Goal: Task Accomplishment & Management: Manage account settings

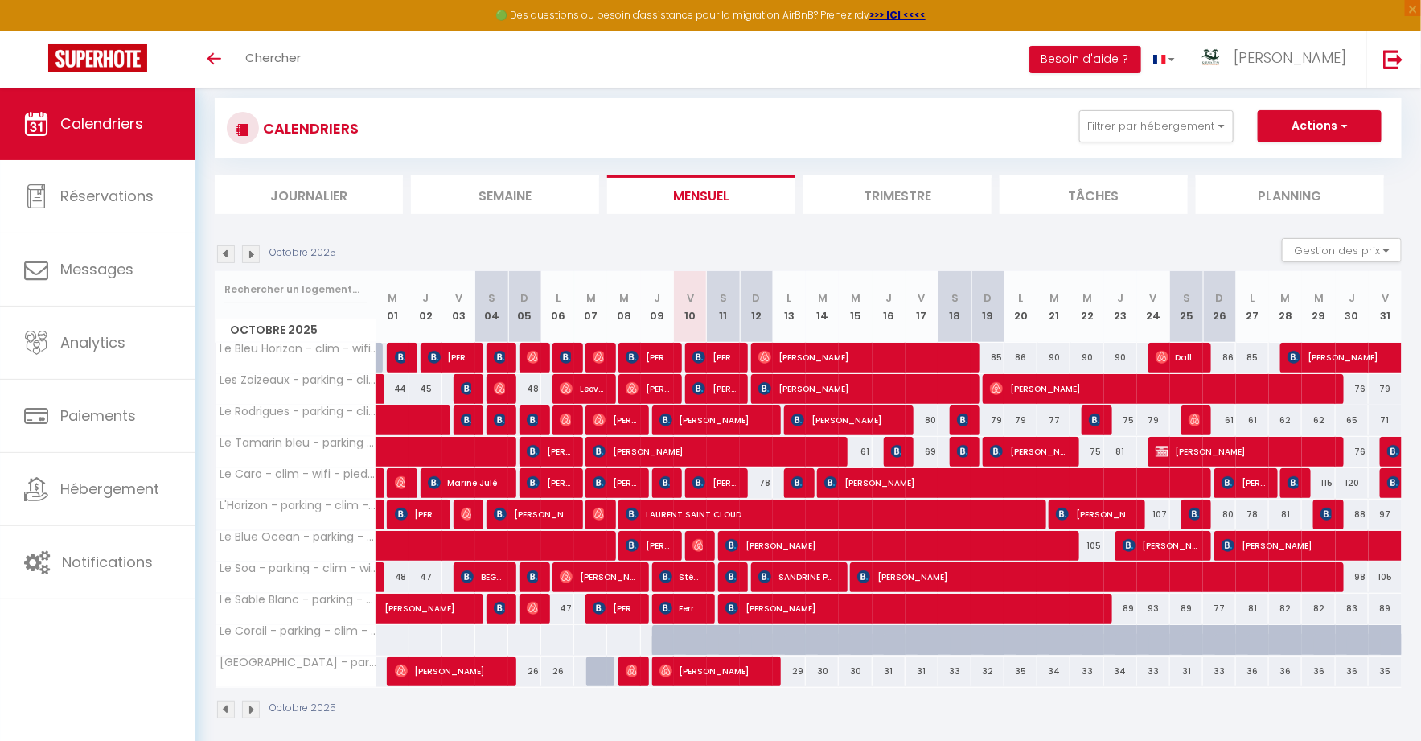
scroll to position [22, 0]
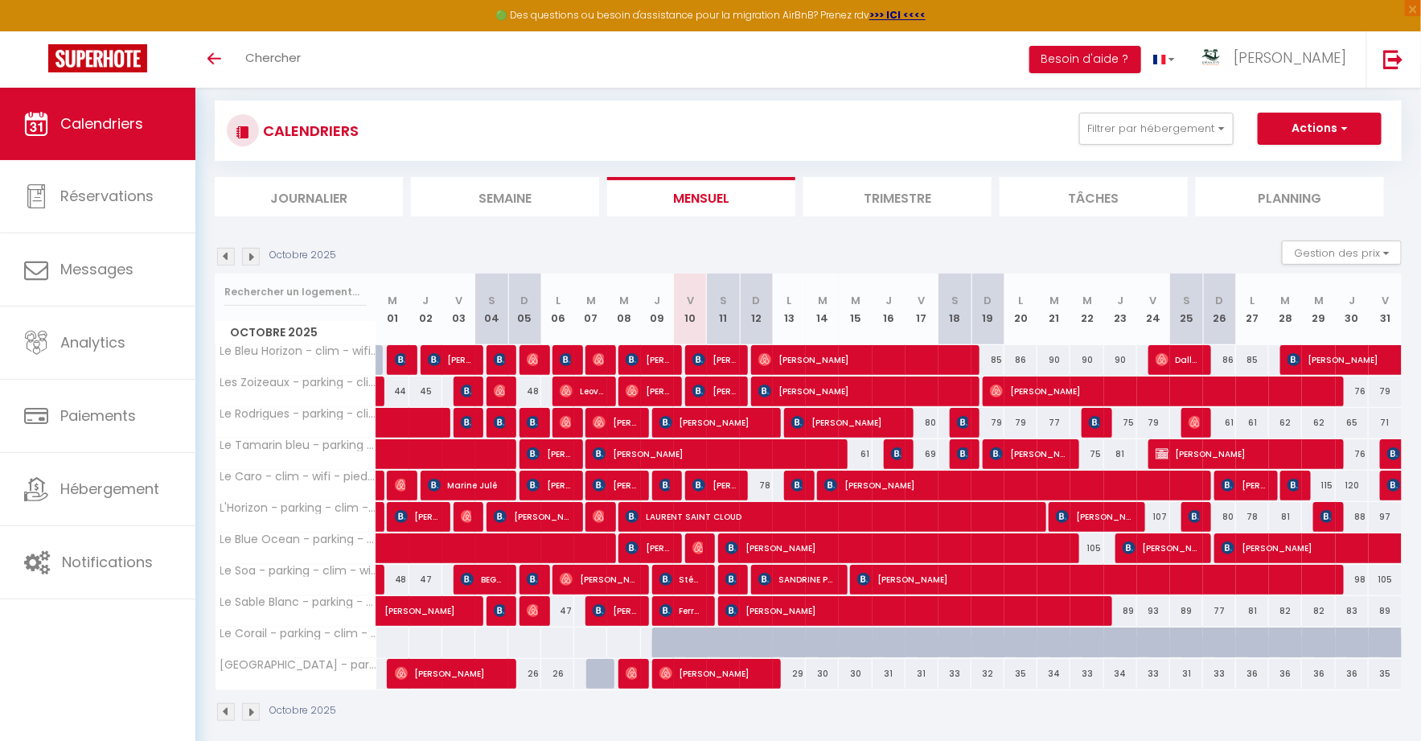
click at [893, 207] on li "Trimestre" at bounding box center [897, 196] width 188 height 39
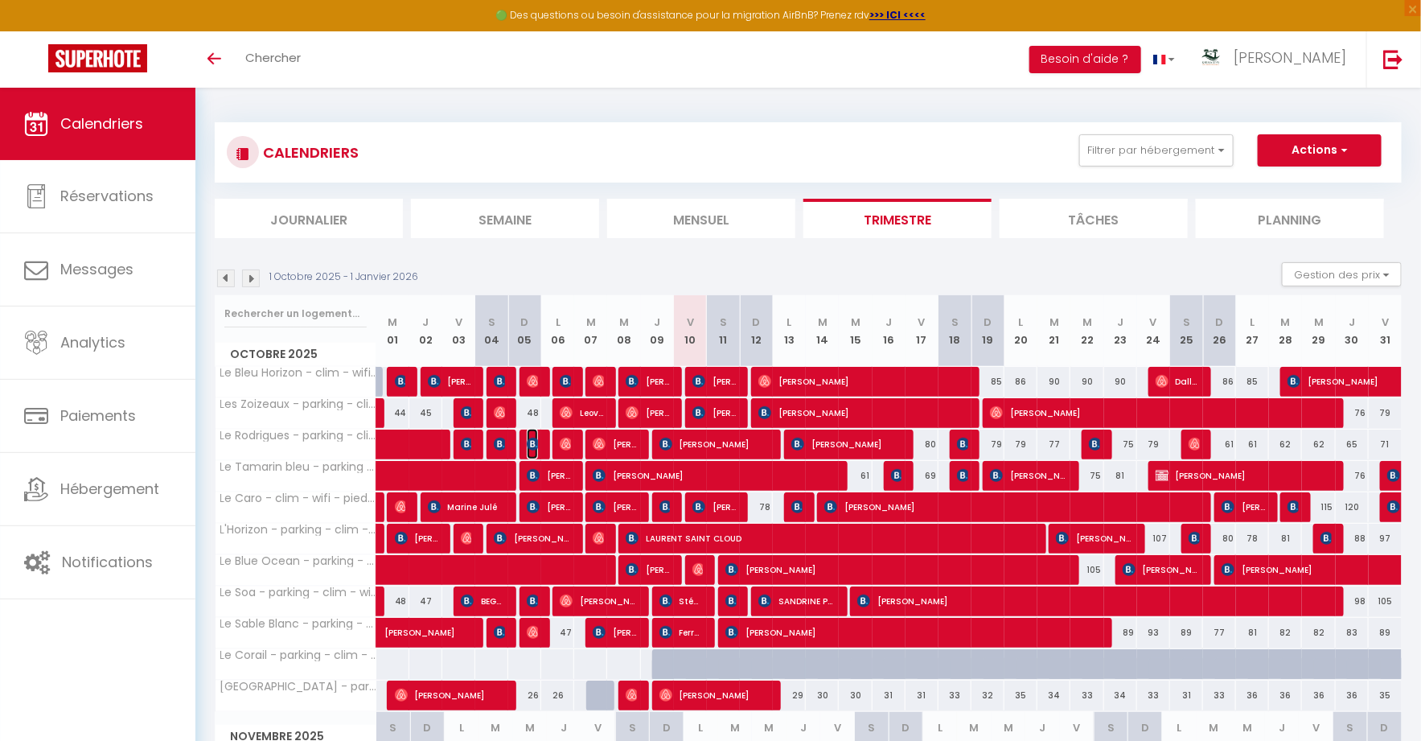
click at [536, 443] on img at bounding box center [533, 443] width 13 height 13
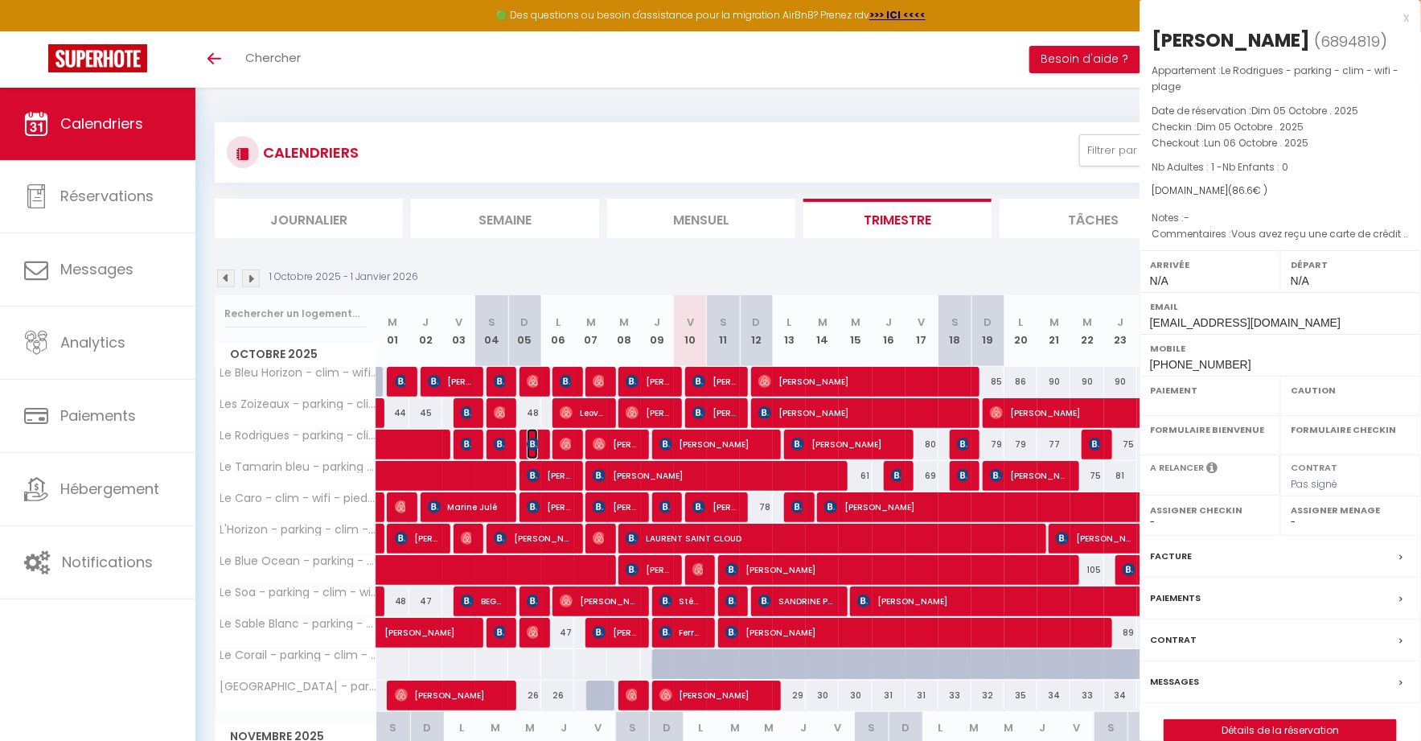
select select "KO"
select select "0"
select select "1"
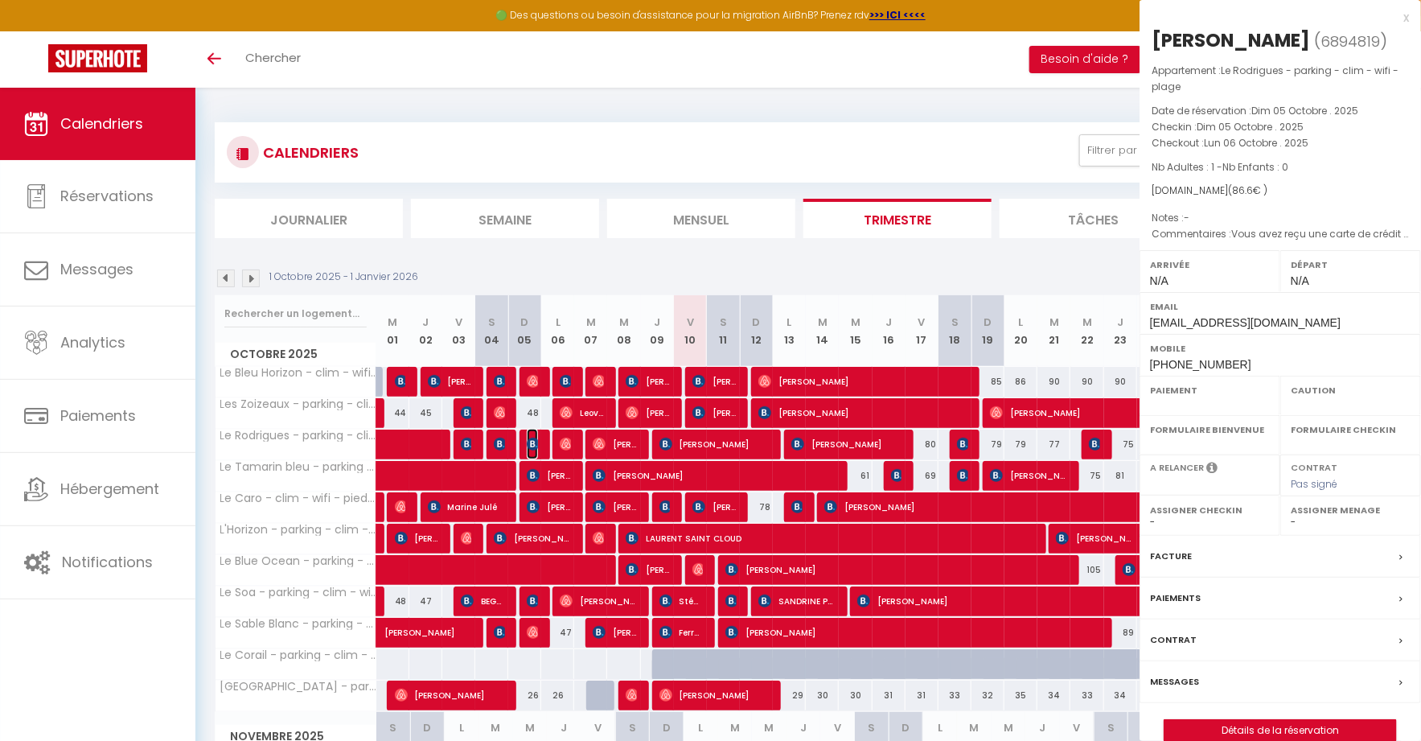
select select
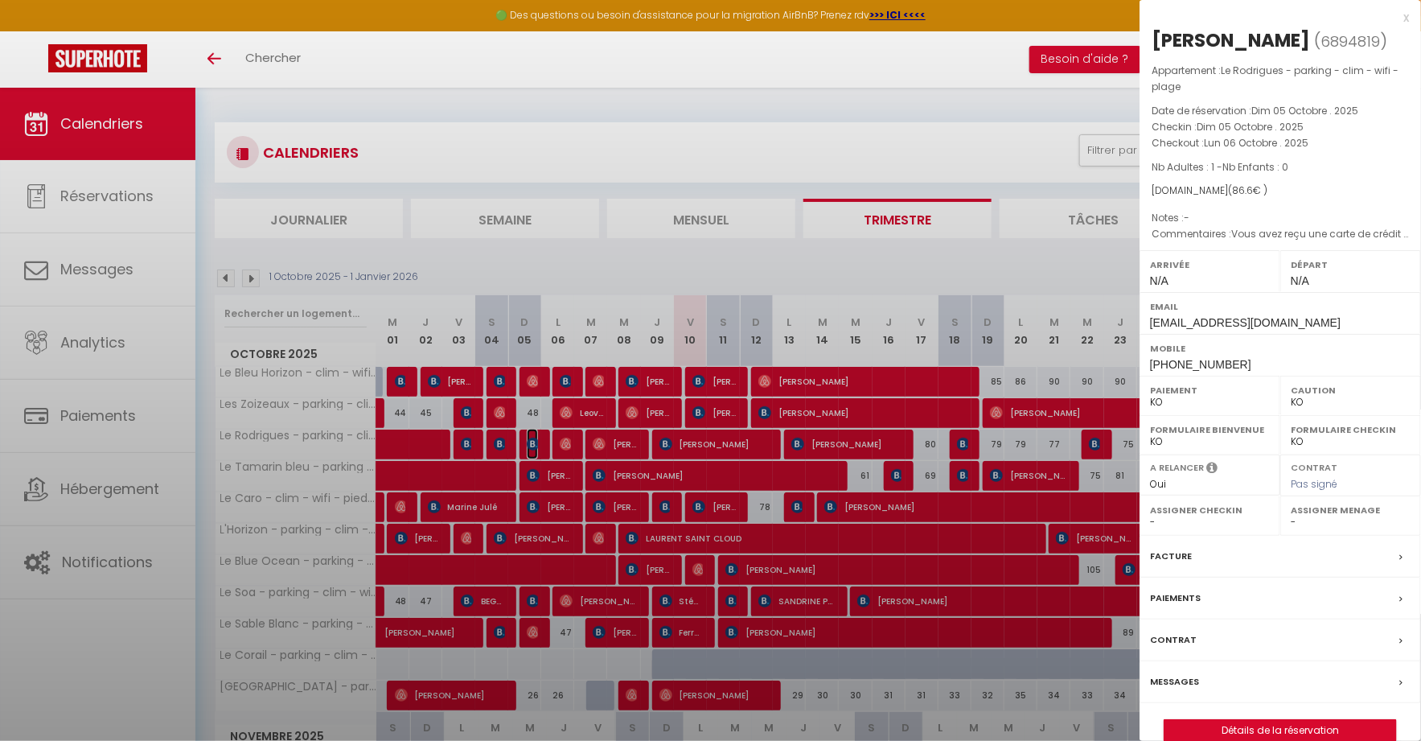
select select "14291"
select select "45280"
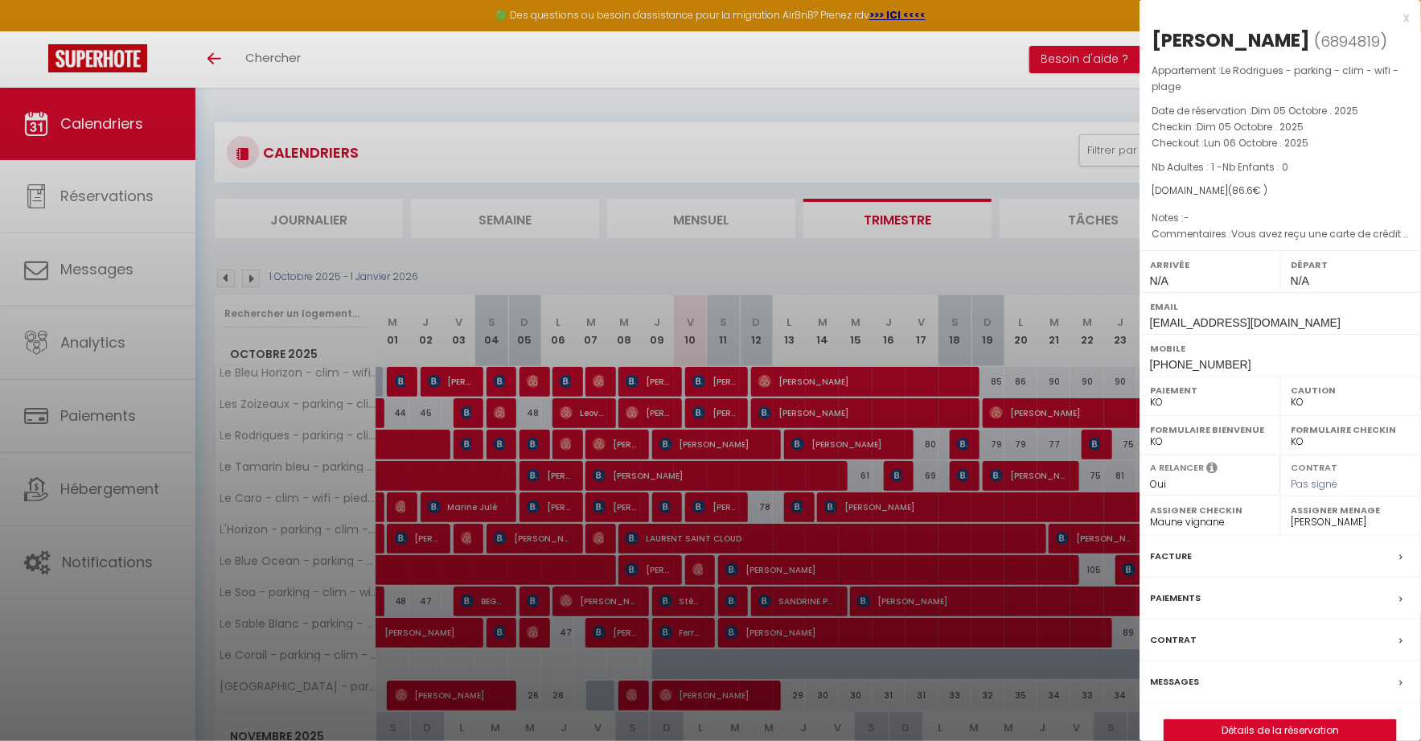
click at [1218, 603] on div "Paiements" at bounding box center [1280, 598] width 281 height 42
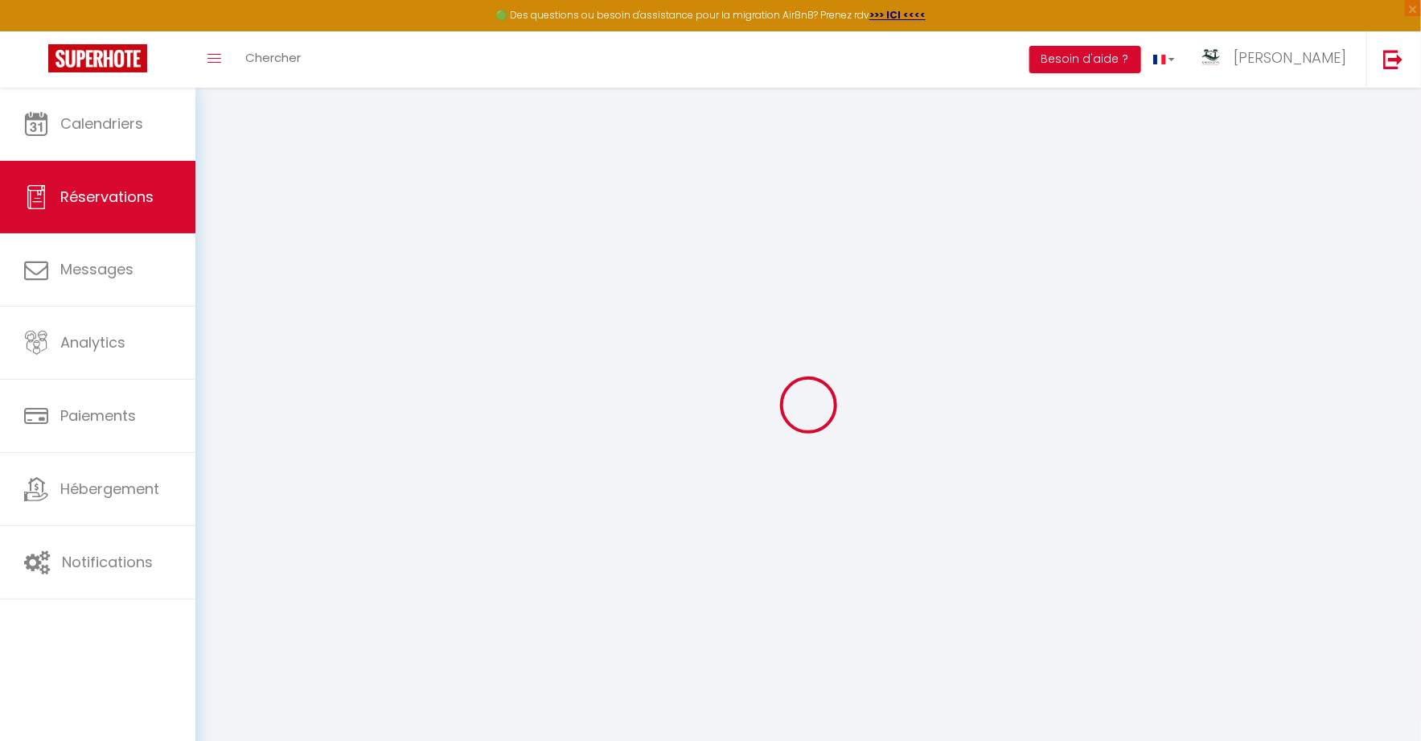
select select "0"
select select
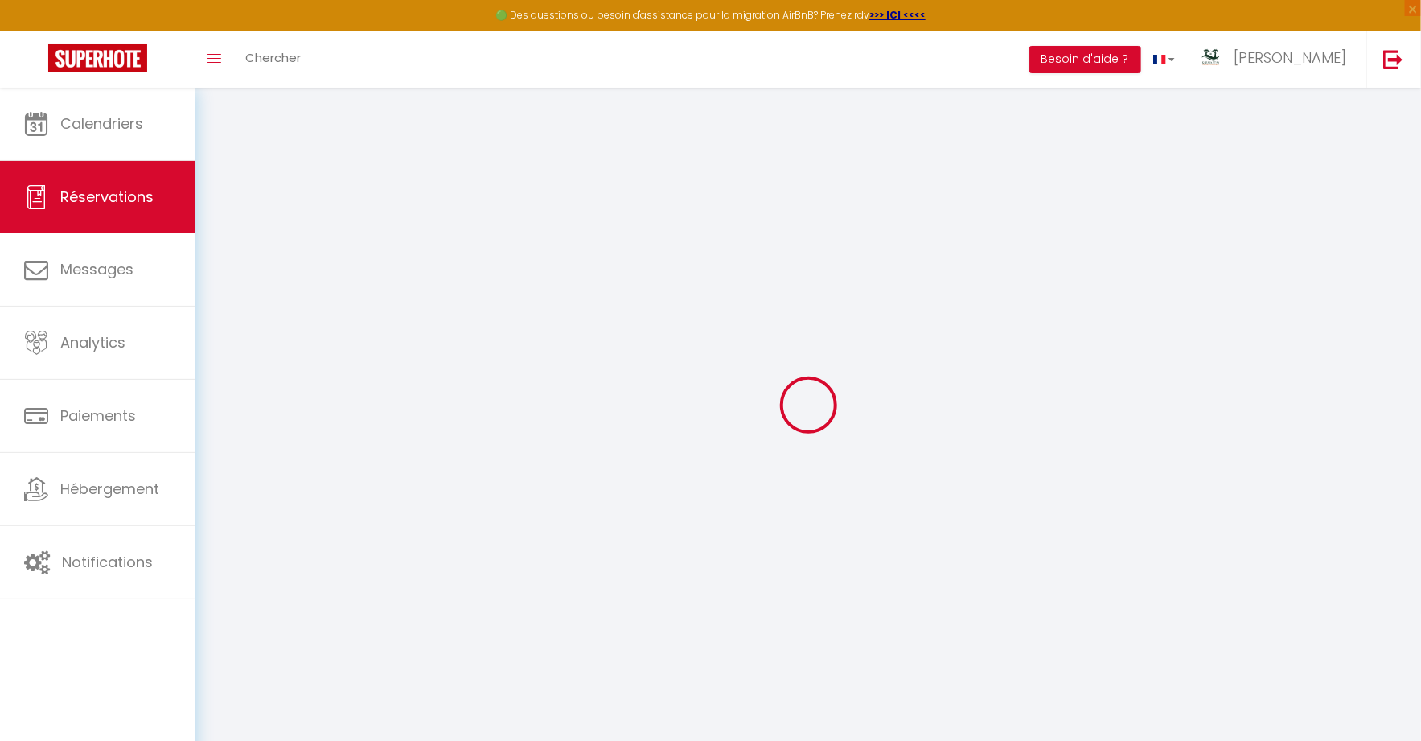
checkbox input "false"
type textarea "Vous avez reçu une carte de crédit virtuelle pour cette réservation.Vous pourre…"
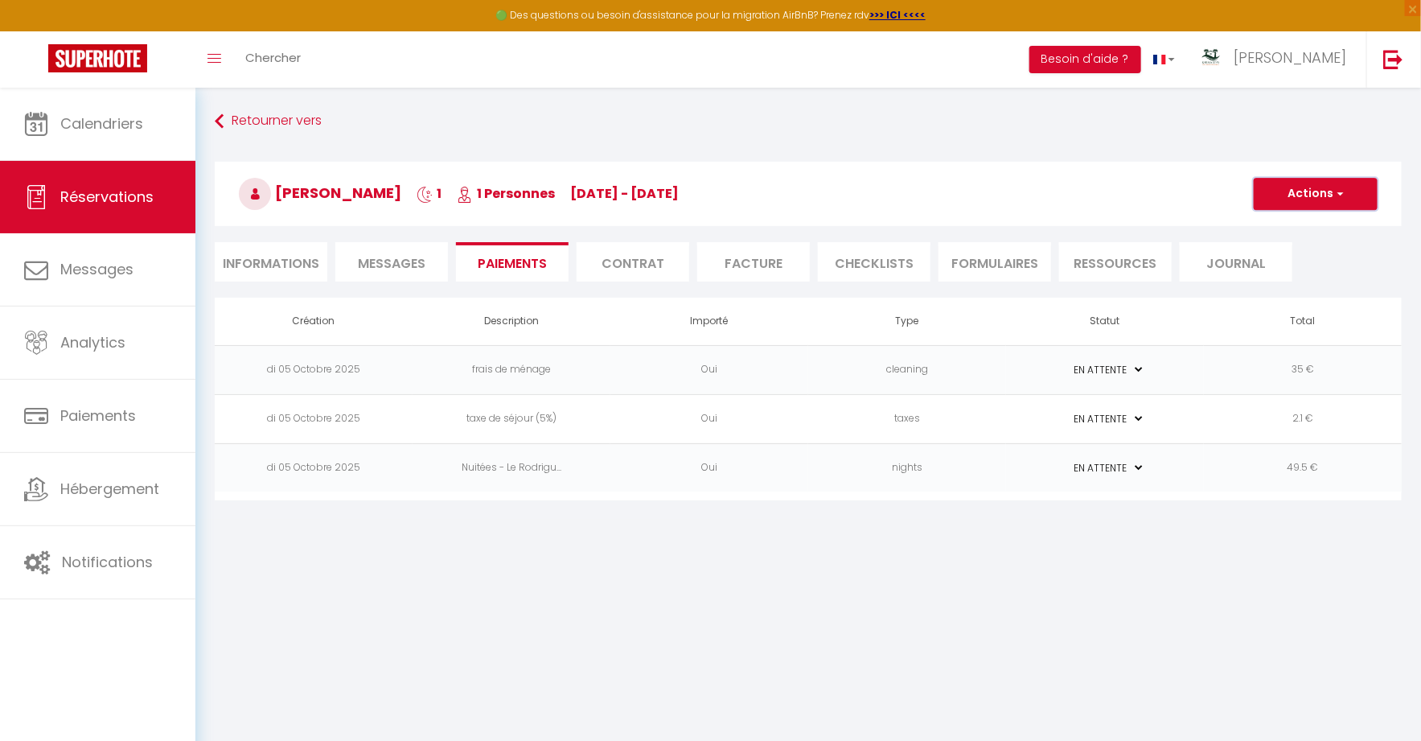
click at [1327, 203] on button "Actions" at bounding box center [1316, 194] width 124 height 32
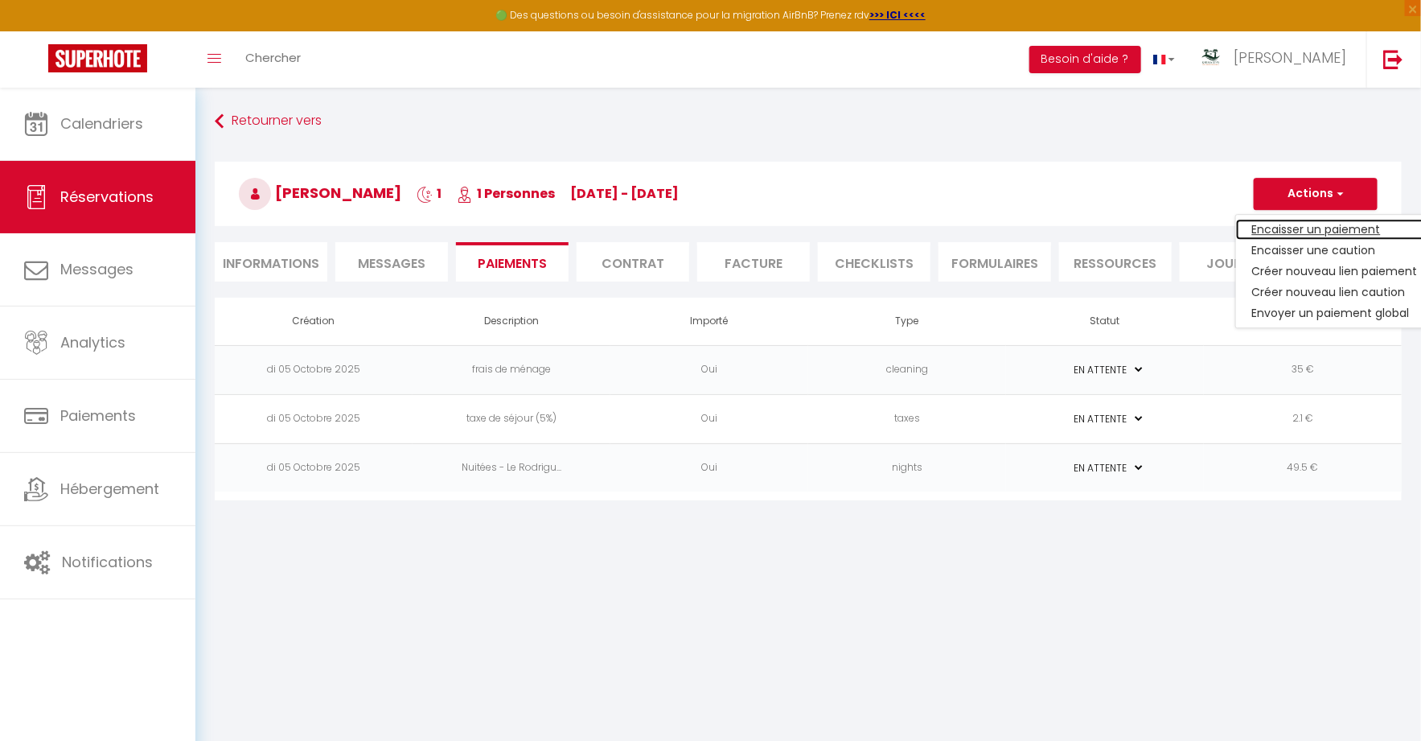
click at [1309, 223] on link "Encaisser un paiement" at bounding box center [1335, 229] width 198 height 21
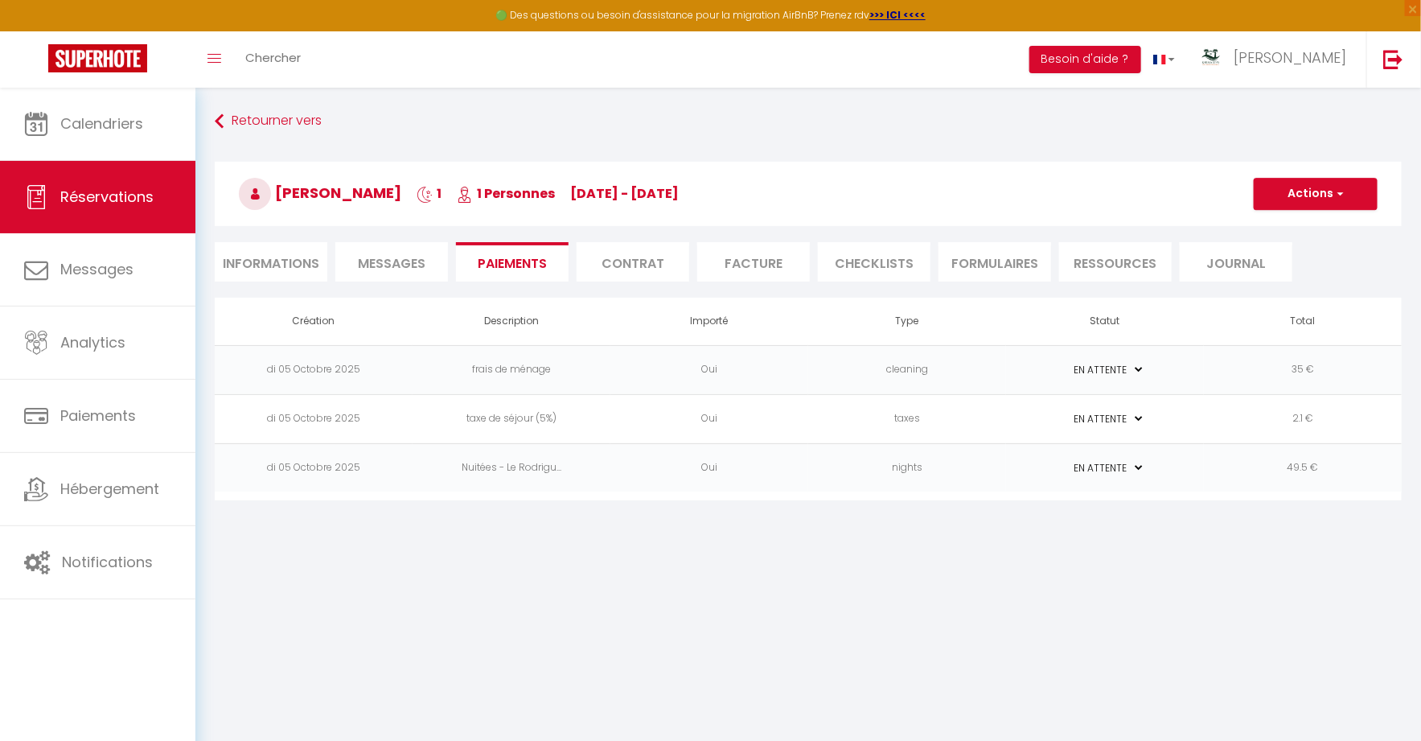
select select "nights"
type input "vbussi.125017@guest.booking.com"
select select "14135"
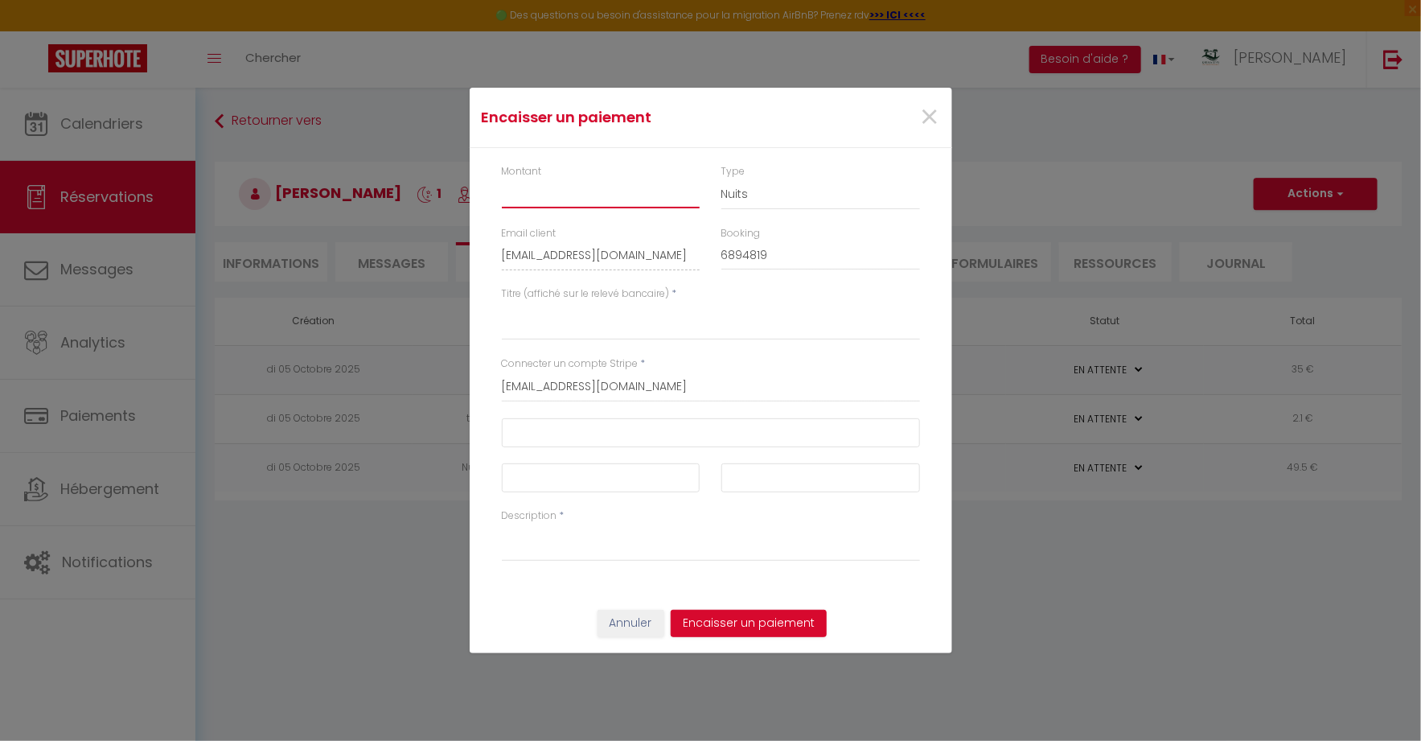
click at [607, 195] on input "Montant" at bounding box center [601, 193] width 199 height 29
type input "86.6"
click at [570, 331] on textarea "Titre (affiché sur le relevé bancaire)" at bounding box center [711, 321] width 418 height 39
type textarea "LE RODRIGUES"
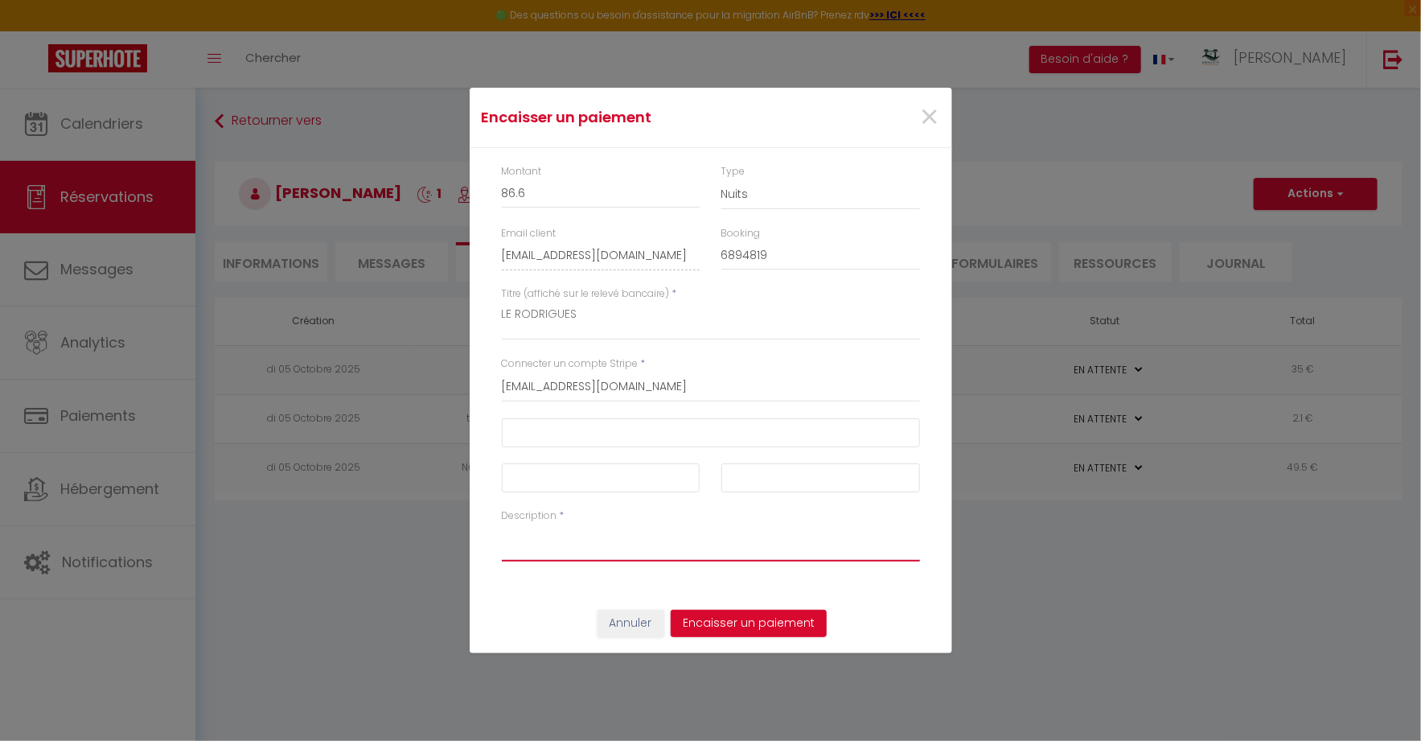
click at [558, 540] on textarea "Description" at bounding box center [711, 542] width 418 height 39
type textarea "LE RODRIGUES"
click at [536, 495] on div at bounding box center [601, 485] width 220 height 45
click at [721, 483] on div at bounding box center [821, 485] width 220 height 45
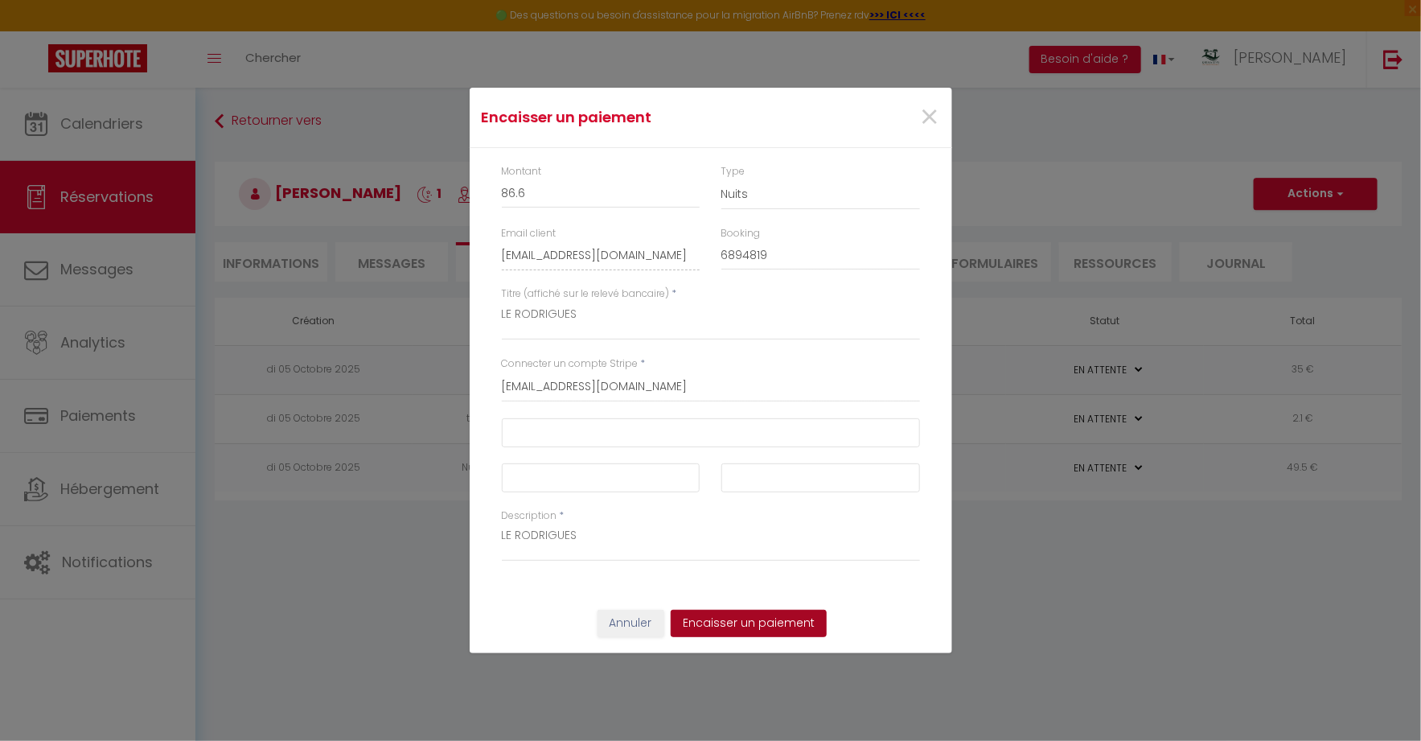
click at [761, 629] on button "Encaisser un paiement" at bounding box center [749, 623] width 156 height 27
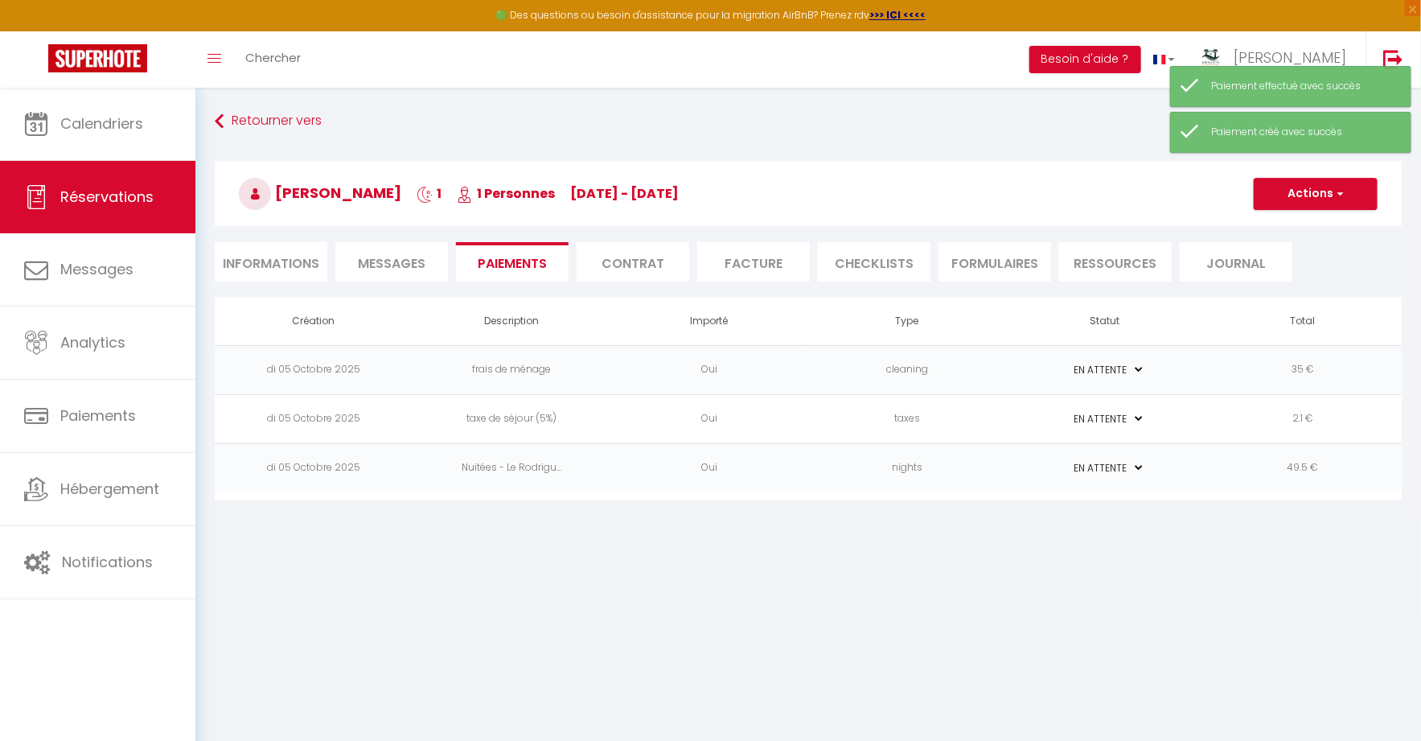
click at [1327, 363] on td "35 €" at bounding box center [1303, 369] width 198 height 49
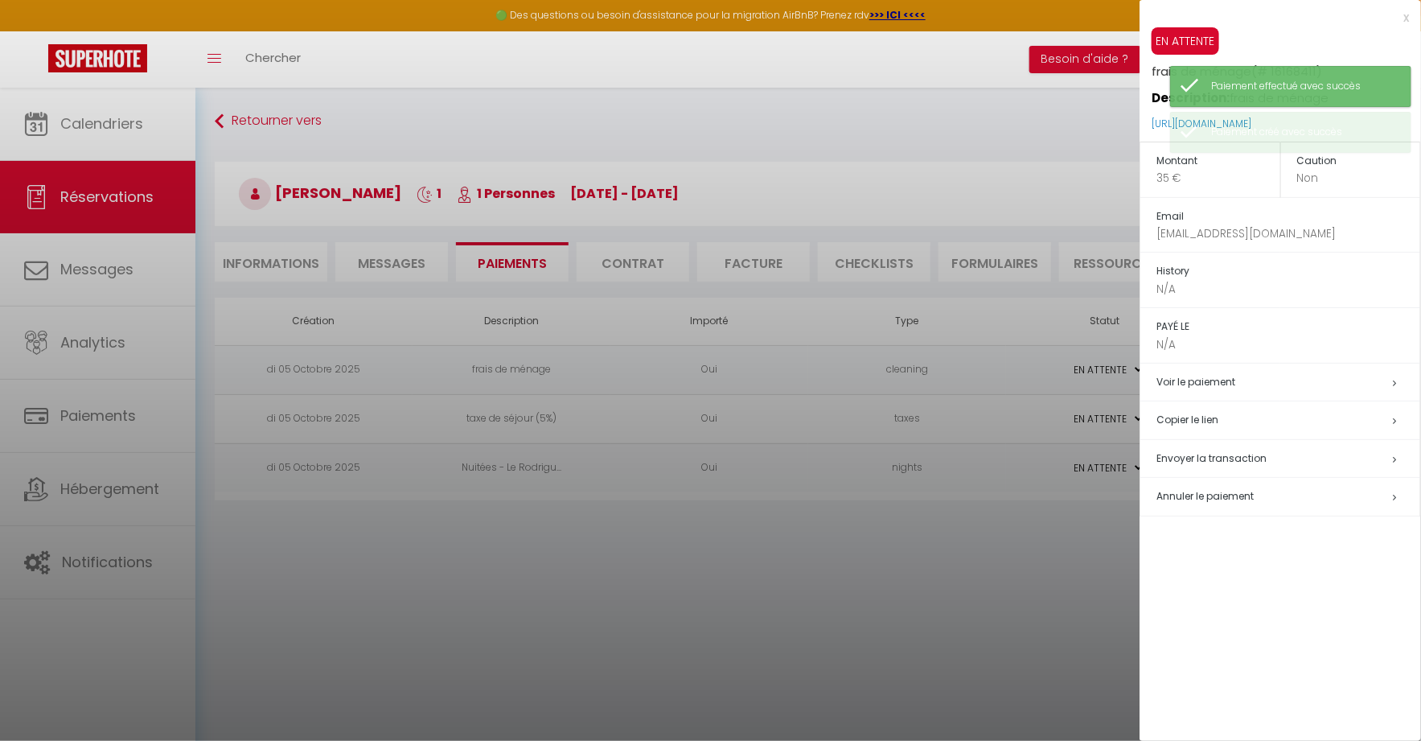
click at [1266, 484] on td "Annuler le paiement" at bounding box center [1280, 497] width 281 height 39
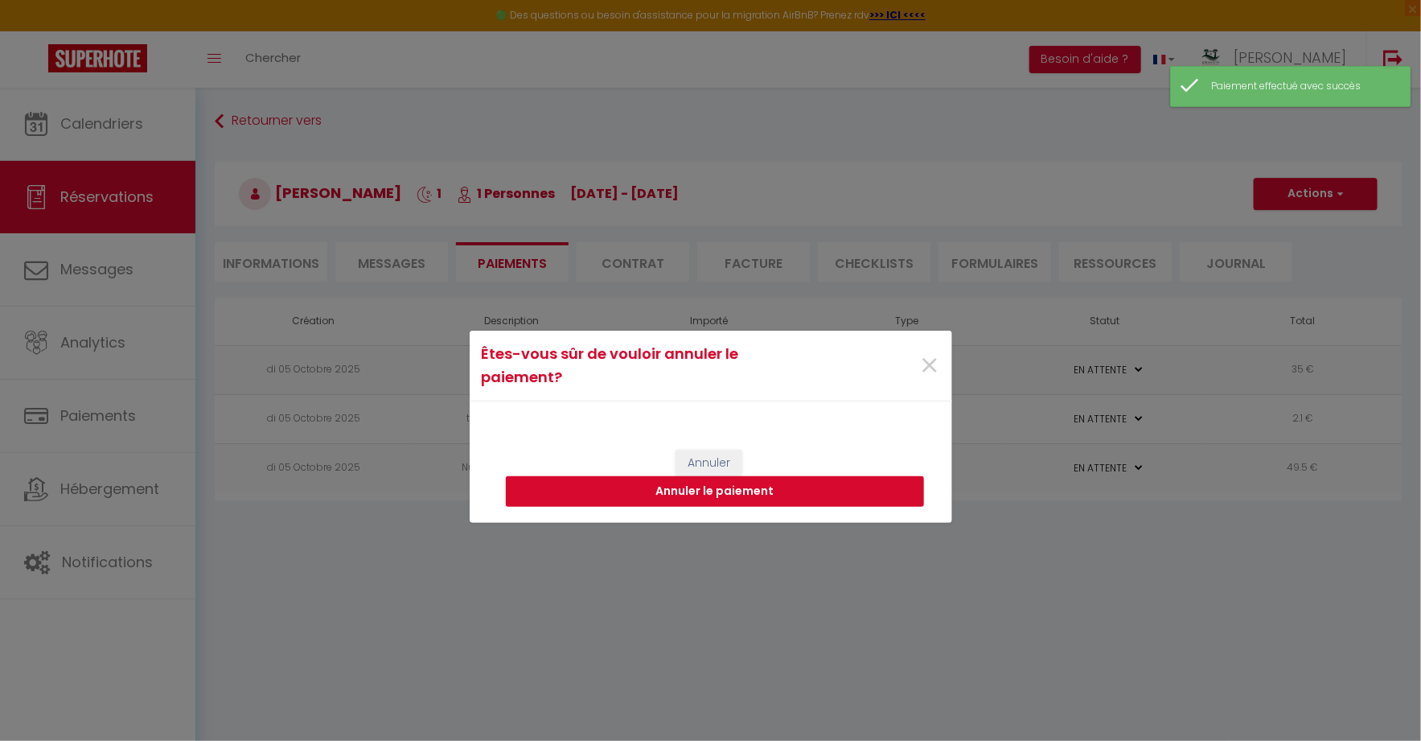
click at [849, 485] on button "Annuler le paiement" at bounding box center [715, 491] width 418 height 31
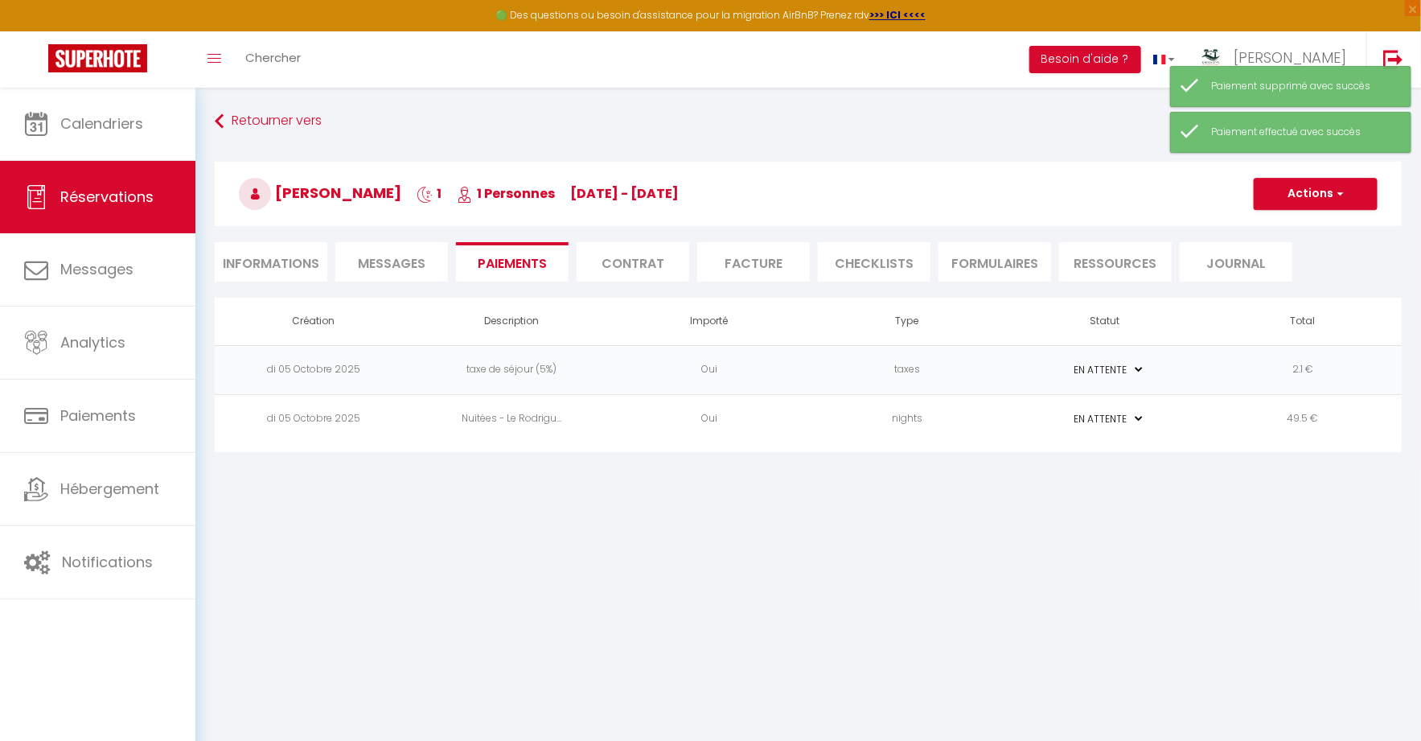
click at [1325, 371] on td "2.1 €" at bounding box center [1303, 369] width 198 height 49
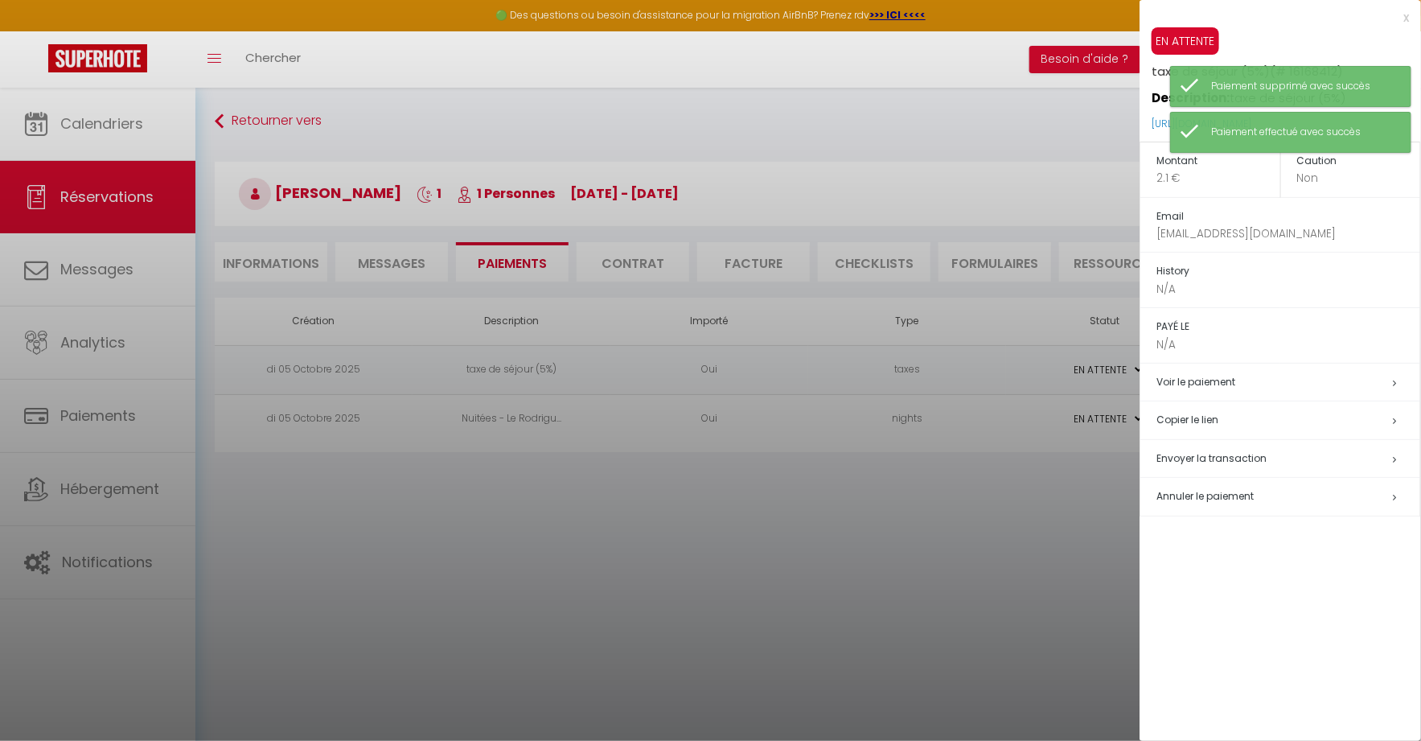
click at [1262, 484] on td "Annuler le paiement" at bounding box center [1280, 497] width 281 height 39
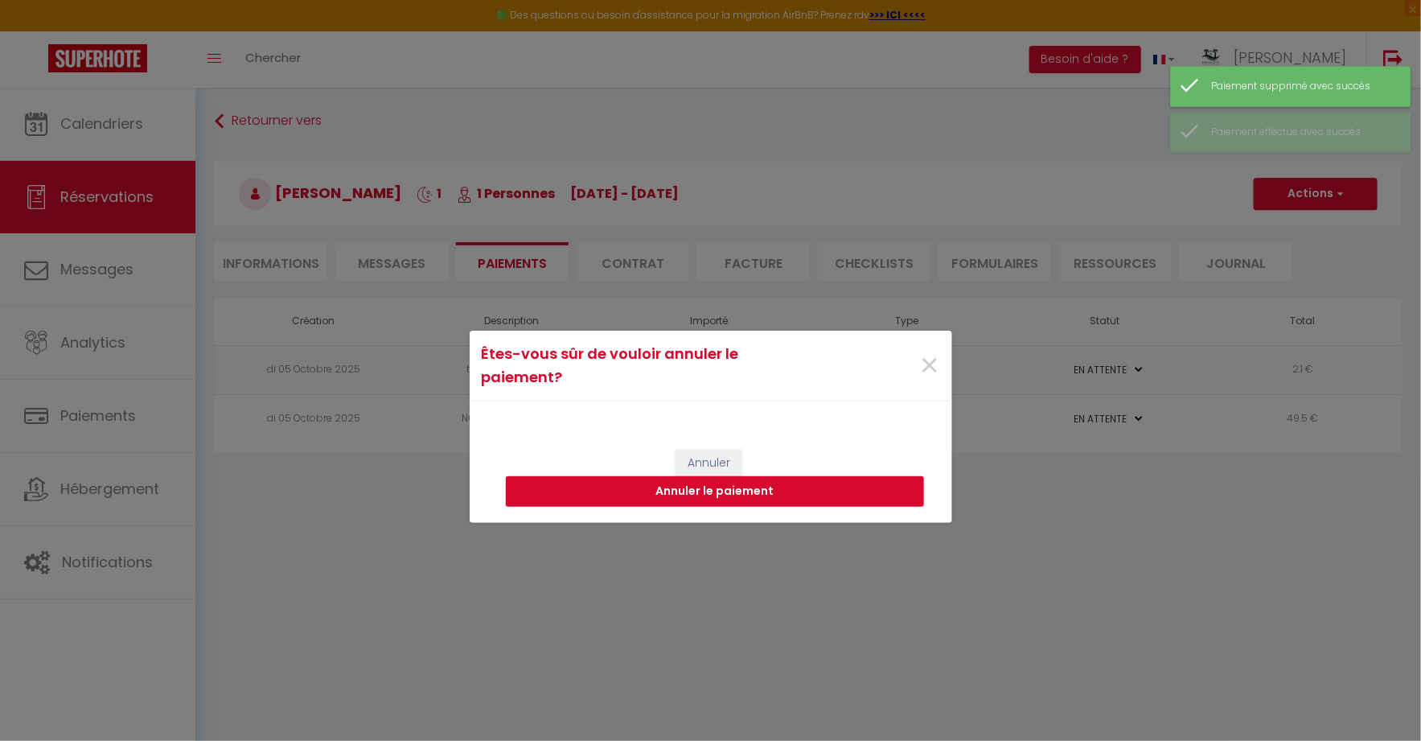
click at [871, 490] on button "Annuler le paiement" at bounding box center [715, 491] width 418 height 31
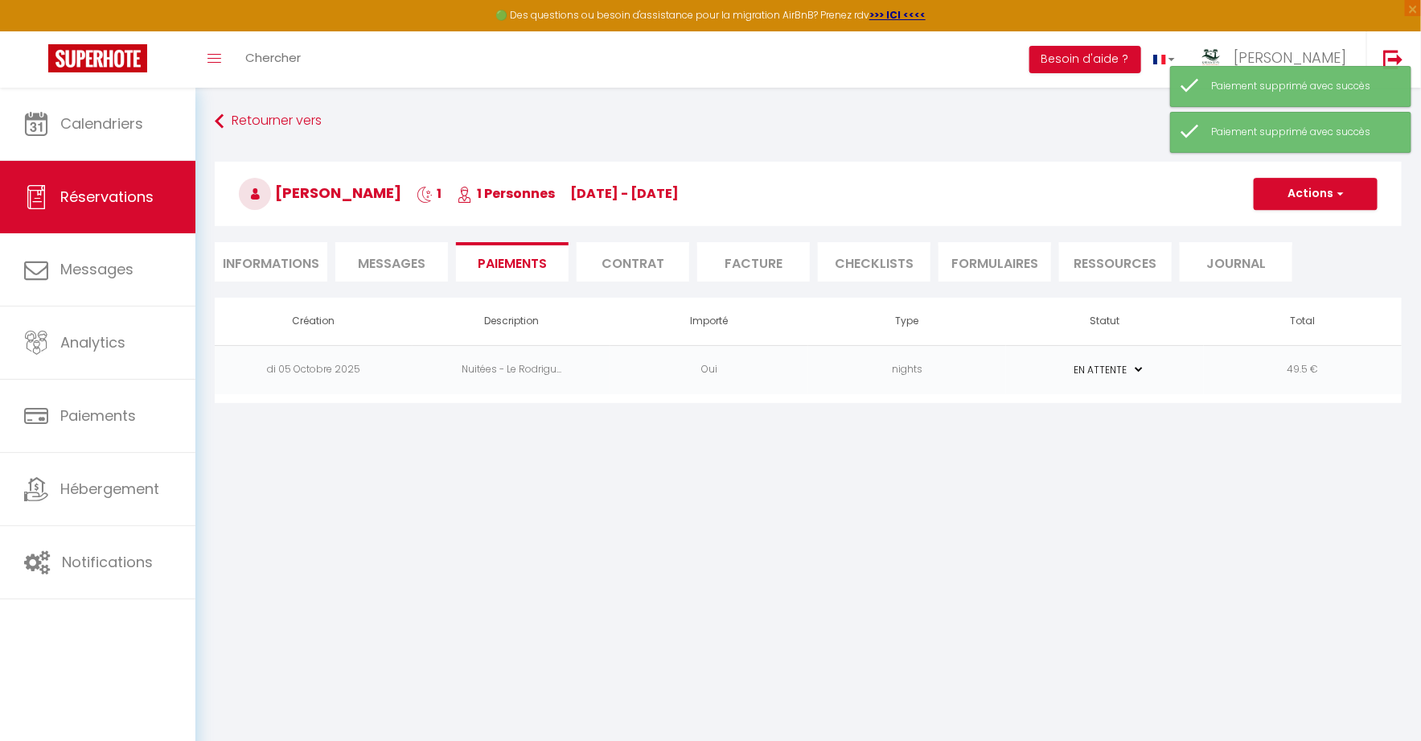
click at [1343, 380] on td "49.5 €" at bounding box center [1303, 369] width 198 height 49
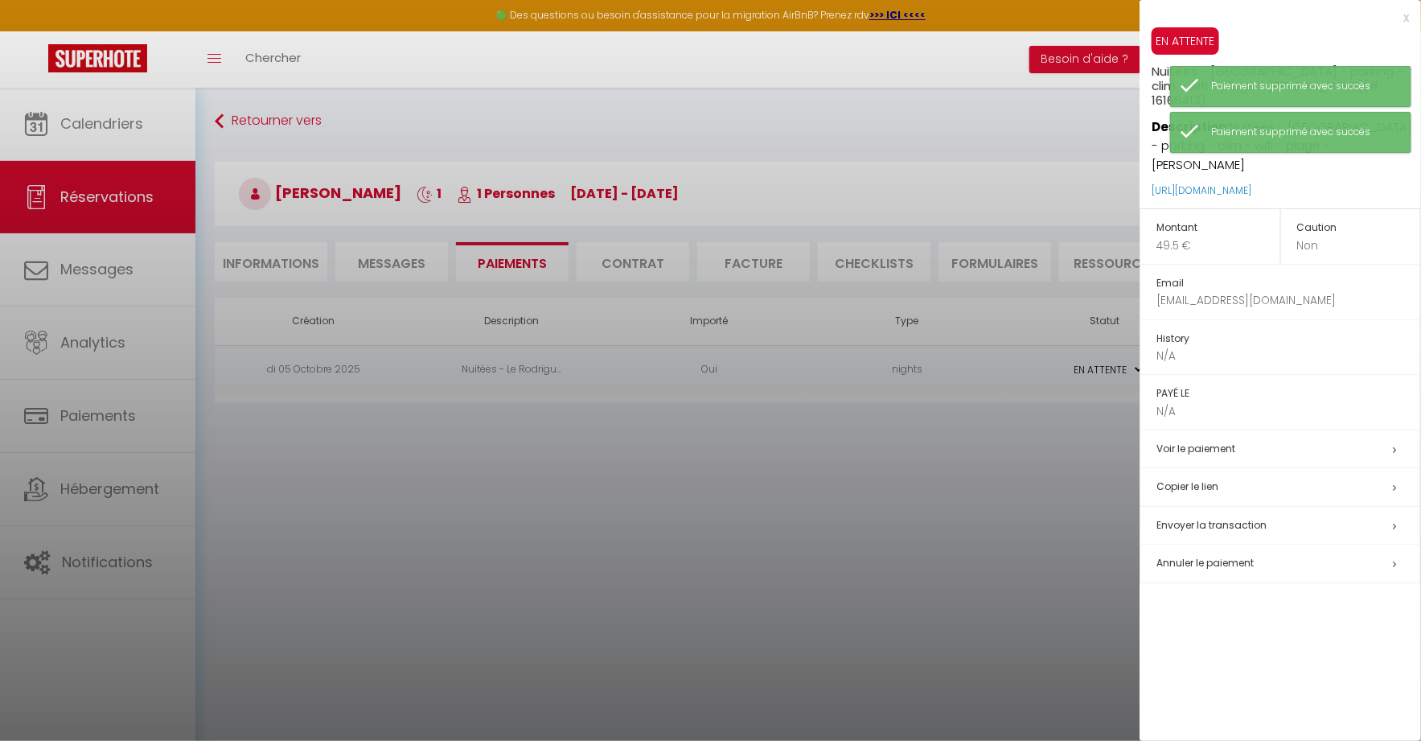
click at [1246, 556] on span "Annuler le paiement" at bounding box center [1204, 563] width 97 height 14
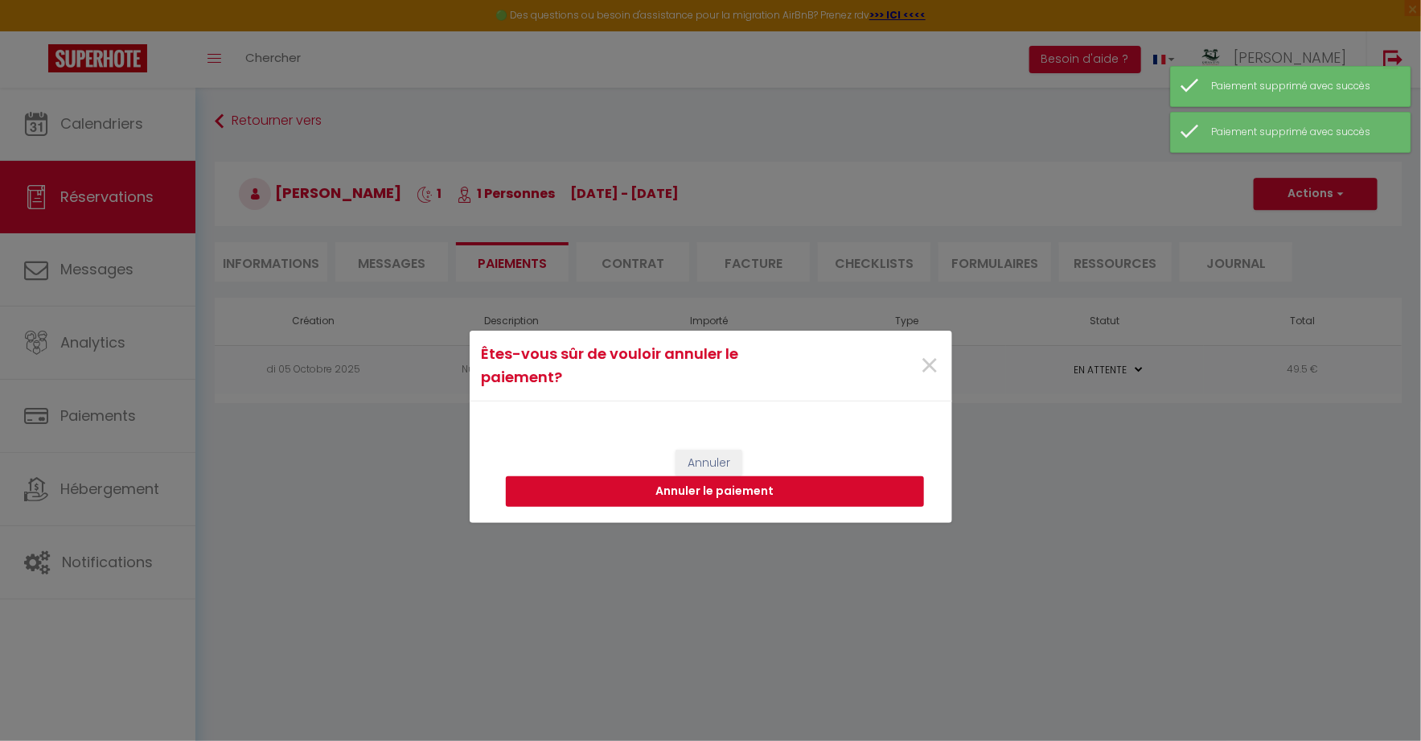
click at [918, 491] on button "Annuler le paiement" at bounding box center [715, 491] width 418 height 31
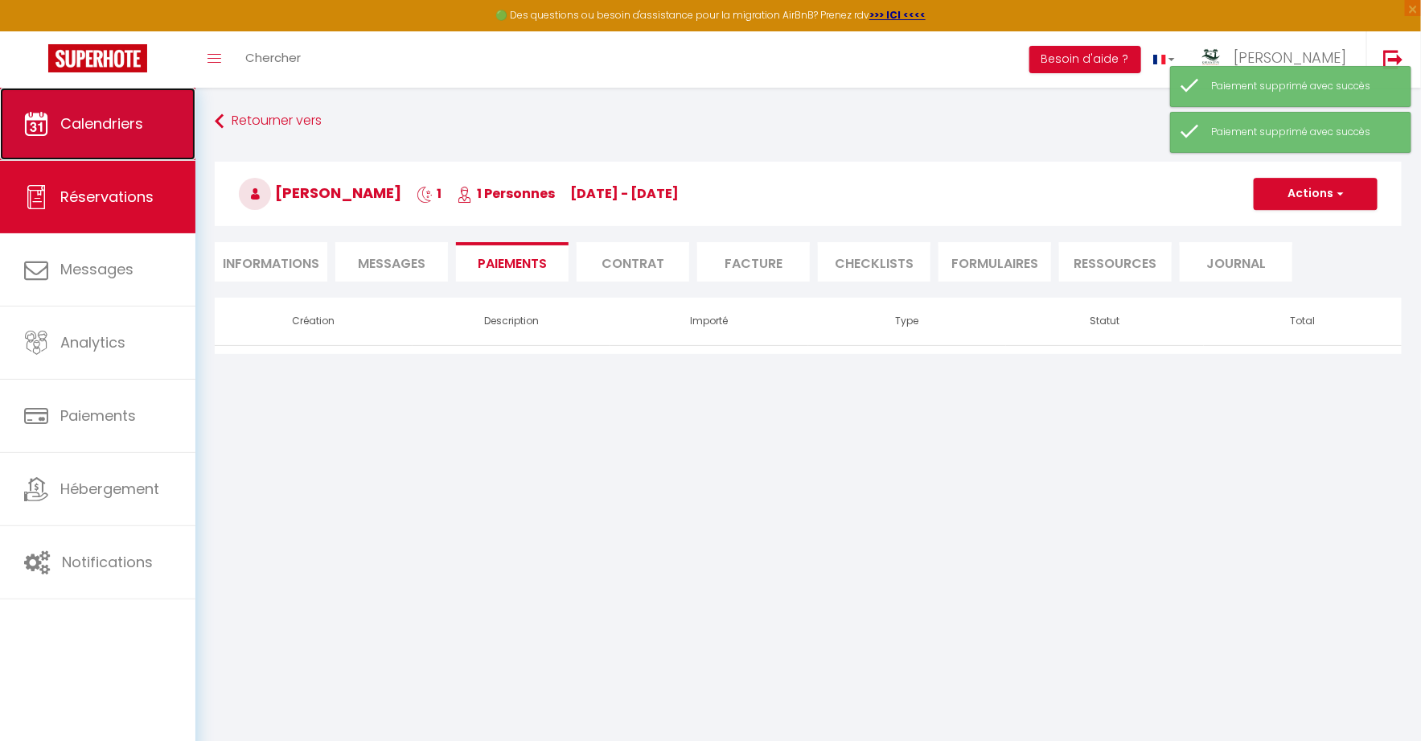
click at [117, 106] on link "Calendriers" at bounding box center [97, 124] width 195 height 72
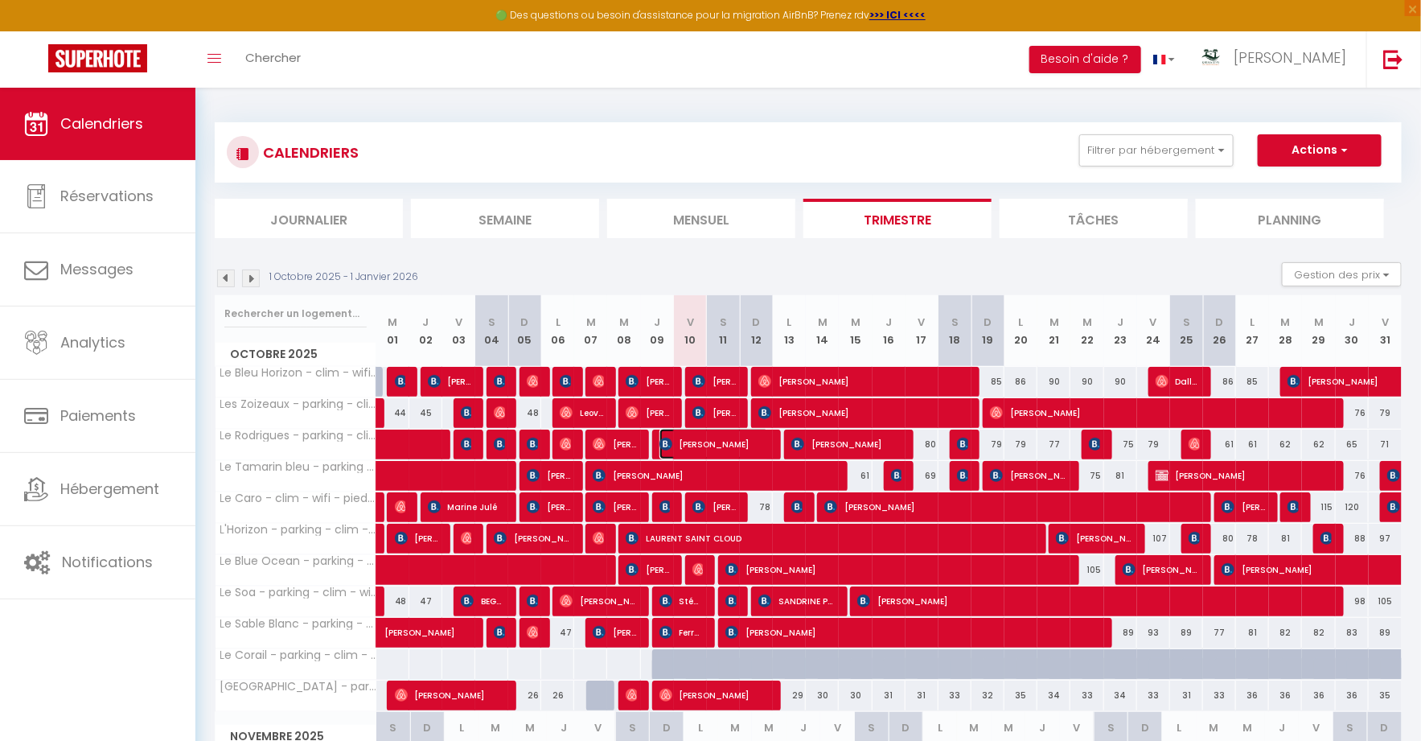
click at [686, 437] on span "[PERSON_NAME]" at bounding box center [714, 444] width 110 height 31
select select "KO"
select select "0"
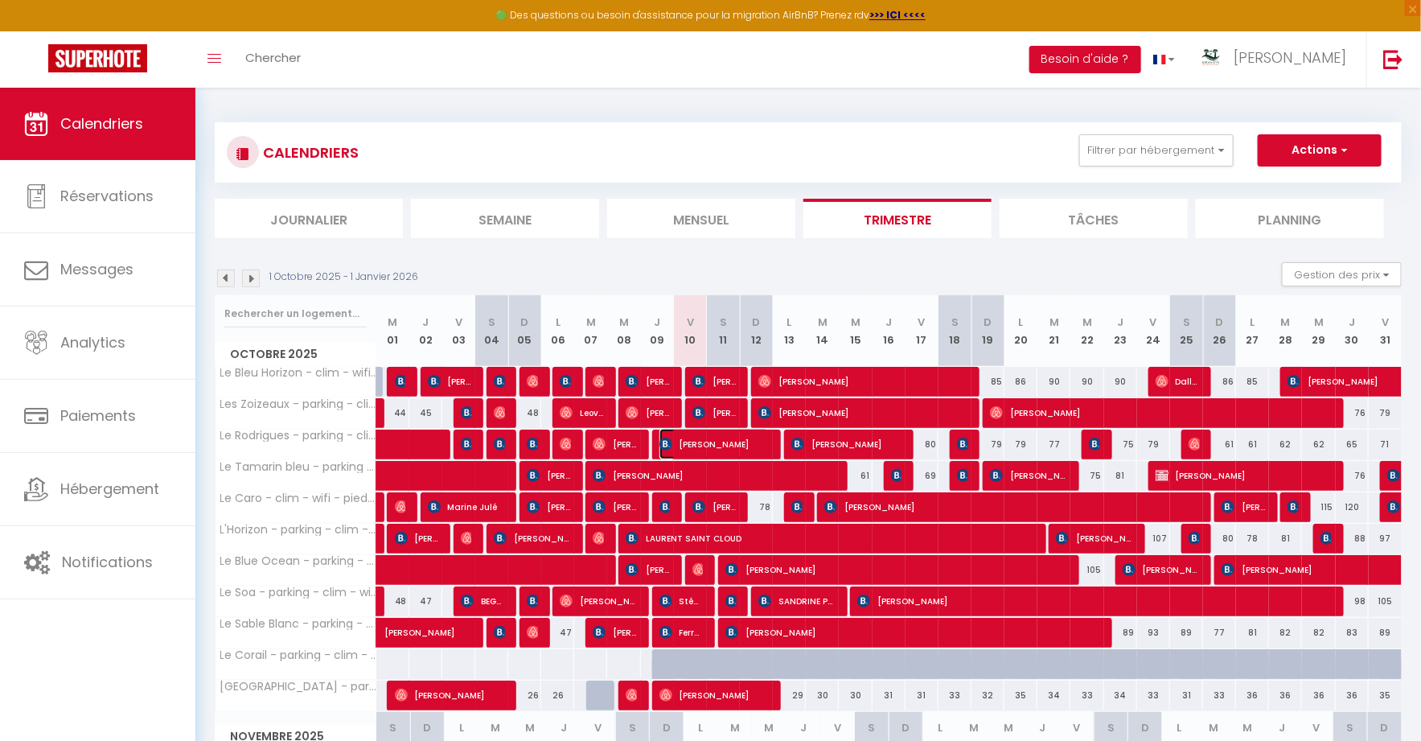
select select "1"
select select
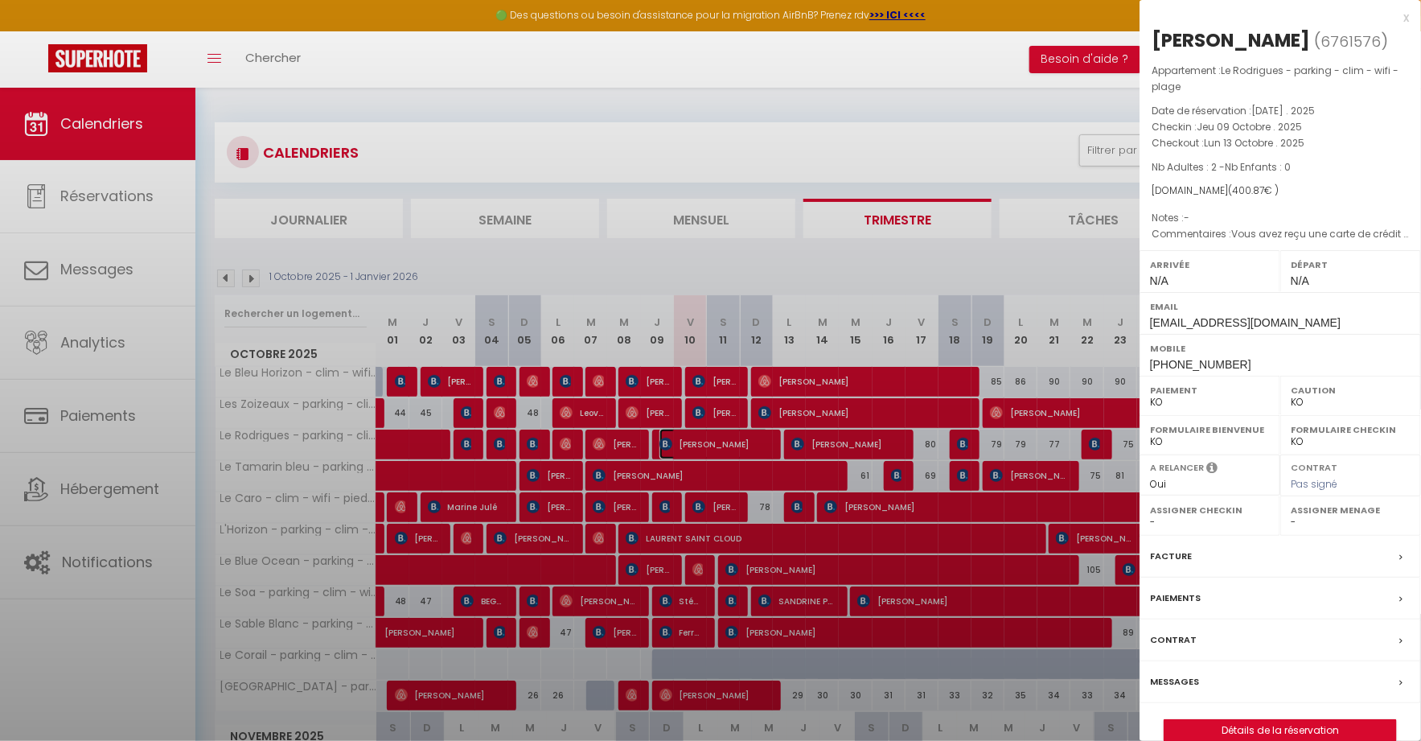
select select "14291"
select select "45280"
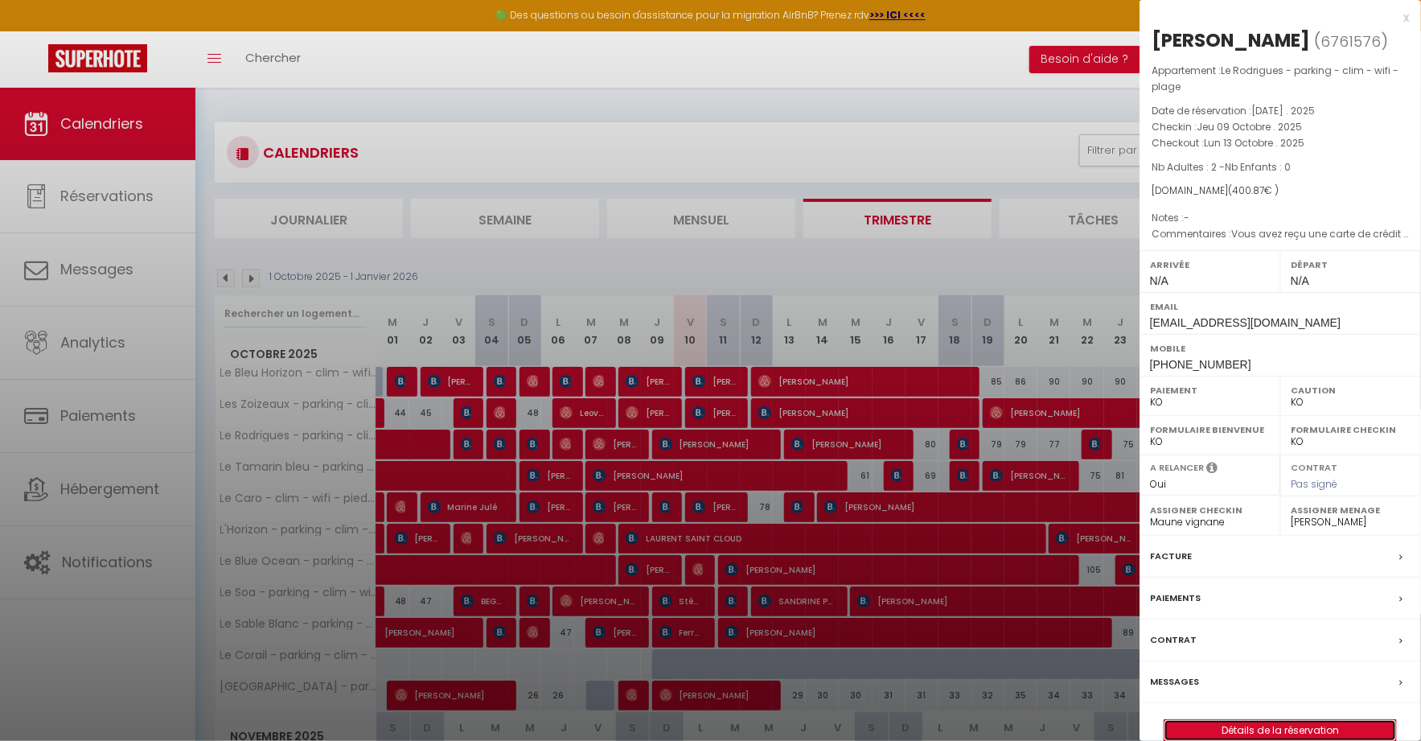
click at [1206, 722] on link "Détails de la réservation" at bounding box center [1280, 730] width 232 height 21
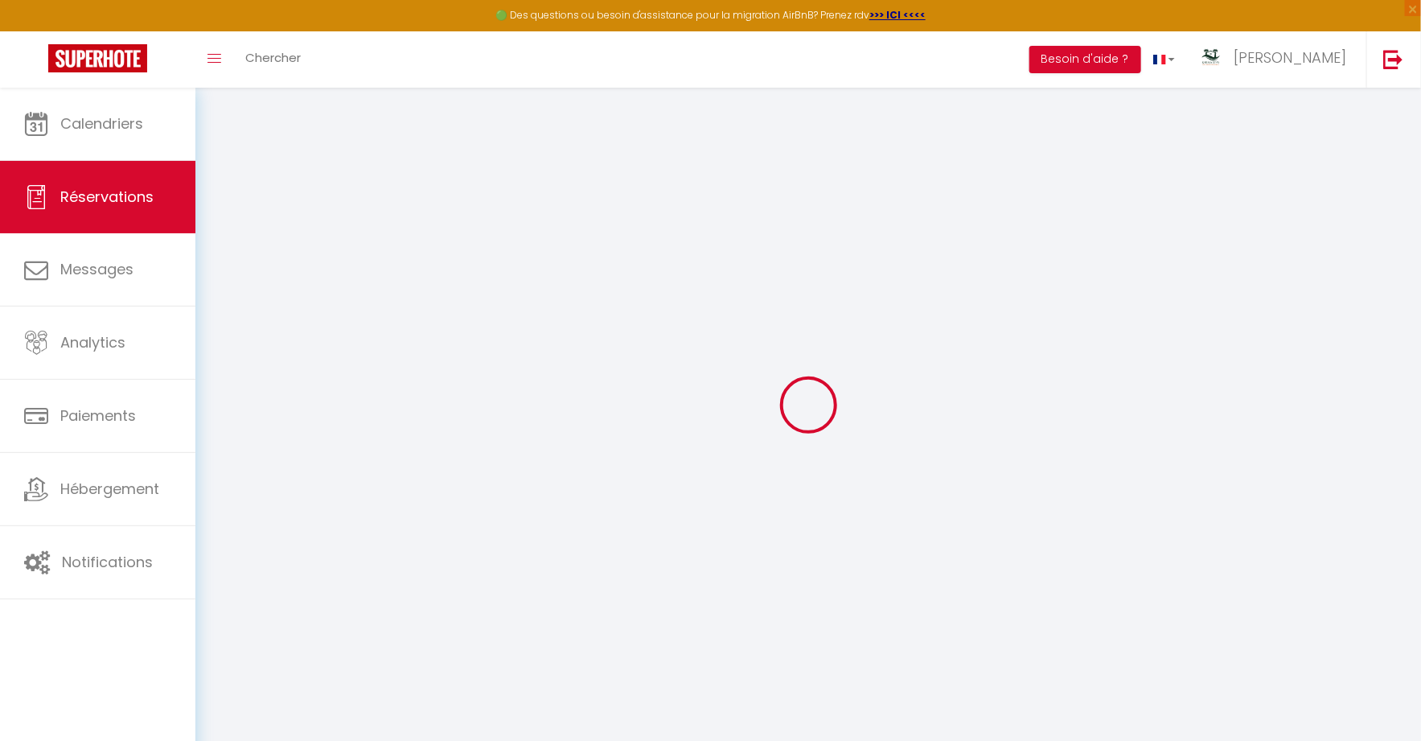
type input "Chloé"
type input "Brugière"
type input "cbrugi.181055@guest.booking.com"
type input "+33675702485"
type input "37100"
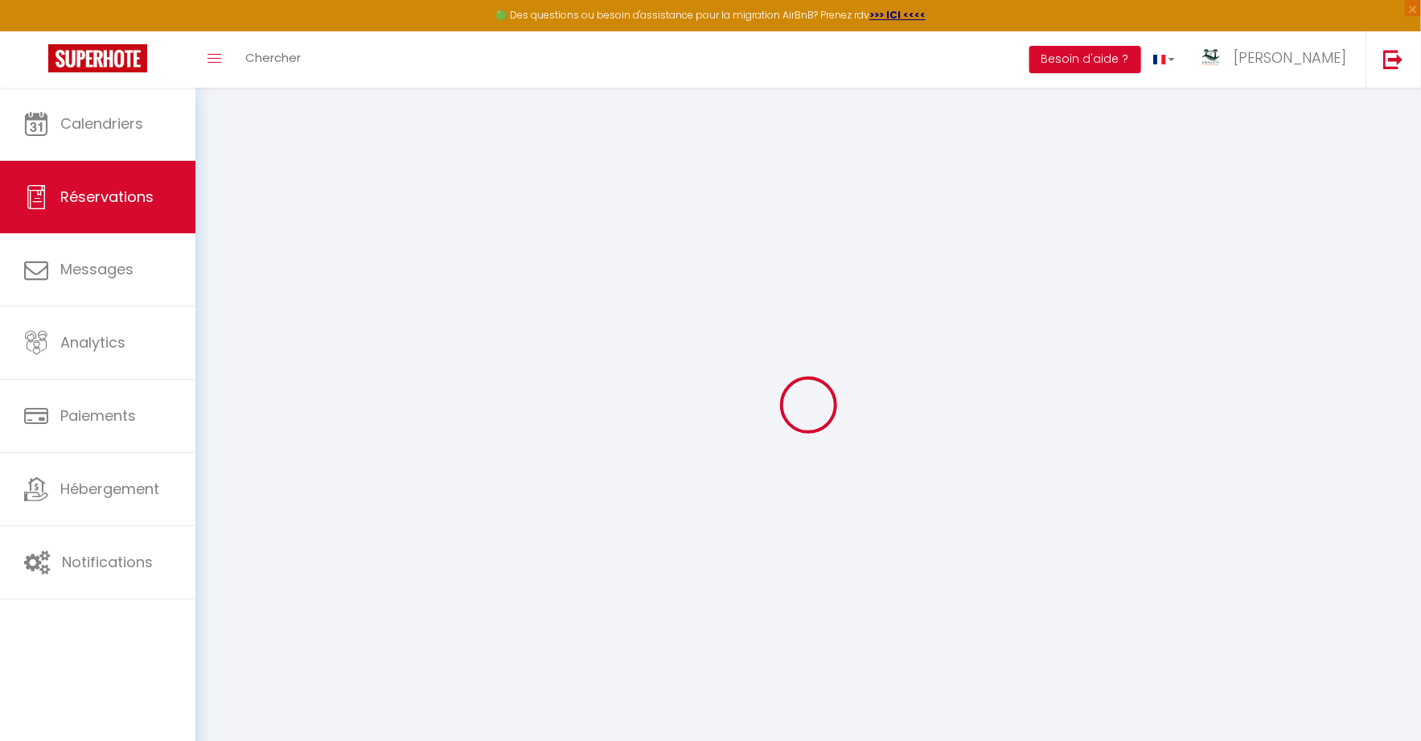
type input "19 rue Willy Ronis"
type input "TOURS"
select select "FR"
type input "57.9"
select select "64964"
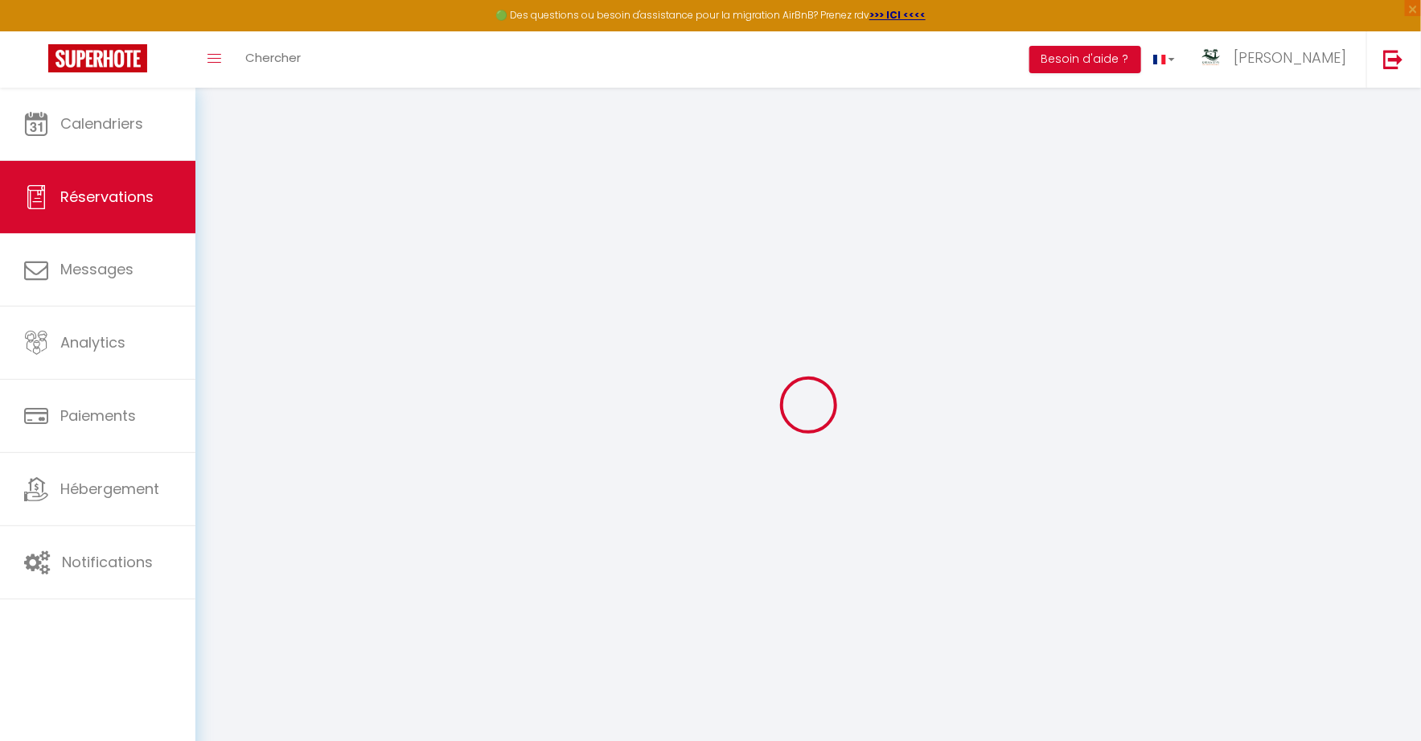
select select "2"
select select
type input "2"
select select "10"
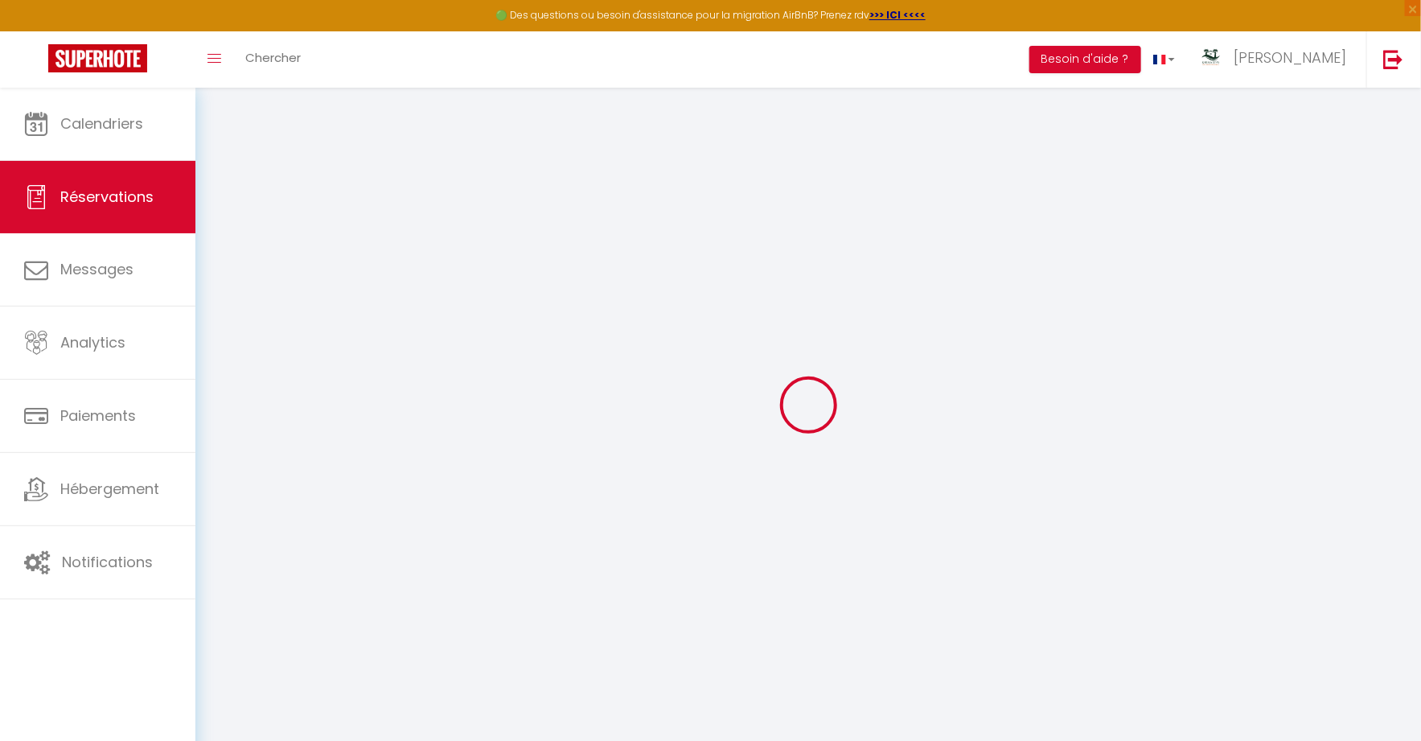
select select
type input "351"
checkbox input "false"
type input "400.87"
select select "2"
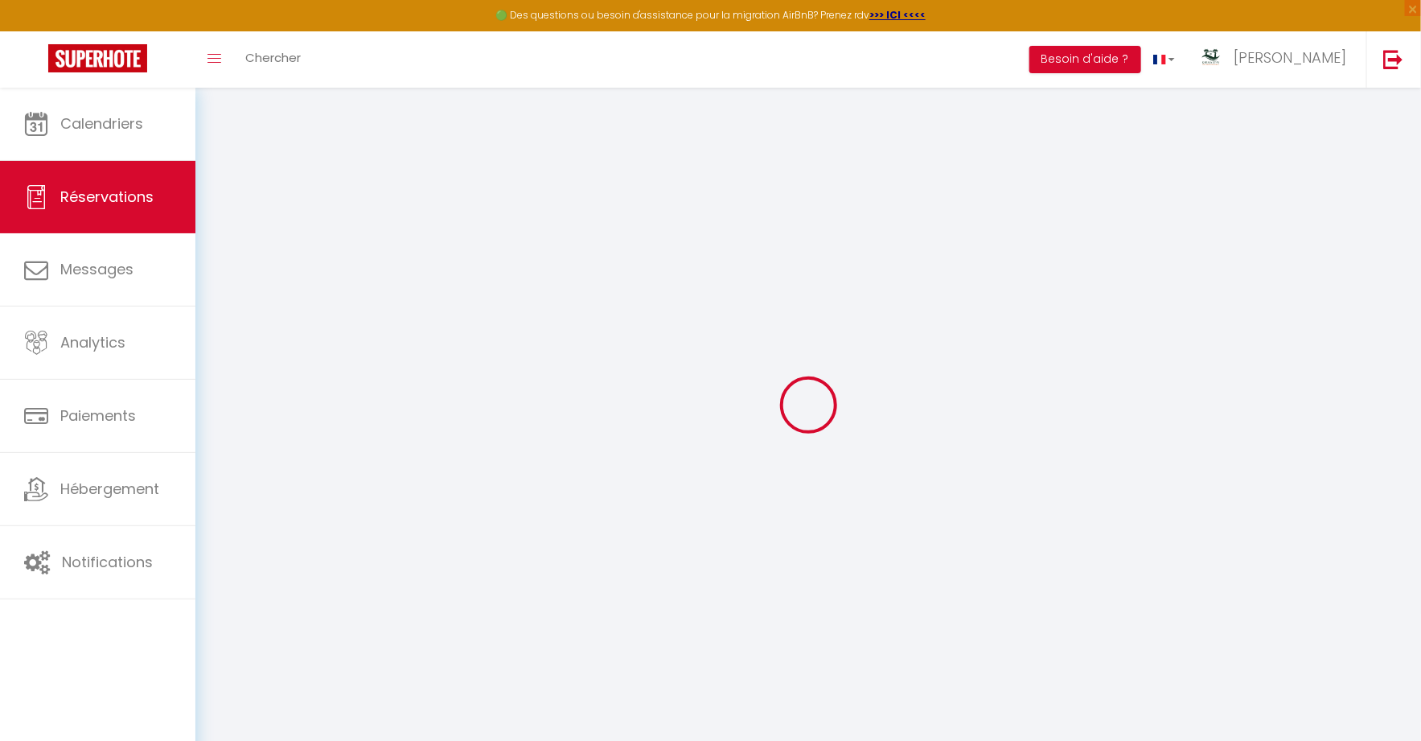
type input "0"
select select
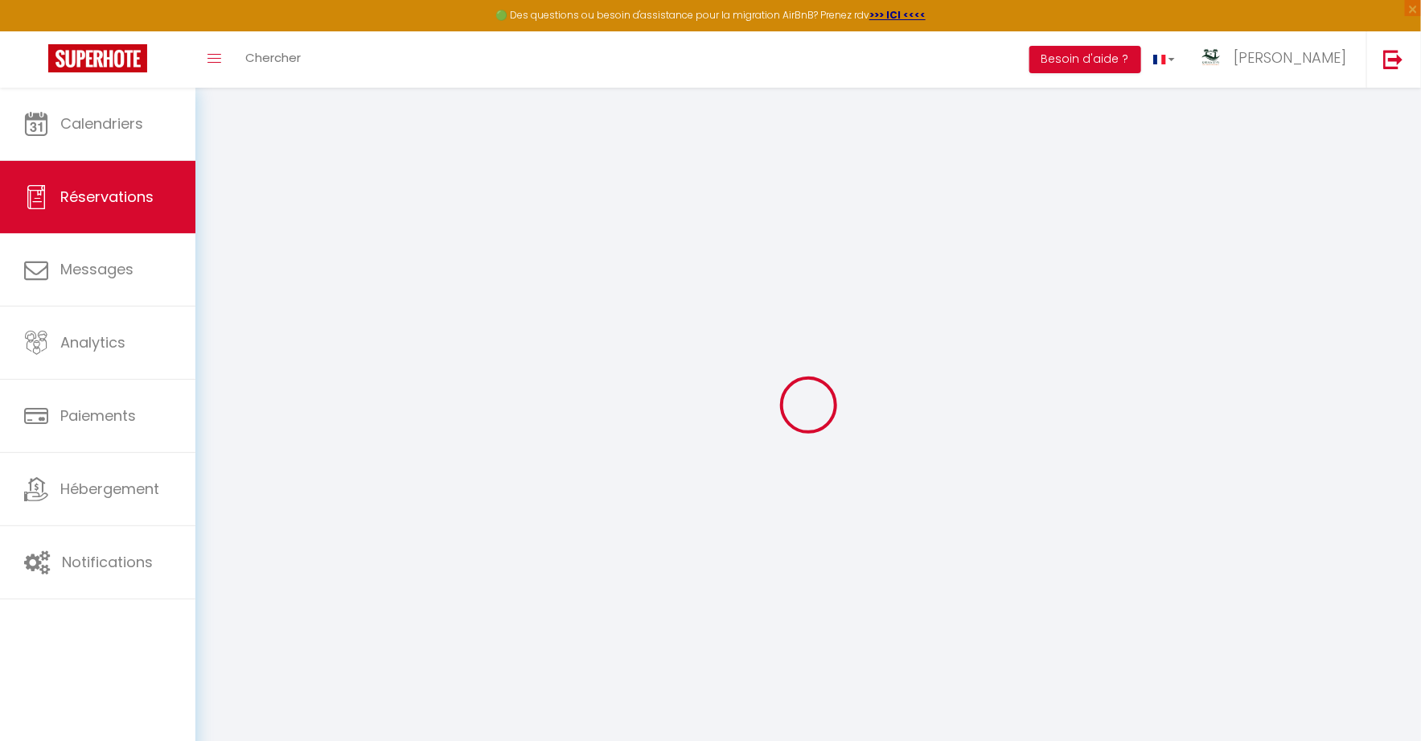
select select "14"
checkbox input "false"
select select
checkbox input "false"
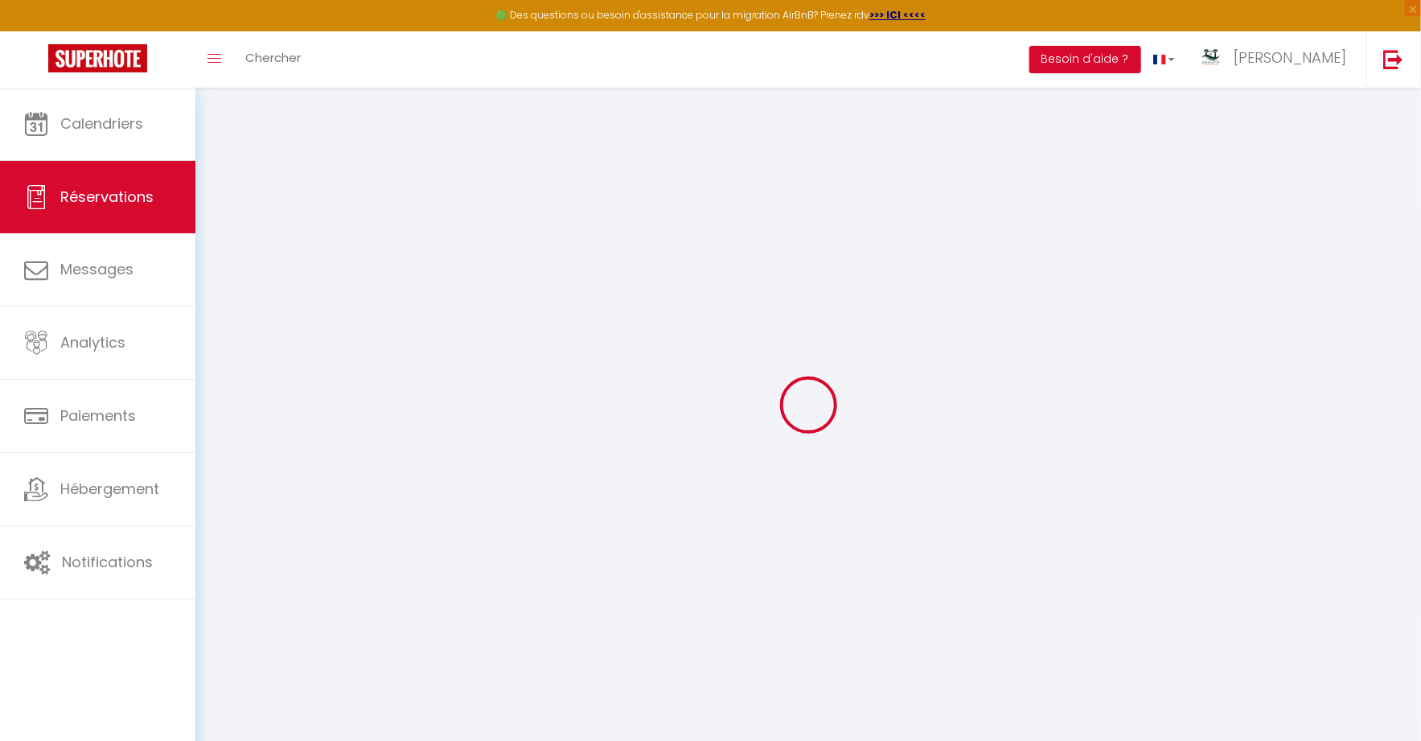
select select
checkbox input "false"
type textarea "Vous avez reçu une carte de crédit virtuelle pour cette réservation.Vous pourre…"
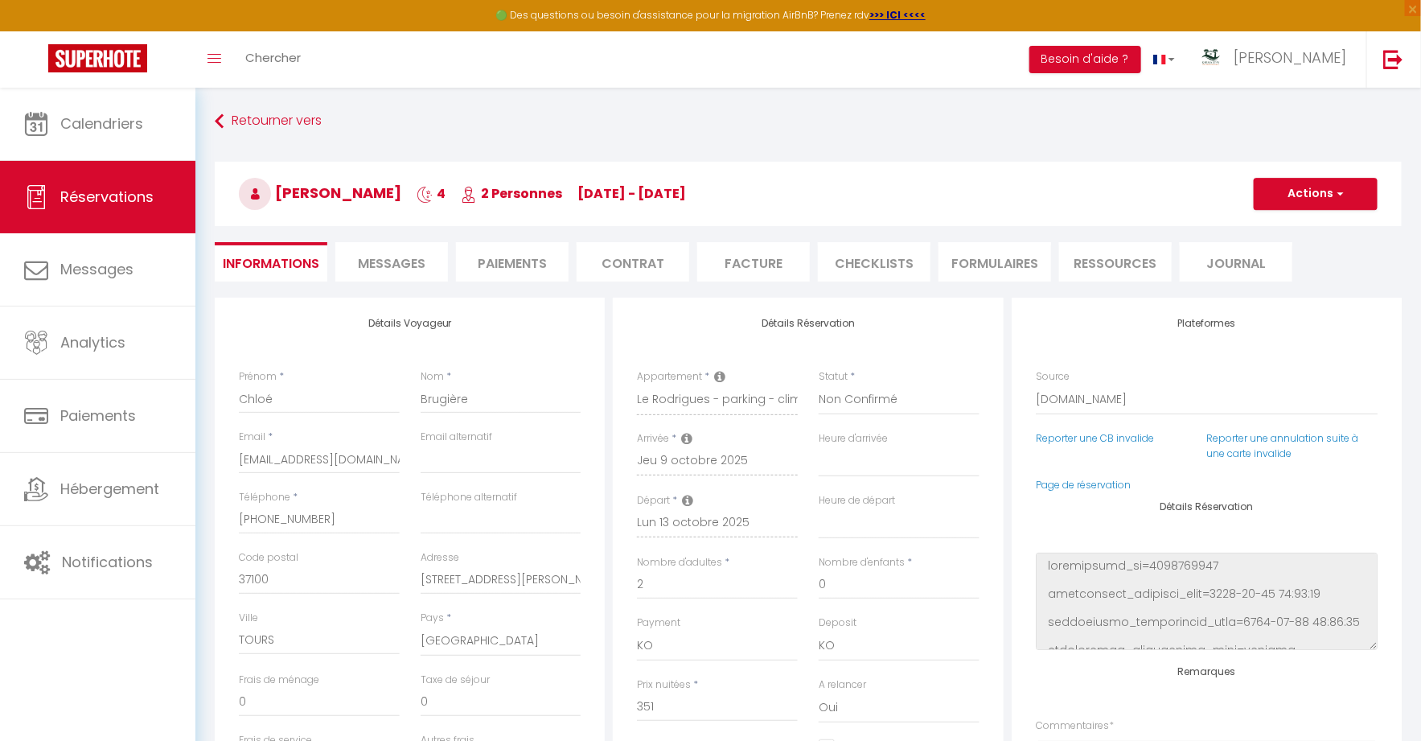
type input "35"
type input "14.87"
select select
checkbox input "false"
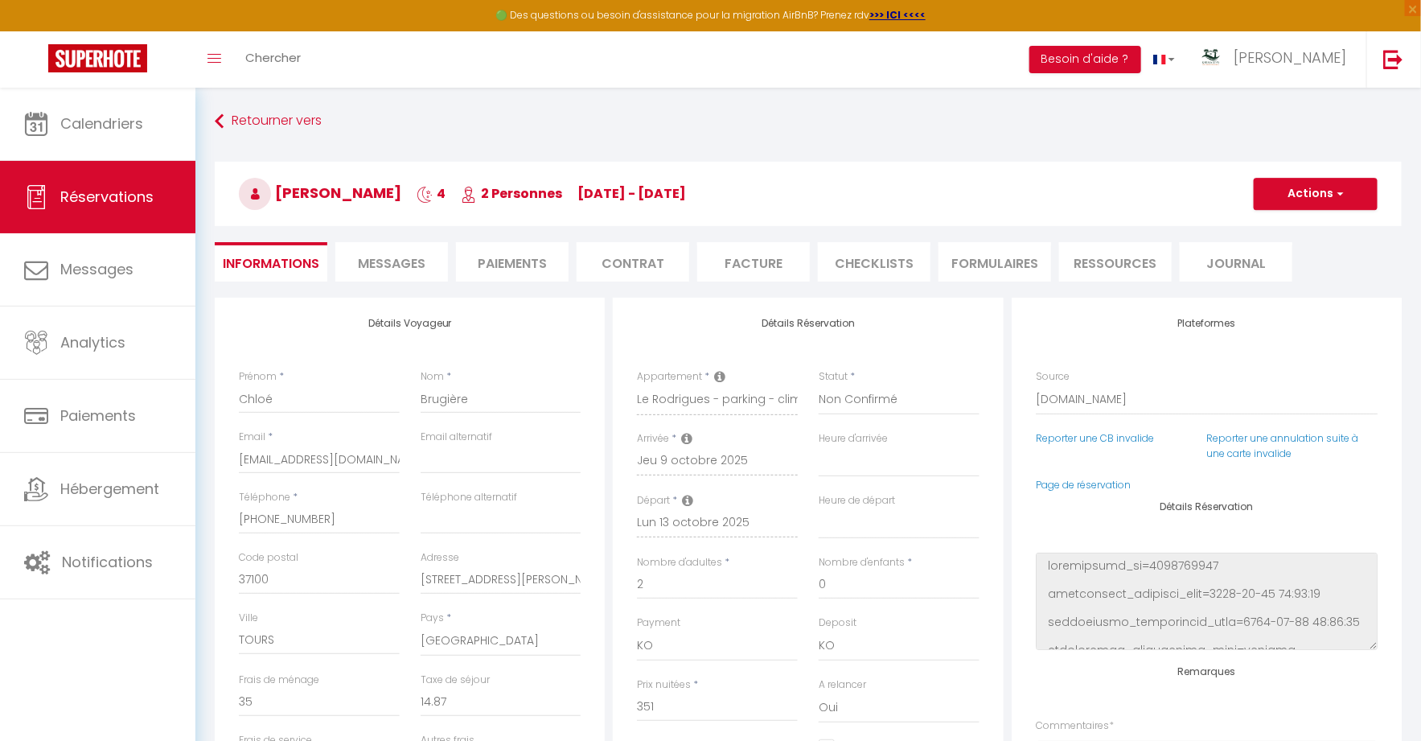
select select
click at [511, 264] on li "Paiements" at bounding box center [512, 261] width 113 height 39
select select
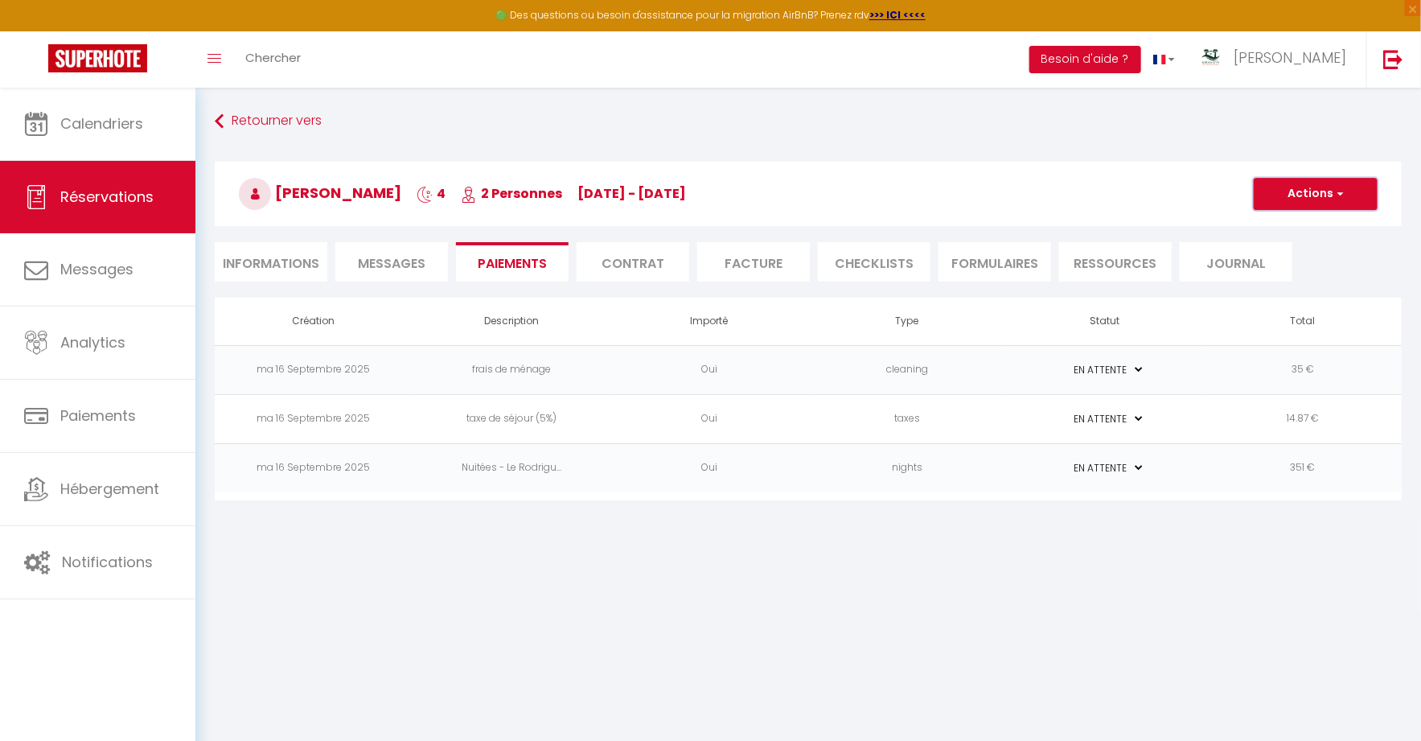
click at [1323, 198] on button "Actions" at bounding box center [1316, 194] width 124 height 32
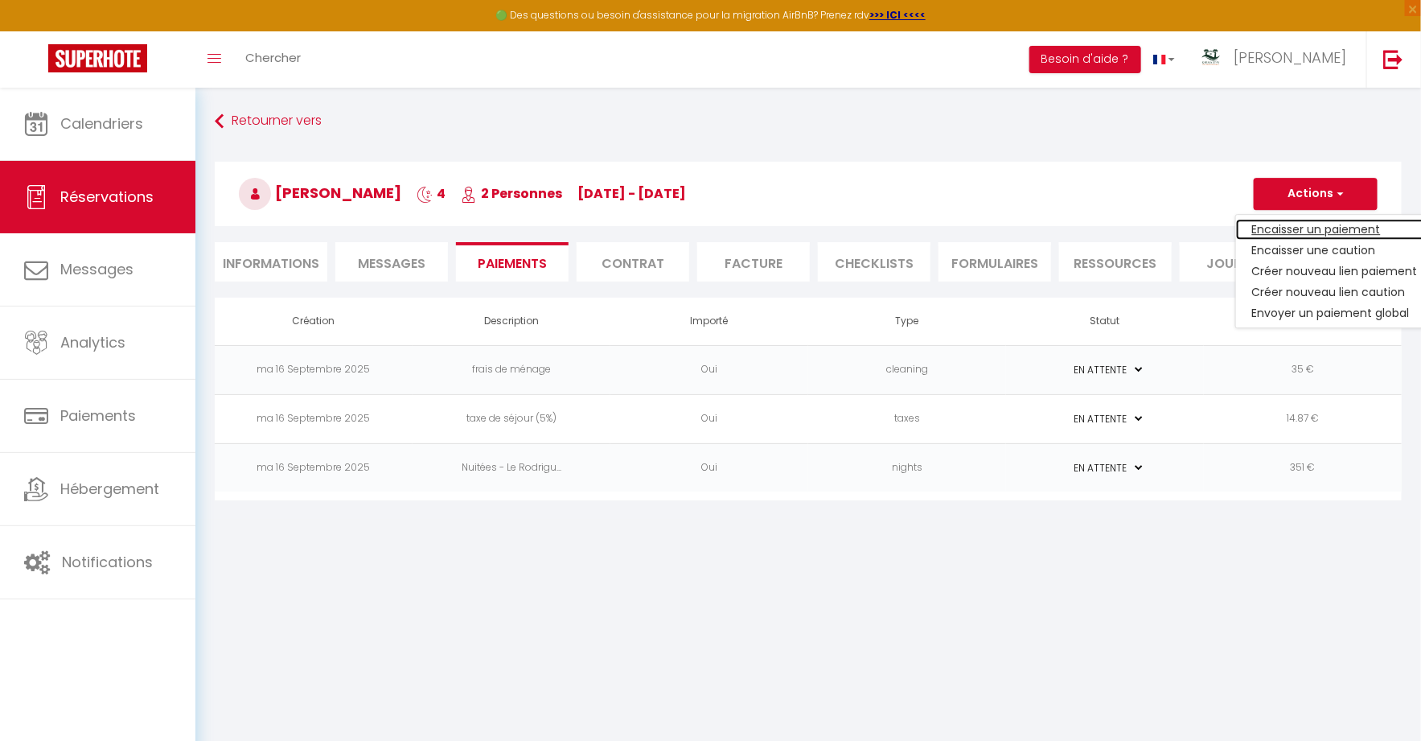
click at [1306, 225] on link "Encaisser un paiement" at bounding box center [1335, 229] width 198 height 21
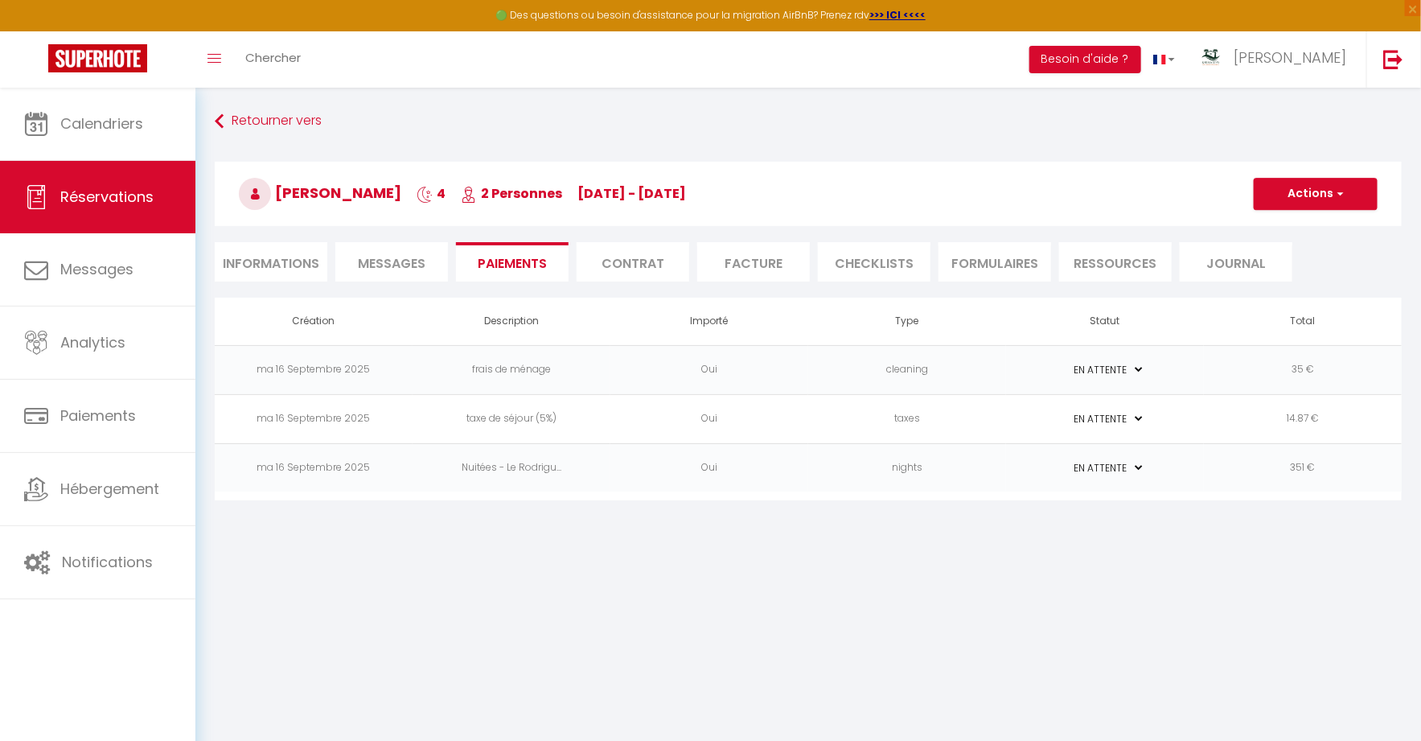
select select "nights"
type input "cbrugi.181055@guest.booking.com"
select select "14135"
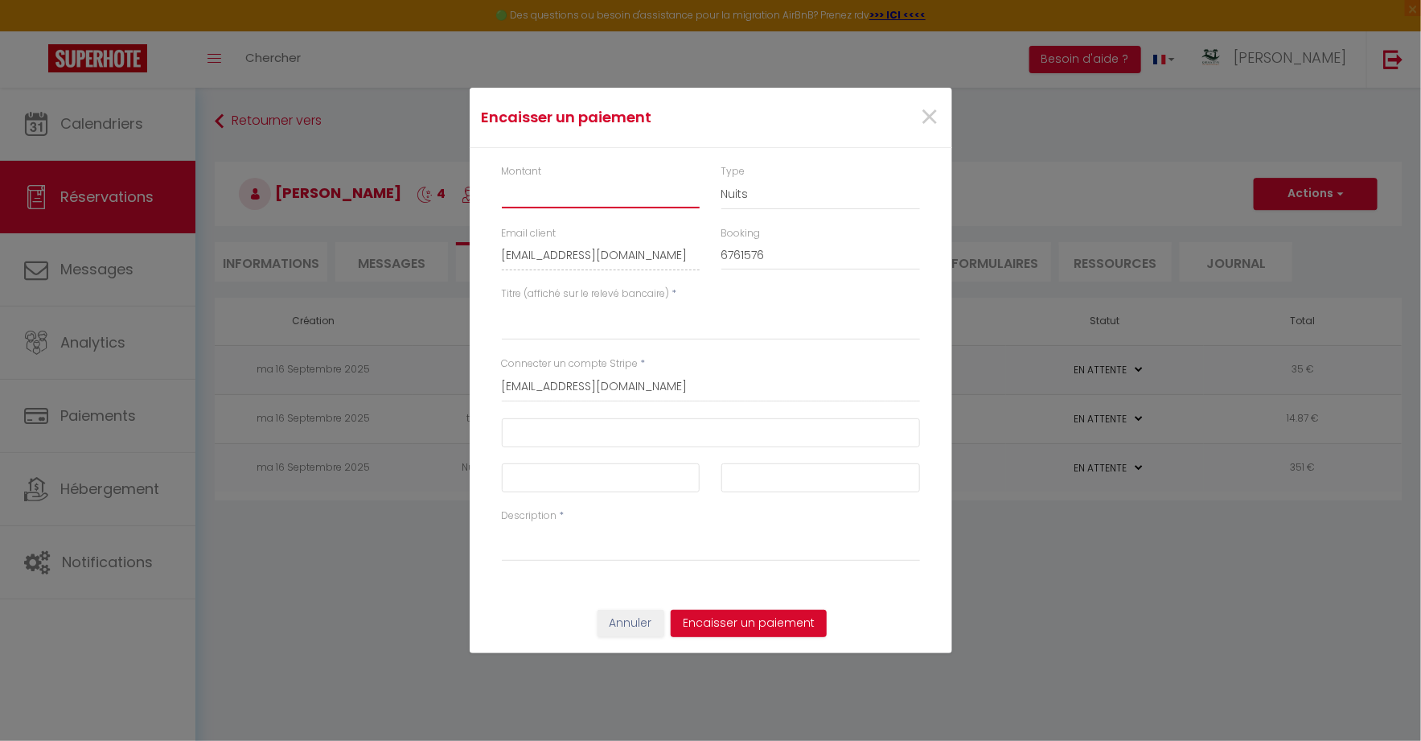
click at [630, 200] on input "Montant" at bounding box center [601, 193] width 199 height 29
type input "400.87"
click at [631, 317] on textarea "Titre (affiché sur le relevé bancaire)" at bounding box center [711, 321] width 418 height 39
type textarea "LE RODRIGUES"
click at [589, 563] on div "Description *" at bounding box center [710, 543] width 439 height 70
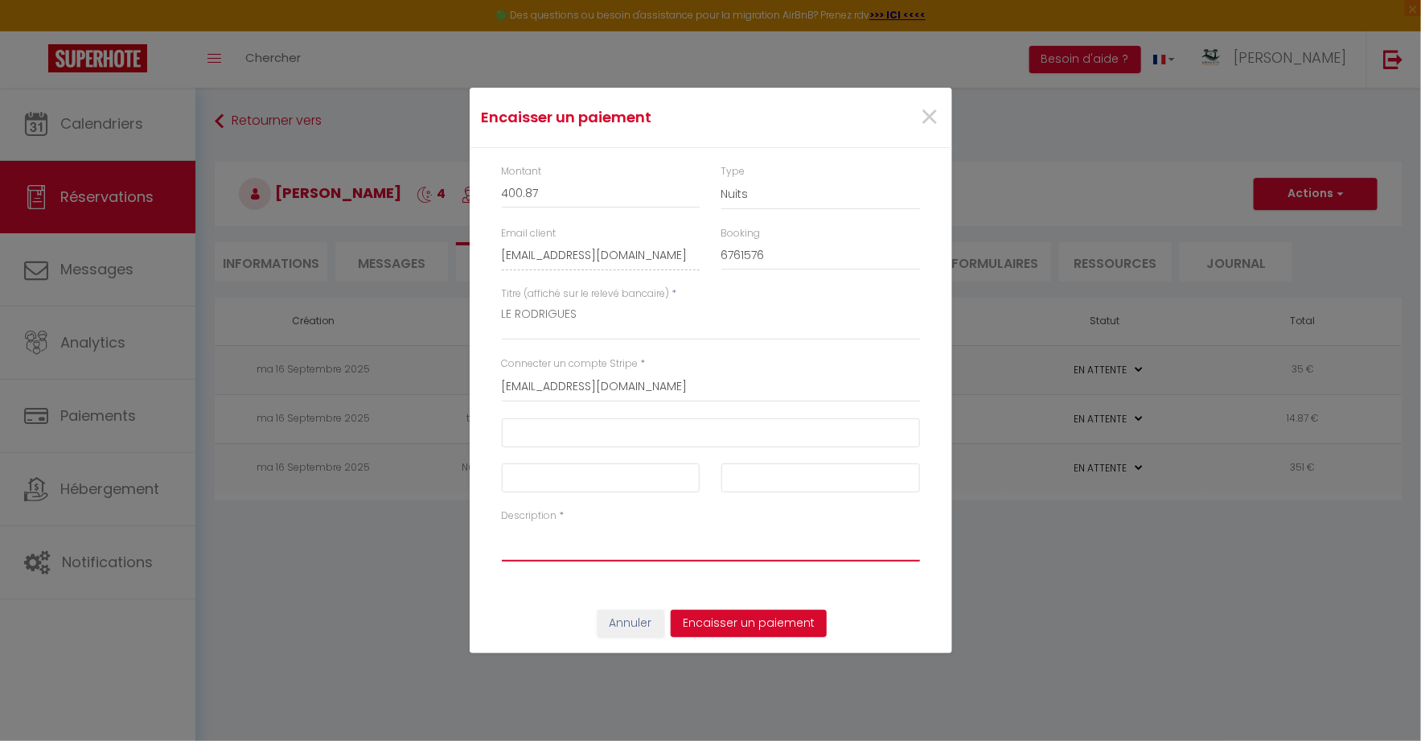
click at [589, 560] on textarea "Description" at bounding box center [711, 542] width 418 height 39
type textarea "LE RODRIGUES"
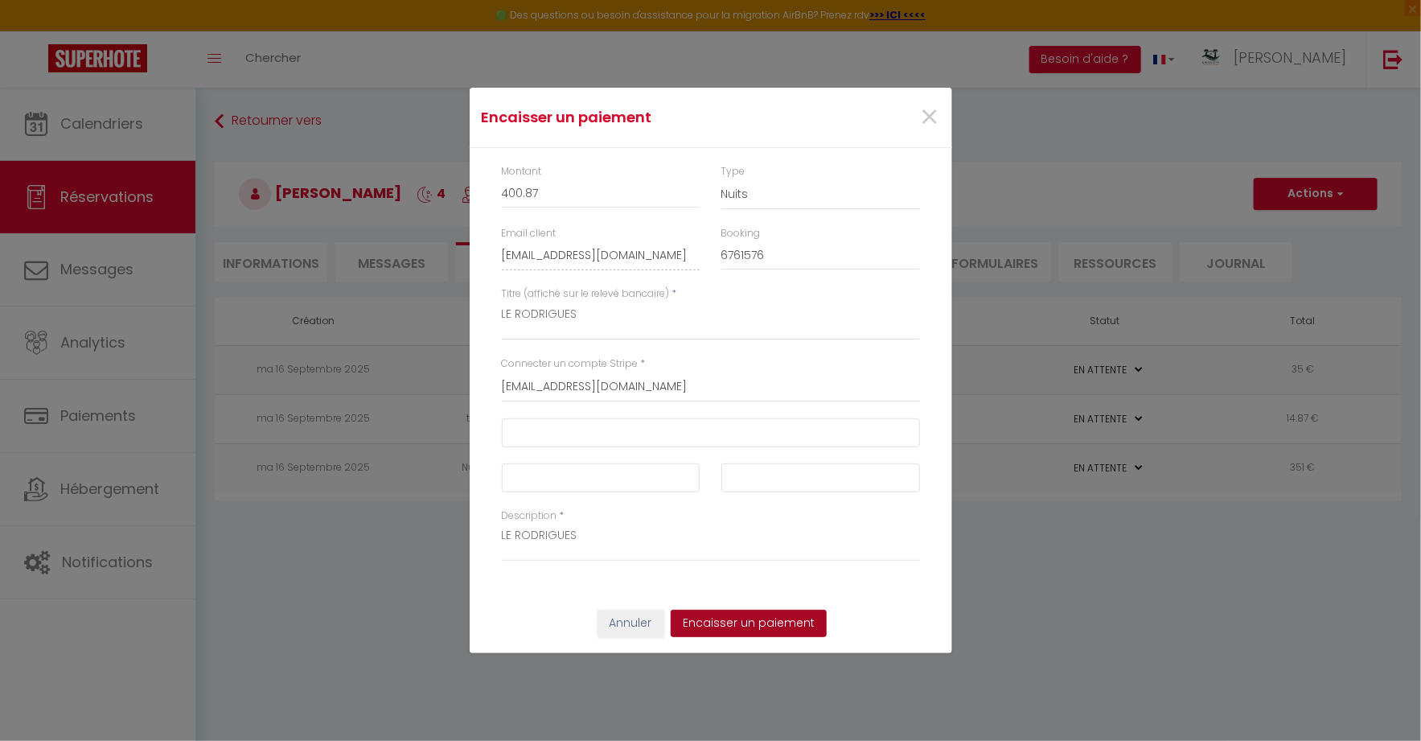
click at [731, 629] on button "Encaisser un paiement" at bounding box center [749, 623] width 156 height 27
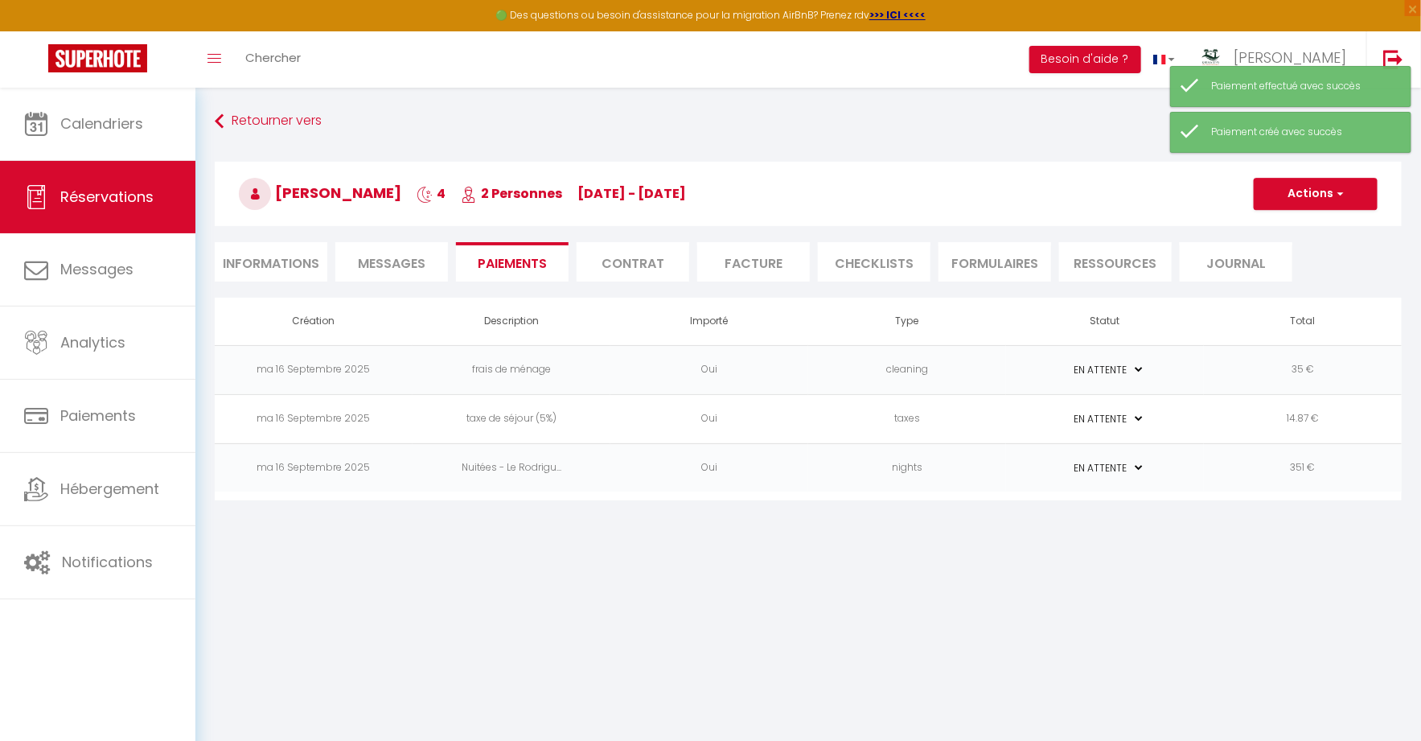
click at [1331, 361] on td "35 €" at bounding box center [1303, 369] width 198 height 49
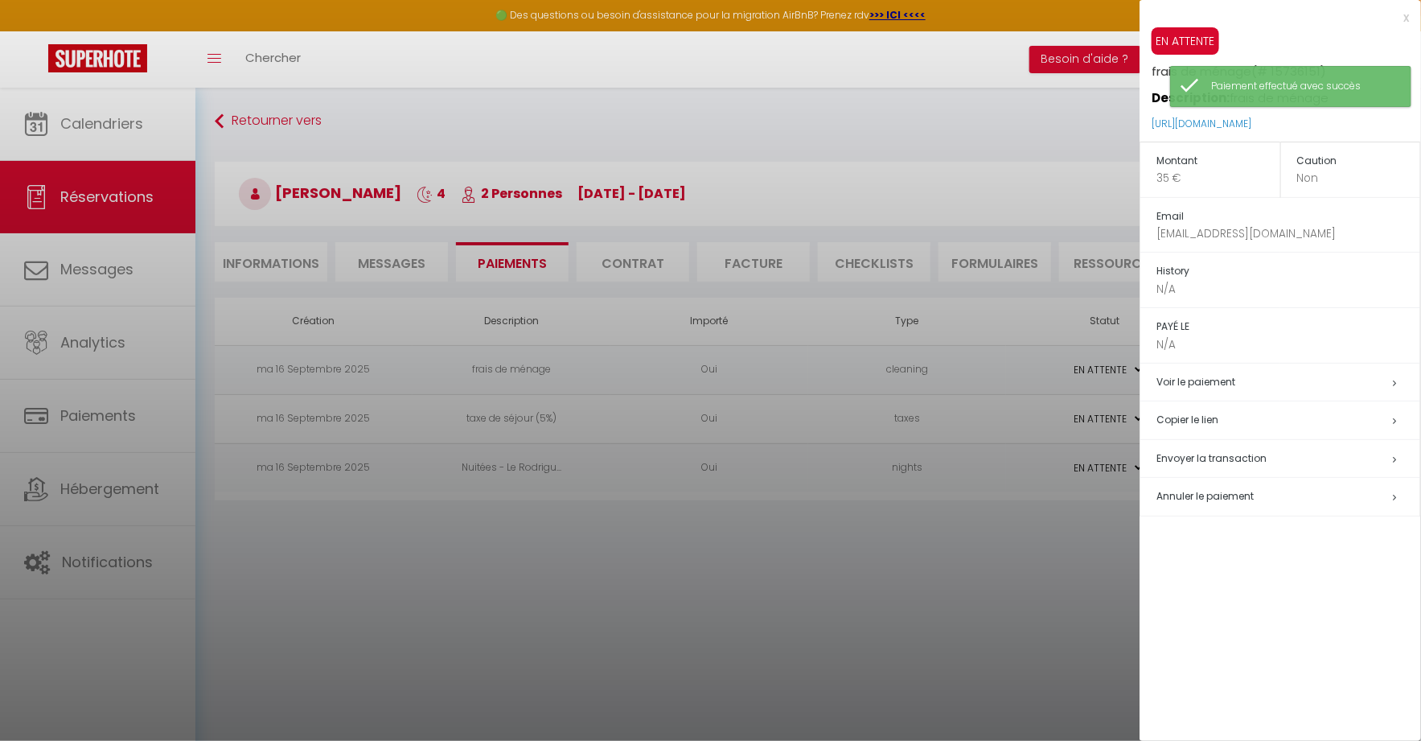
click at [1234, 489] on span "Annuler le paiement" at bounding box center [1204, 496] width 97 height 14
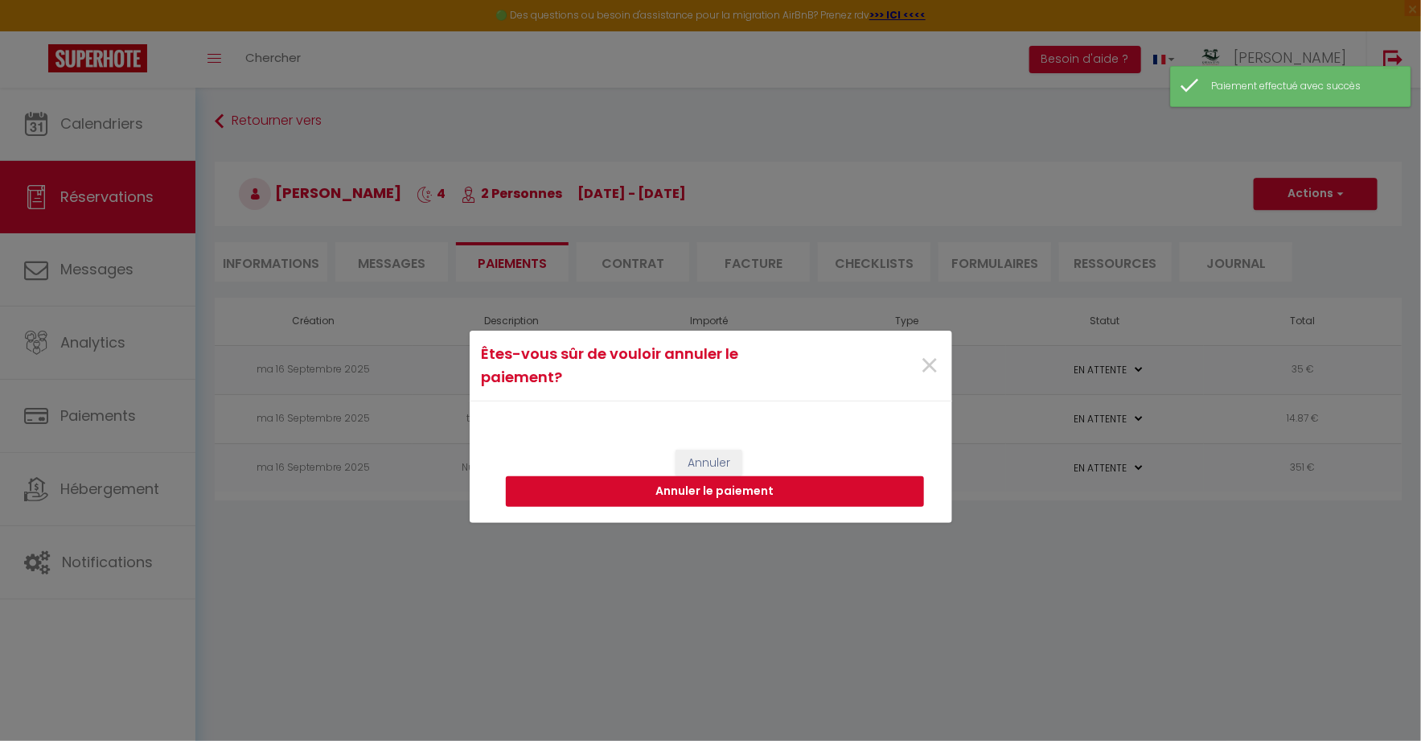
click at [896, 491] on button "Annuler le paiement" at bounding box center [715, 491] width 418 height 31
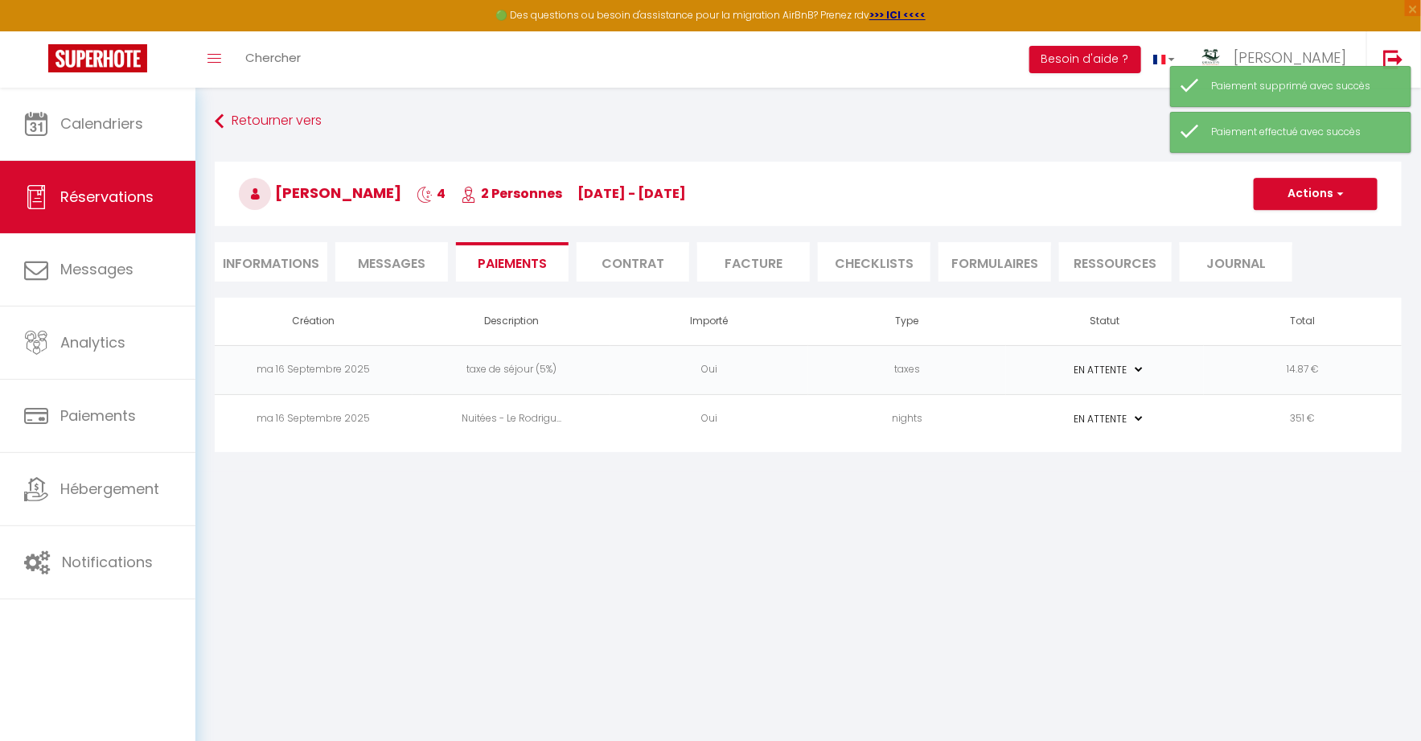
click at [1330, 377] on td "14.87 €" at bounding box center [1303, 369] width 198 height 49
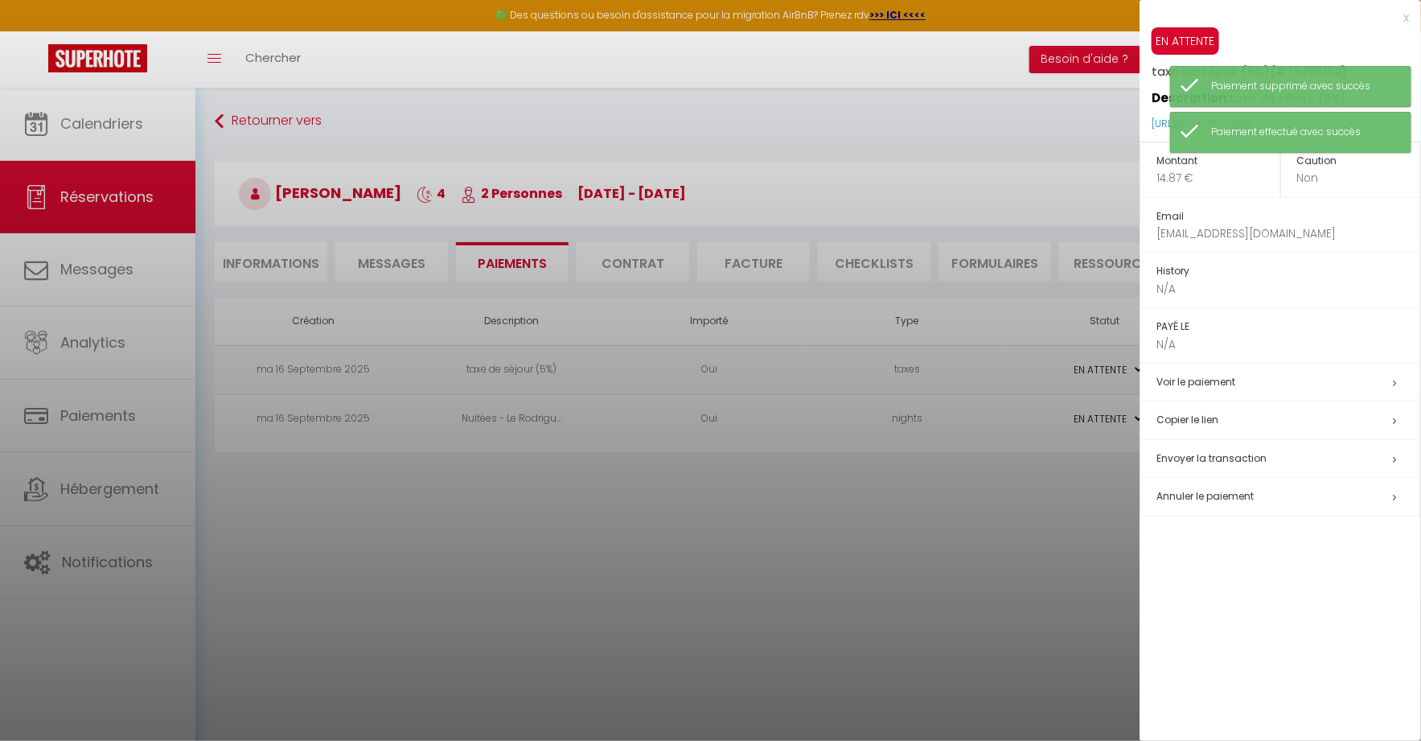
click at [1223, 498] on span "Annuler le paiement" at bounding box center [1204, 496] width 97 height 14
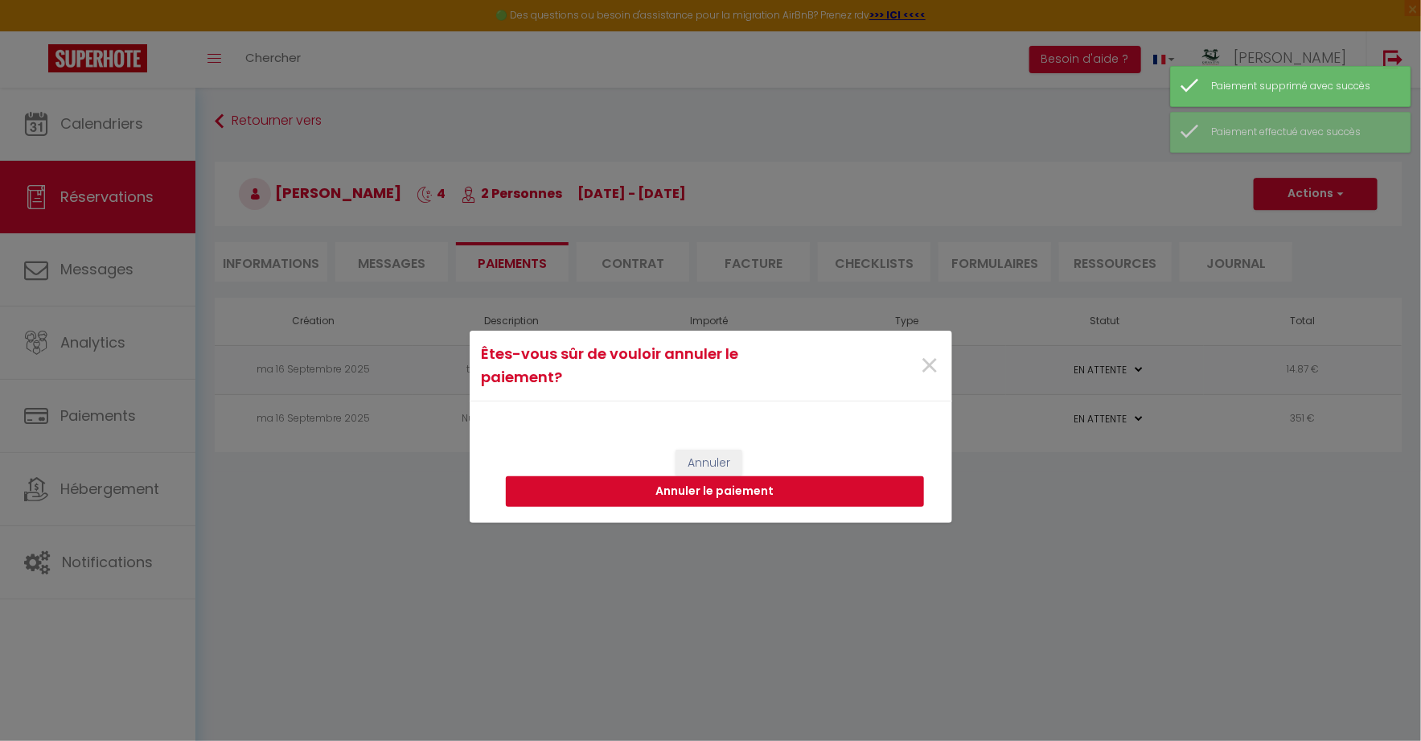
click at [897, 486] on button "Annuler le paiement" at bounding box center [715, 491] width 418 height 31
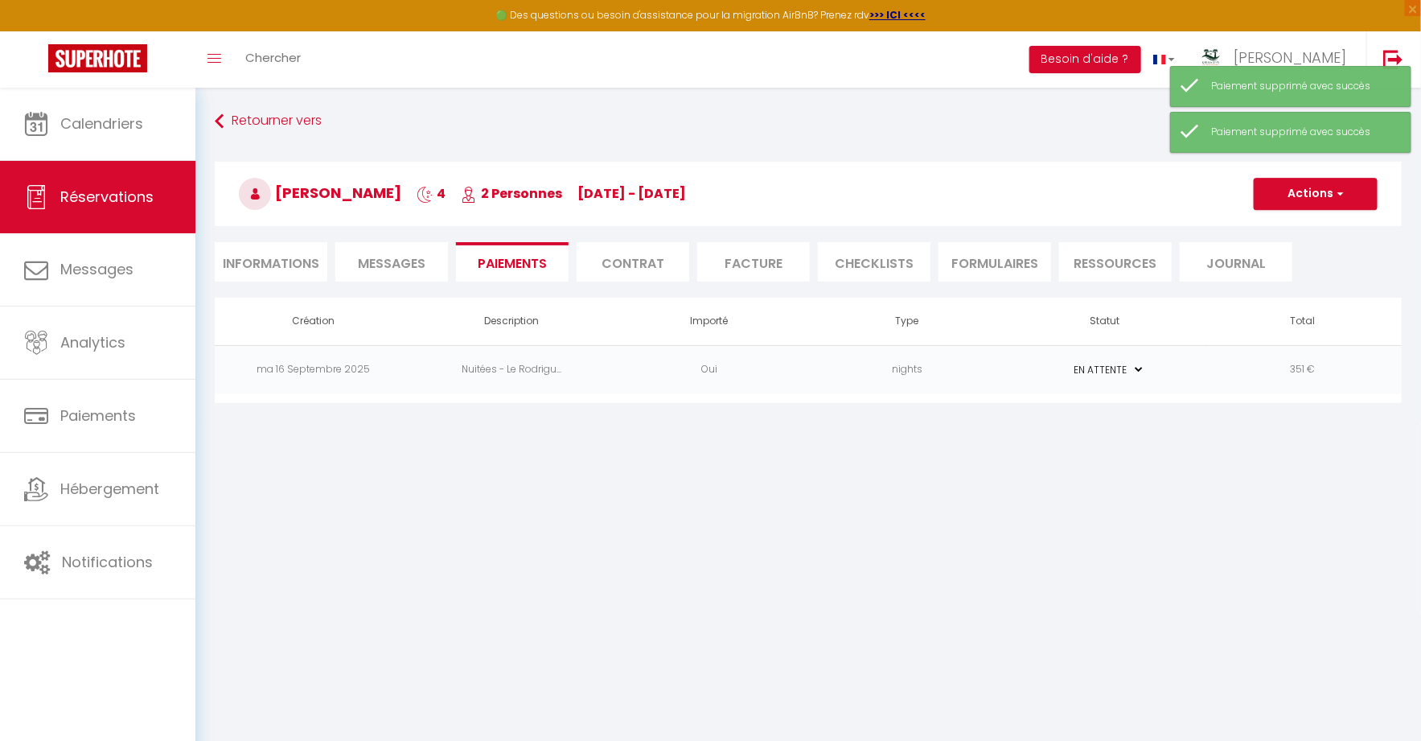
click at [1344, 358] on td "351 €" at bounding box center [1303, 369] width 198 height 49
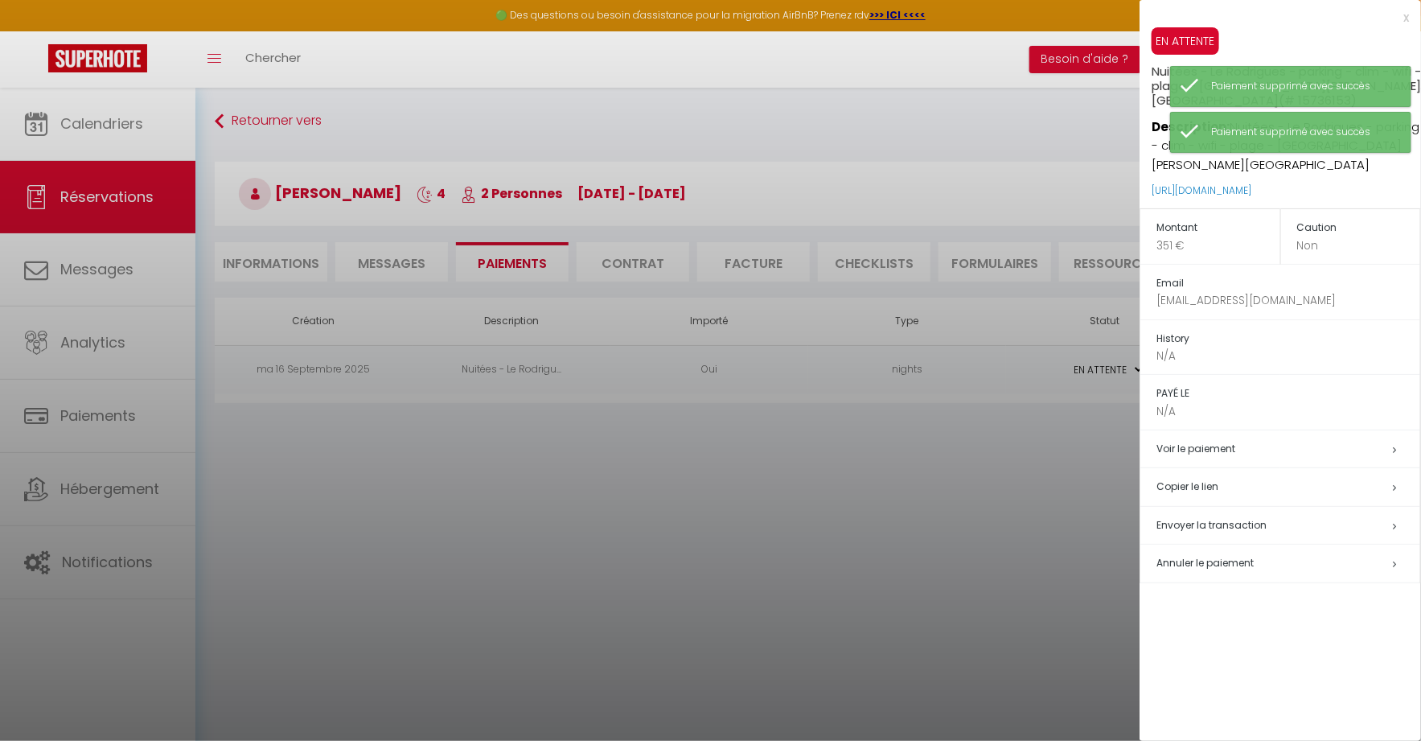
click at [1193, 556] on span "Annuler le paiement" at bounding box center [1204, 563] width 97 height 14
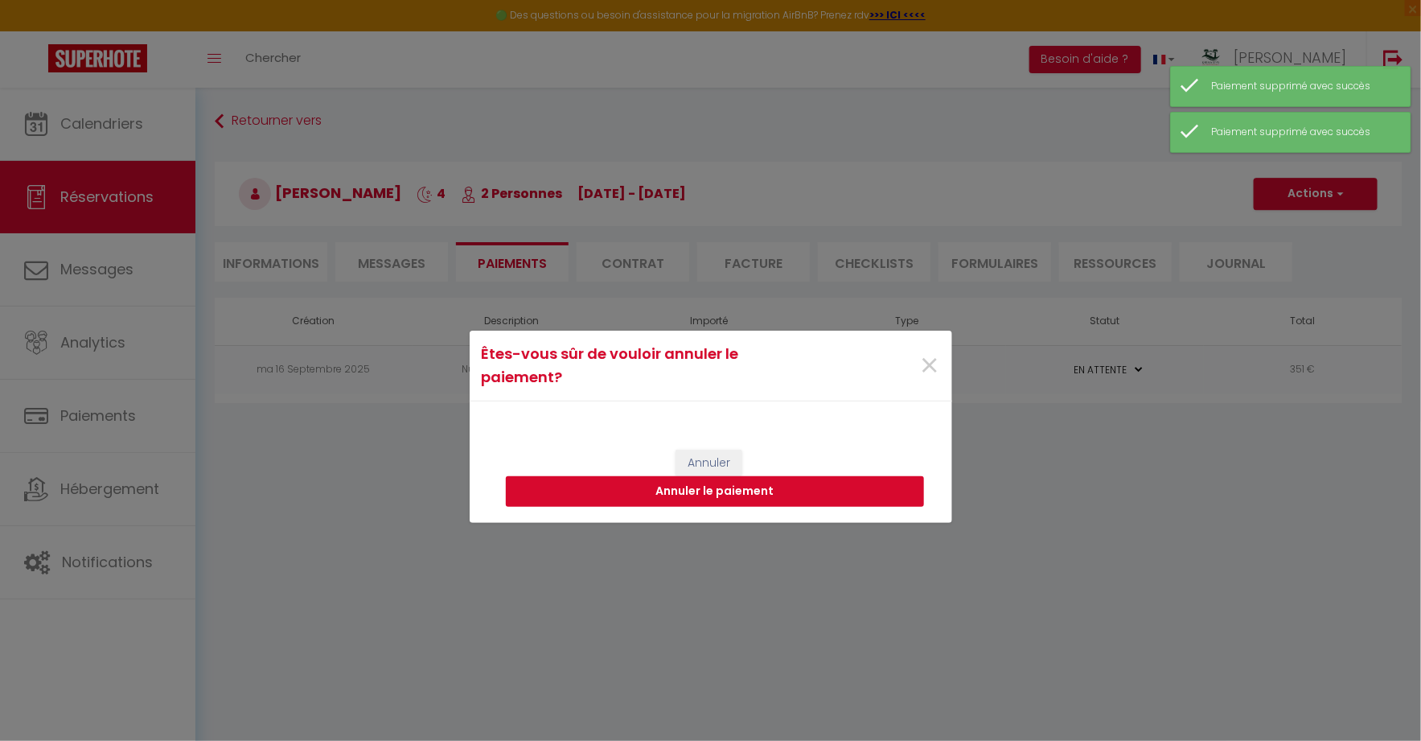
click at [900, 495] on button "Annuler le paiement" at bounding box center [715, 491] width 418 height 31
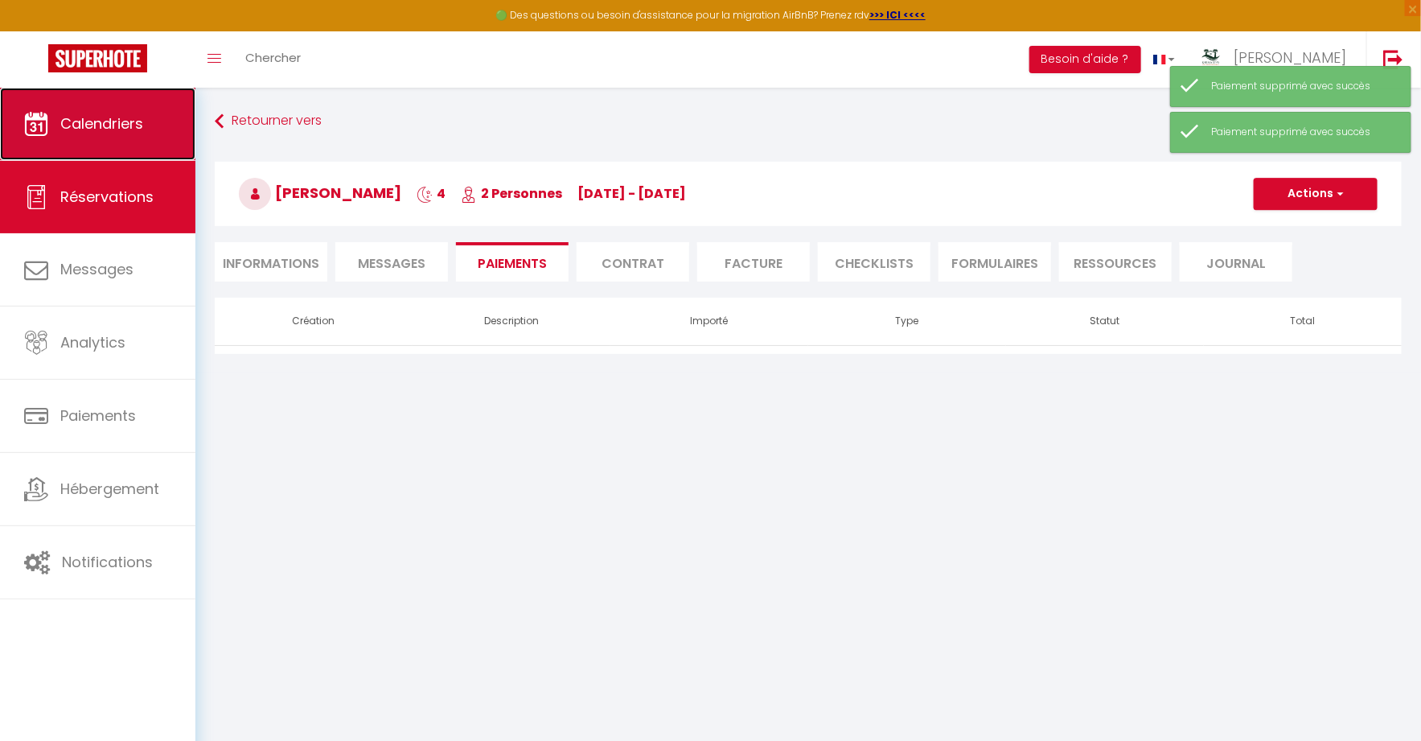
click at [165, 121] on link "Calendriers" at bounding box center [97, 124] width 195 height 72
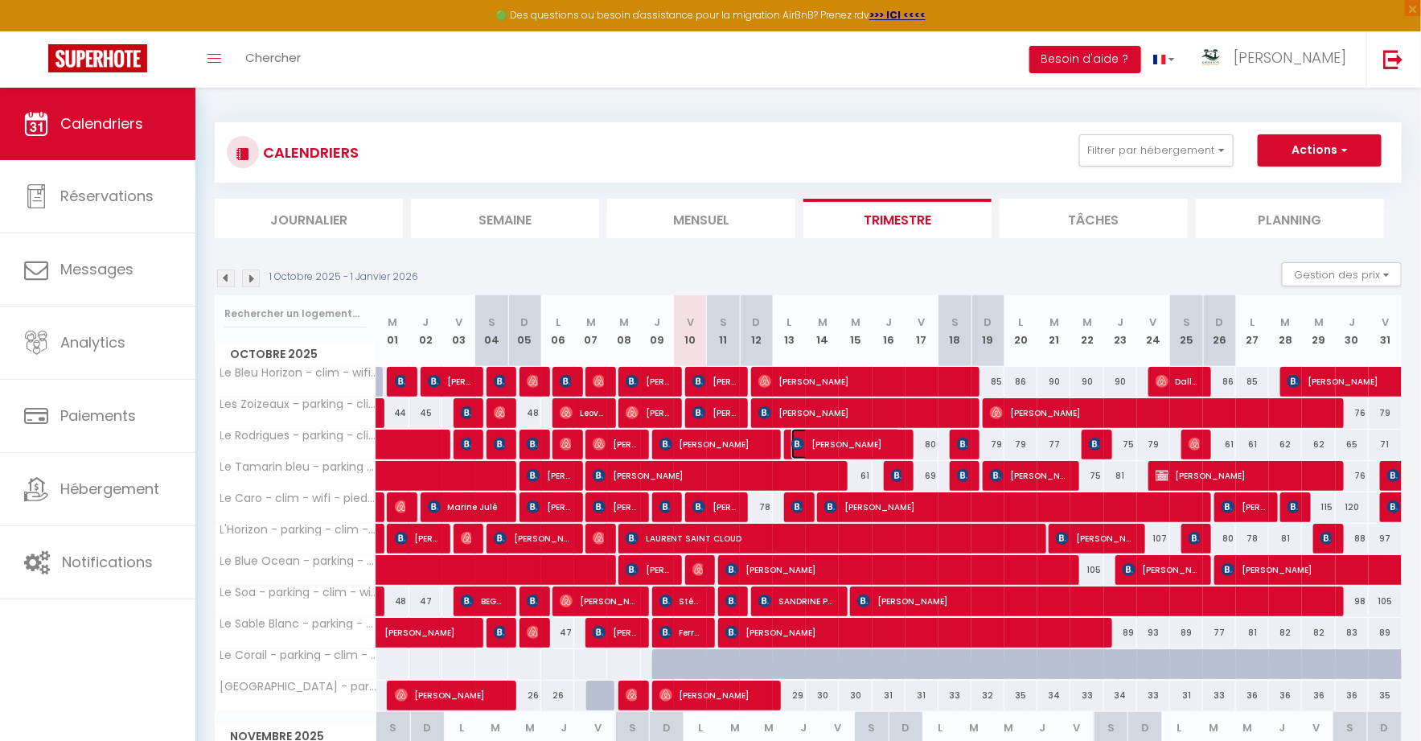
click at [840, 444] on span "[PERSON_NAME]" at bounding box center [846, 444] width 110 height 31
select select "KO"
select select "0"
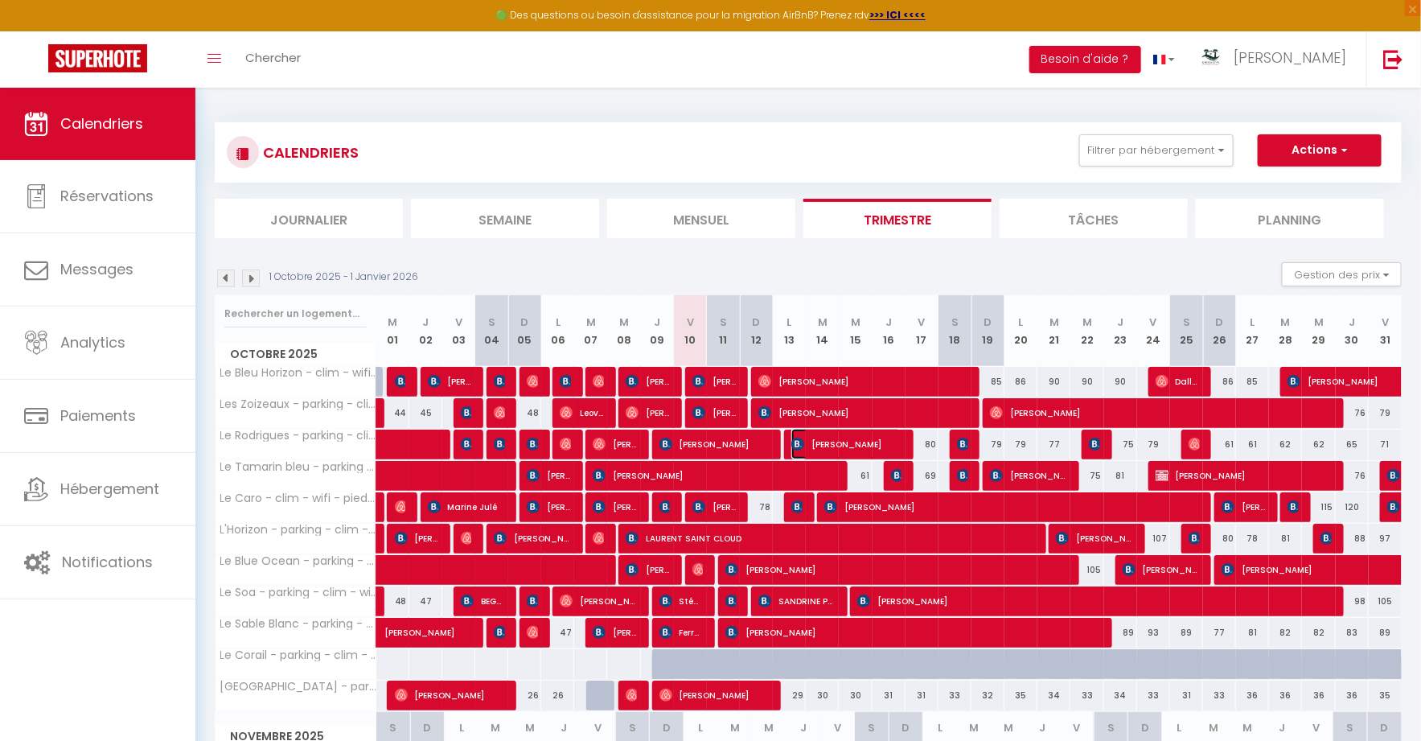
select select "1"
select select
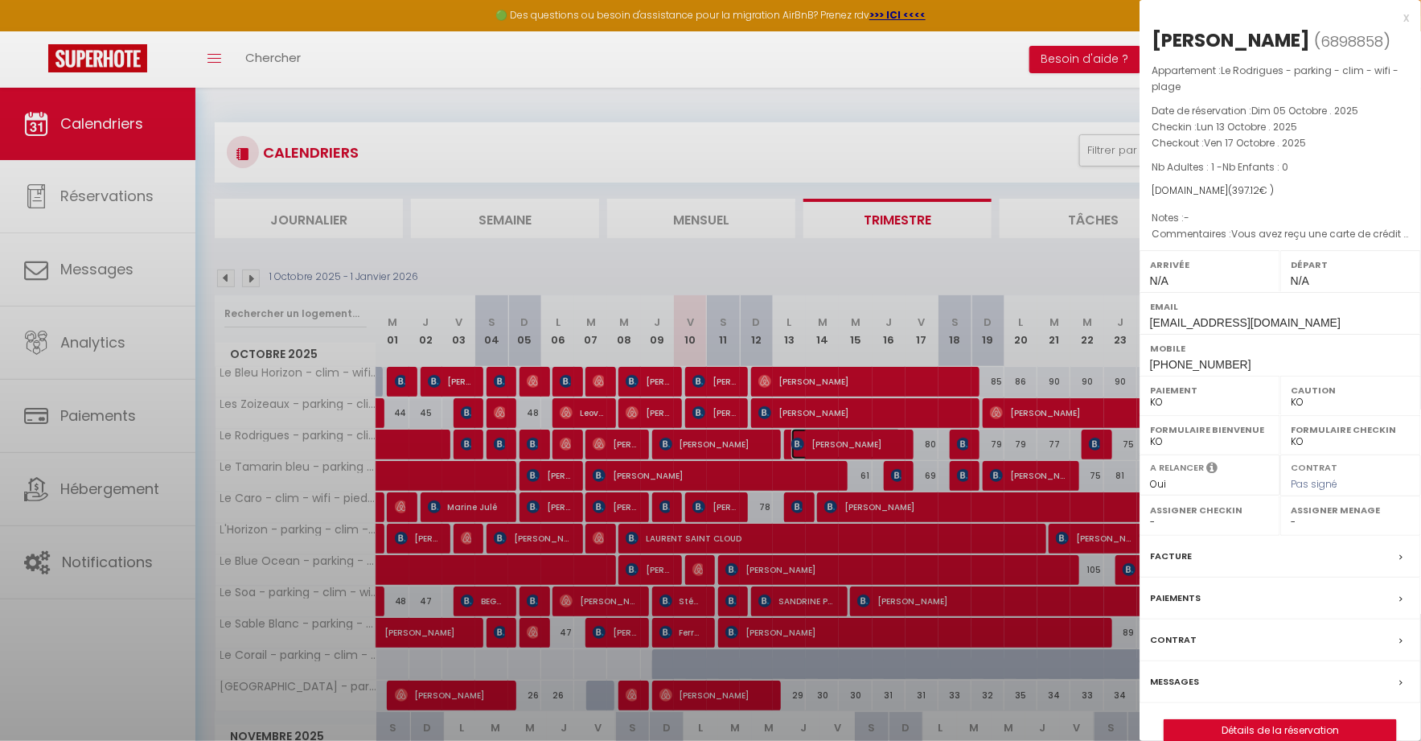
select select "14291"
select select "45280"
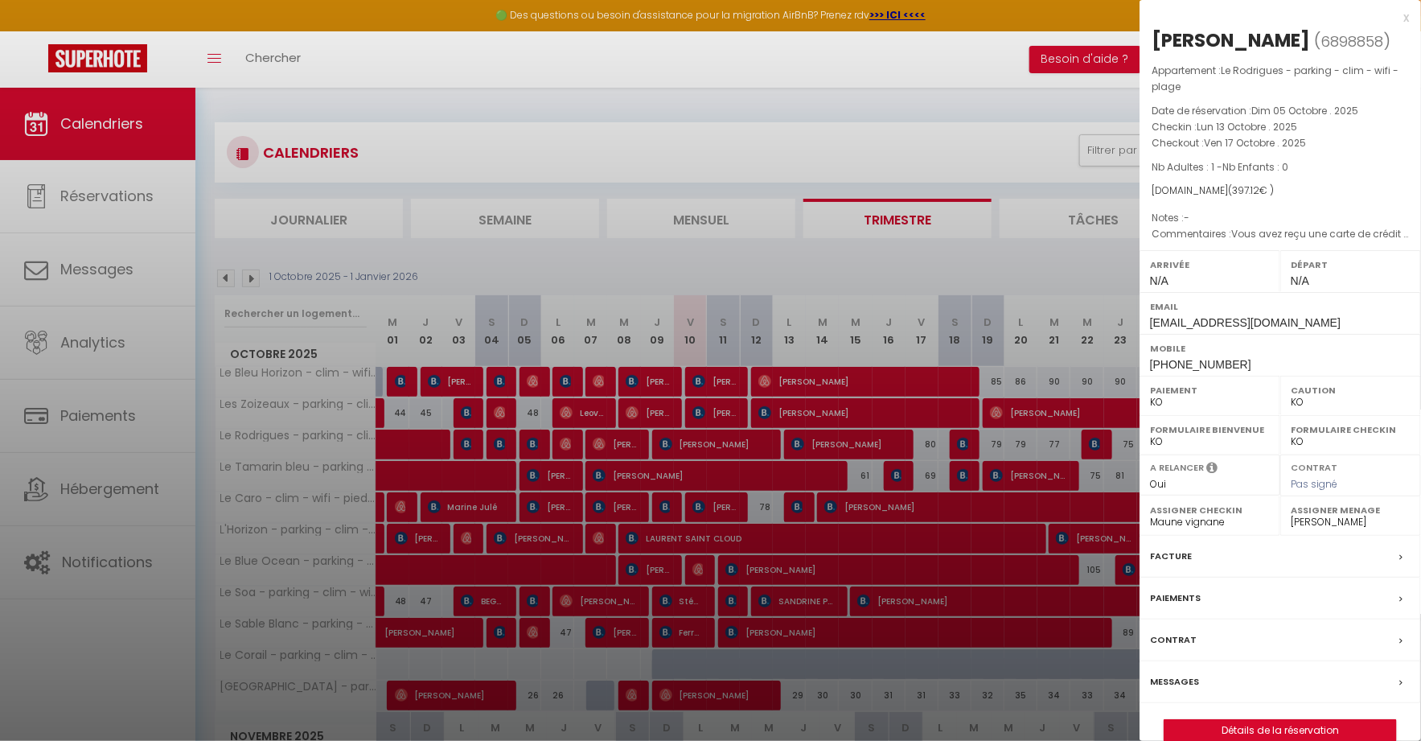
click at [1194, 592] on label "Paiements" at bounding box center [1175, 597] width 51 height 17
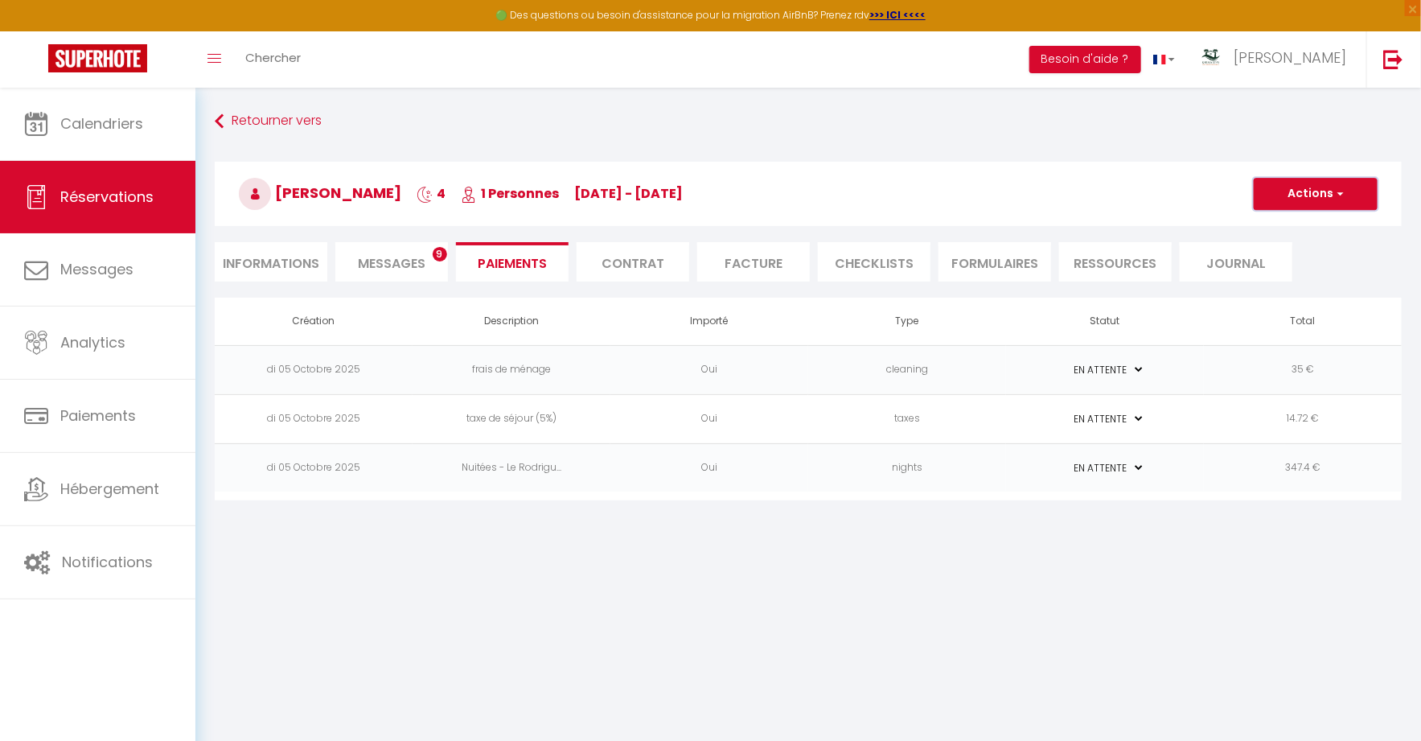
click at [1328, 185] on button "Actions" at bounding box center [1316, 194] width 124 height 32
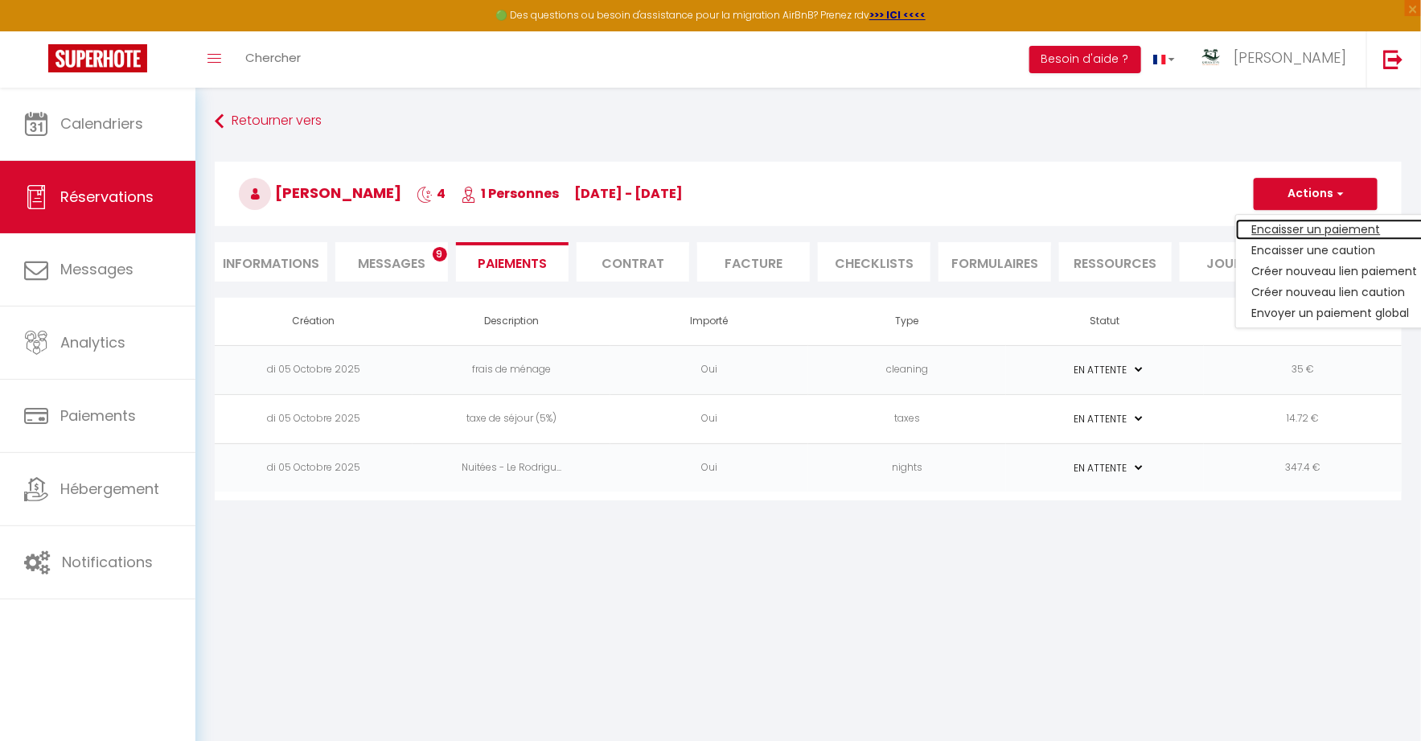
click at [1305, 228] on link "Encaisser un paiement" at bounding box center [1335, 229] width 198 height 21
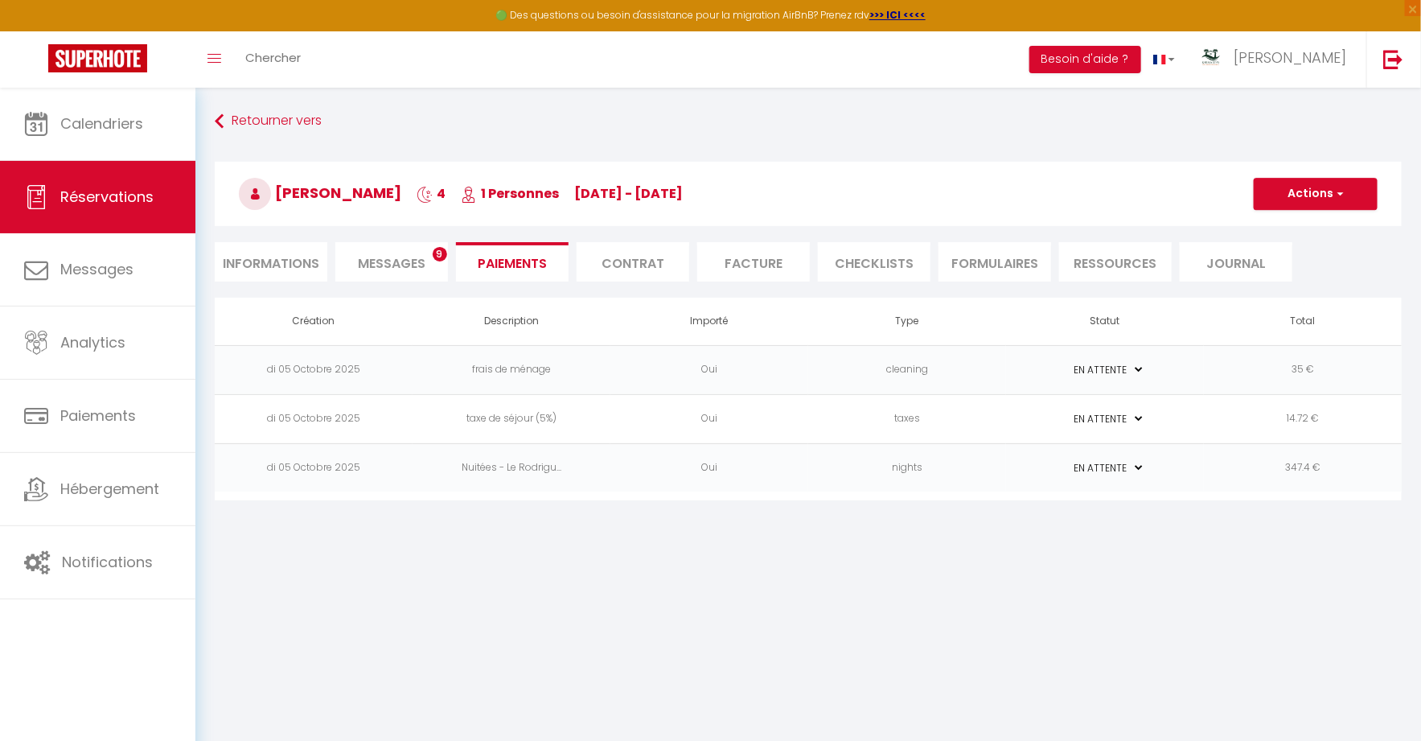
select select "nights"
type input "dvarsh.820792@guest.booking.com"
select select "14135"
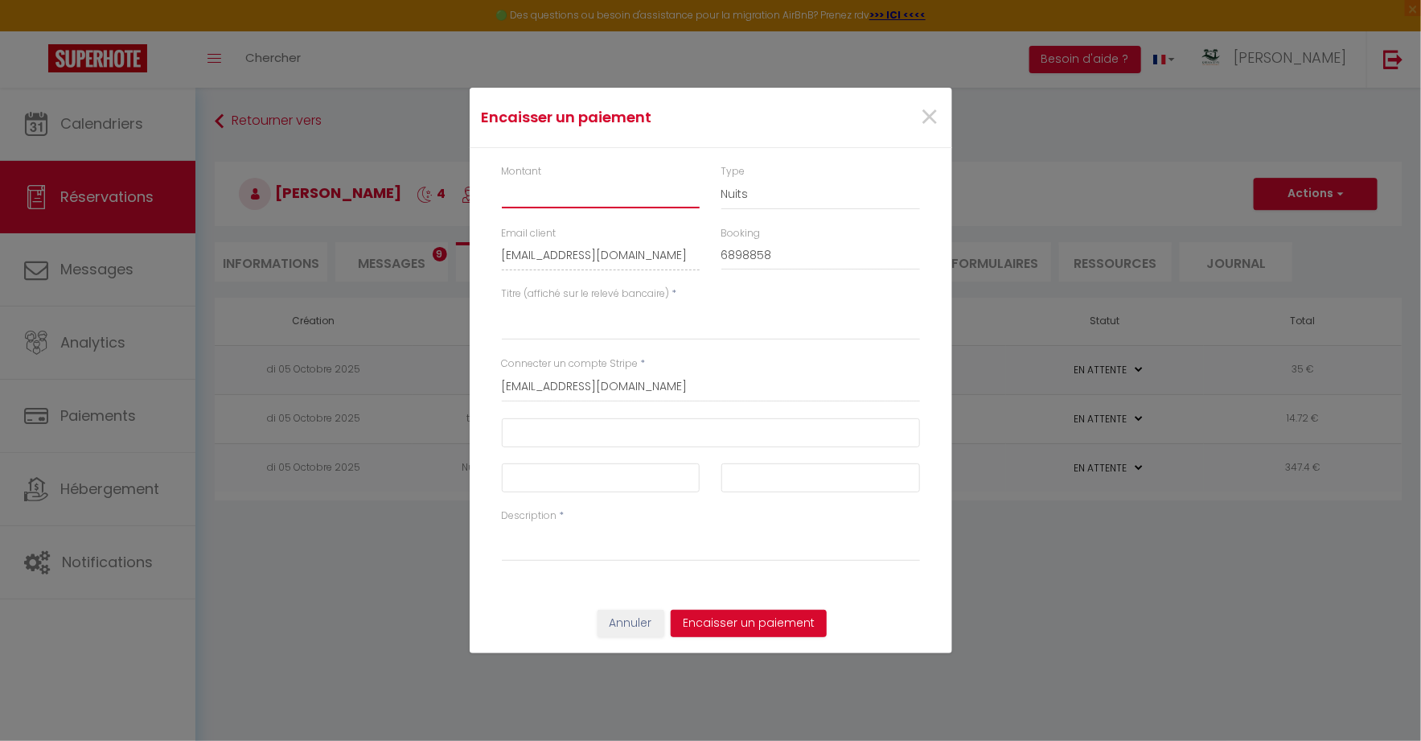
click at [676, 198] on input "Montant" at bounding box center [601, 193] width 199 height 29
type input "397.12"
click at [665, 339] on textarea "Titre (affiché sur le relevé bancaire)" at bounding box center [711, 321] width 418 height 39
type textarea "LE RODRIGUES"
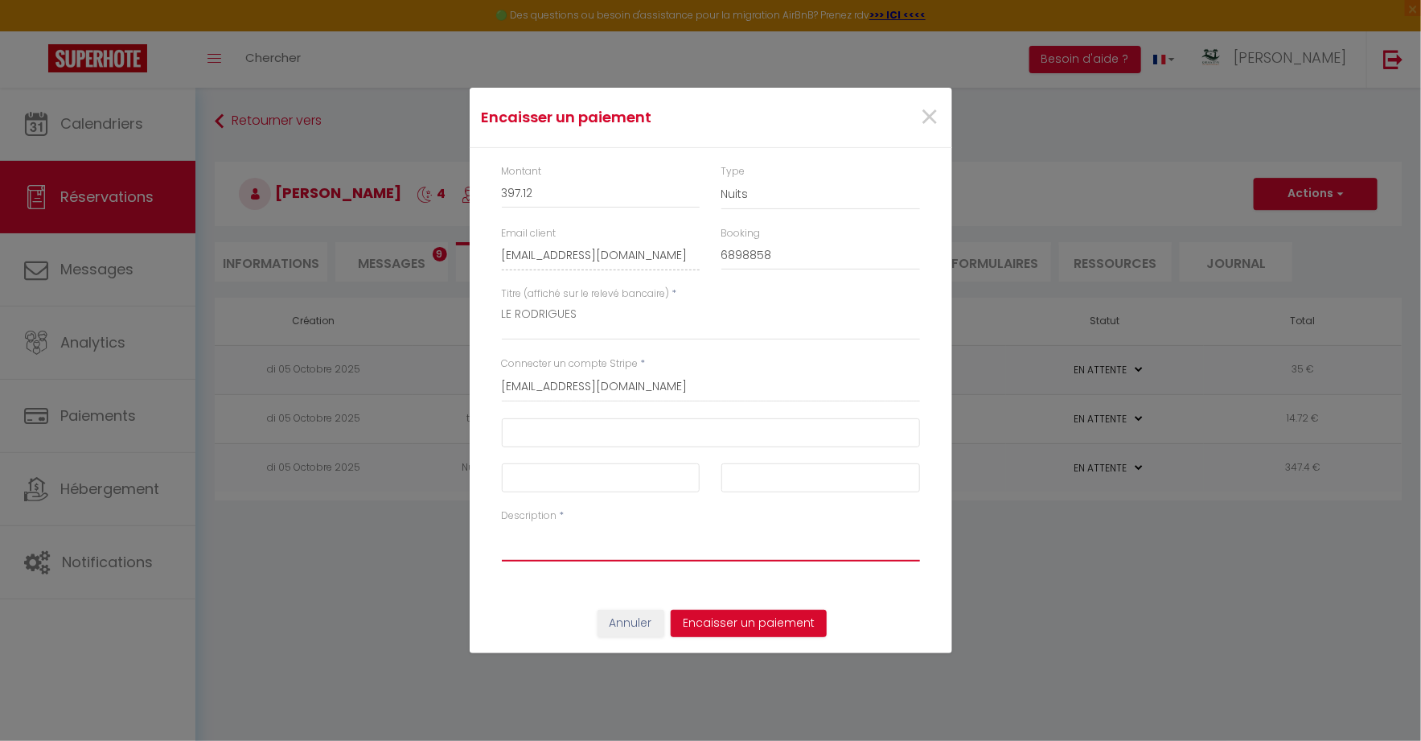
click at [544, 555] on textarea "Description" at bounding box center [711, 542] width 418 height 39
type textarea "LE RODRIGUES"
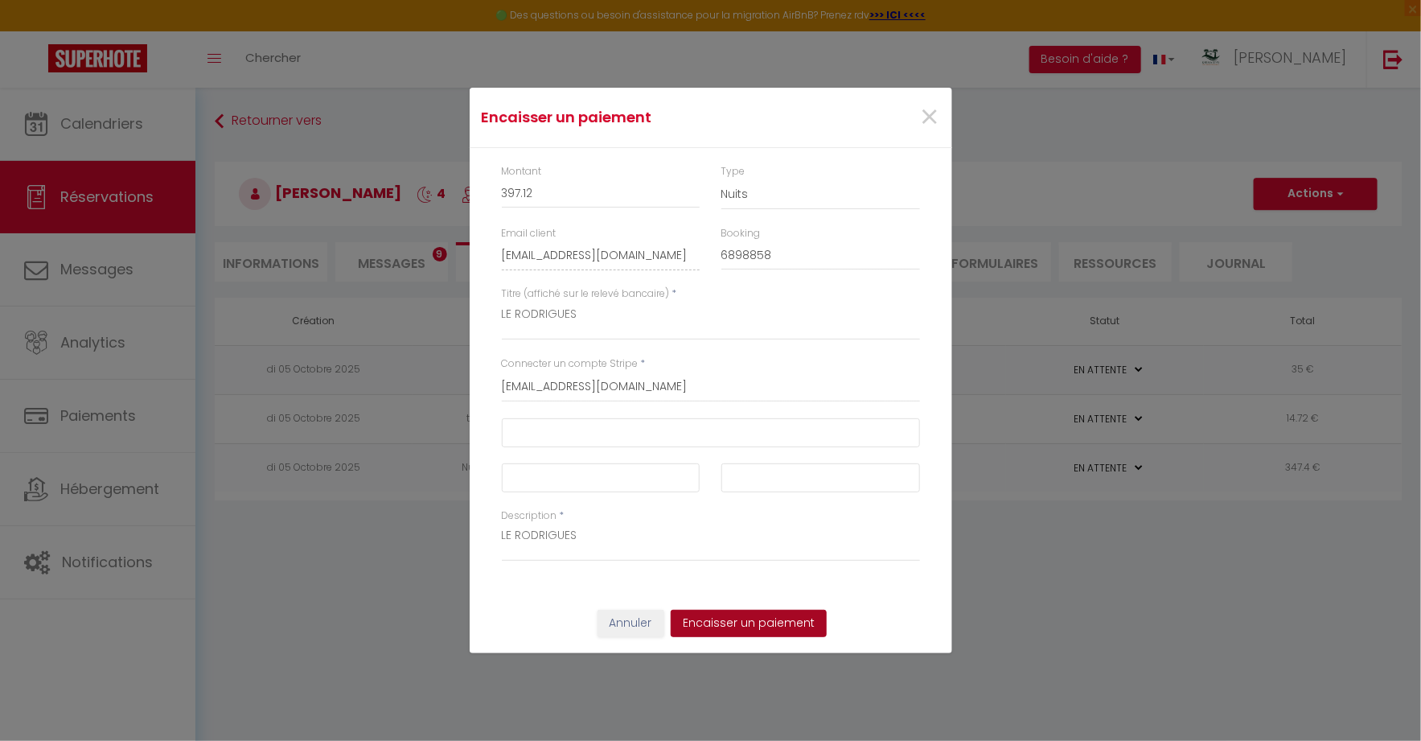
click at [752, 624] on button "Encaisser un paiement" at bounding box center [749, 623] width 156 height 27
click at [611, 423] on div at bounding box center [711, 432] width 418 height 29
click at [746, 617] on button "Encaisser un paiement" at bounding box center [749, 623] width 156 height 27
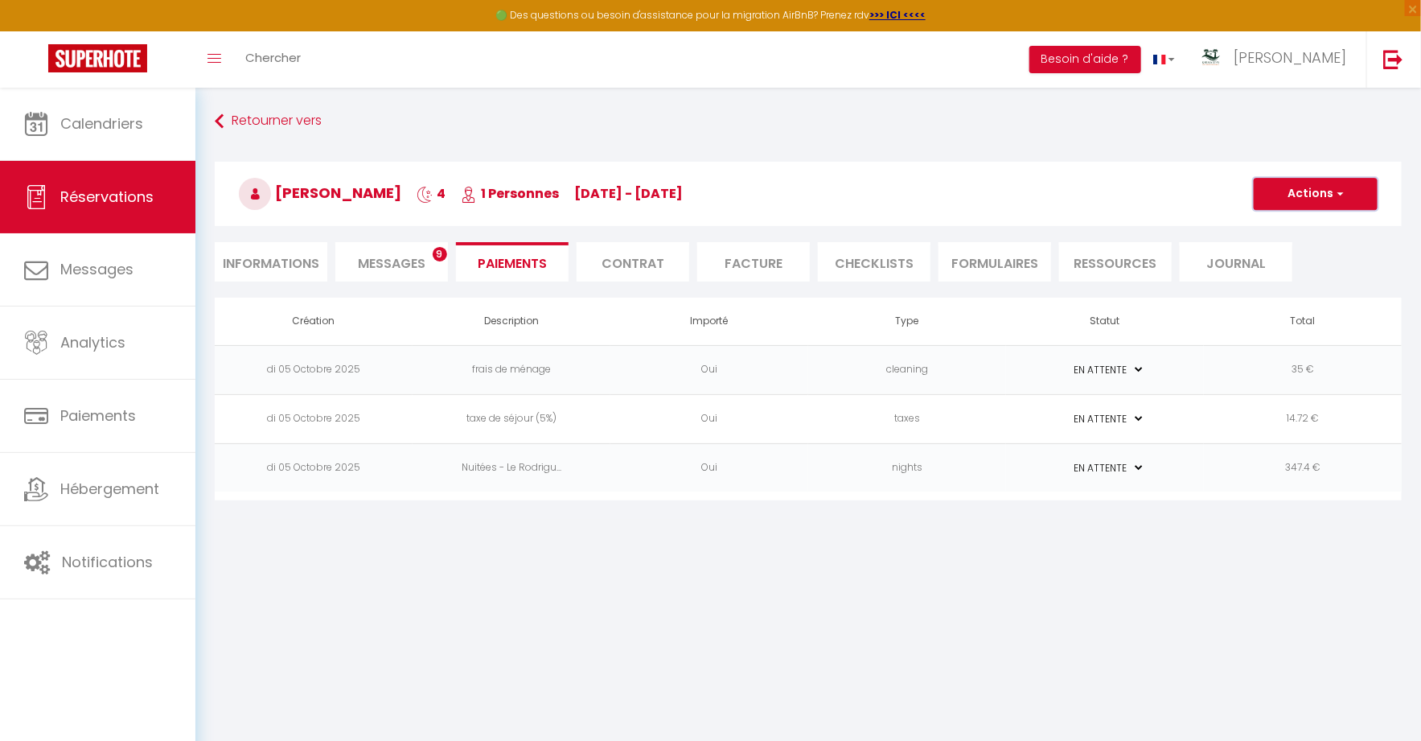
click at [1329, 190] on button "Actions" at bounding box center [1316, 194] width 124 height 32
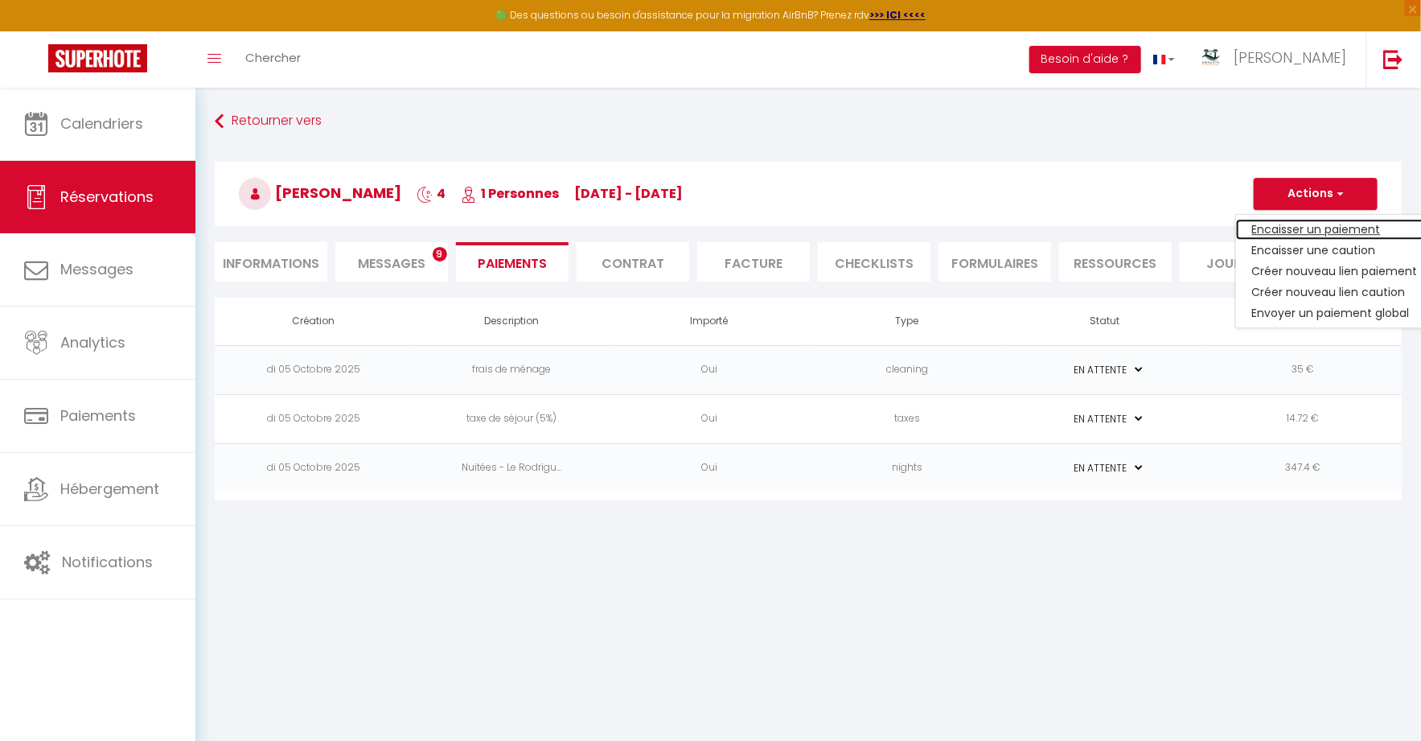
click at [1305, 223] on link "Encaisser un paiement" at bounding box center [1335, 229] width 198 height 21
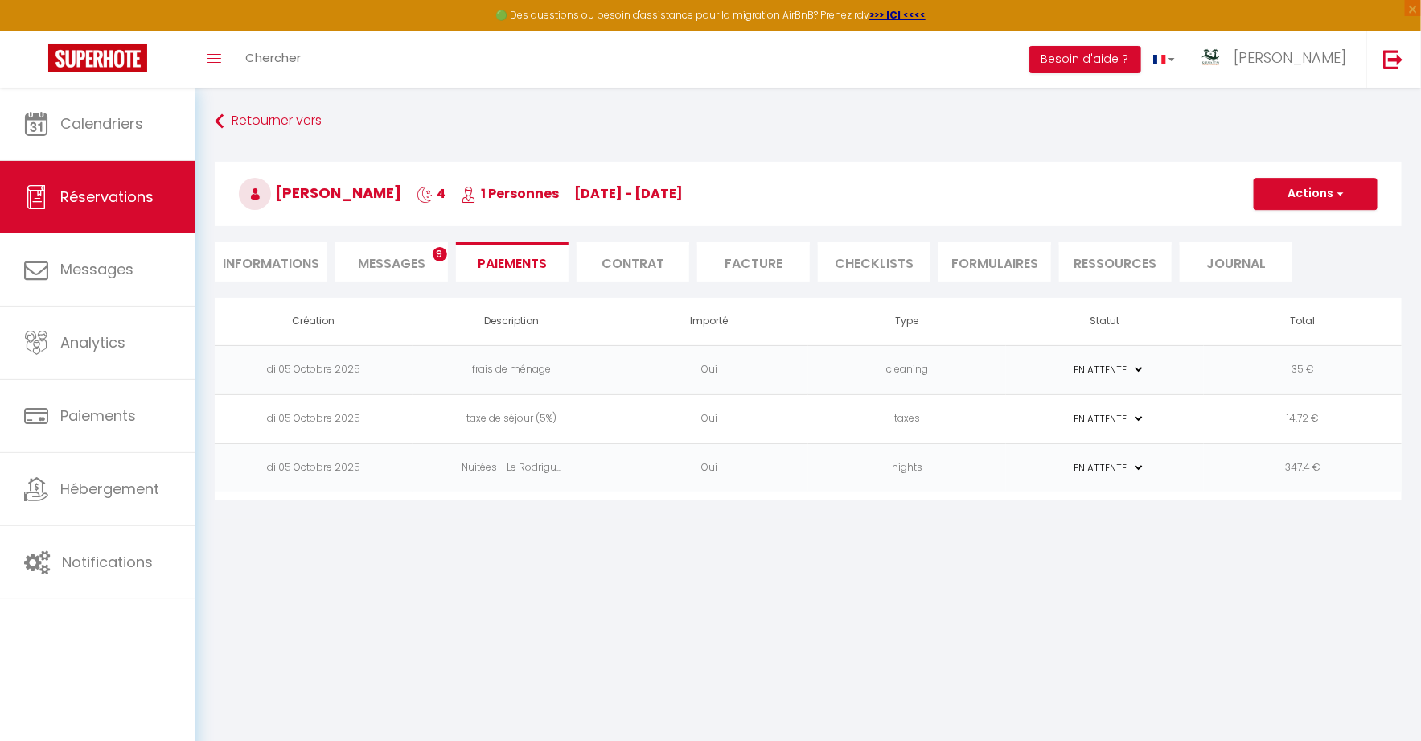
type input "dvarsh.820792@guest.booking.com"
type input "6898858"
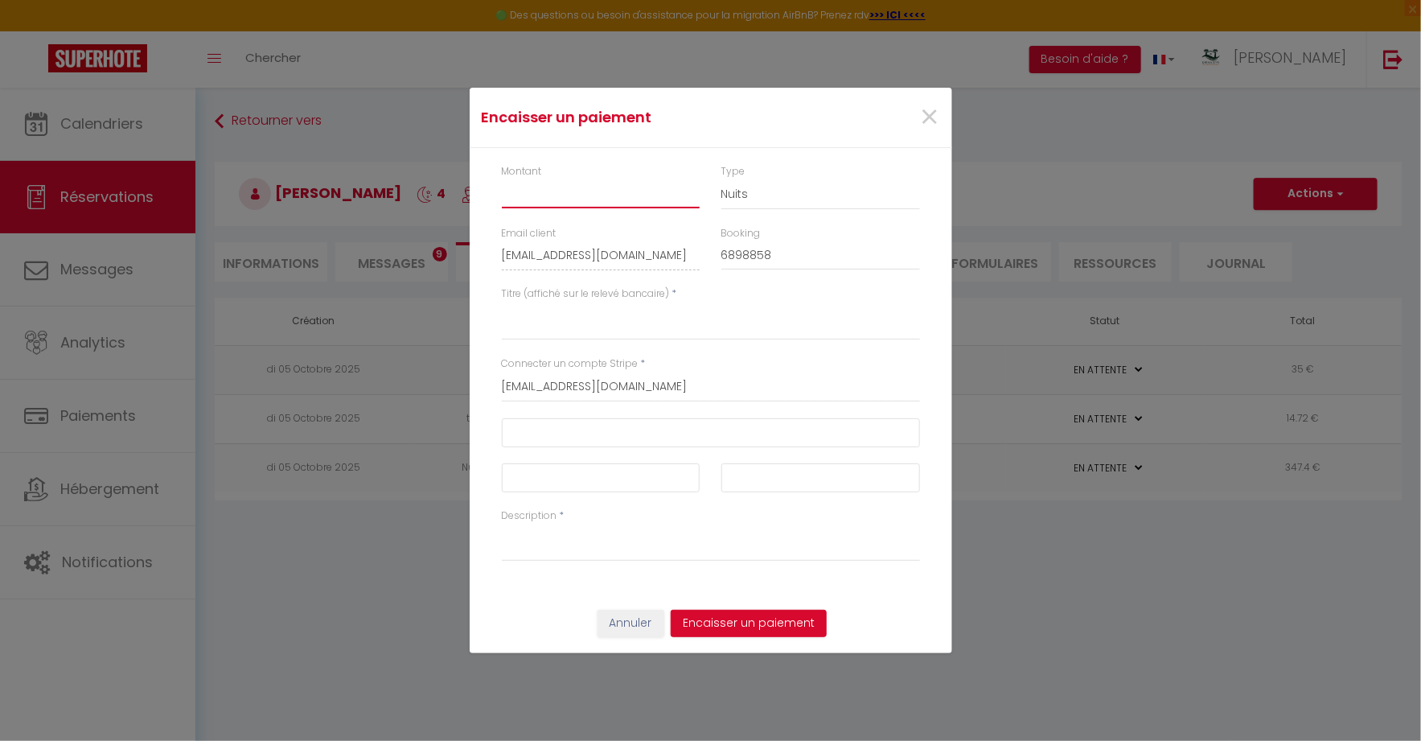
click at [606, 200] on input "Montant" at bounding box center [601, 193] width 199 height 29
type input "397.12"
click at [581, 325] on textarea "Titre (affiché sur le relevé bancaire)" at bounding box center [711, 321] width 418 height 39
type textarea "LE RODRIGUES"
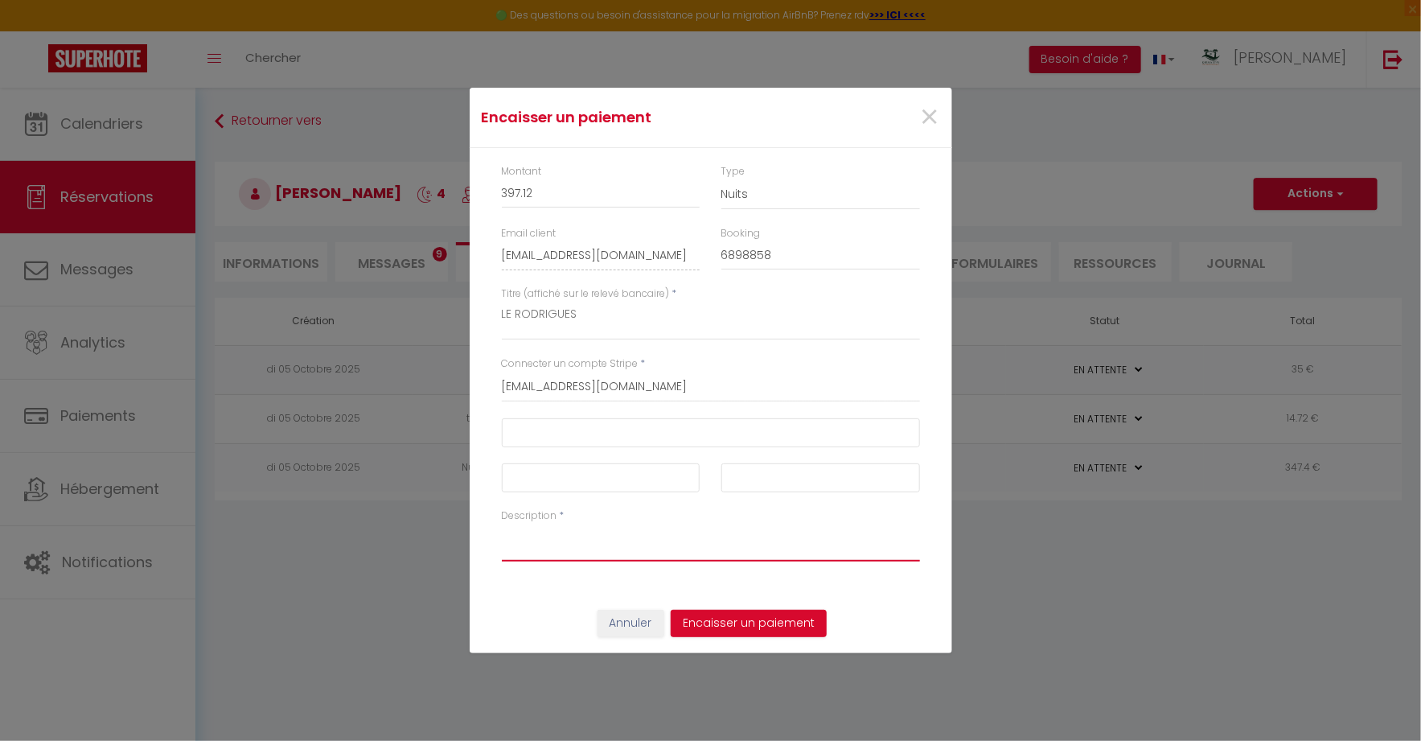
click at [548, 550] on textarea "Description" at bounding box center [711, 542] width 418 height 39
type textarea "LE RODRIGUES"
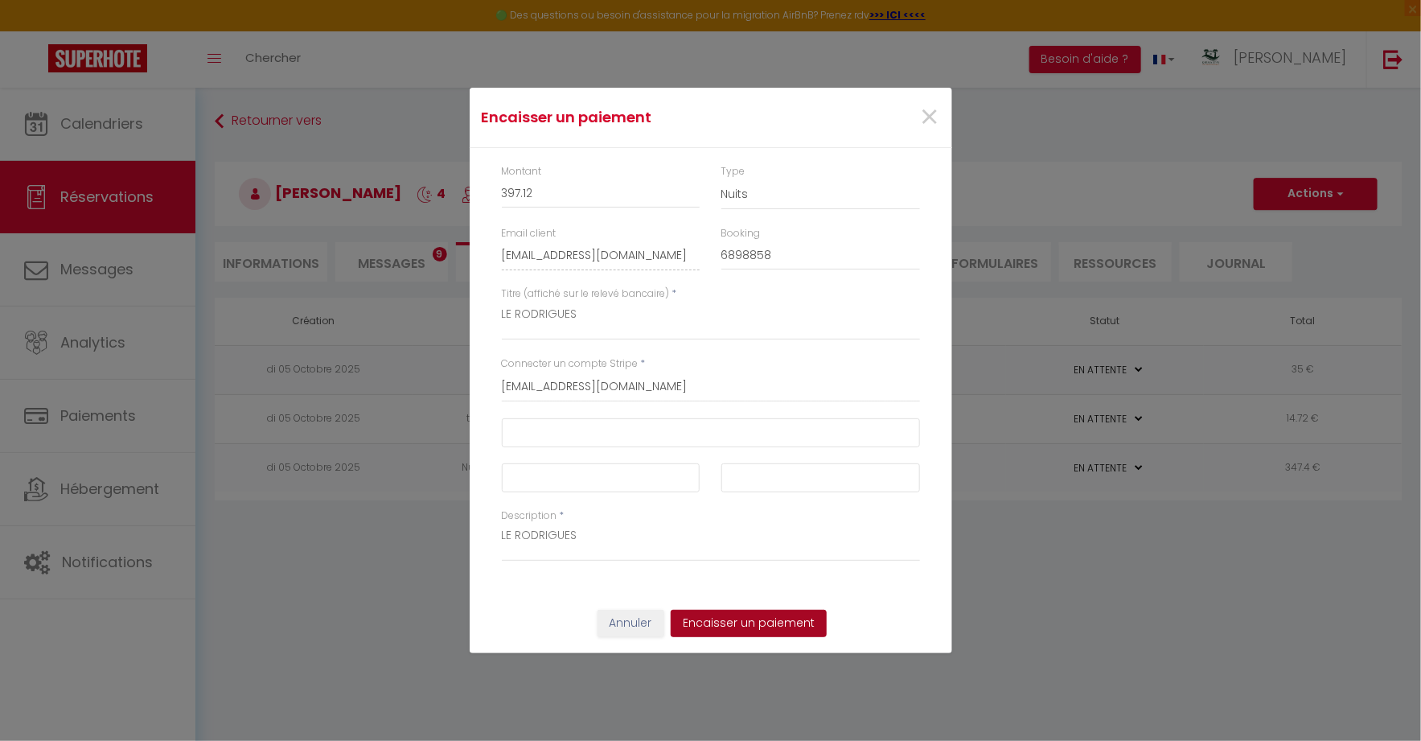
click at [759, 618] on button "Encaisser un paiement" at bounding box center [749, 623] width 156 height 27
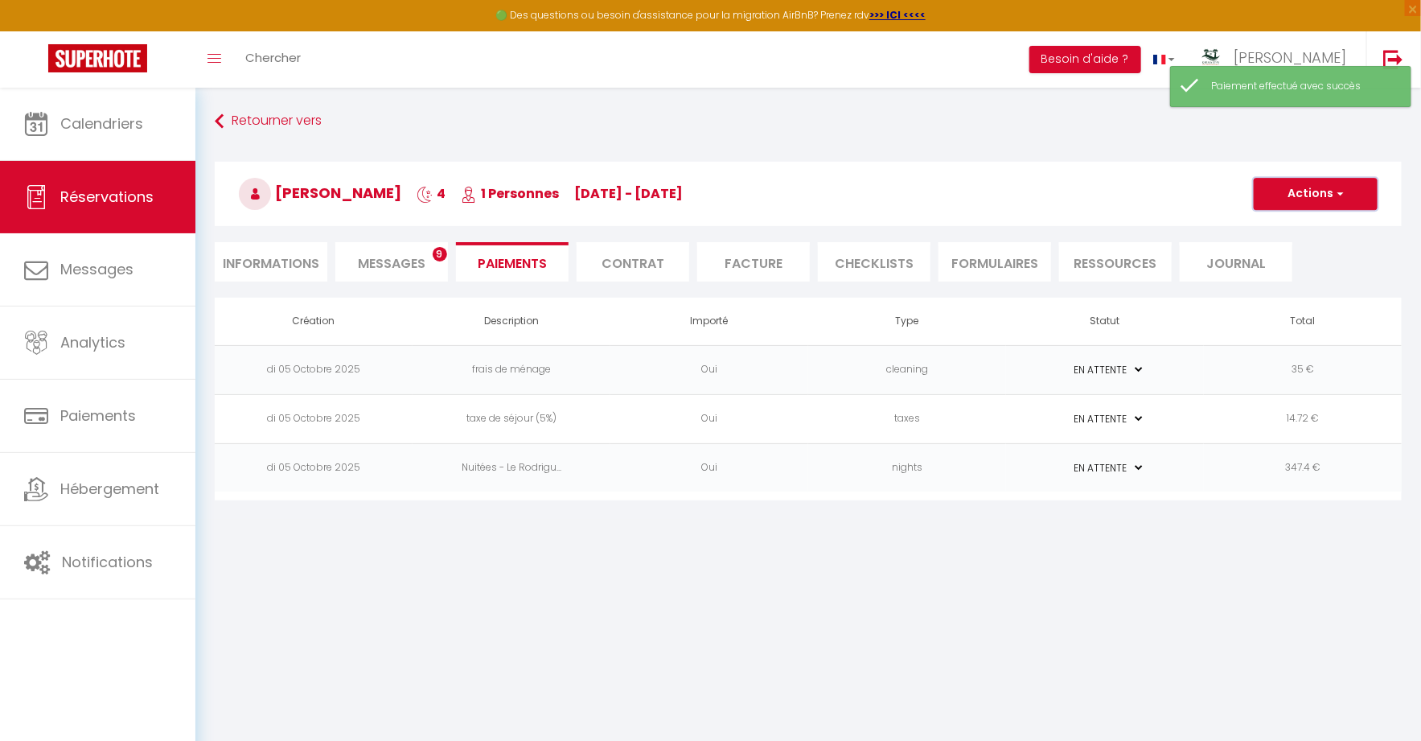
click at [1354, 192] on button "Actions" at bounding box center [1316, 194] width 124 height 32
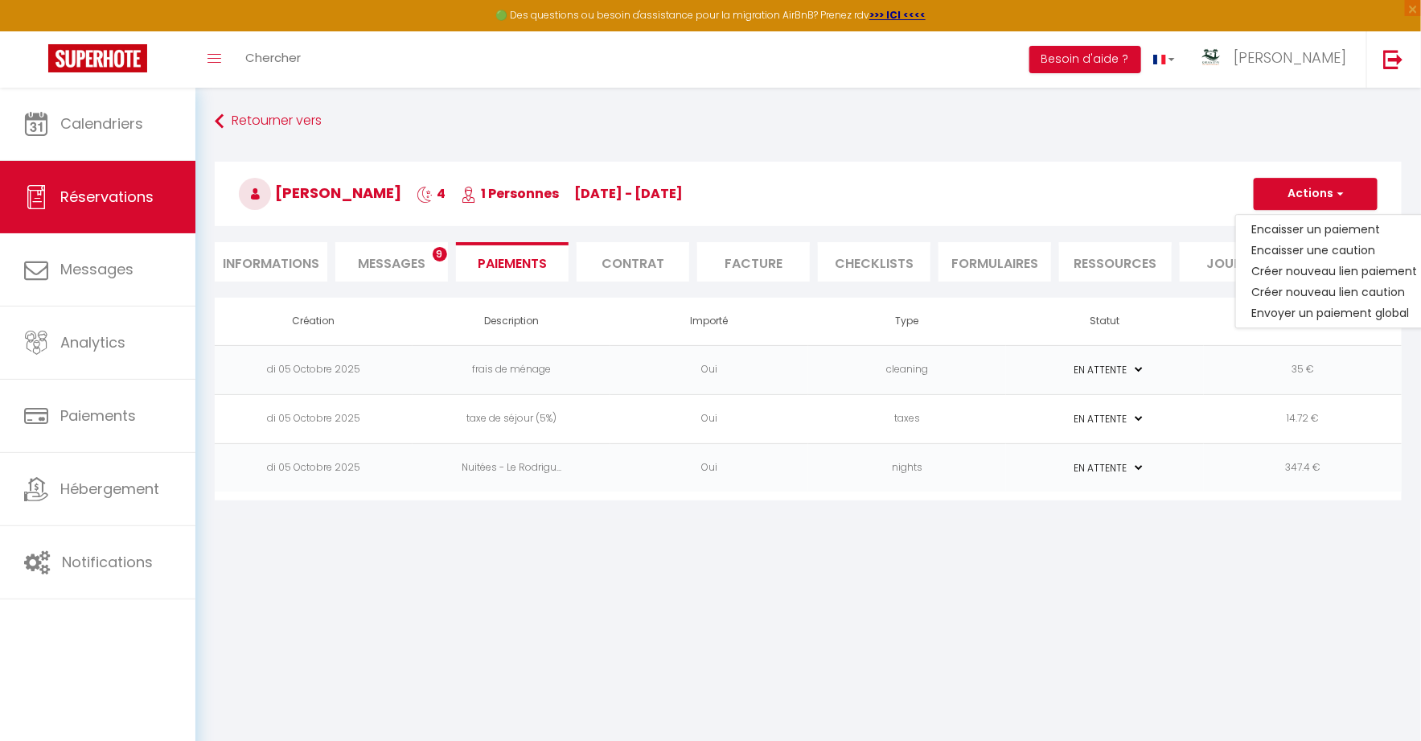
click at [1306, 359] on td "35 €" at bounding box center [1303, 369] width 198 height 49
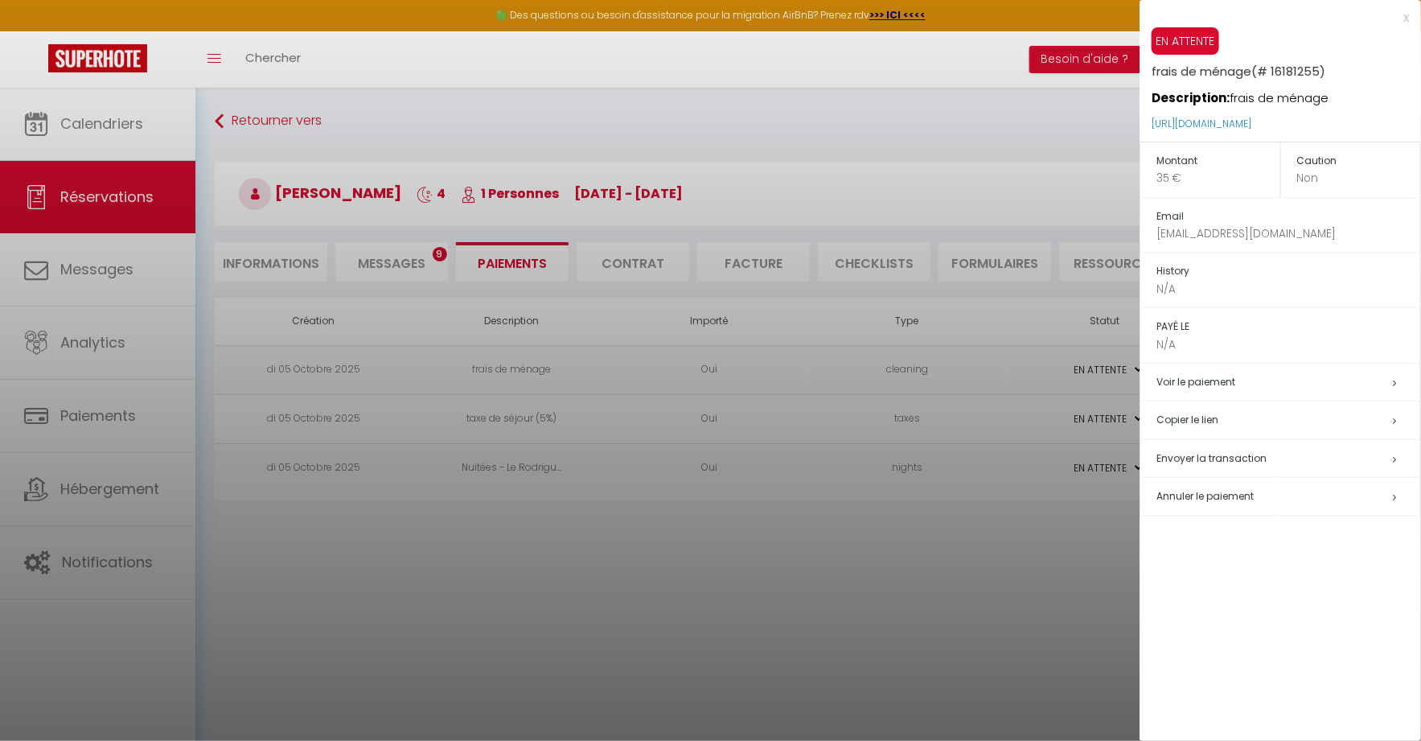
click at [1226, 499] on span "Annuler le paiement" at bounding box center [1204, 496] width 97 height 14
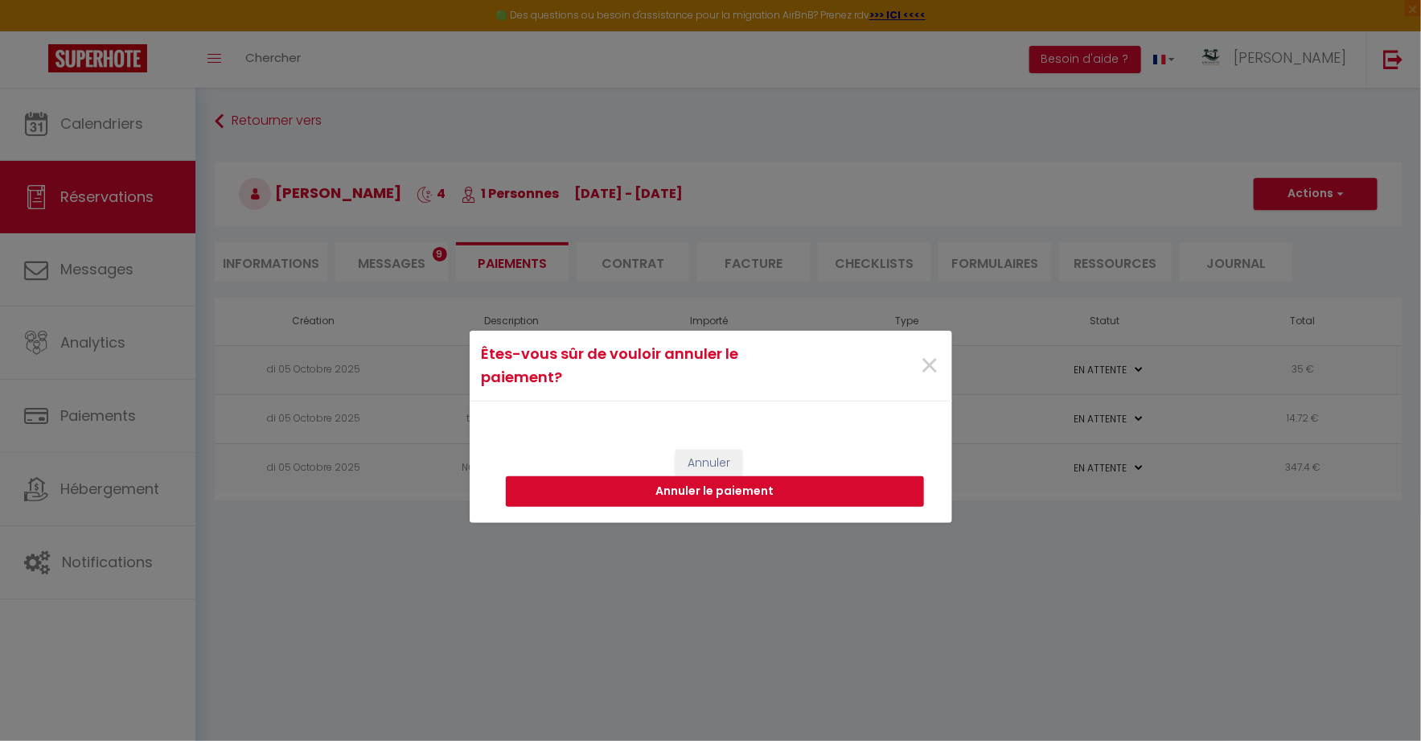
click at [872, 491] on button "Annuler le paiement" at bounding box center [715, 491] width 418 height 31
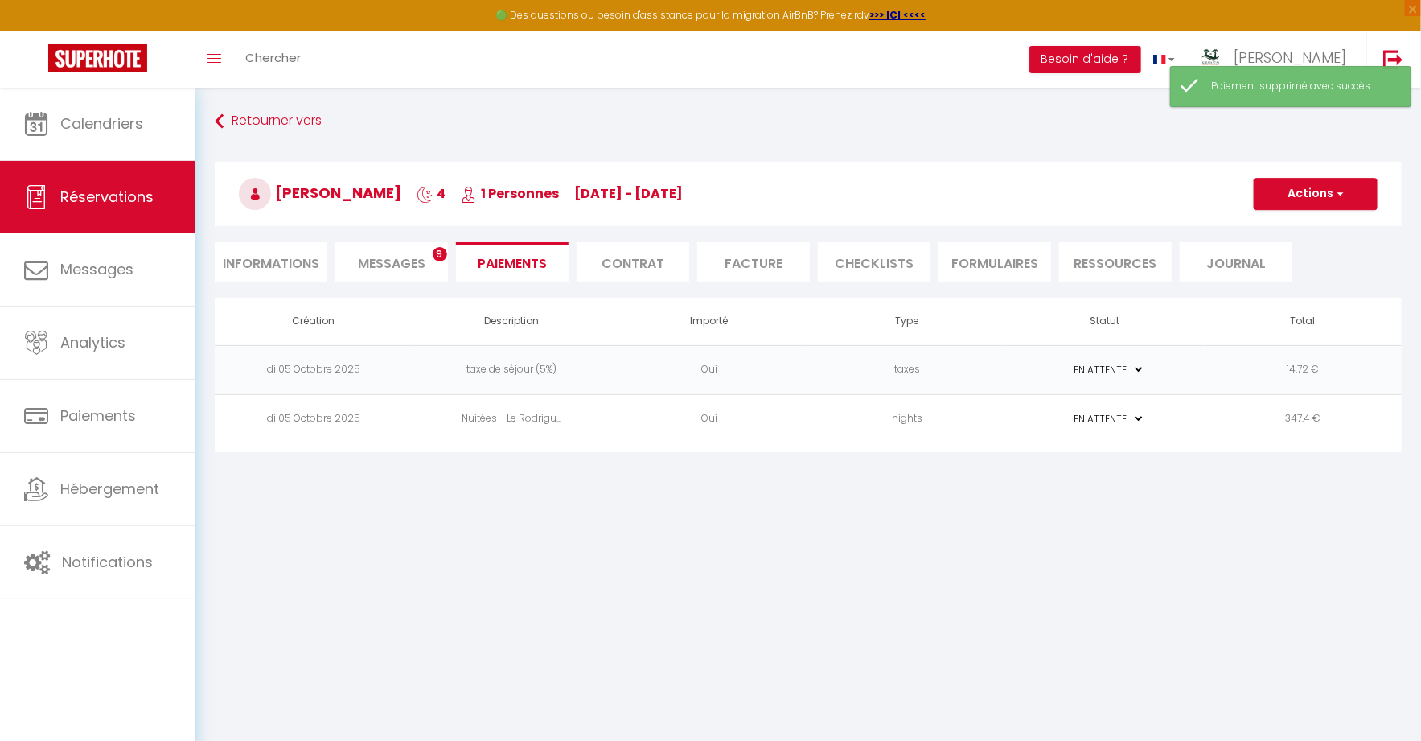
click at [1313, 359] on td "14.72 €" at bounding box center [1303, 369] width 198 height 49
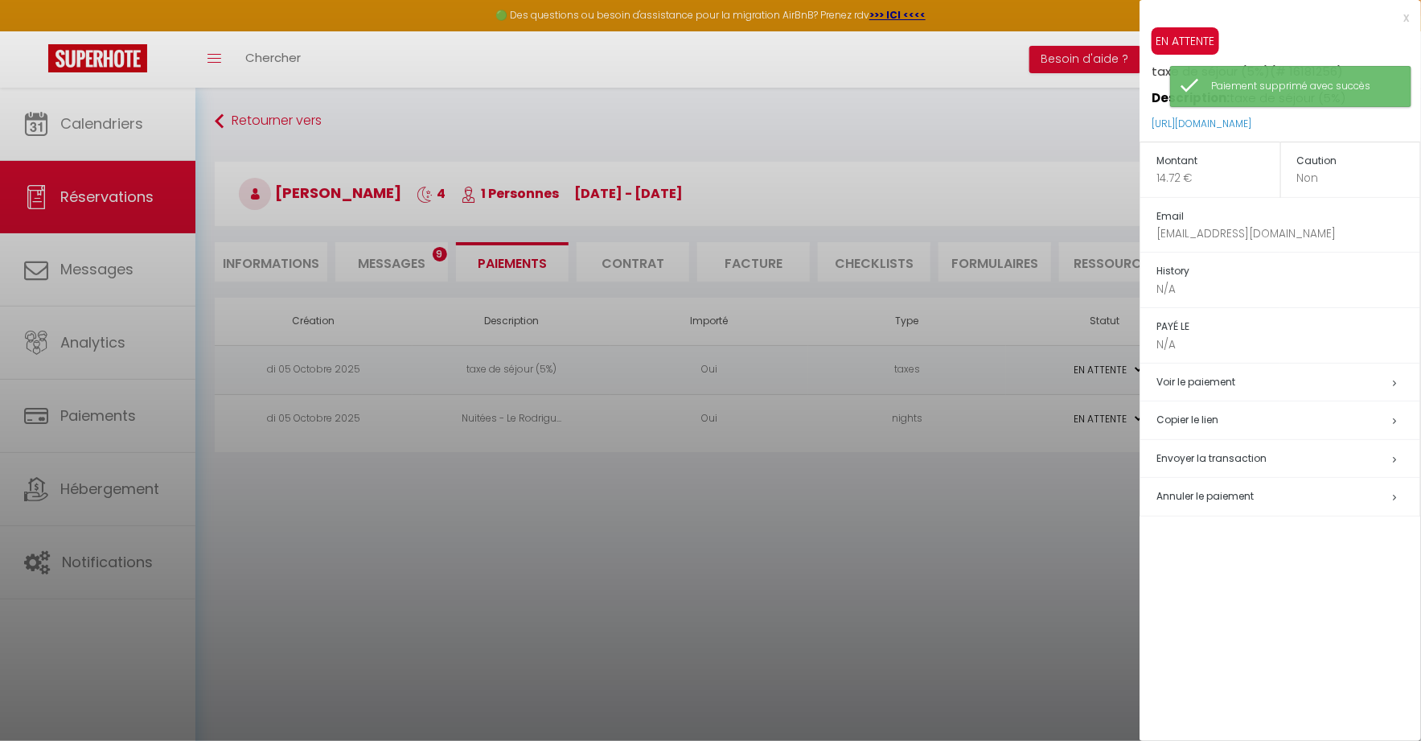
click at [1226, 483] on td "Annuler le paiement" at bounding box center [1280, 497] width 281 height 39
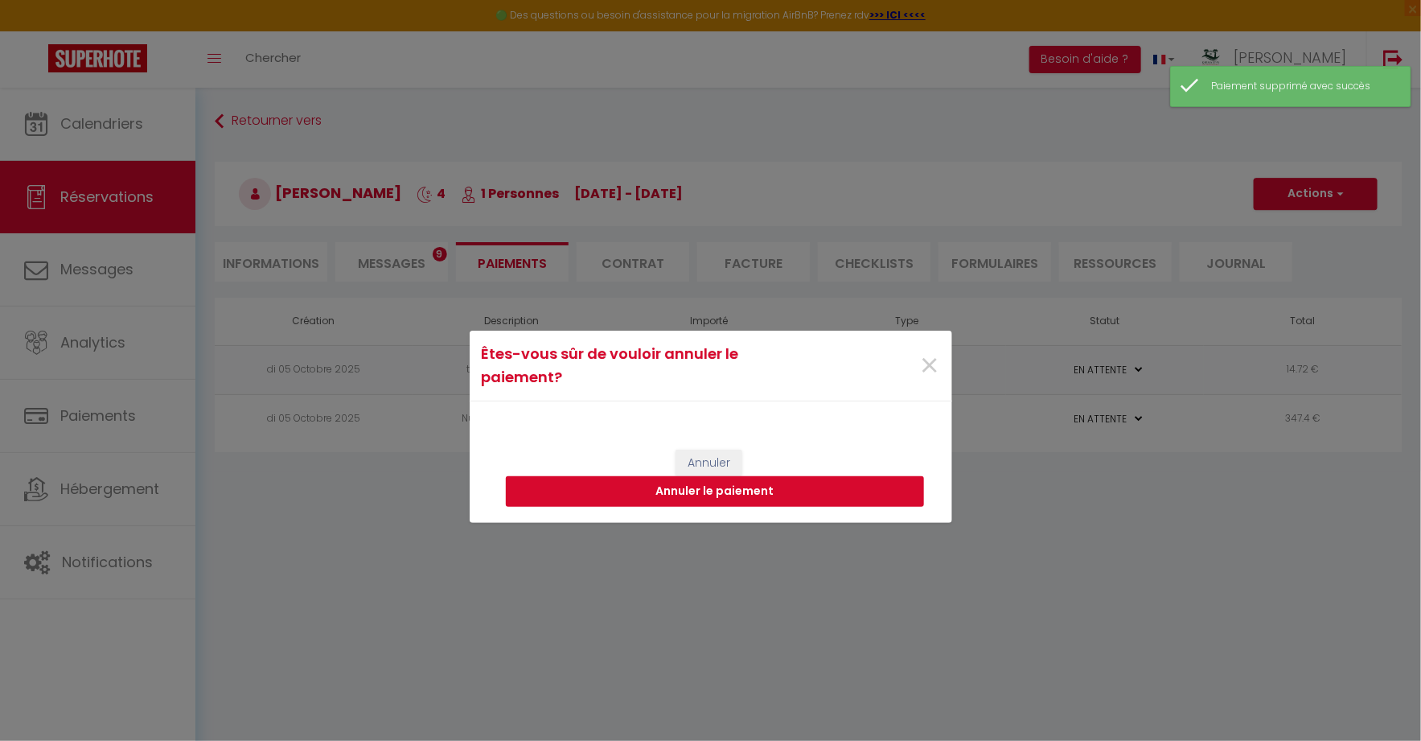
click at [887, 483] on button "Annuler le paiement" at bounding box center [715, 491] width 418 height 31
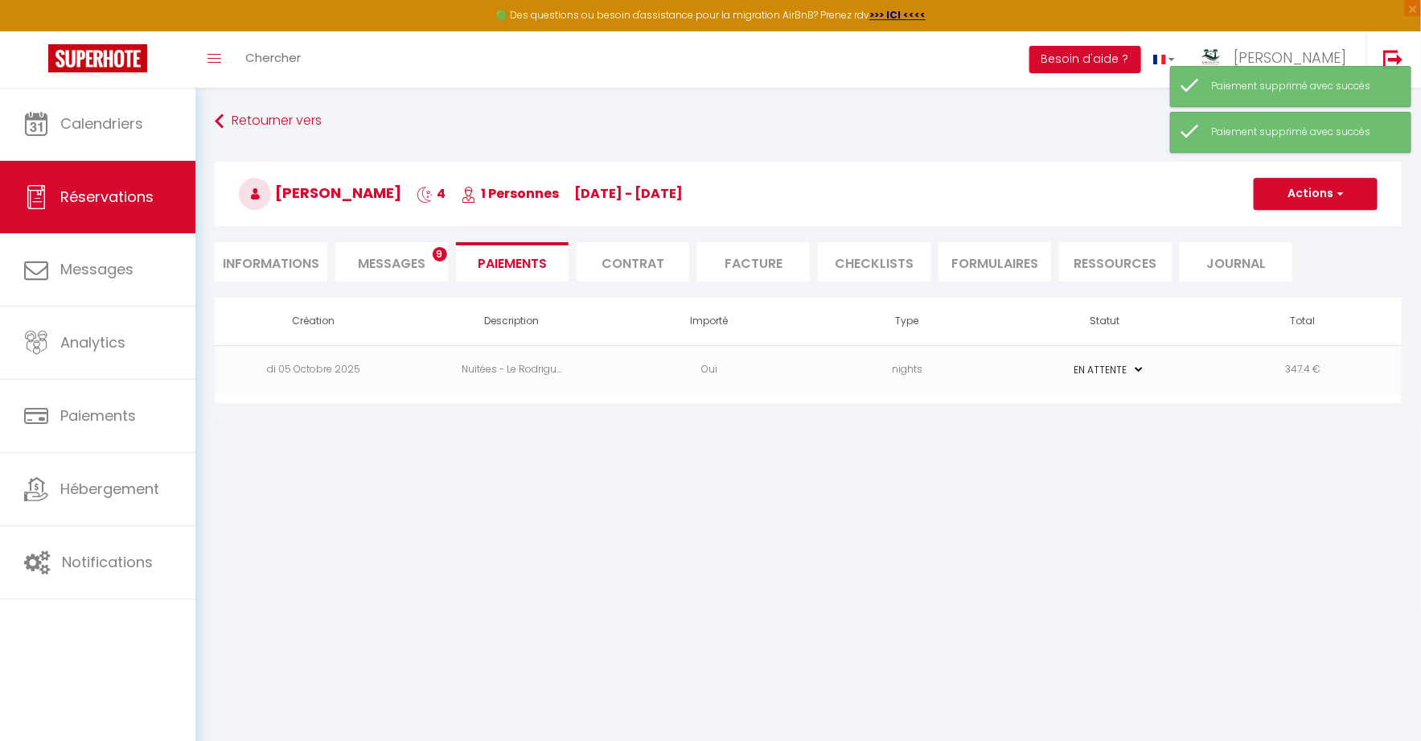
click at [1344, 363] on td "347.4 €" at bounding box center [1303, 369] width 198 height 49
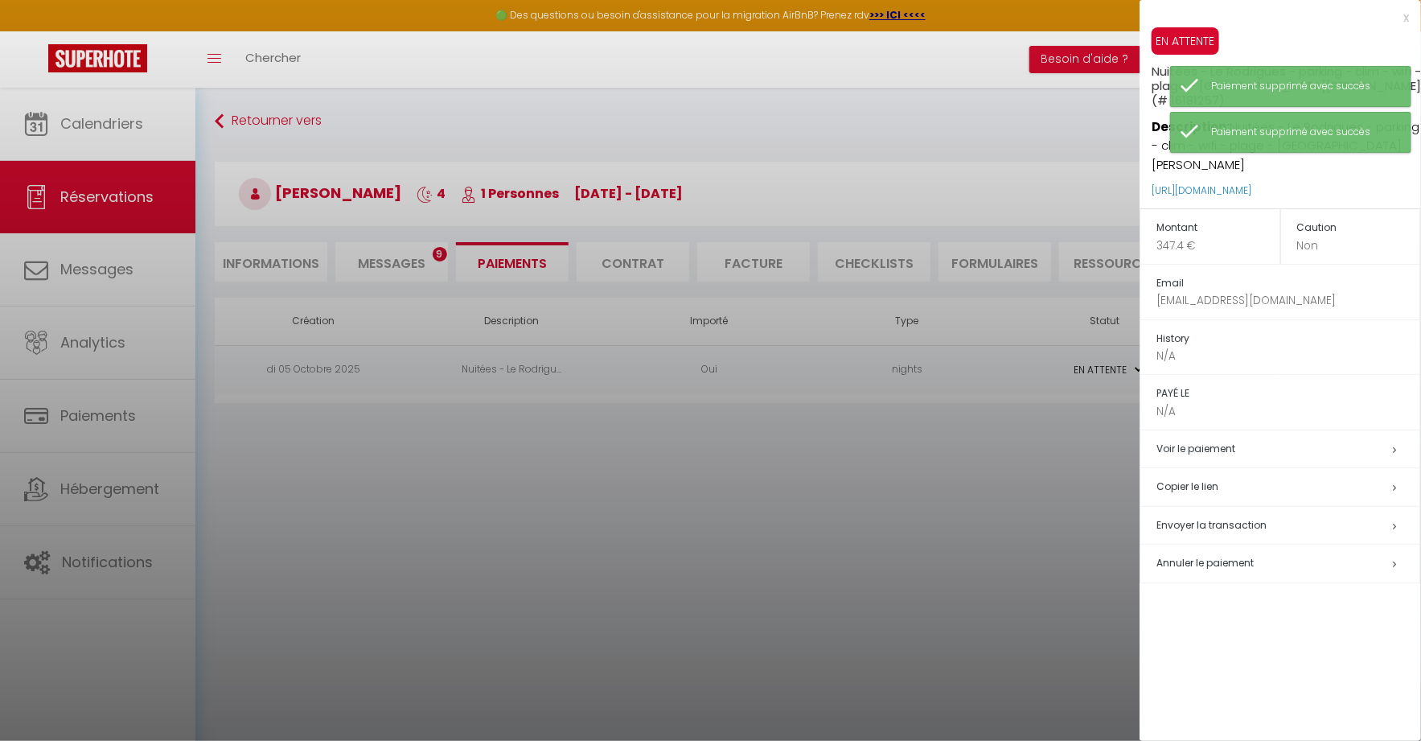
click at [1222, 556] on span "Annuler le paiement" at bounding box center [1204, 563] width 97 height 14
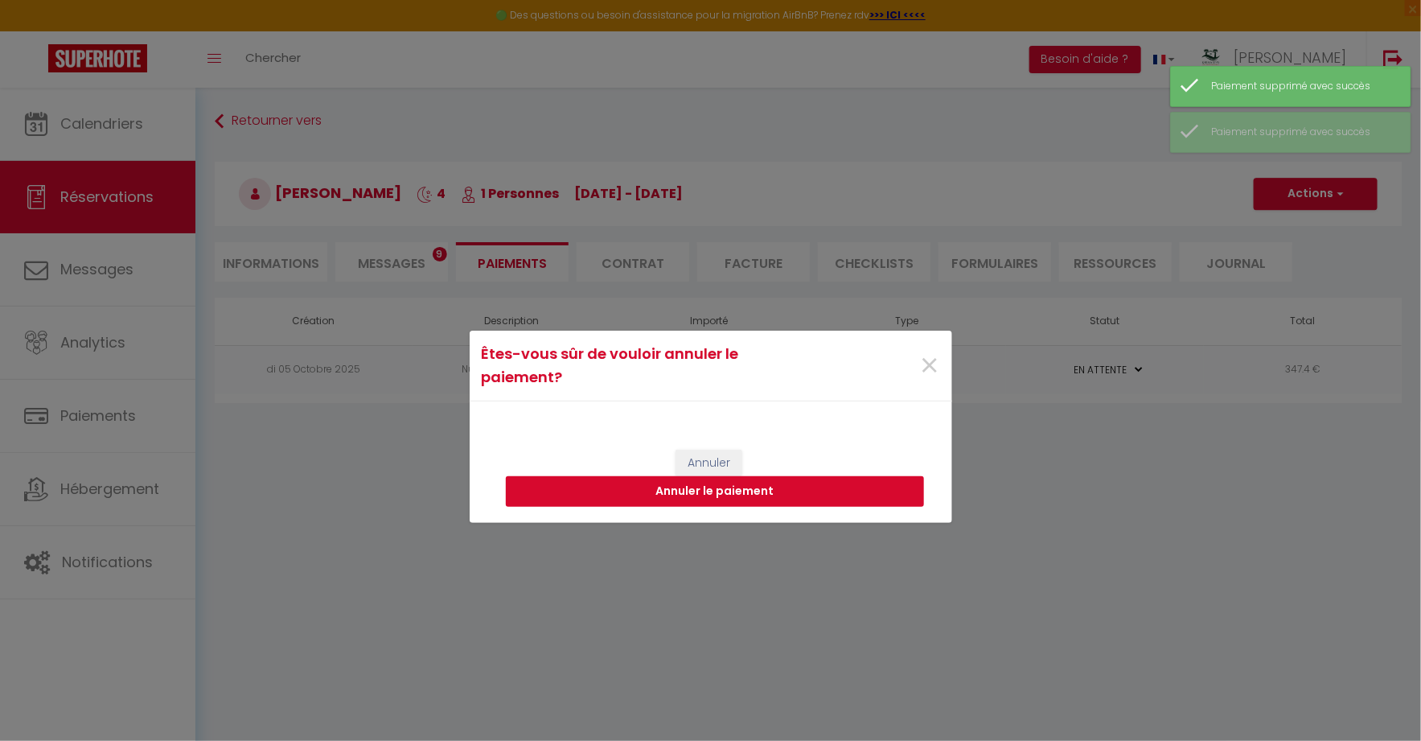
click at [869, 495] on button "Annuler le paiement" at bounding box center [715, 491] width 418 height 31
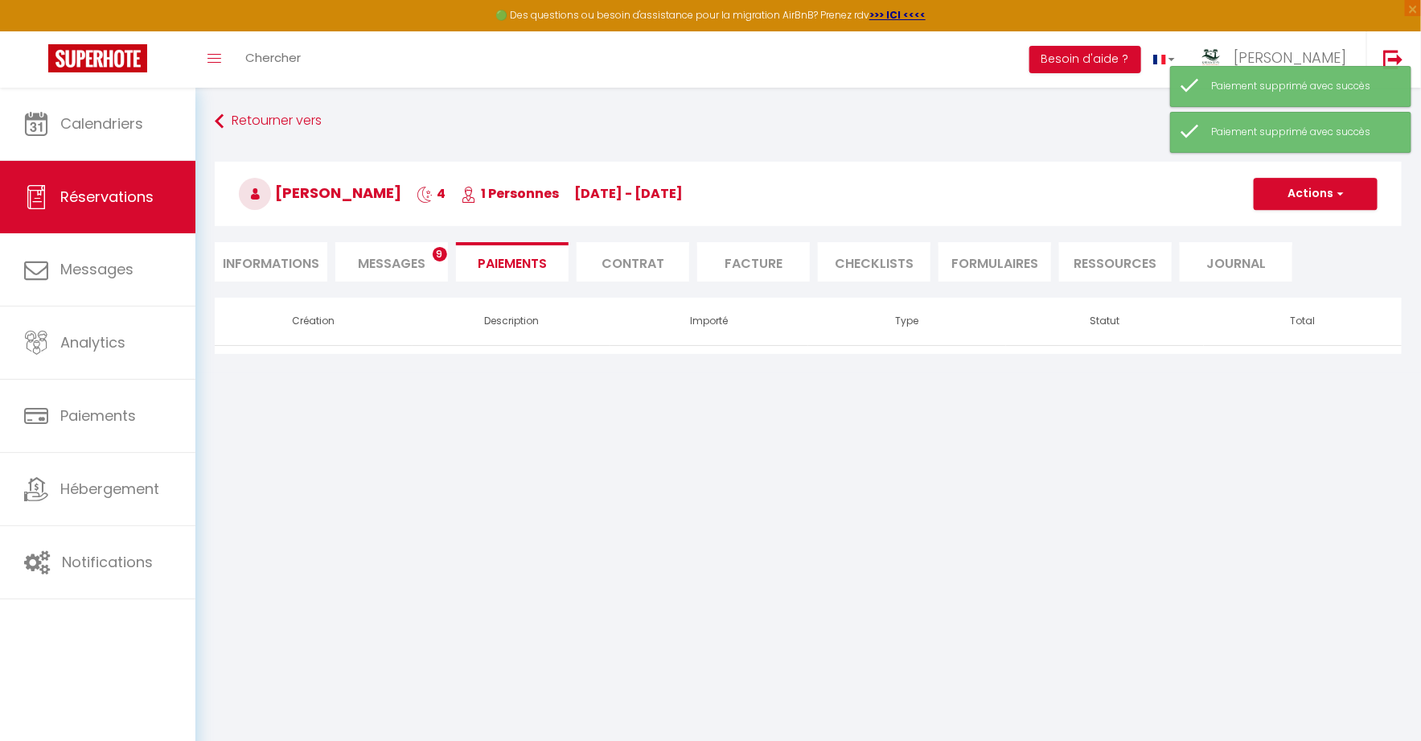
click at [1041, 519] on body "🟢 Des questions ou besoin d'assistance pour la migration AirBnB? Prenez rdv >>>…" at bounding box center [710, 458] width 1421 height 741
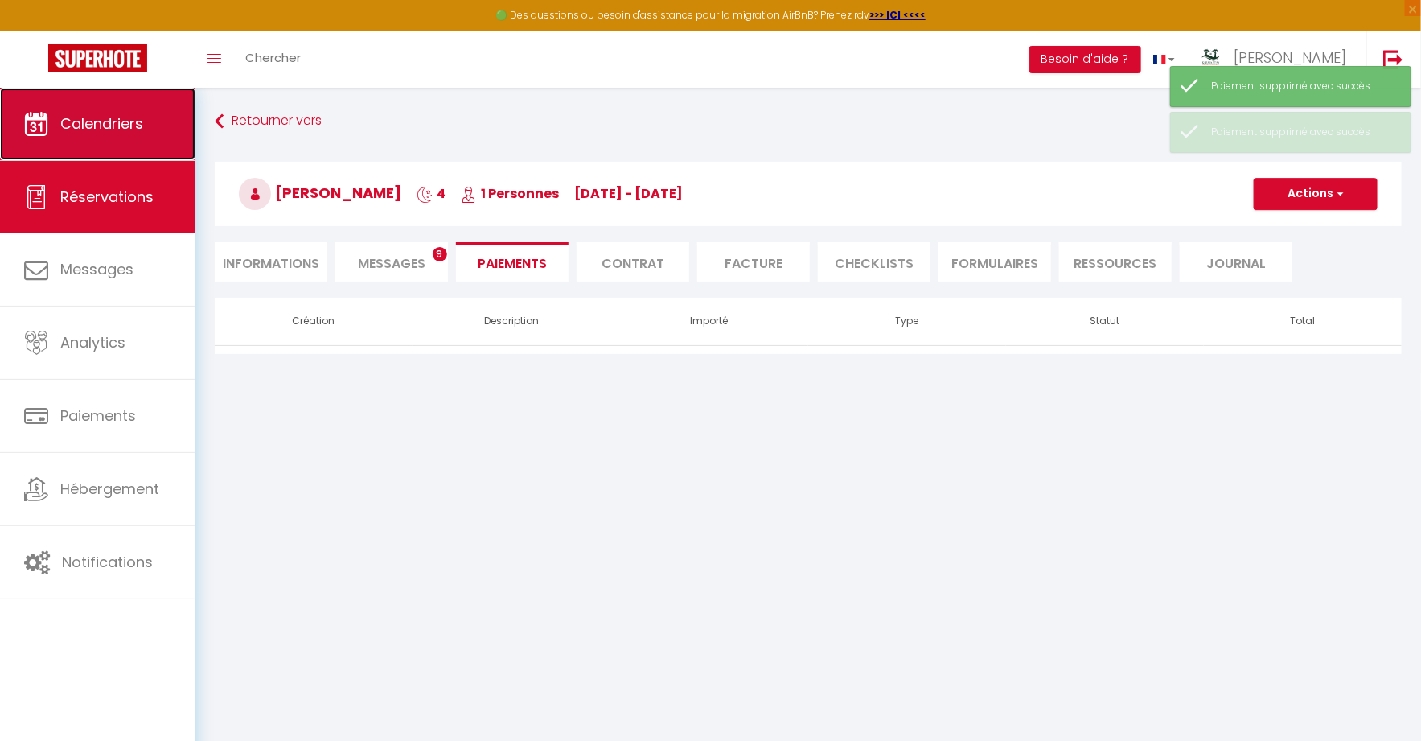
click at [133, 129] on span "Calendriers" at bounding box center [101, 123] width 83 height 20
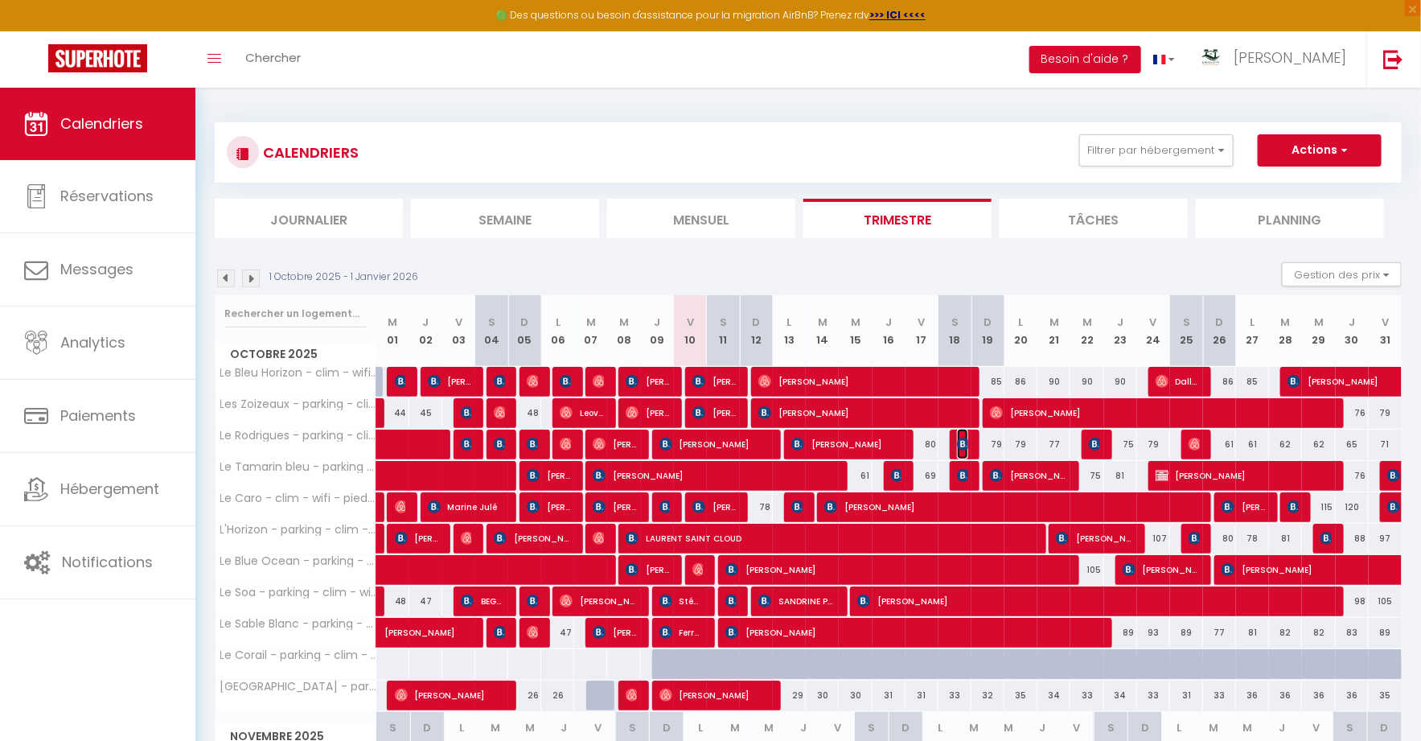
click at [962, 450] on span "[PERSON_NAME]" at bounding box center [962, 444] width 11 height 31
select select "KO"
select select "0"
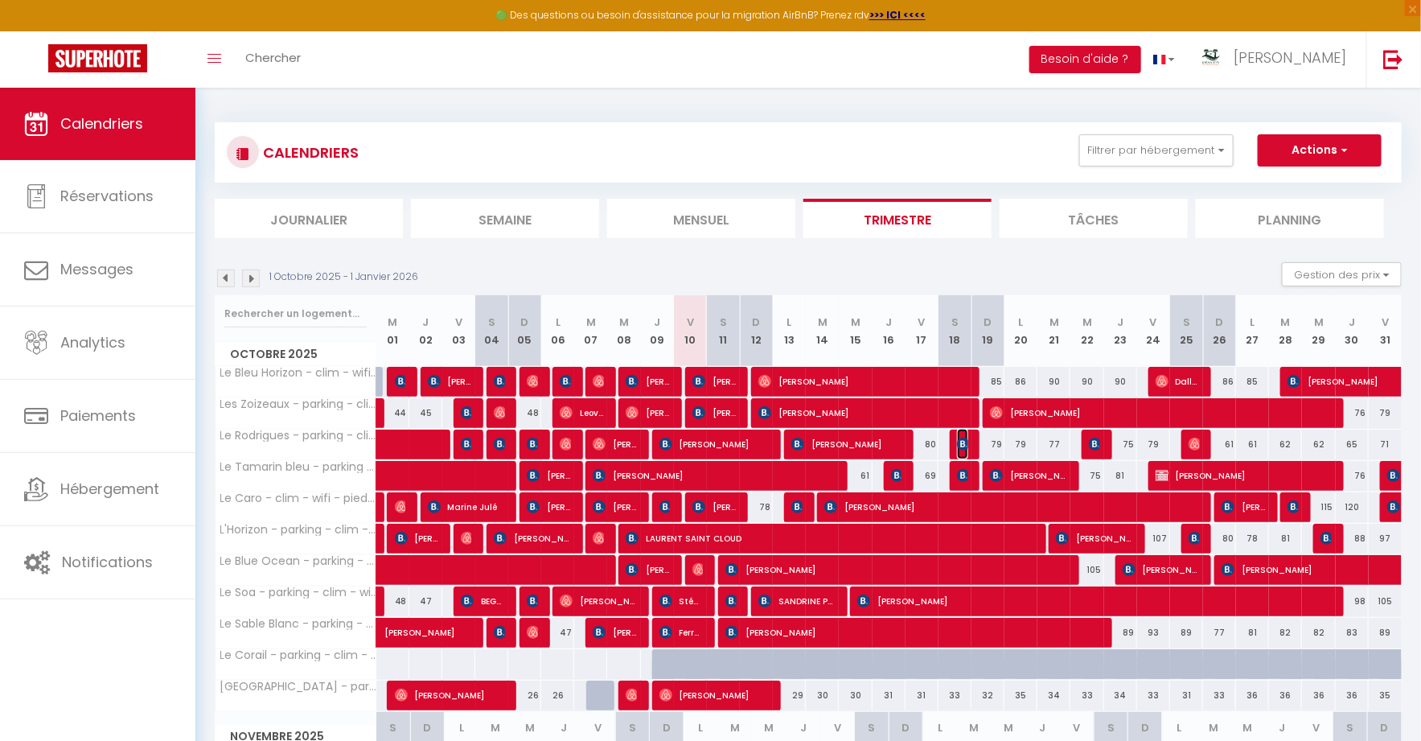
select select "1"
select select
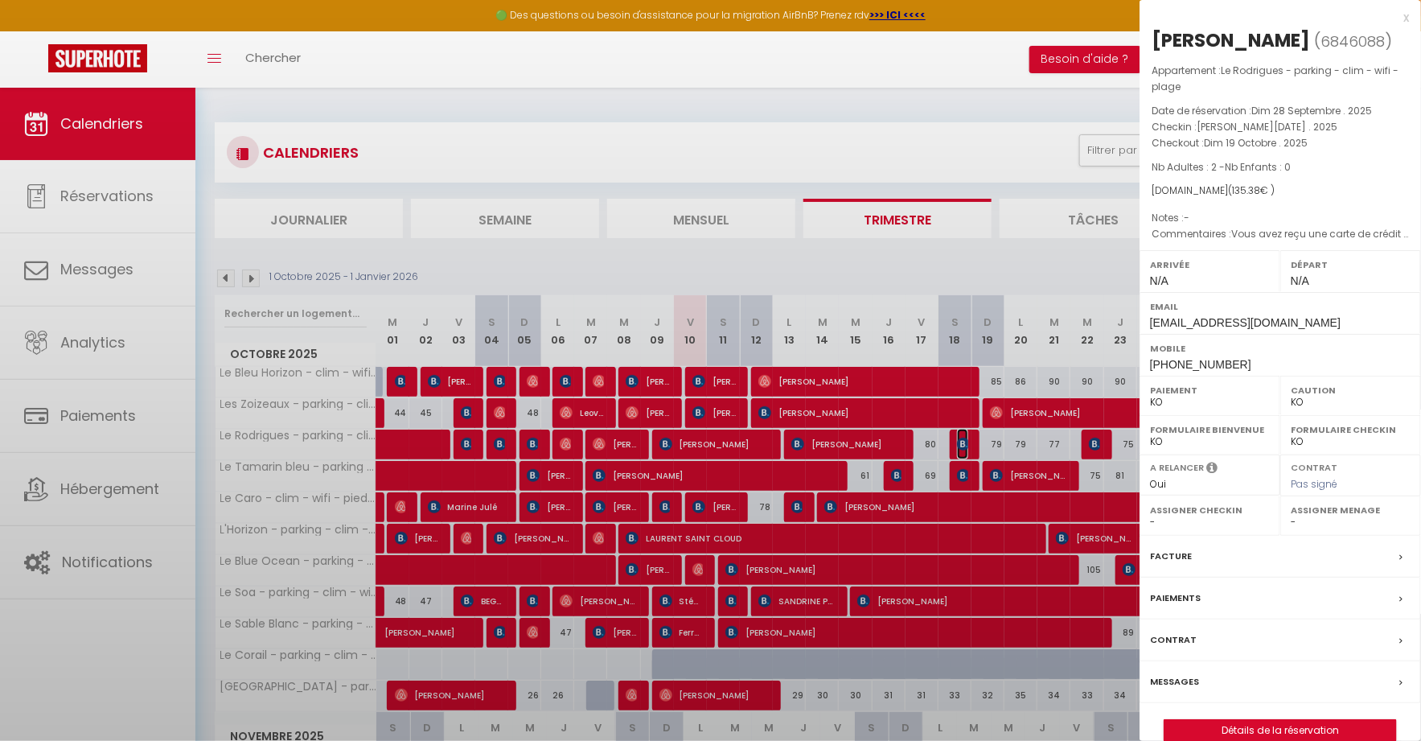
select select "14291"
select select "45280"
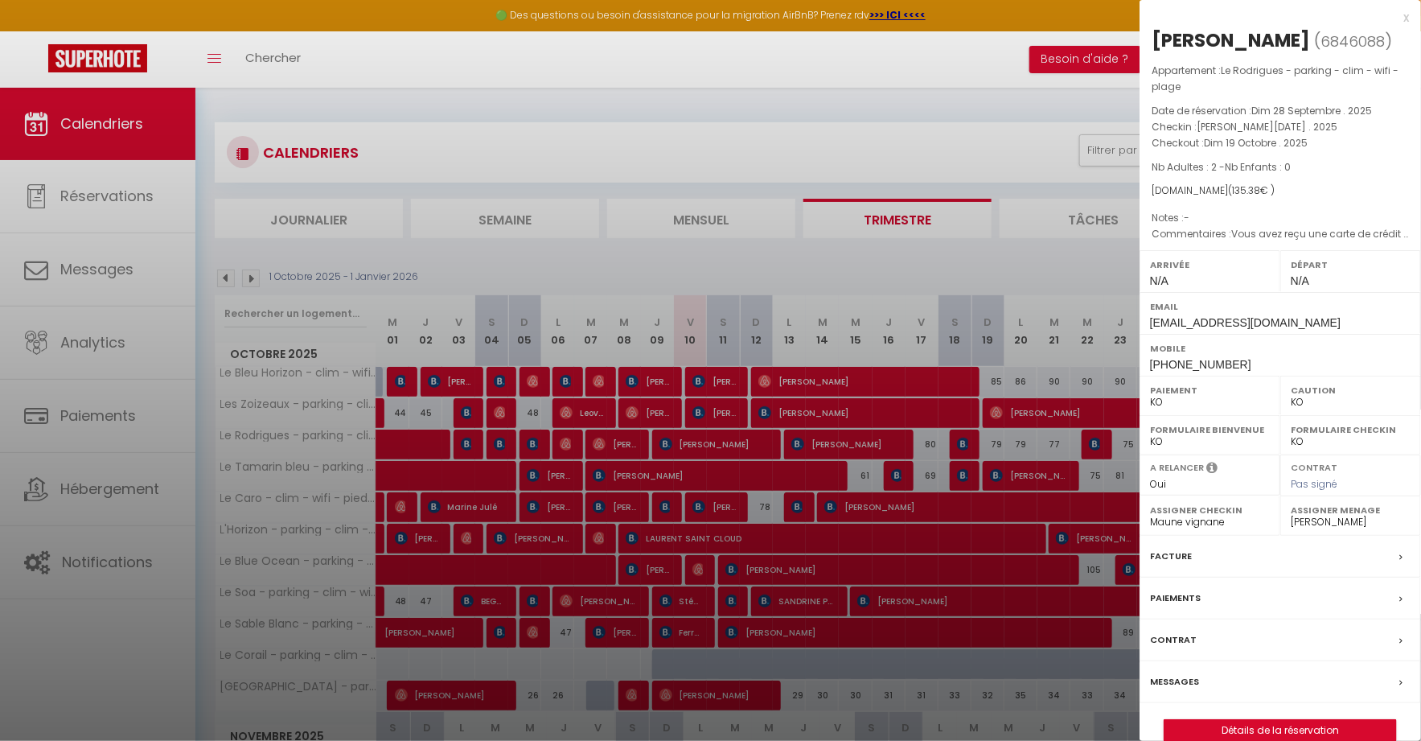
click at [962, 447] on div at bounding box center [710, 370] width 1421 height 741
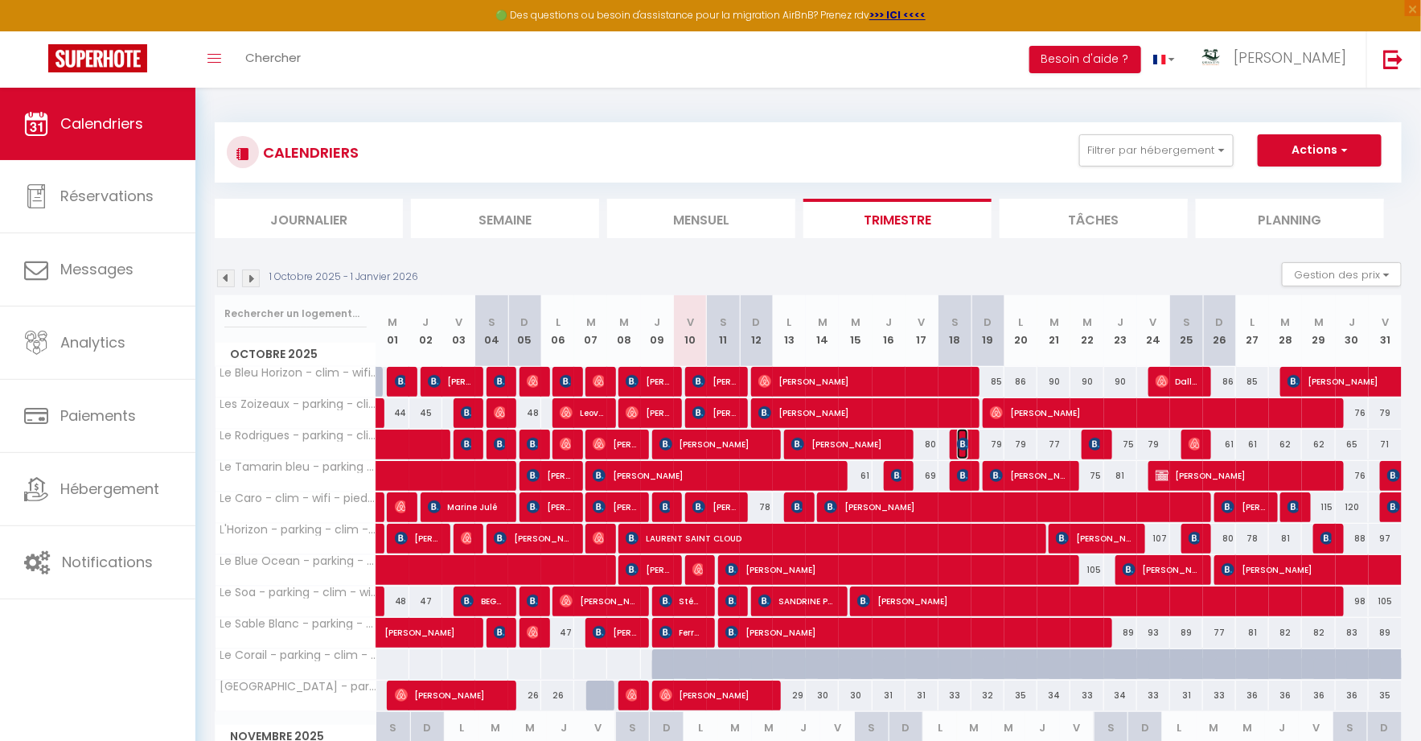
click at [964, 444] on img at bounding box center [963, 443] width 13 height 13
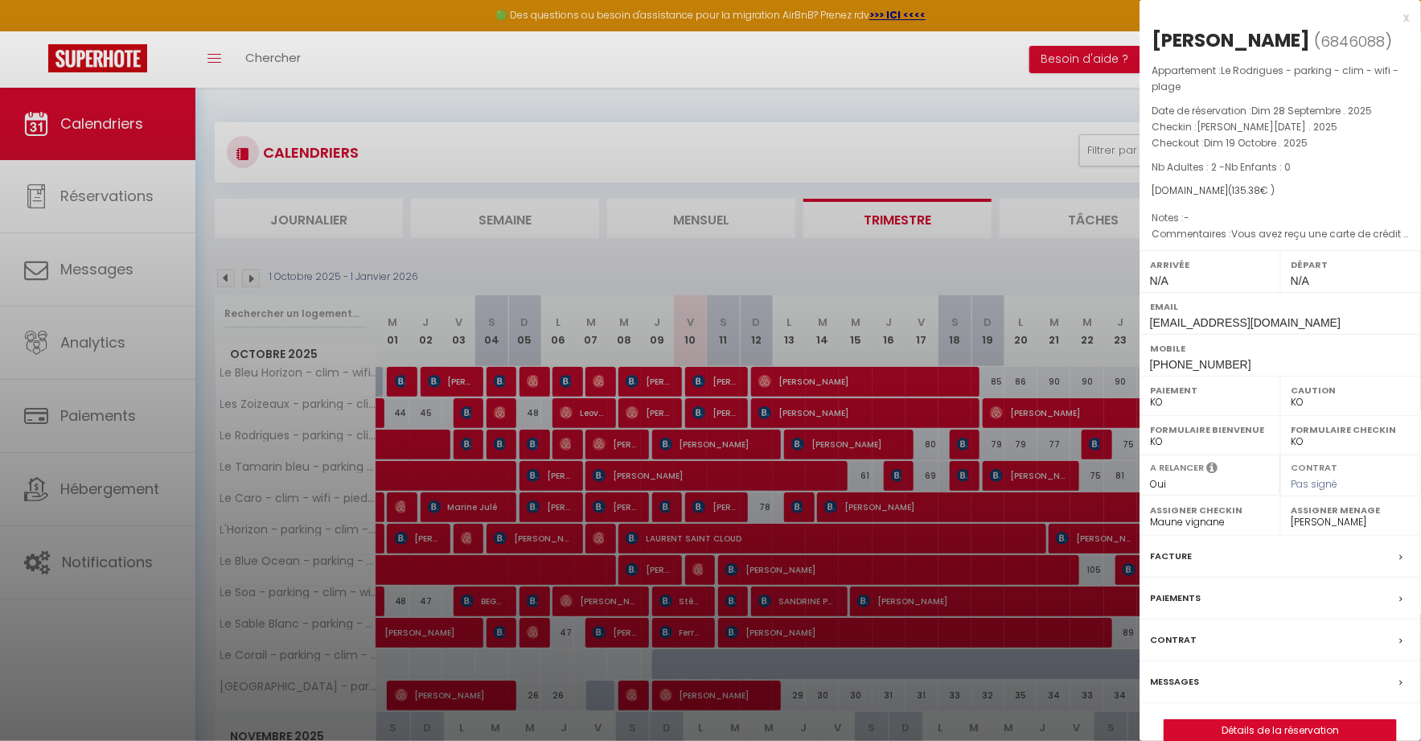
click at [964, 444] on div at bounding box center [710, 370] width 1421 height 741
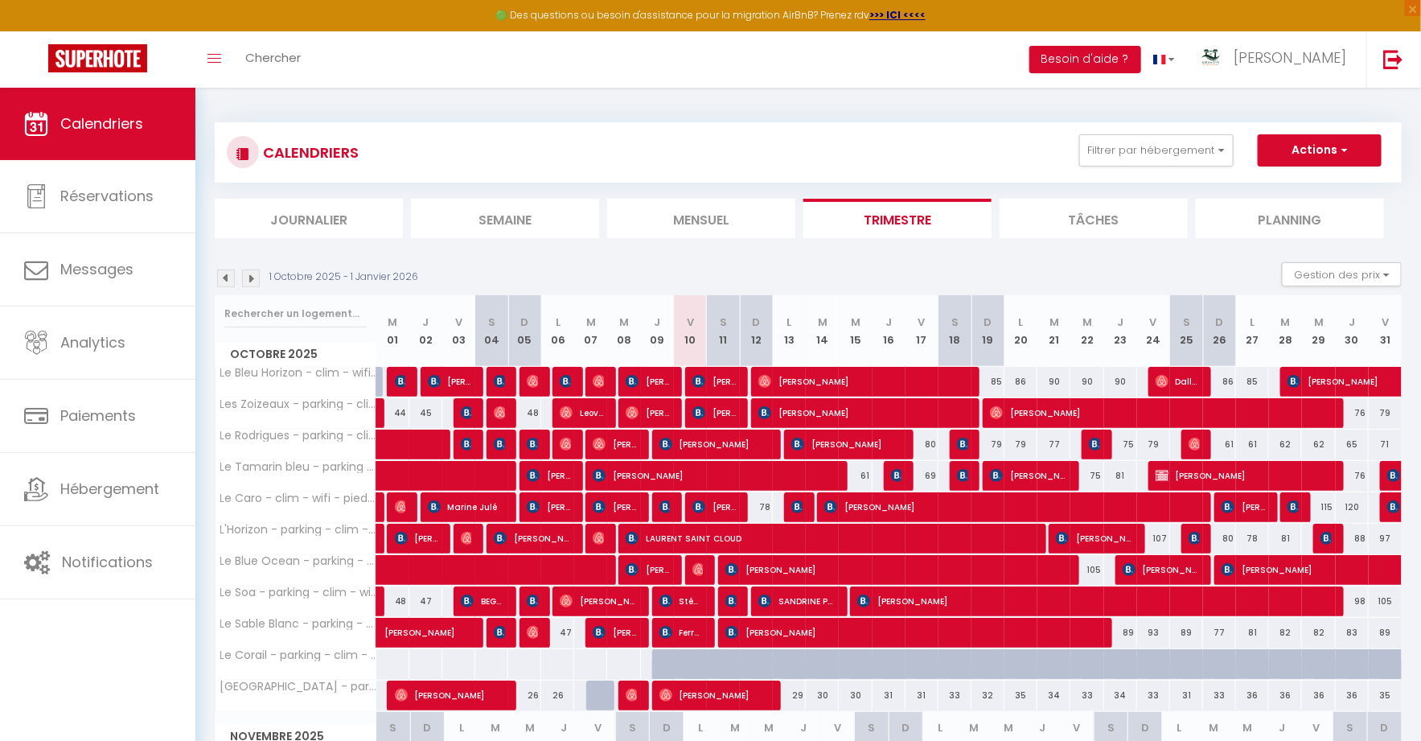
click at [1082, 438] on div at bounding box center [1098, 444] width 33 height 31
click at [1099, 440] on img at bounding box center [1095, 443] width 13 height 13
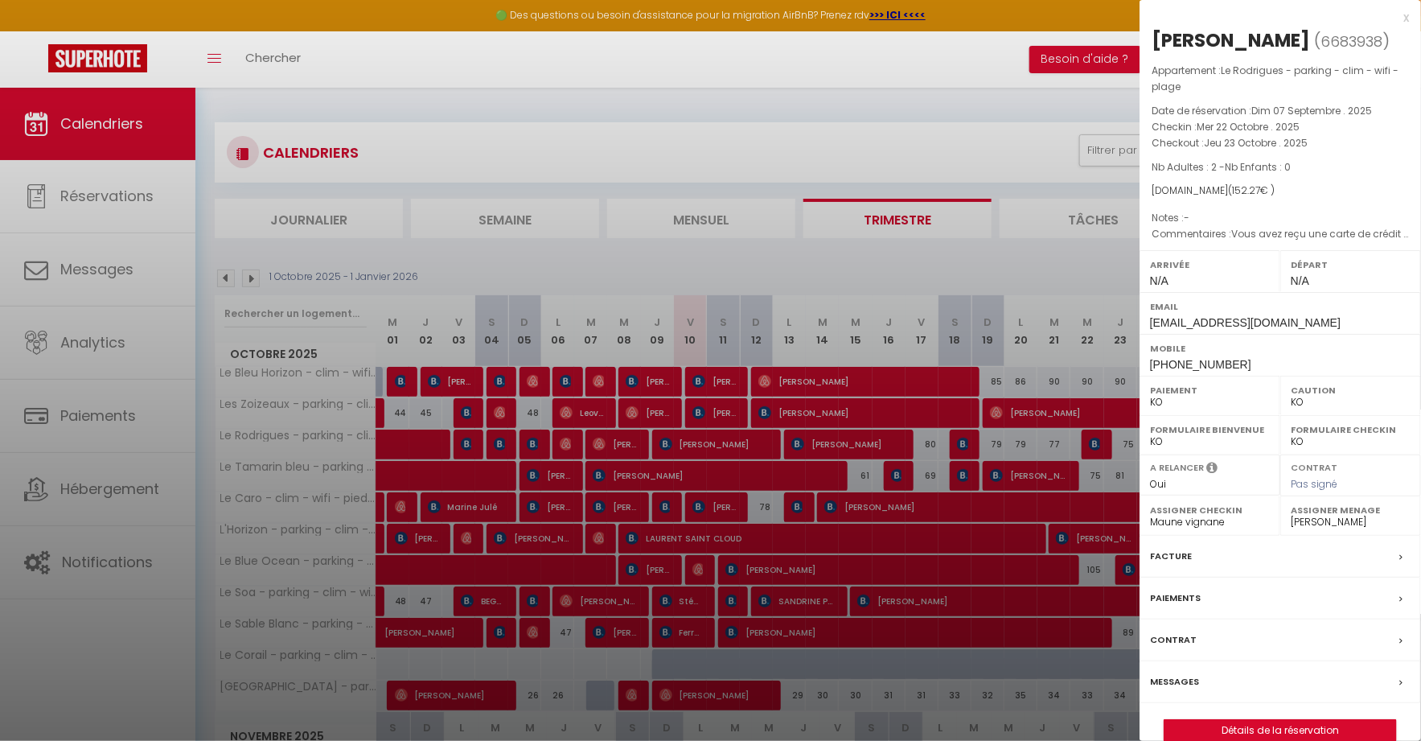
click at [1099, 440] on div at bounding box center [710, 370] width 1421 height 741
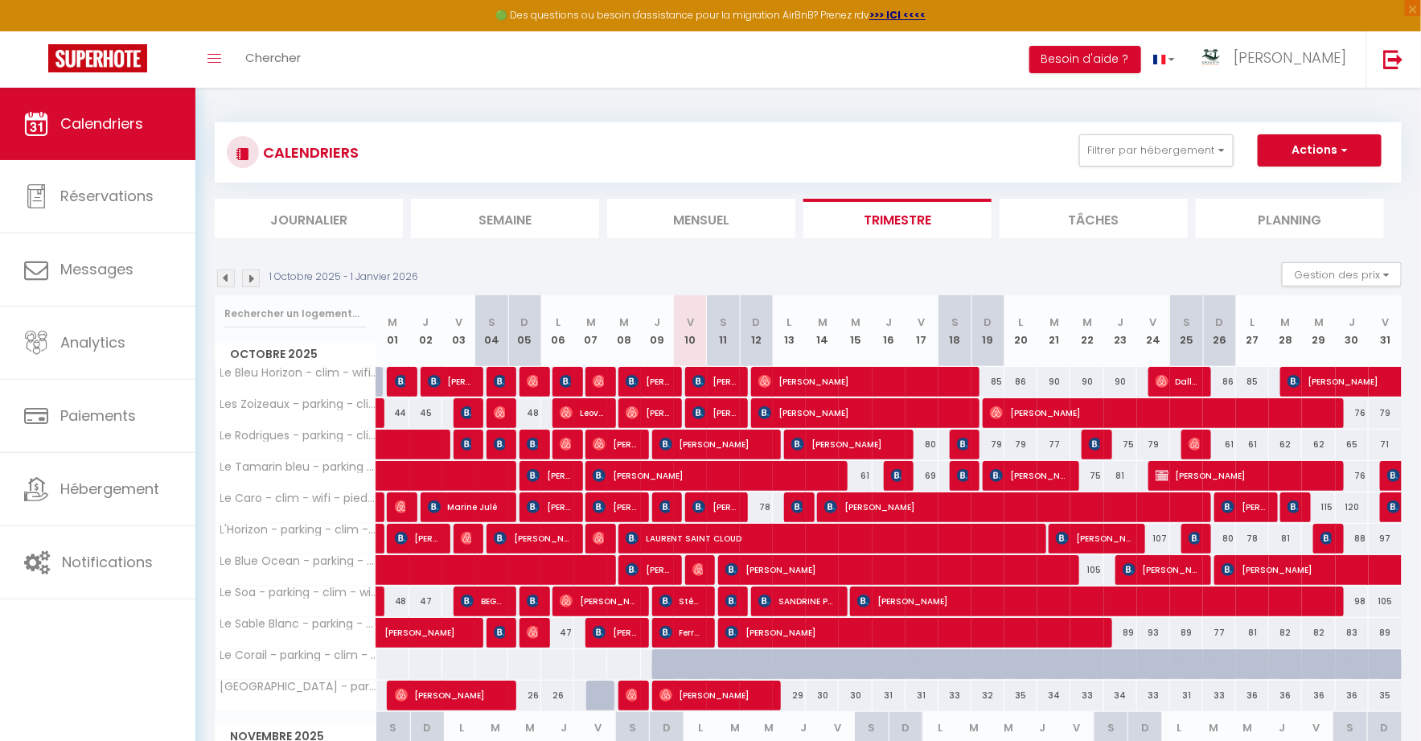
click at [1200, 445] on div at bounding box center [1197, 444] width 33 height 31
click at [1196, 445] on img at bounding box center [1195, 443] width 13 height 13
select select "OK"
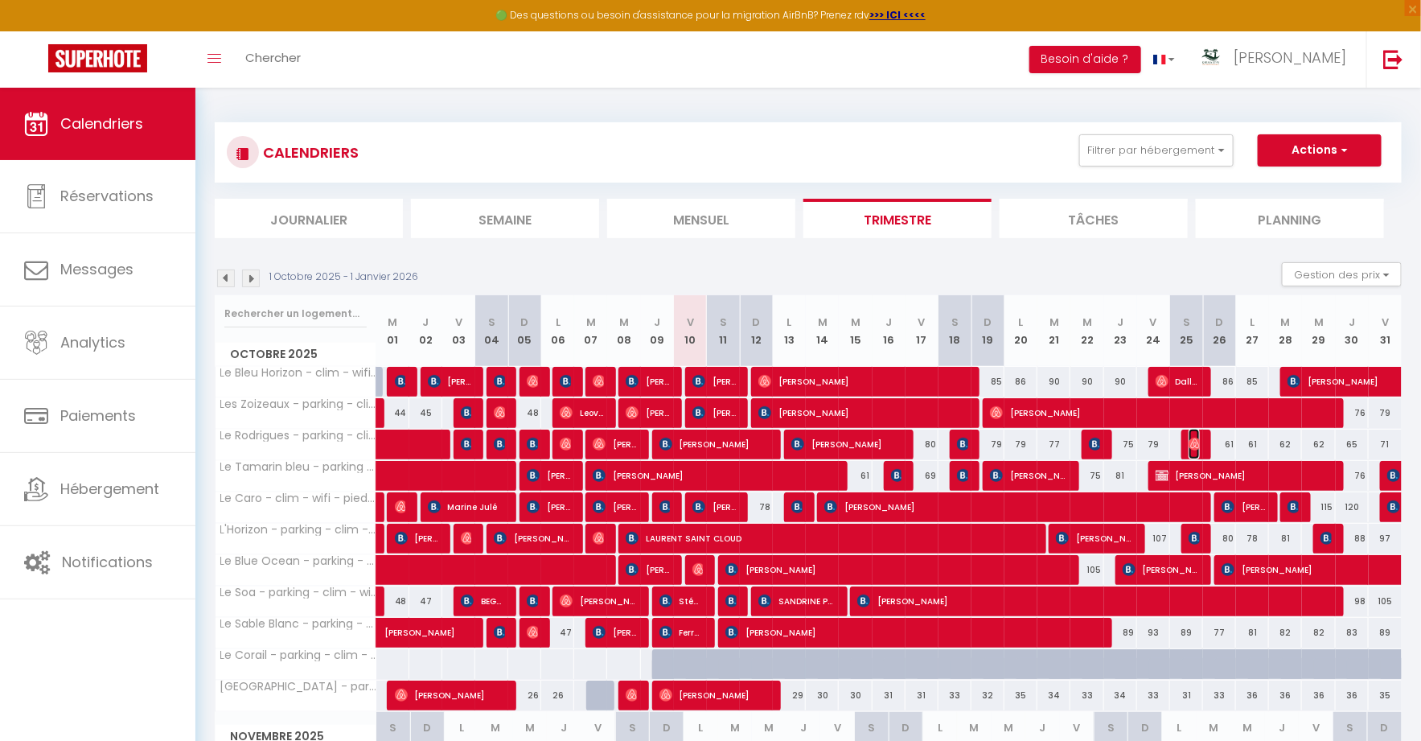
select select "OK"
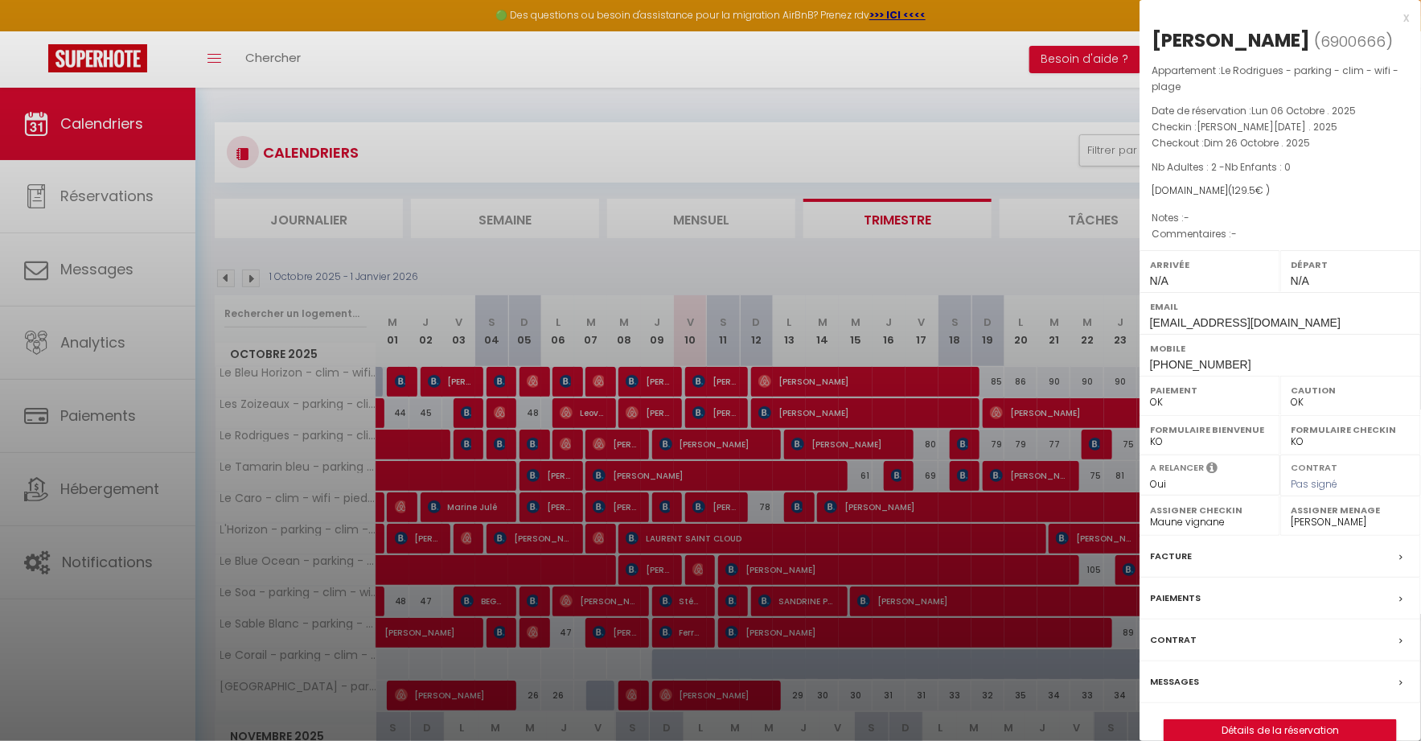
click at [1134, 442] on div at bounding box center [710, 370] width 1421 height 741
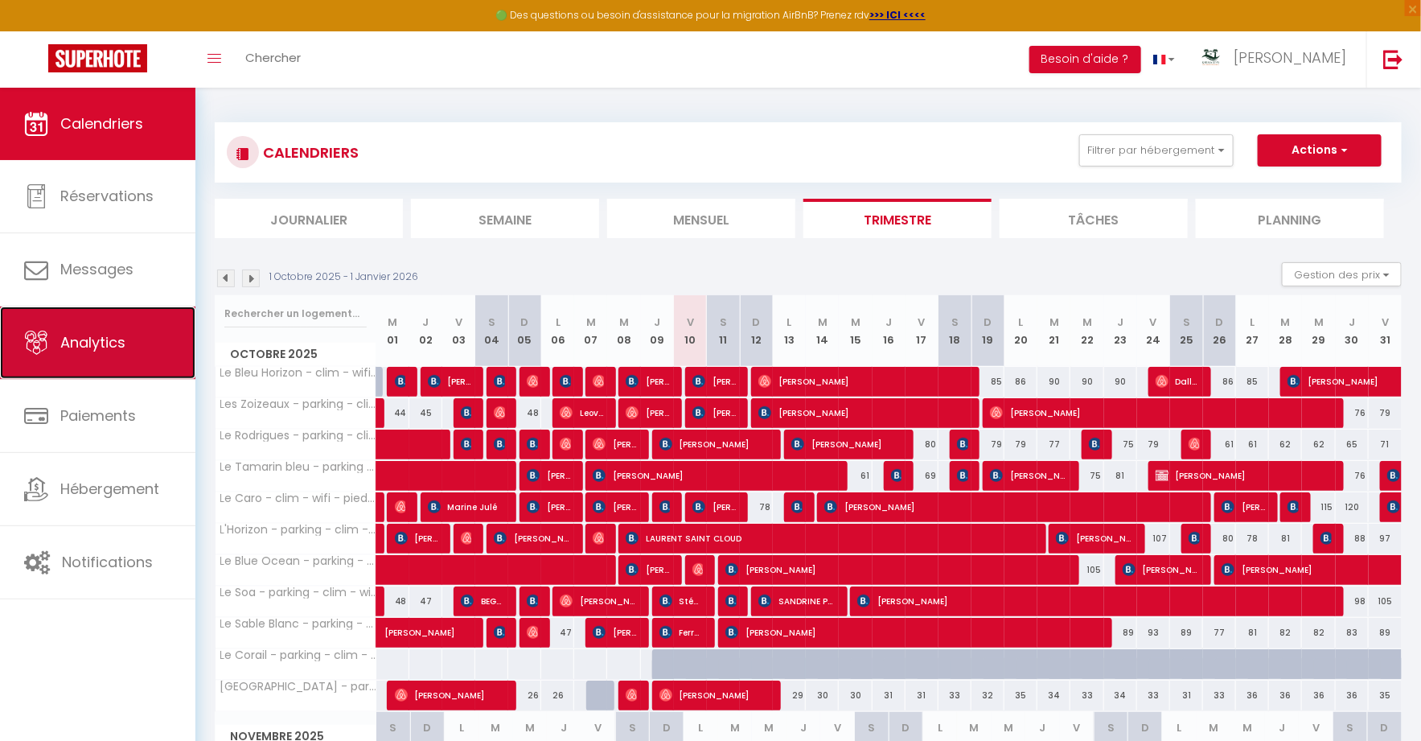
click at [133, 351] on link "Analytics" at bounding box center [97, 342] width 195 height 72
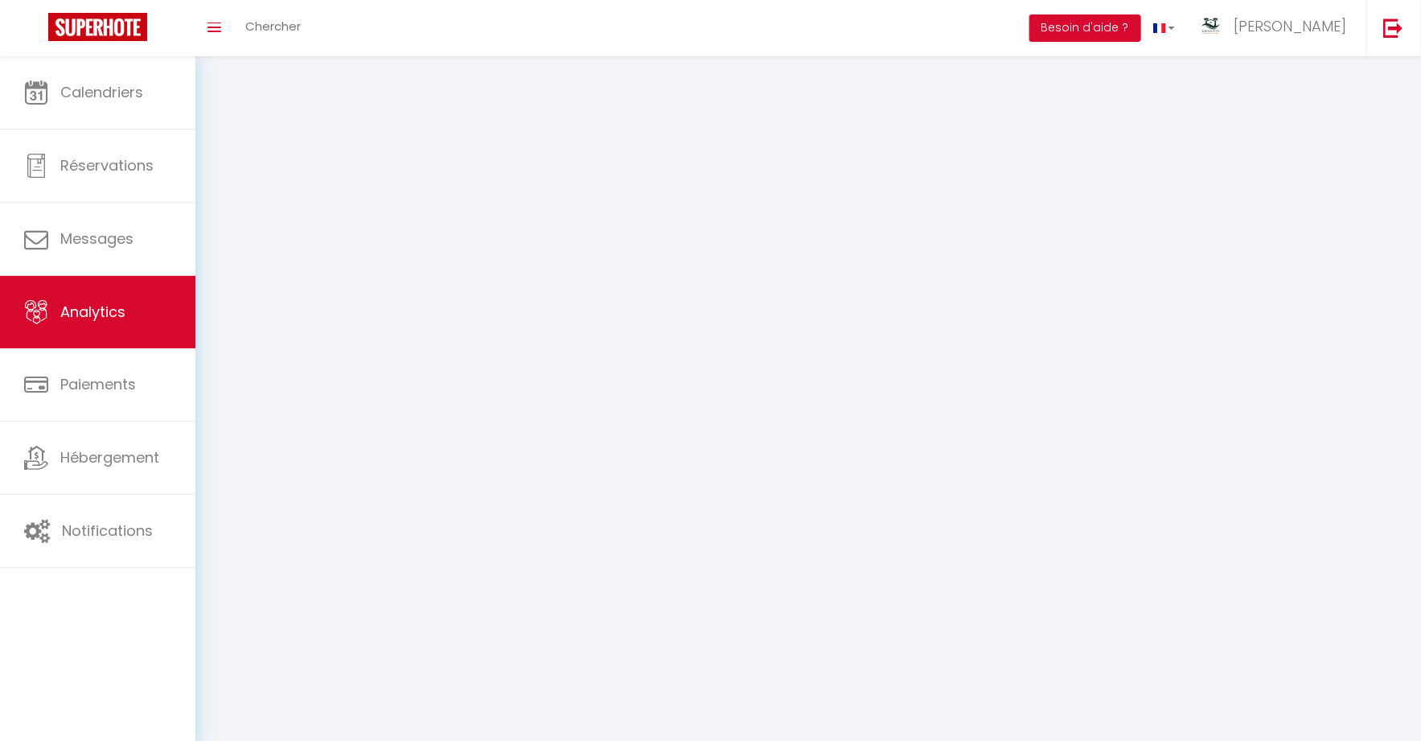
select select "2025"
select select "10"
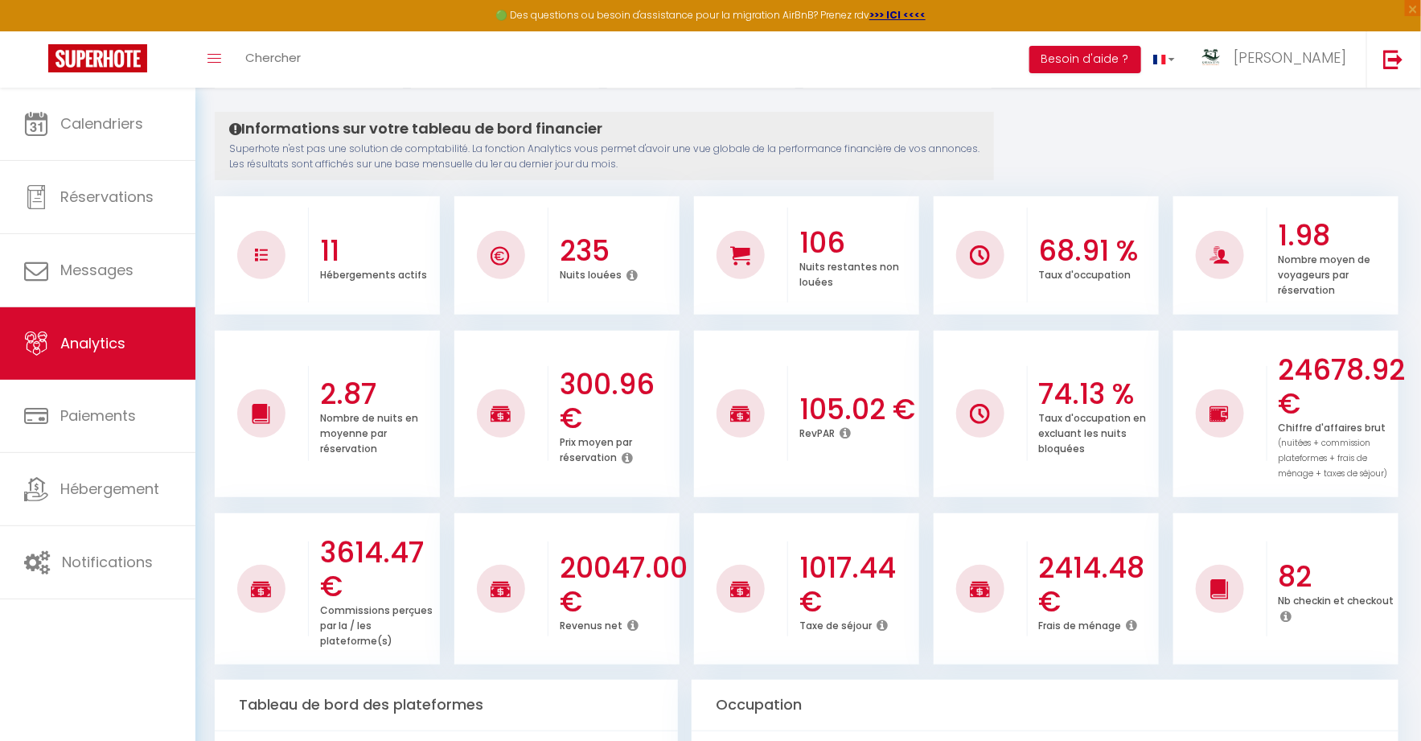
scroll to position [146, 0]
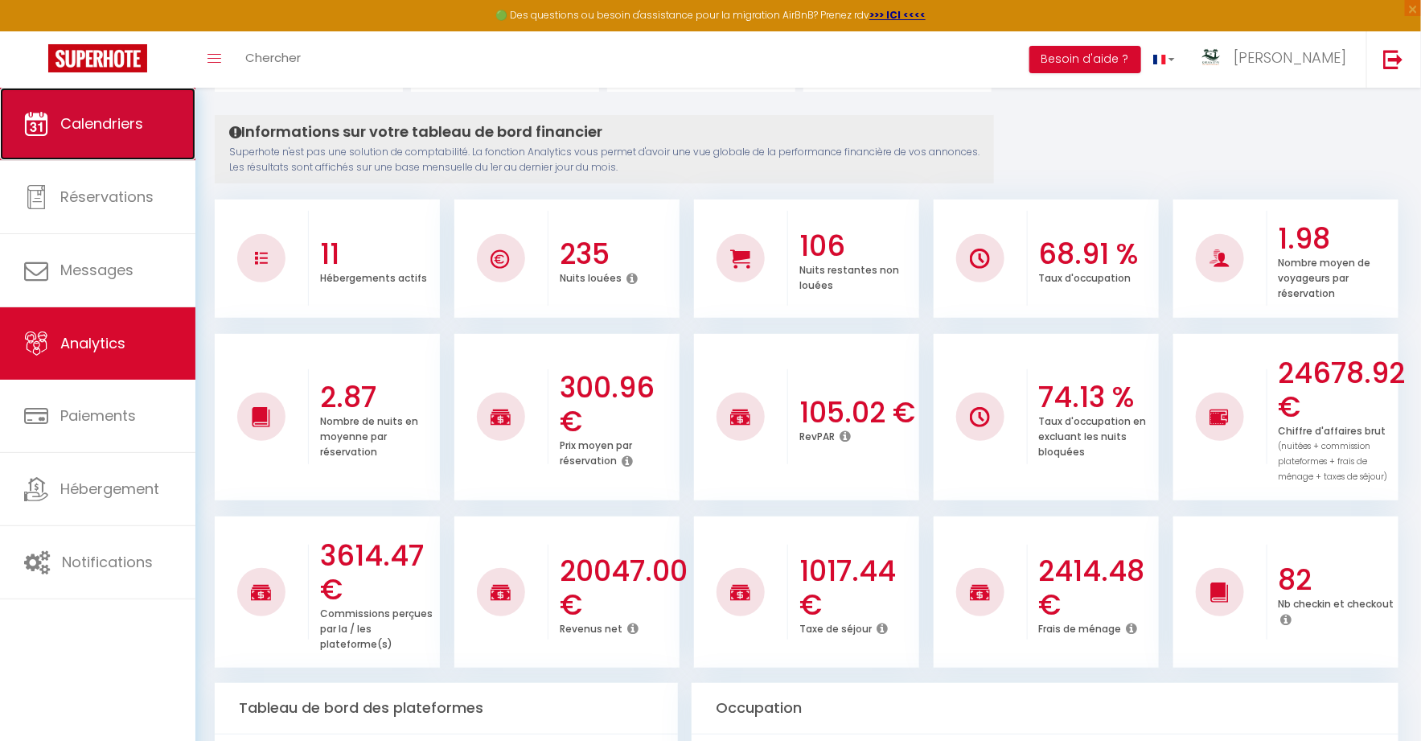
click at [138, 124] on span "Calendriers" at bounding box center [101, 123] width 83 height 20
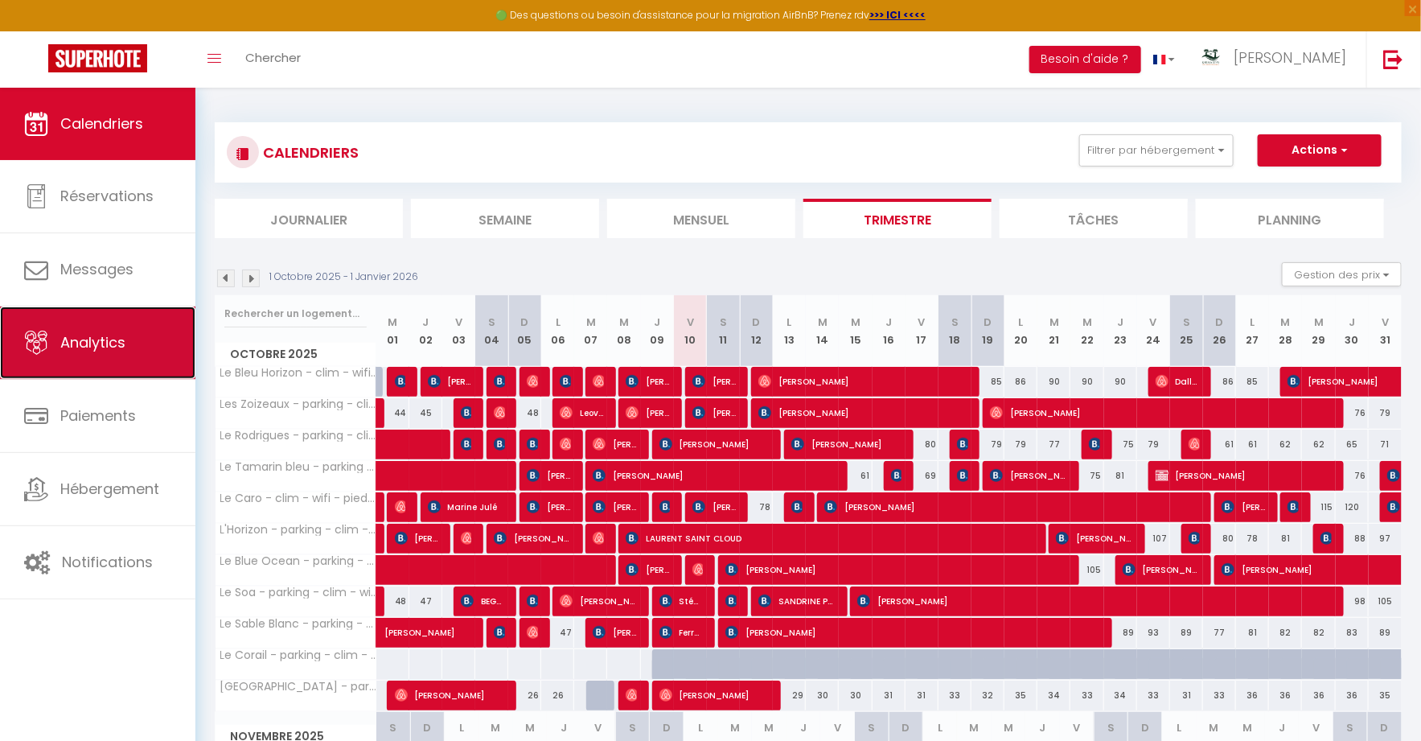
click at [108, 343] on span "Analytics" at bounding box center [92, 342] width 65 height 20
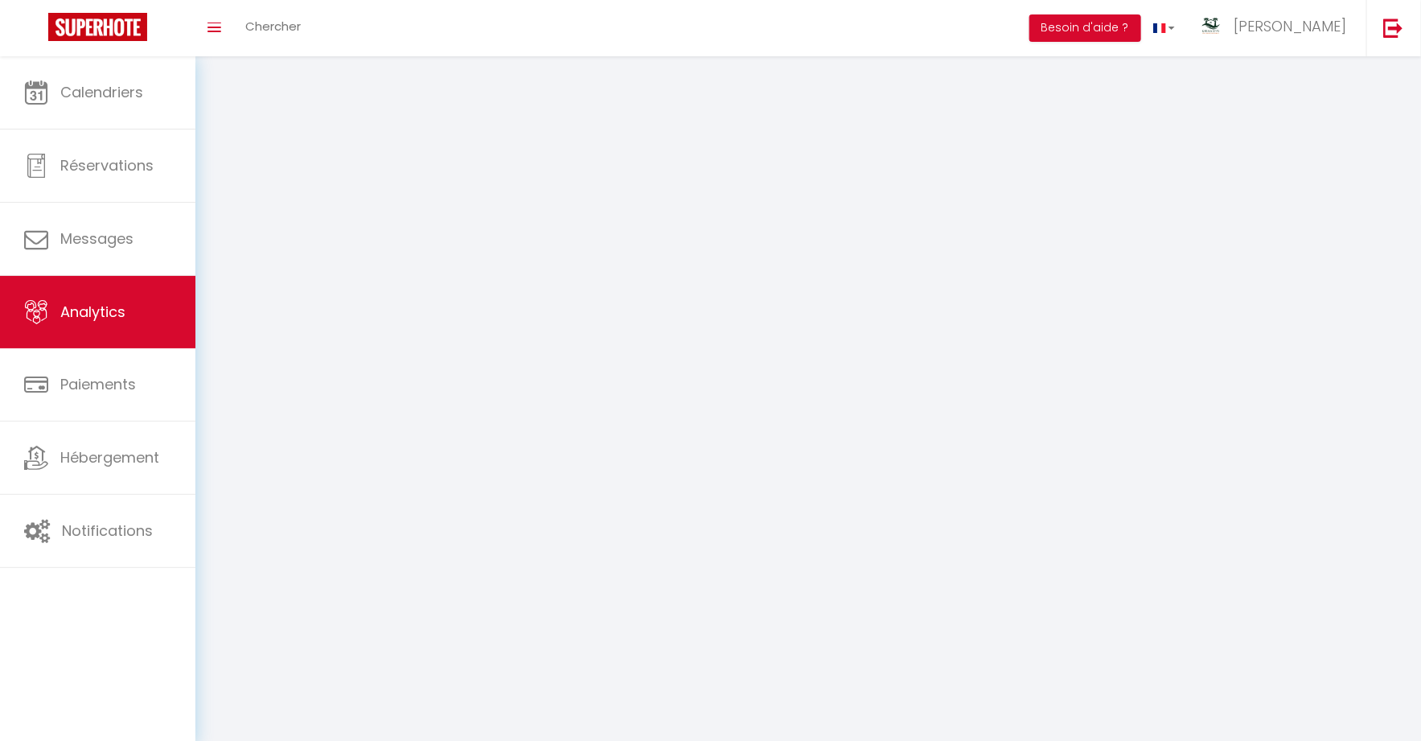
select select "2025"
select select "10"
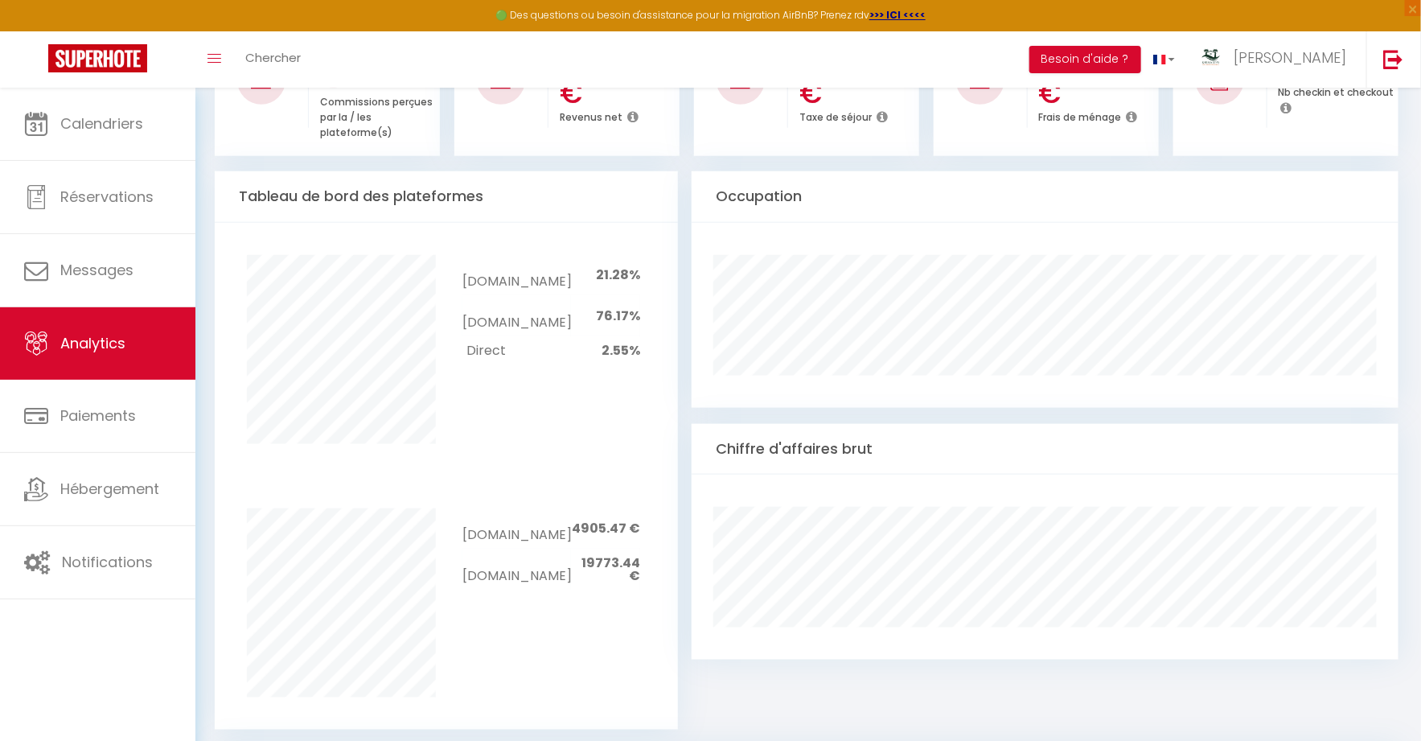
scroll to position [623, 0]
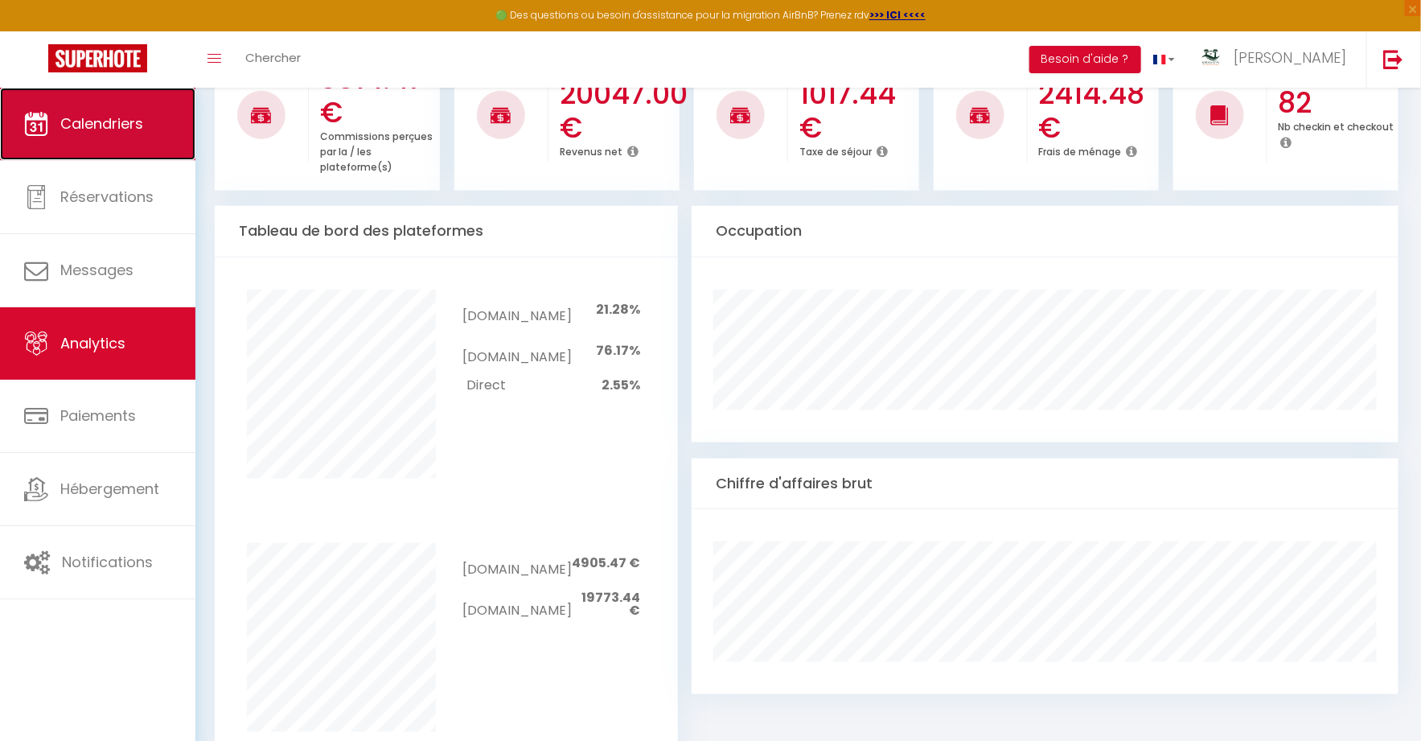
click at [162, 142] on link "Calendriers" at bounding box center [97, 124] width 195 height 72
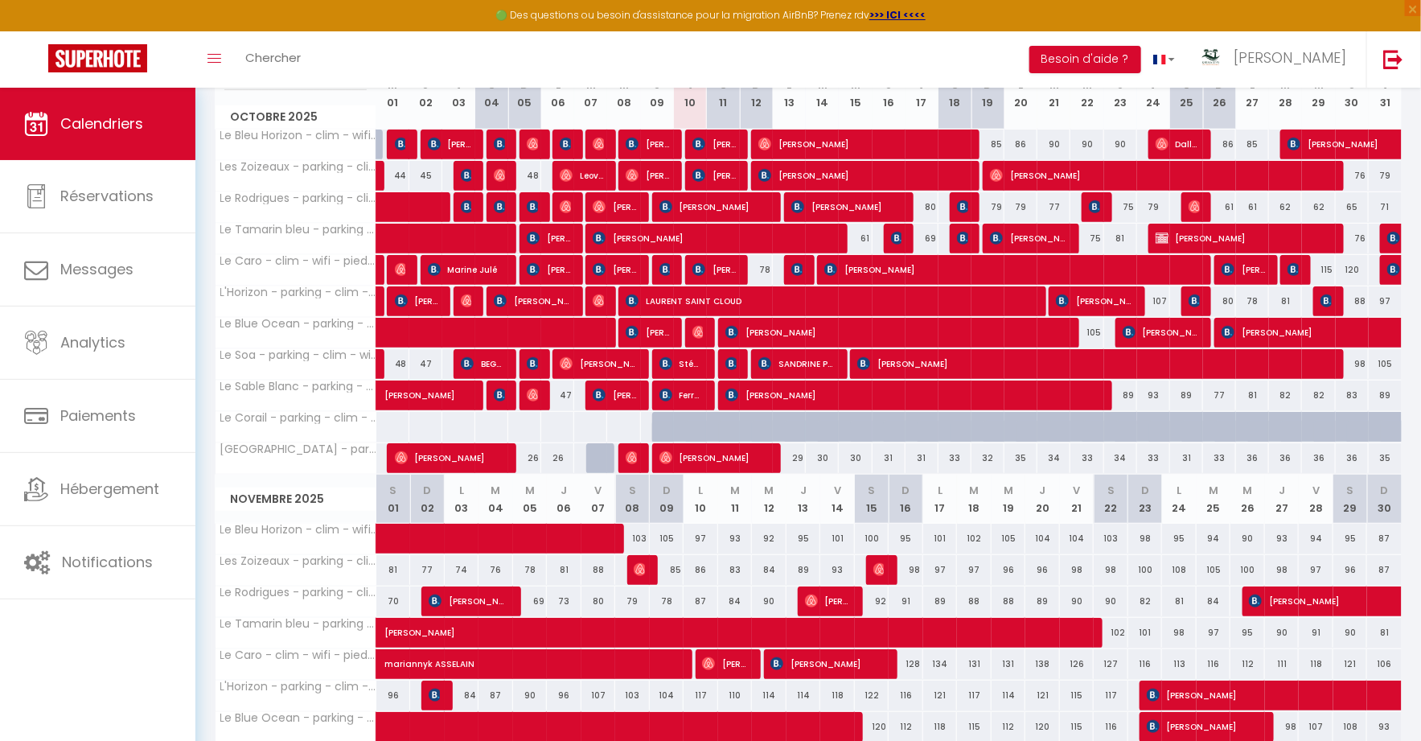
scroll to position [242, 0]
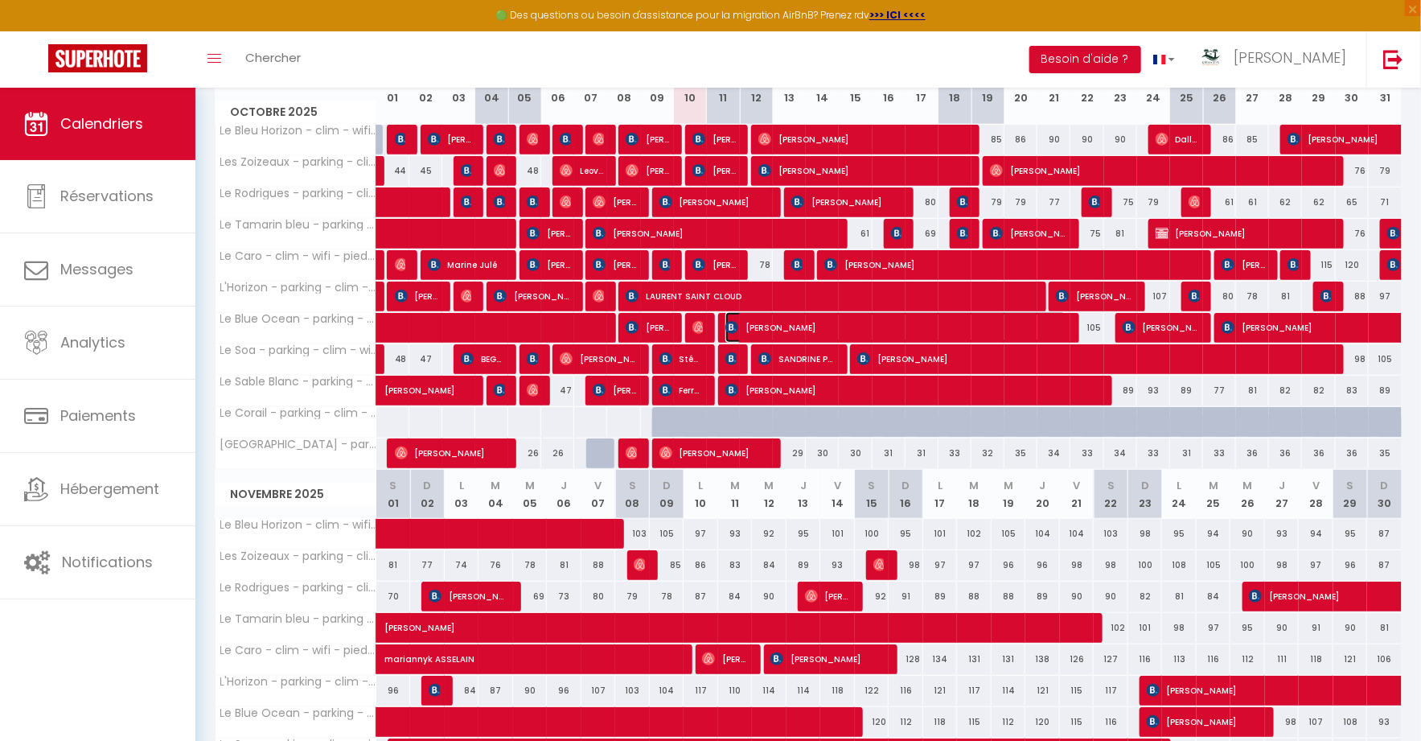
click at [1049, 328] on span "[PERSON_NAME]" at bounding box center [895, 327] width 341 height 31
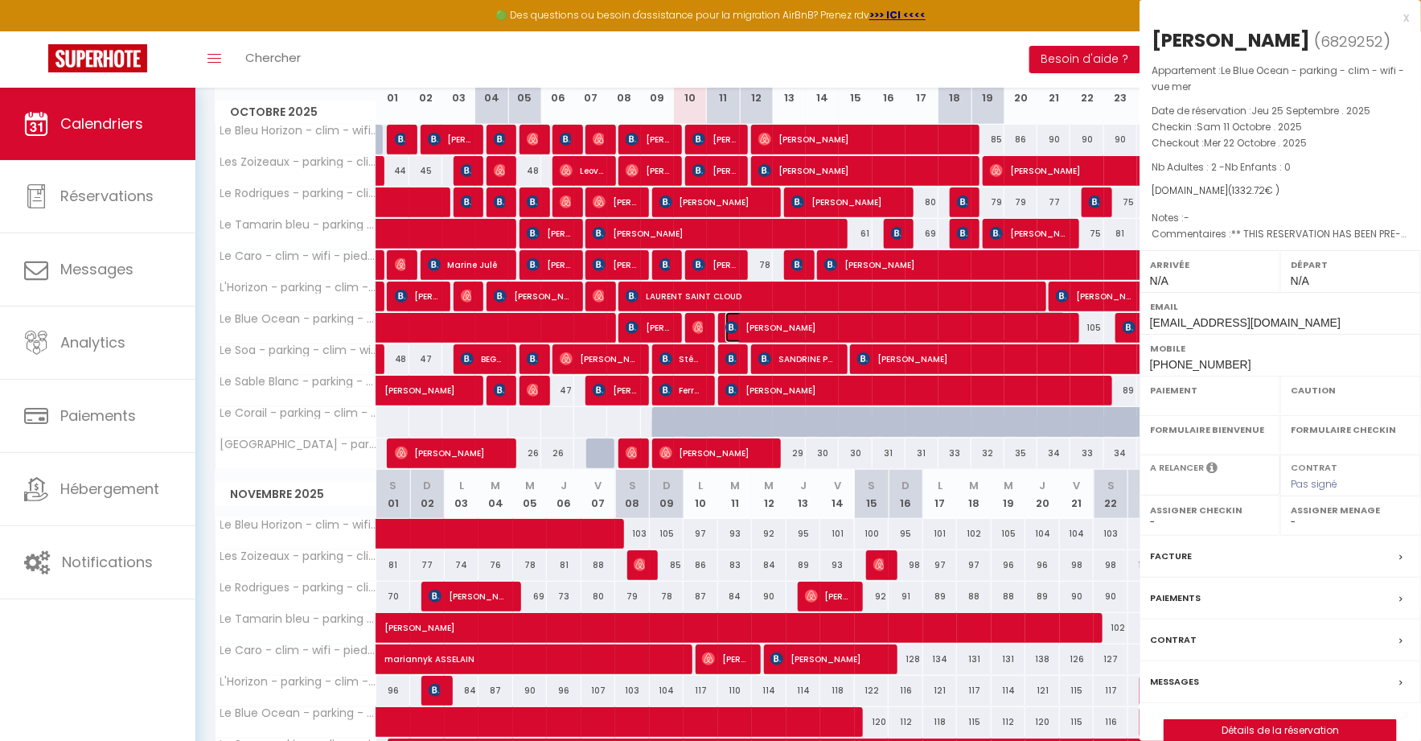
select select "OK"
select select "0"
select select "1"
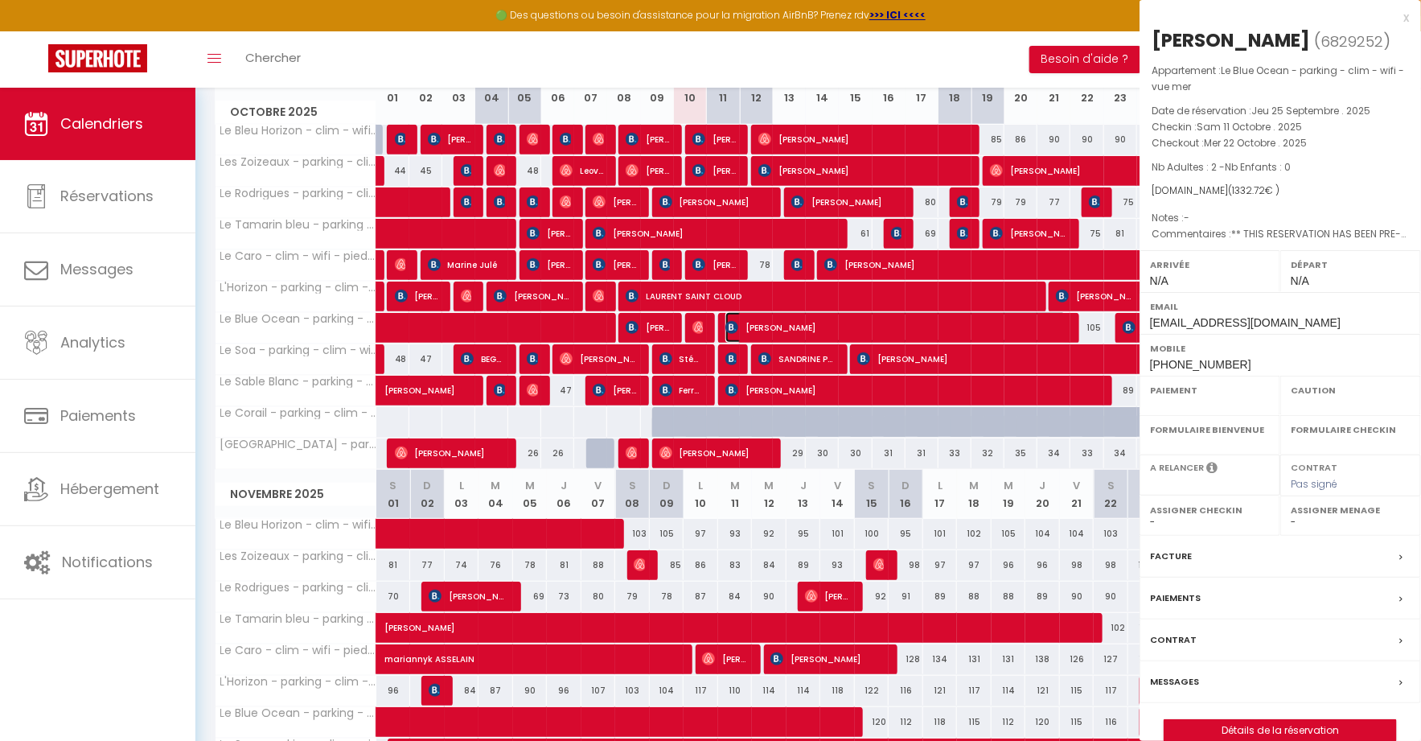
select select
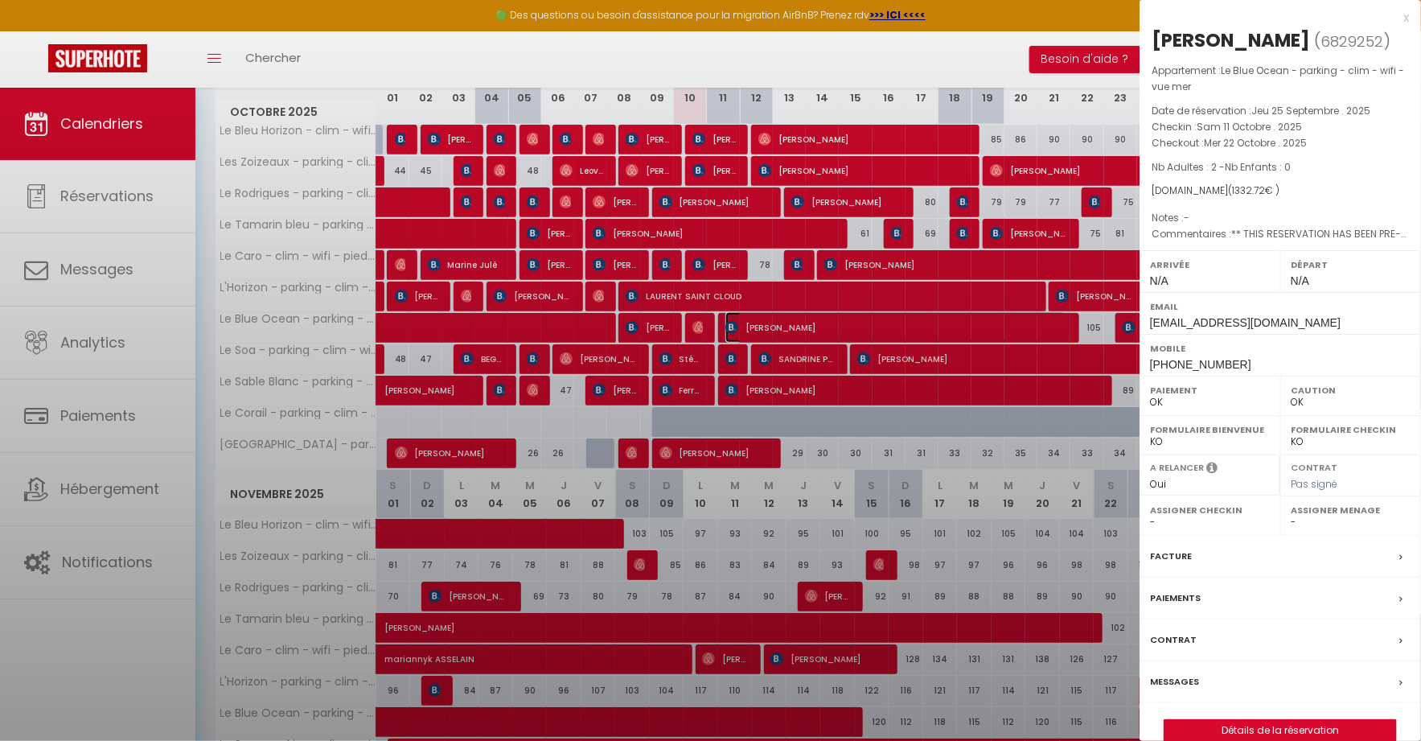
select select "14291"
select select "45280"
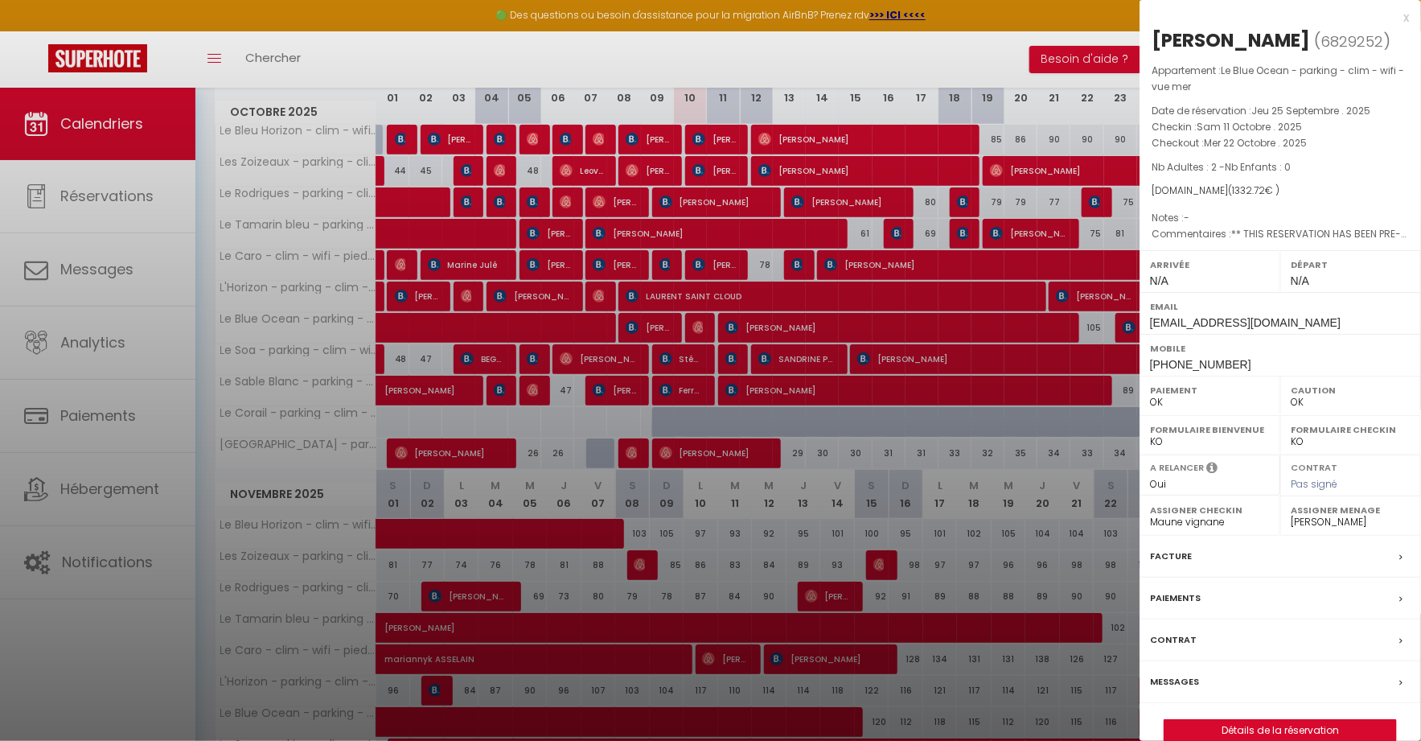
click at [1049, 328] on div at bounding box center [710, 370] width 1421 height 741
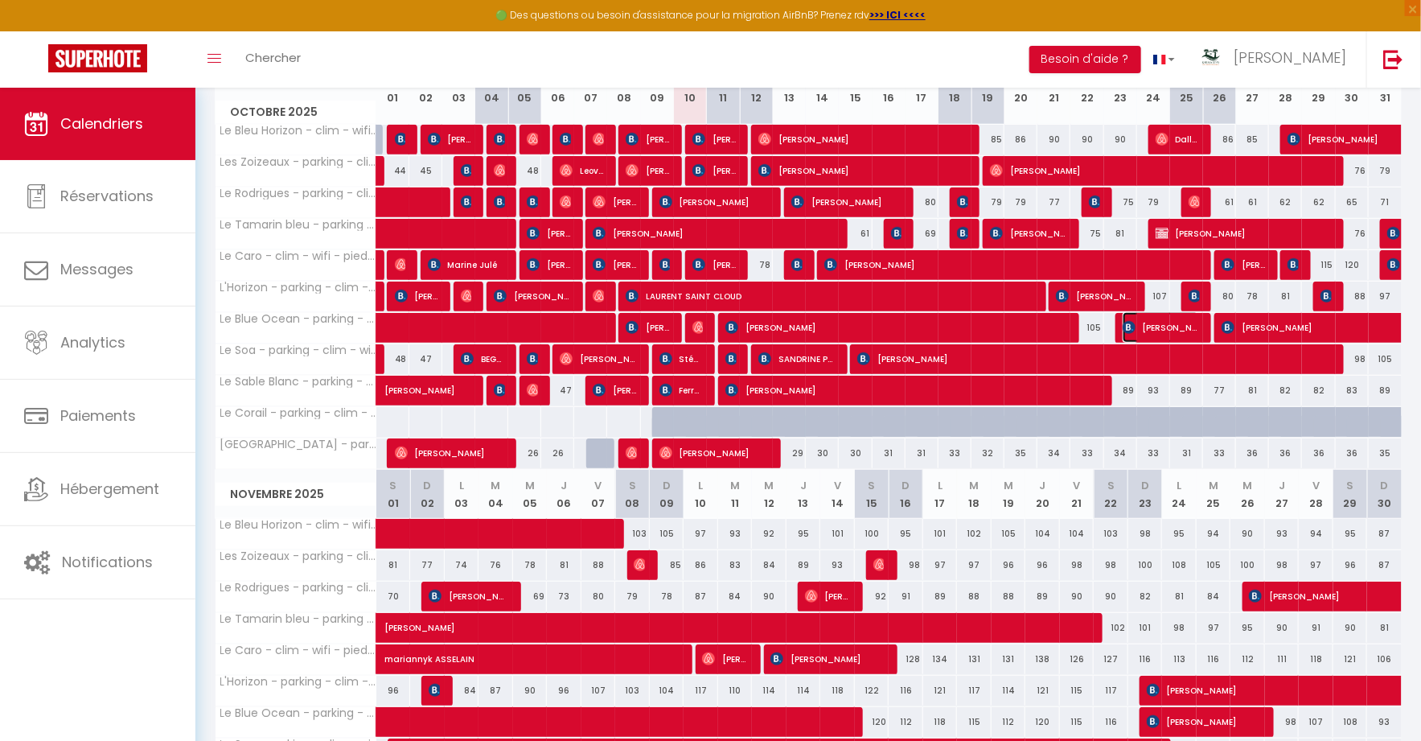
click at [1137, 324] on span "[PERSON_NAME]" at bounding box center [1161, 327] width 77 height 31
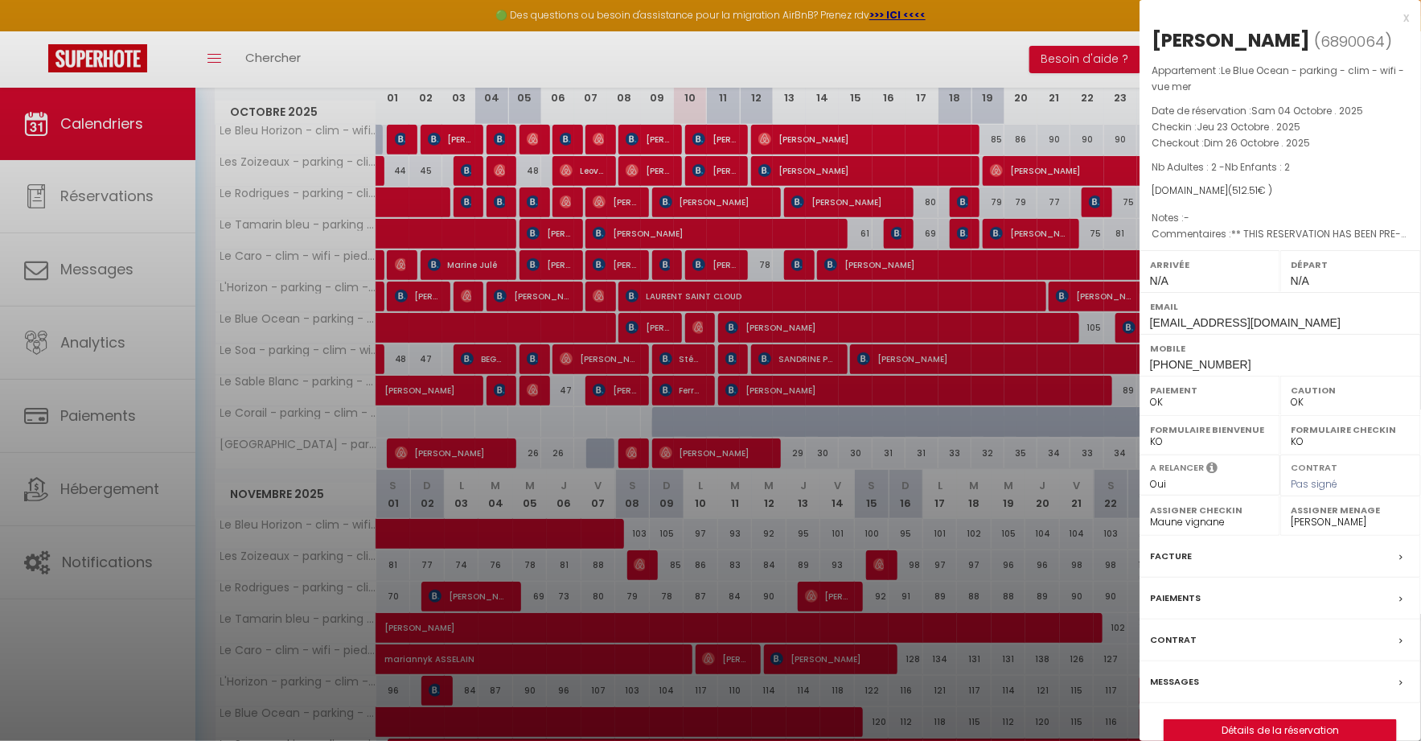
click at [1015, 339] on div at bounding box center [710, 370] width 1421 height 741
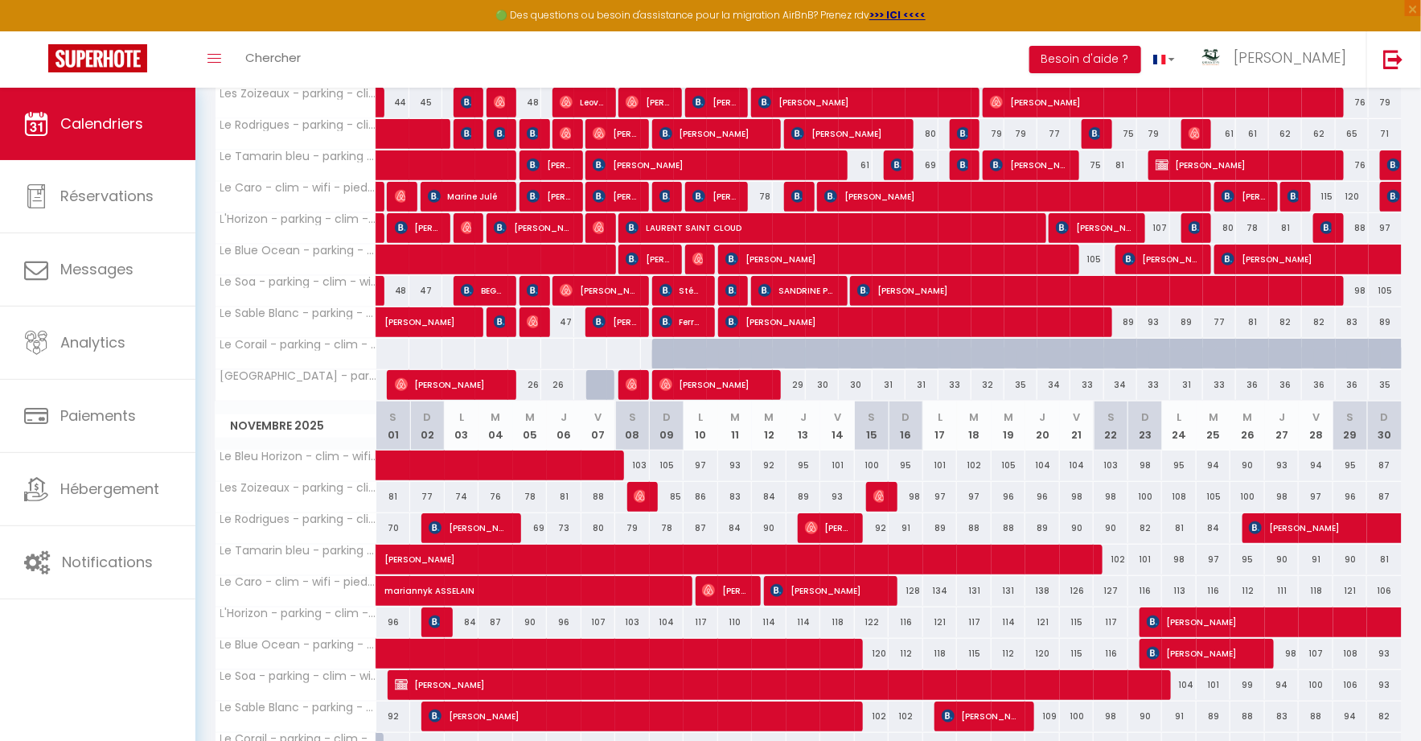
scroll to position [316, 0]
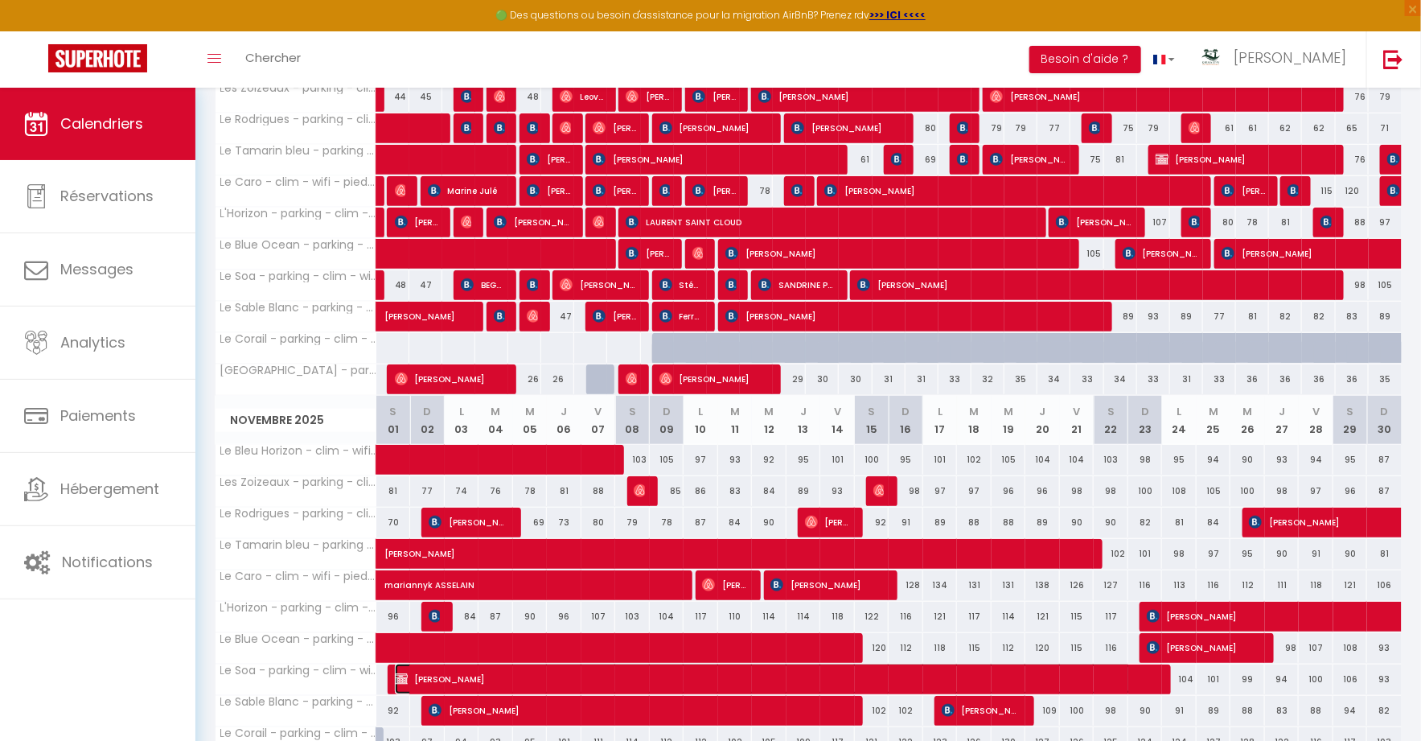
click at [755, 672] on span "Valentin Desfoux" at bounding box center [763, 678] width 737 height 31
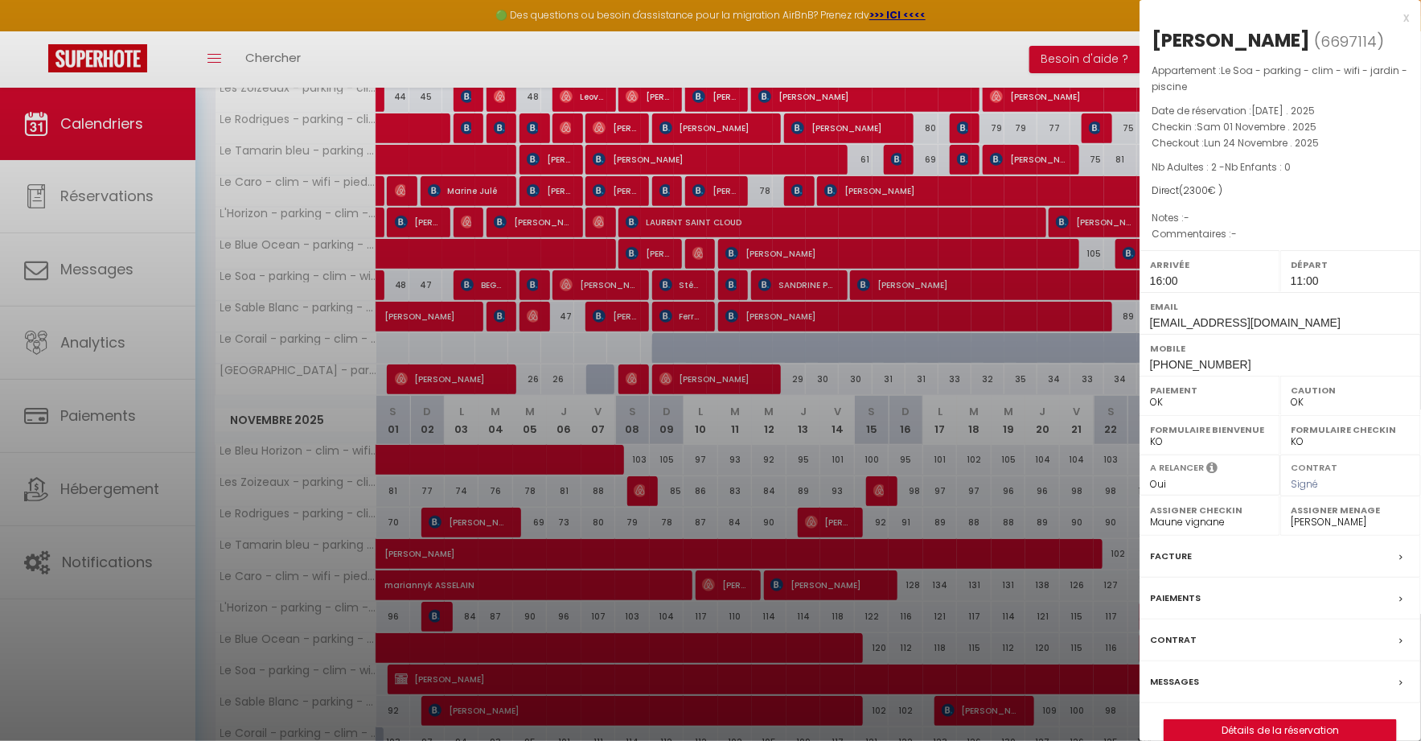
click at [755, 672] on div at bounding box center [710, 370] width 1421 height 741
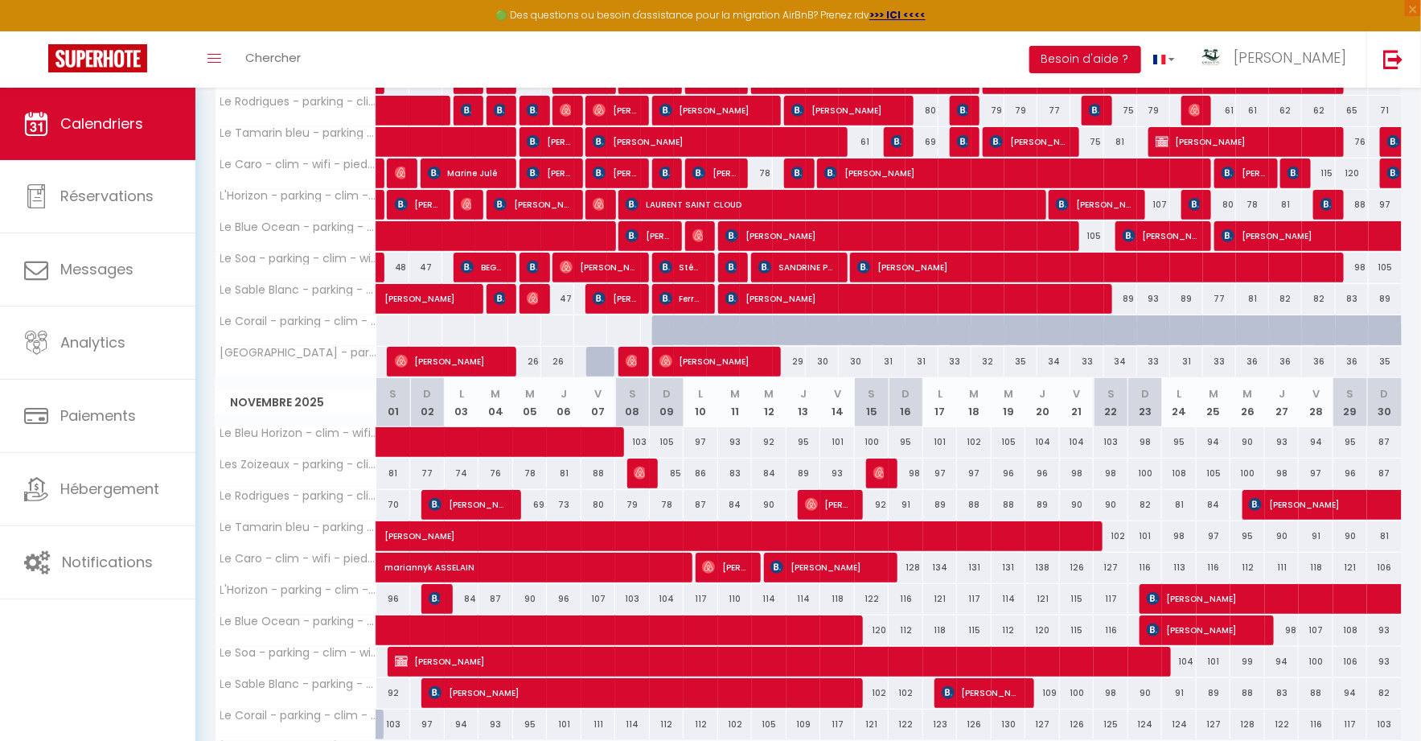
scroll to position [336, 0]
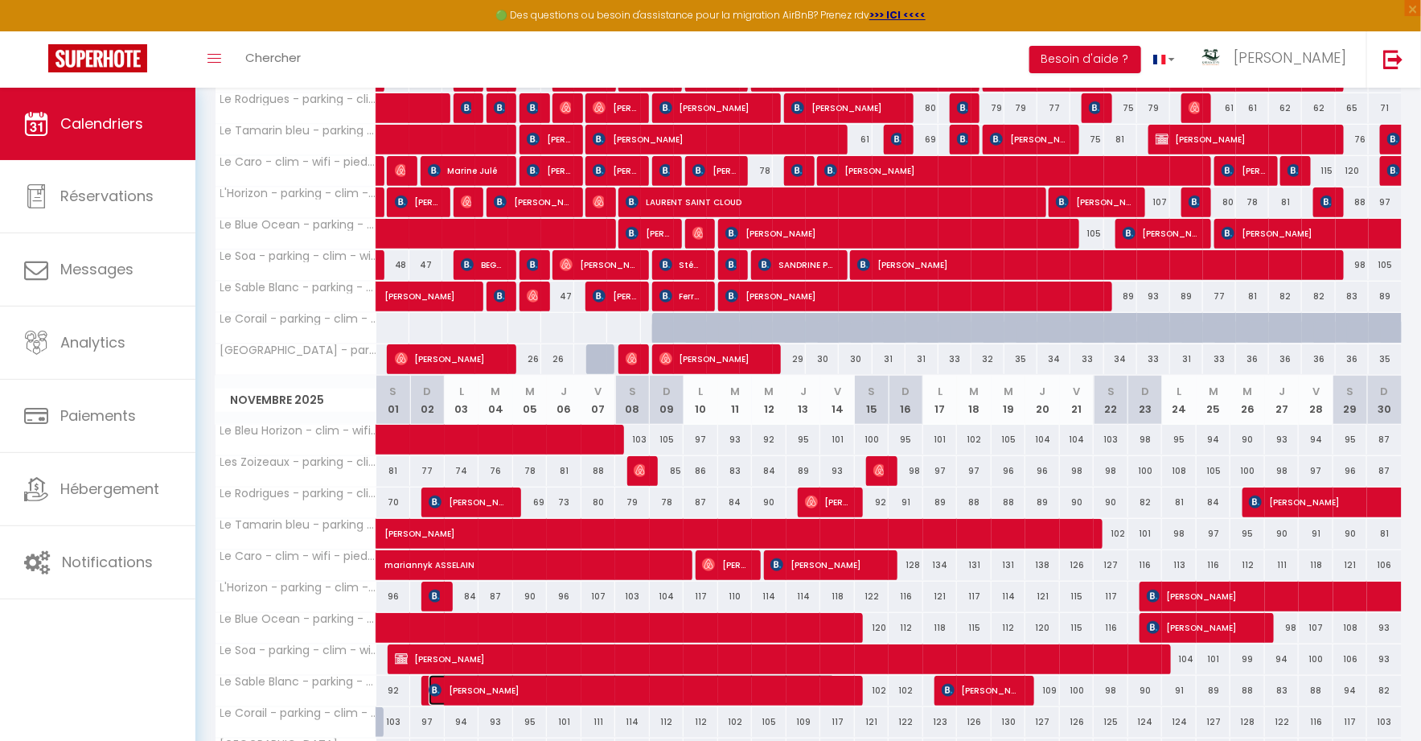
click at [736, 692] on span "Alain Barranca" at bounding box center [632, 690] width 407 height 31
select select "1"
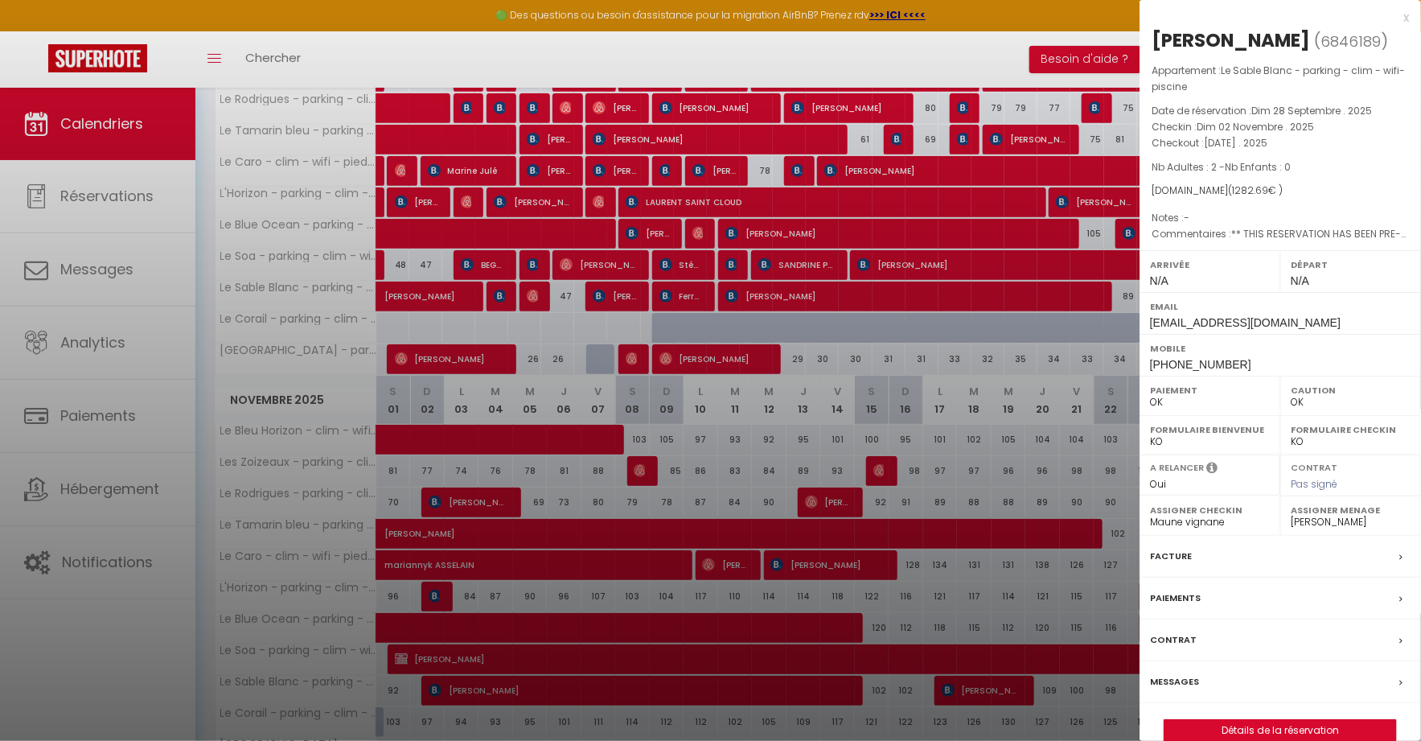
click at [736, 692] on div at bounding box center [710, 370] width 1421 height 741
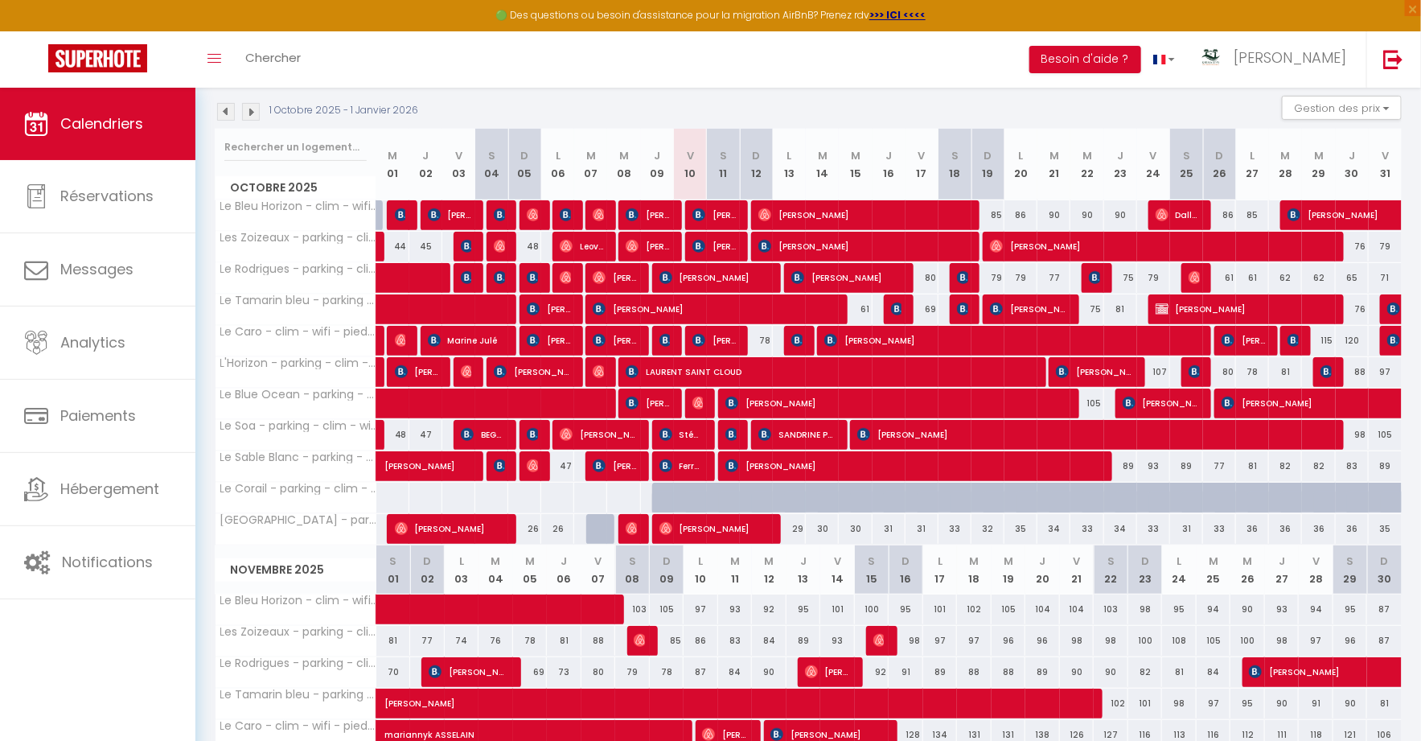
scroll to position [163, 0]
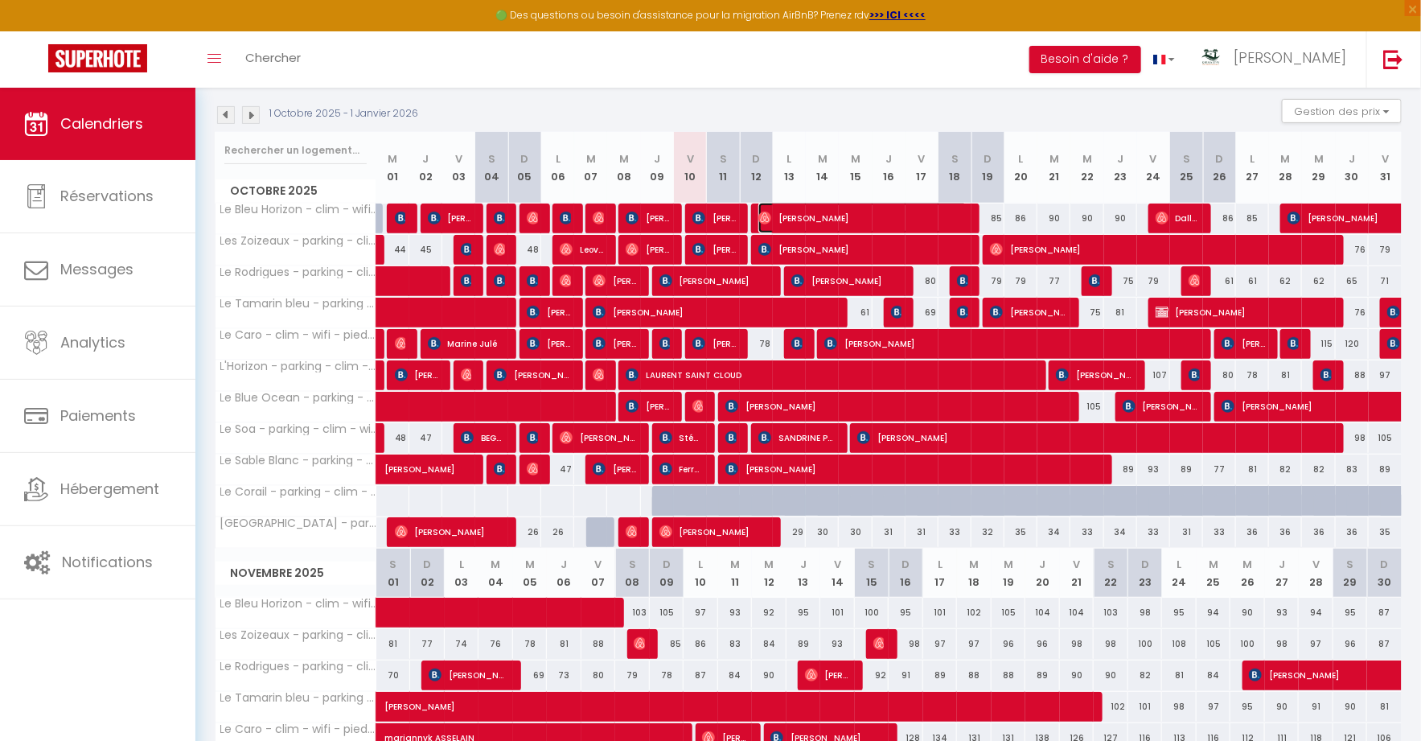
click at [858, 223] on span "[PERSON_NAME]" at bounding box center [862, 218] width 209 height 31
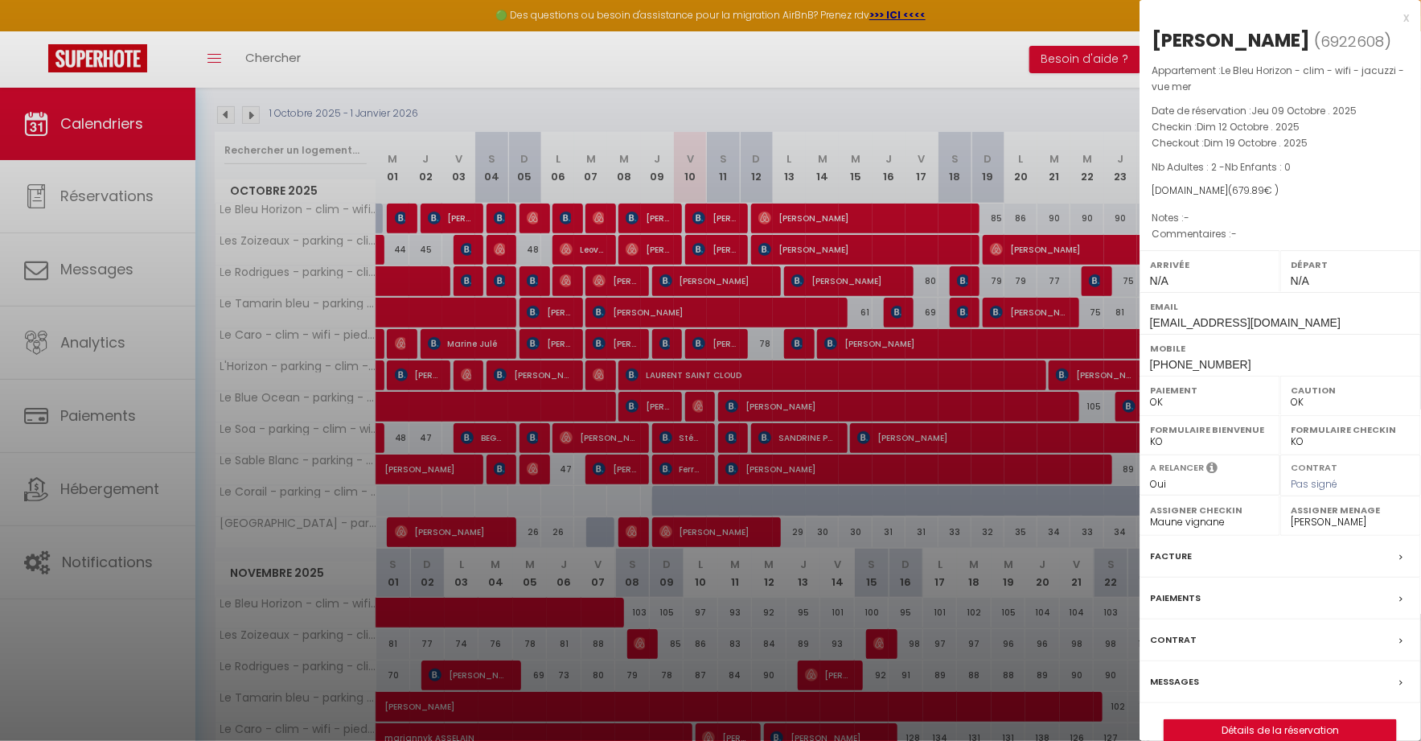
click at [860, 219] on div at bounding box center [710, 370] width 1421 height 741
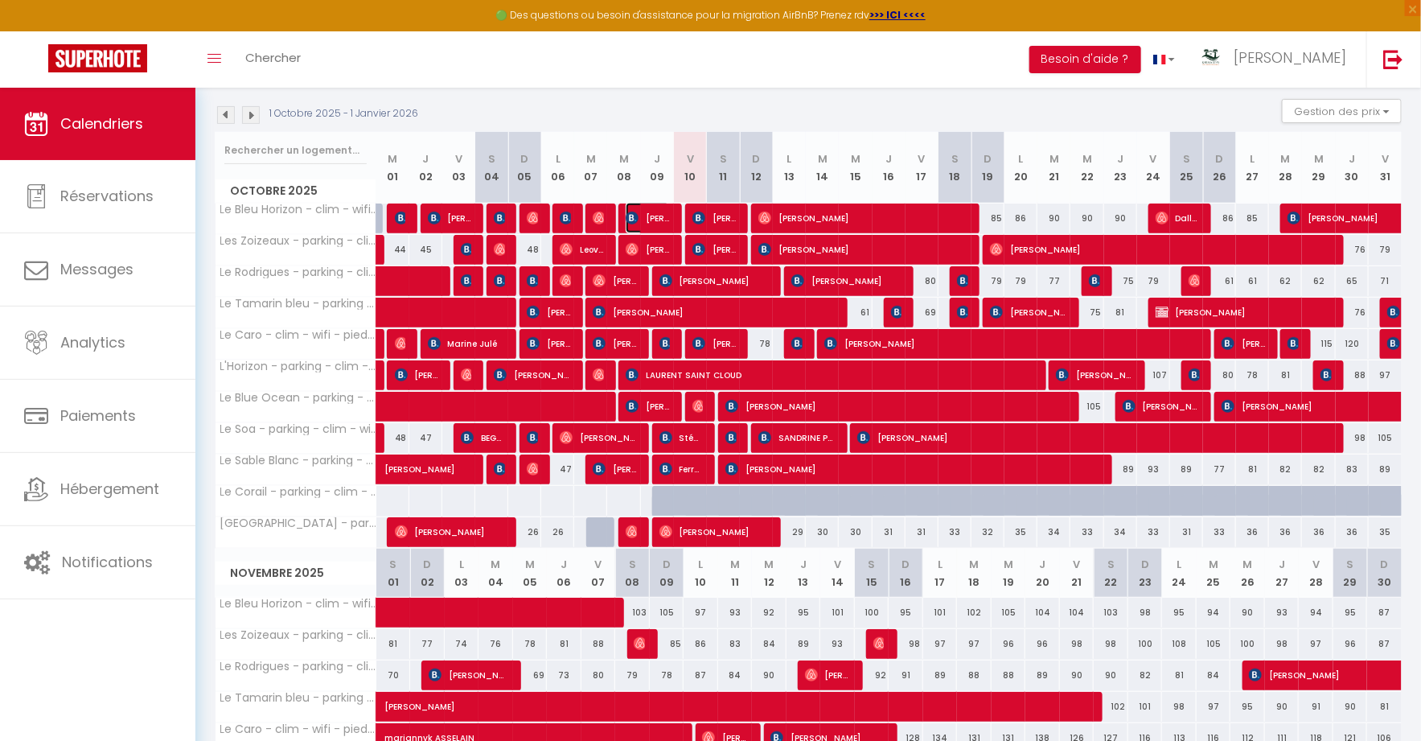
click at [653, 216] on span "[PERSON_NAME]" at bounding box center [648, 218] width 44 height 31
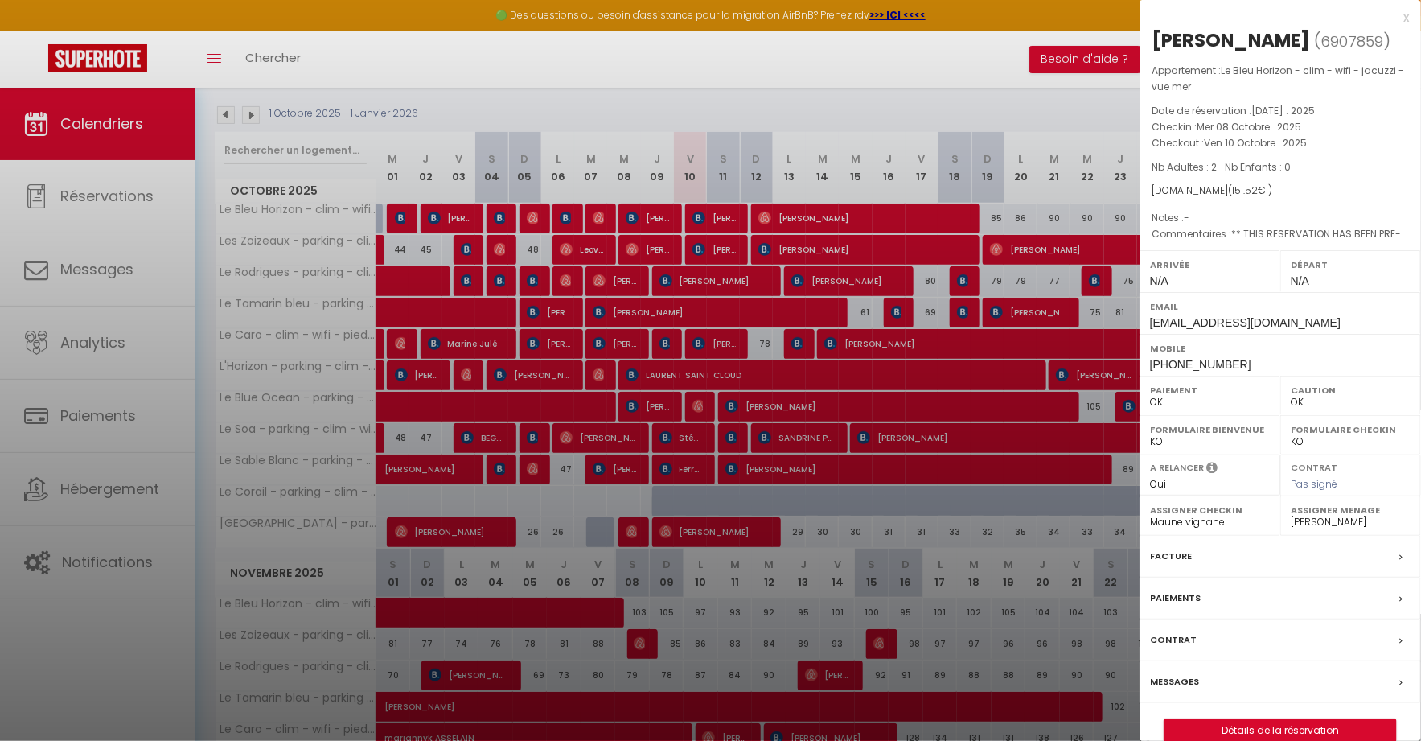
click at [653, 215] on div at bounding box center [710, 370] width 1421 height 741
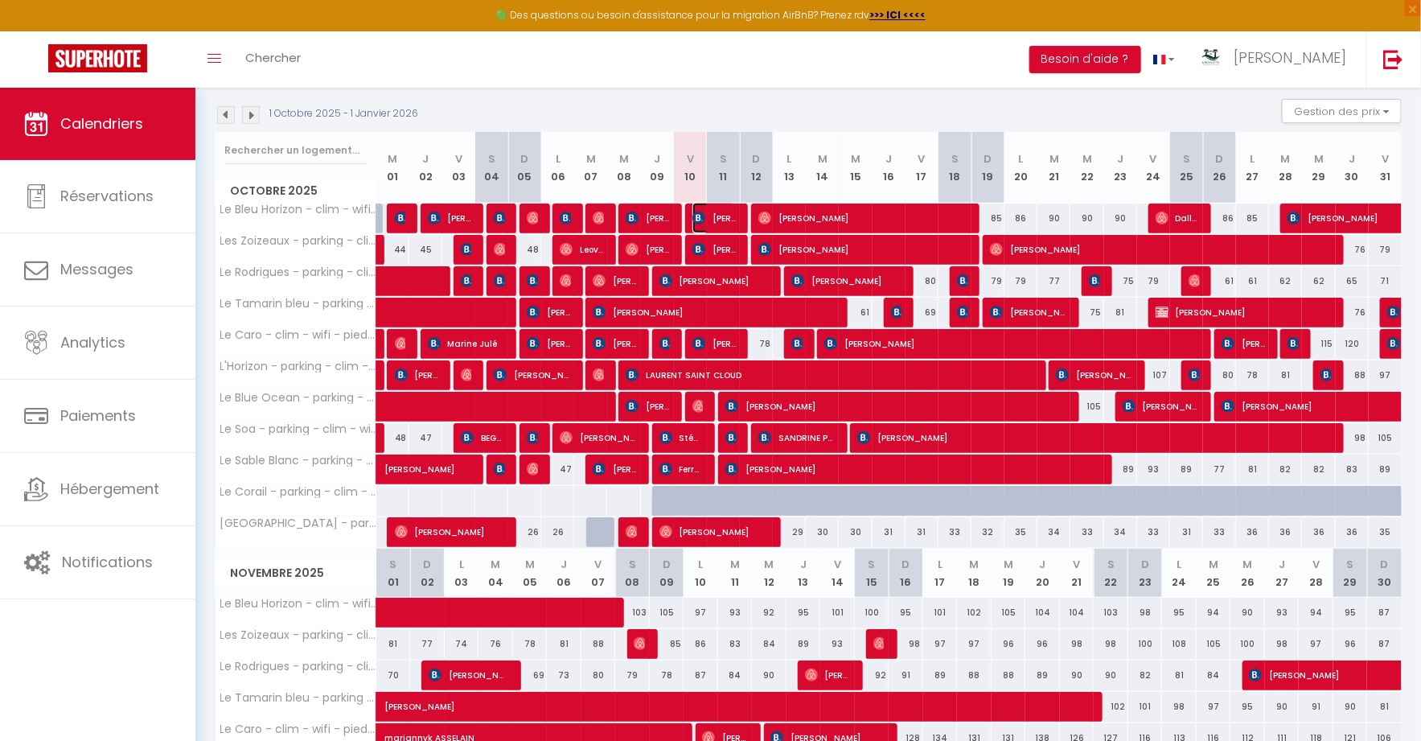
click at [700, 215] on img at bounding box center [698, 218] width 13 height 13
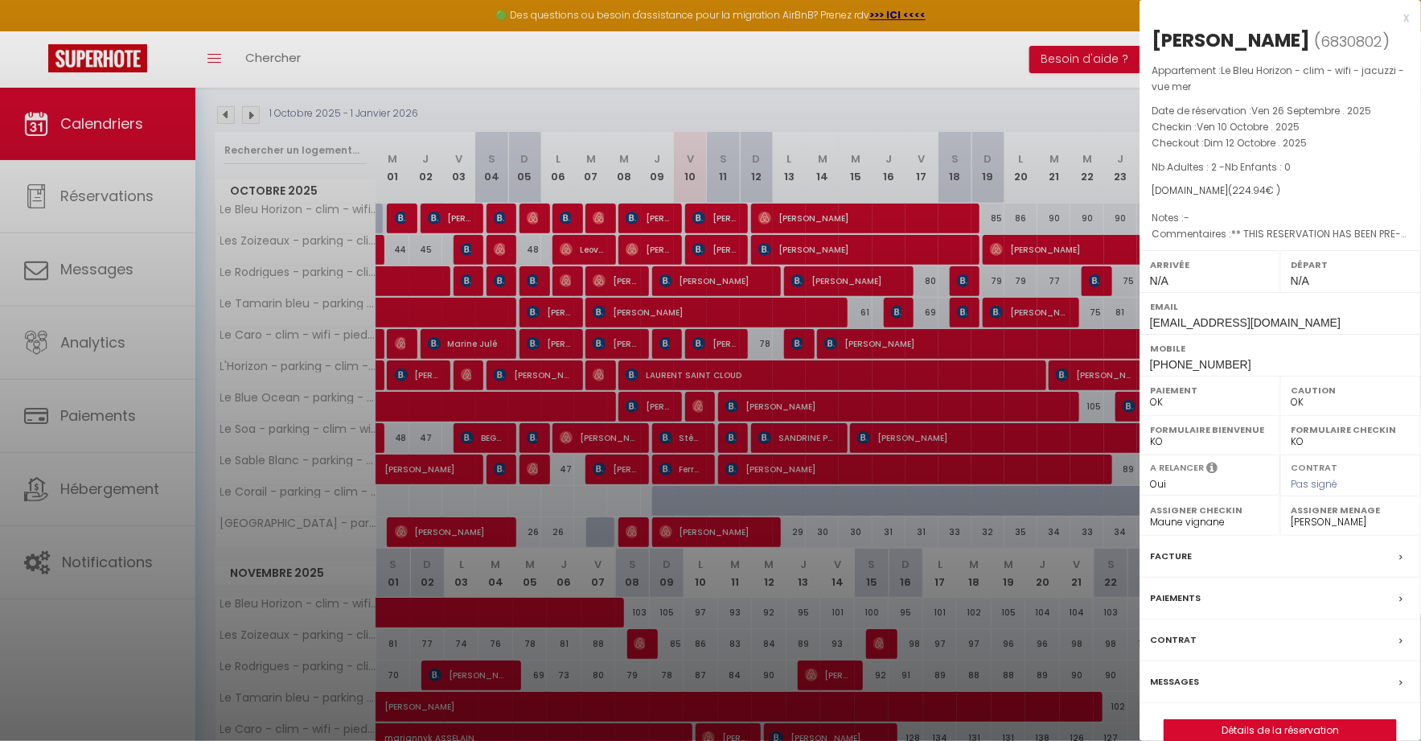
click at [700, 215] on div at bounding box center [710, 370] width 1421 height 741
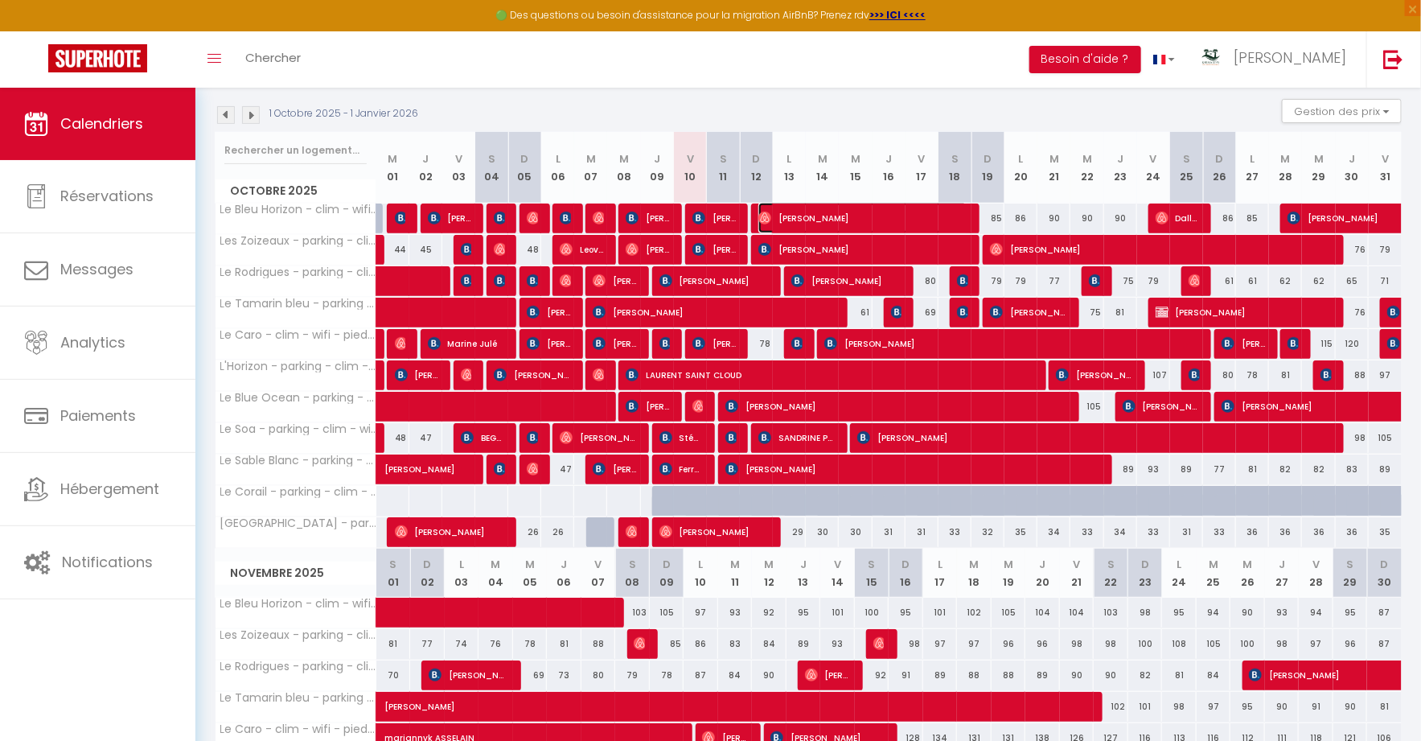
click at [809, 205] on span "[PERSON_NAME]" at bounding box center [862, 218] width 209 height 31
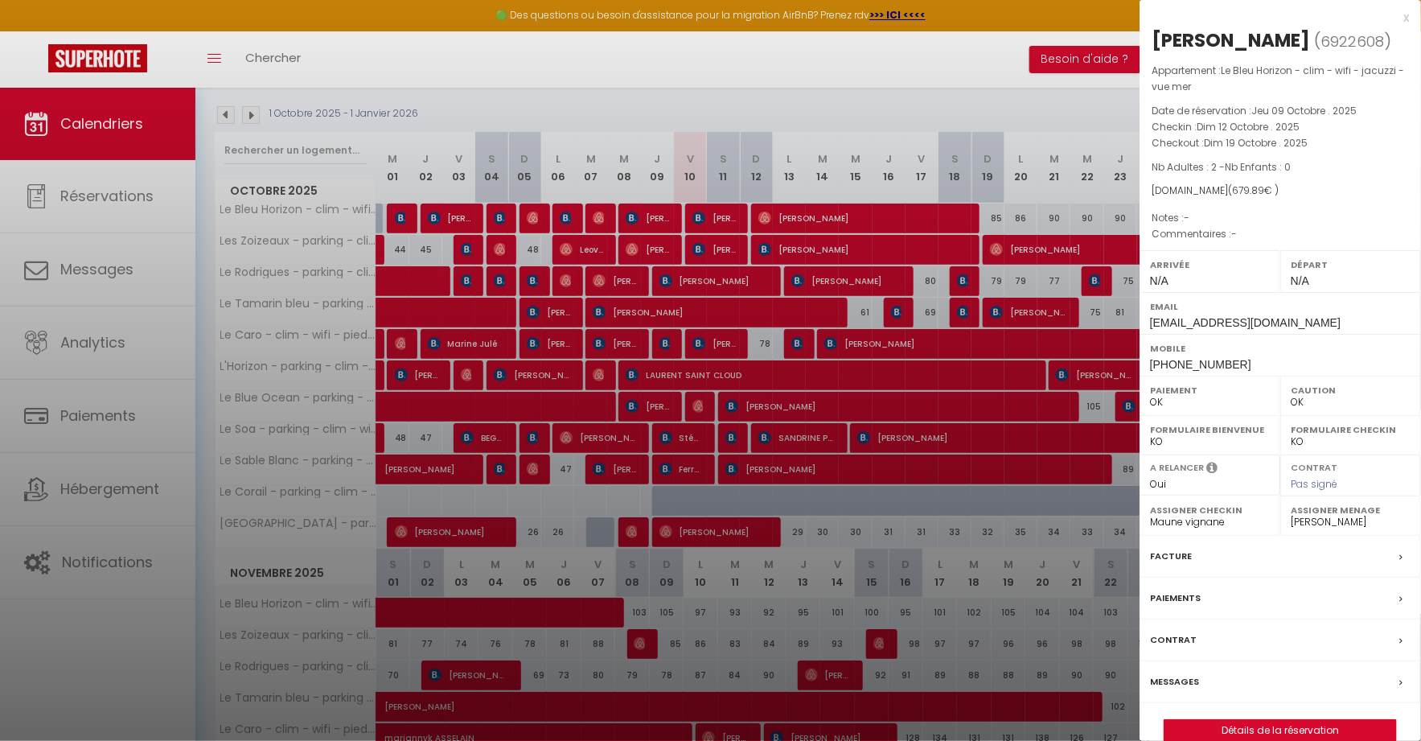
click at [811, 212] on div at bounding box center [710, 370] width 1421 height 741
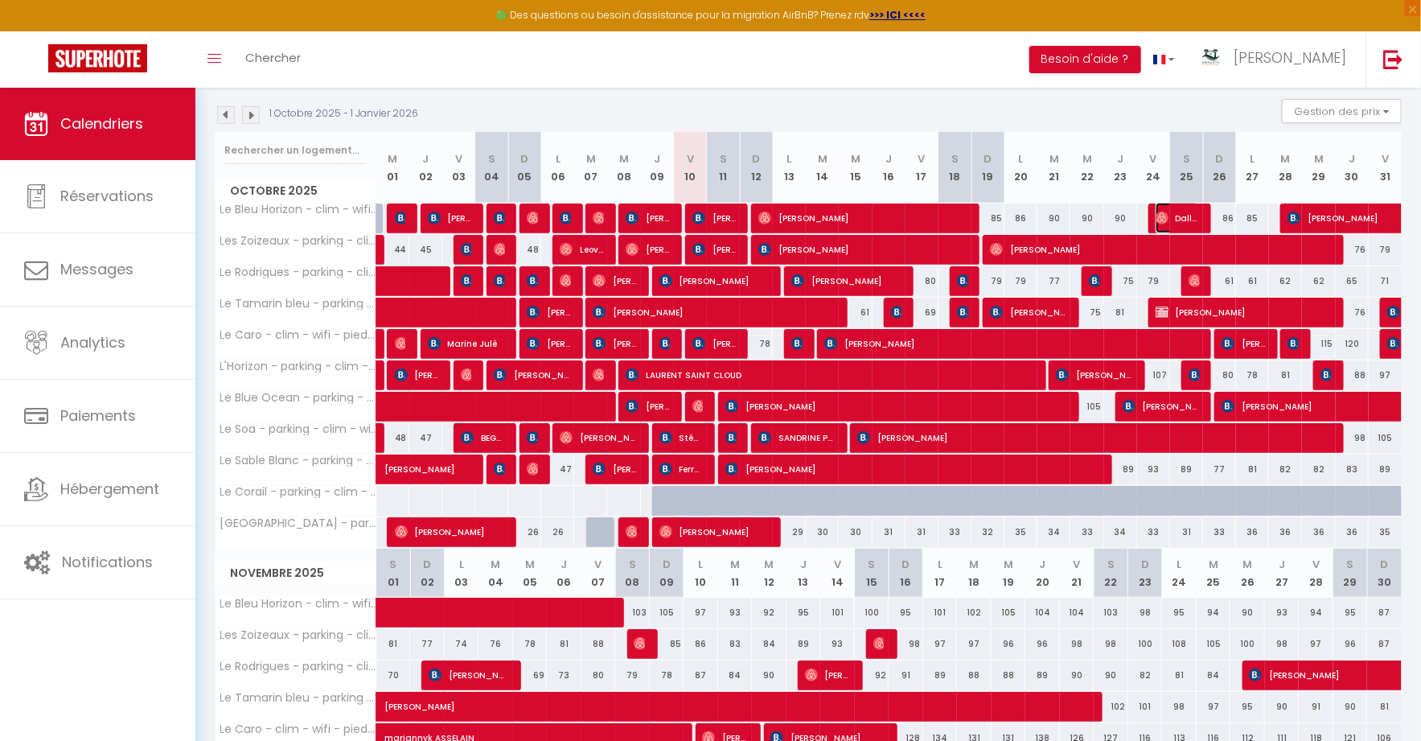
click at [1171, 213] on span "Dalleau Sloane" at bounding box center [1178, 218] width 44 height 31
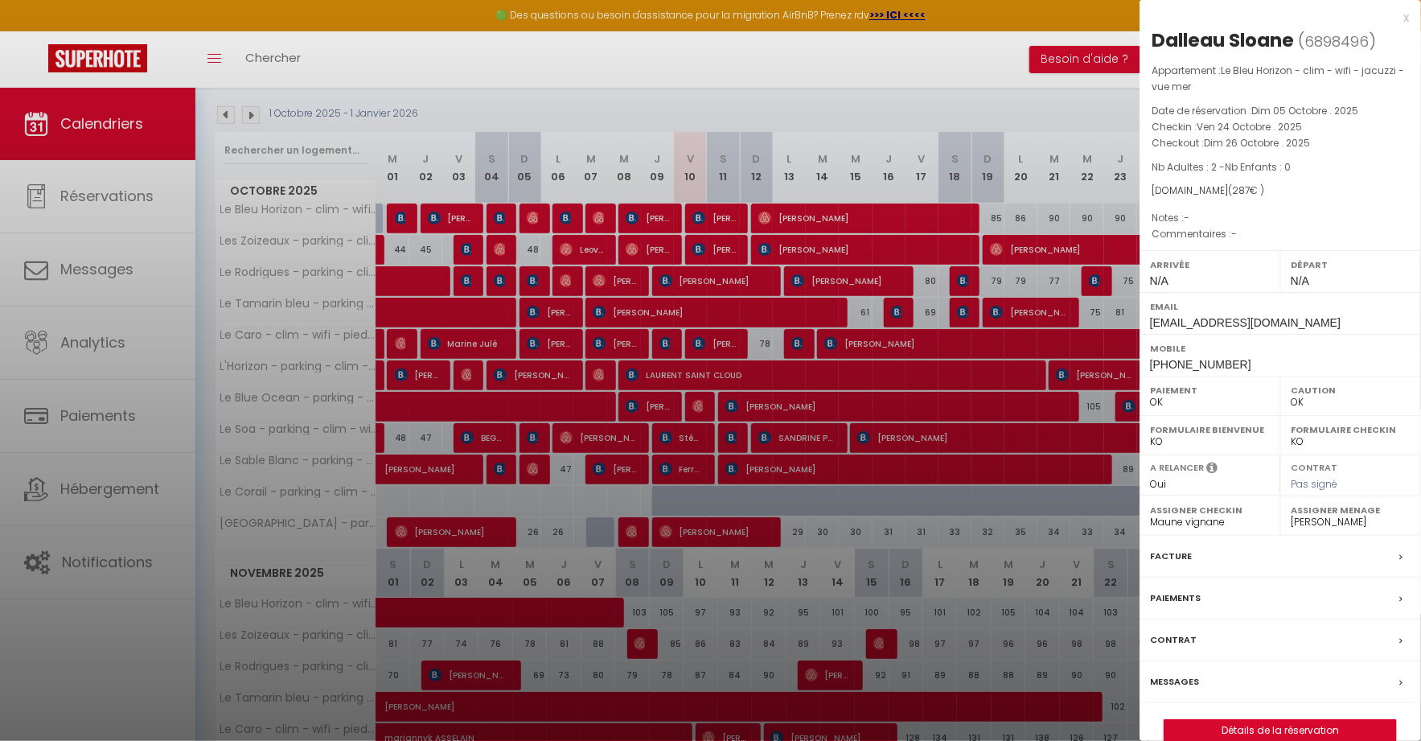
click at [1082, 220] on div at bounding box center [710, 370] width 1421 height 741
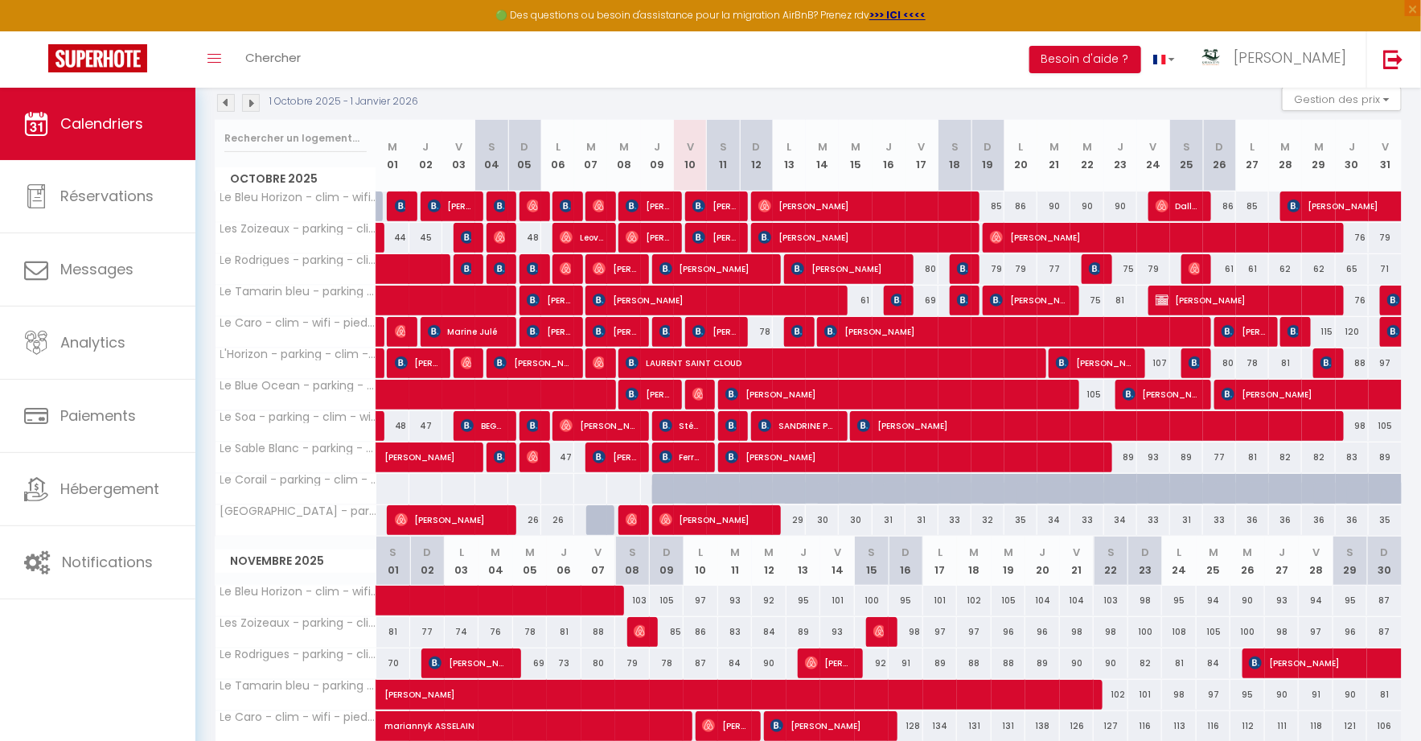
scroll to position [170, 0]
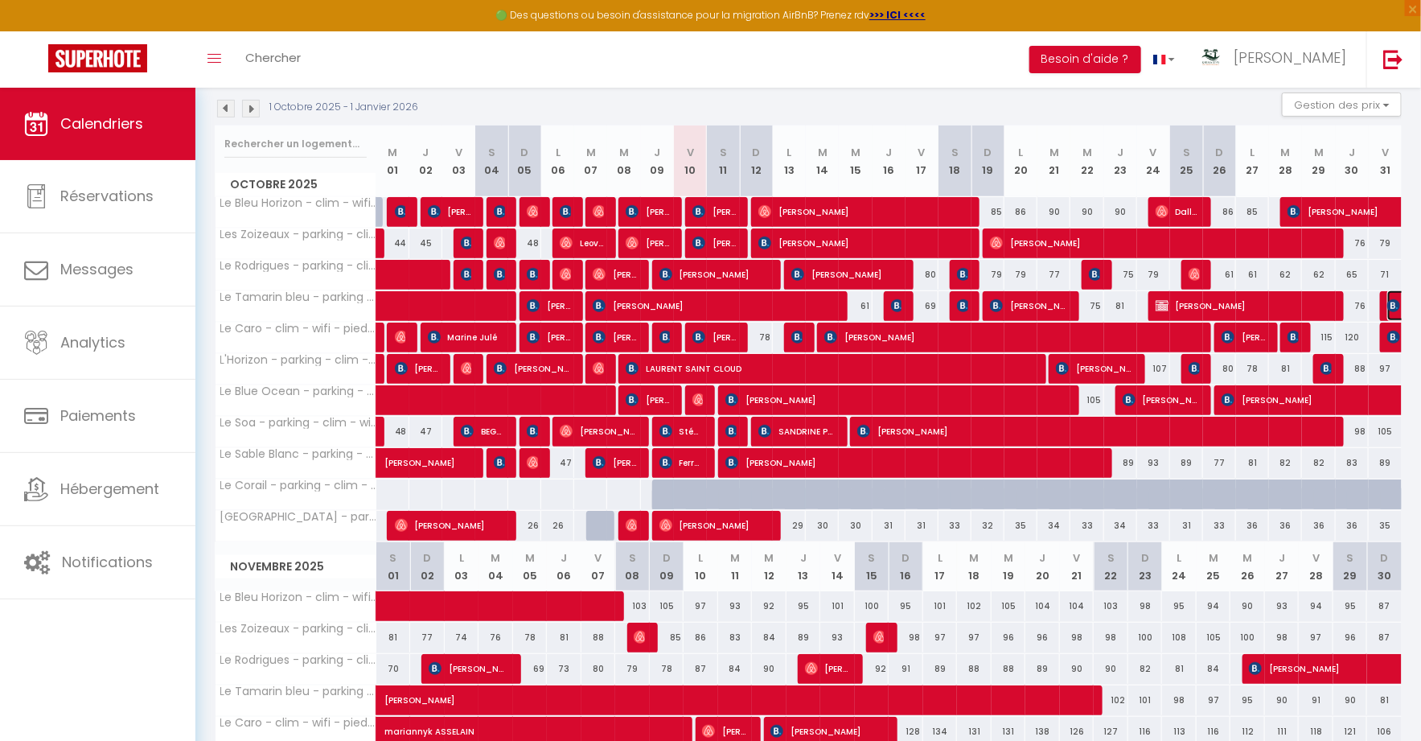
click at [1391, 306] on img at bounding box center [1393, 305] width 13 height 13
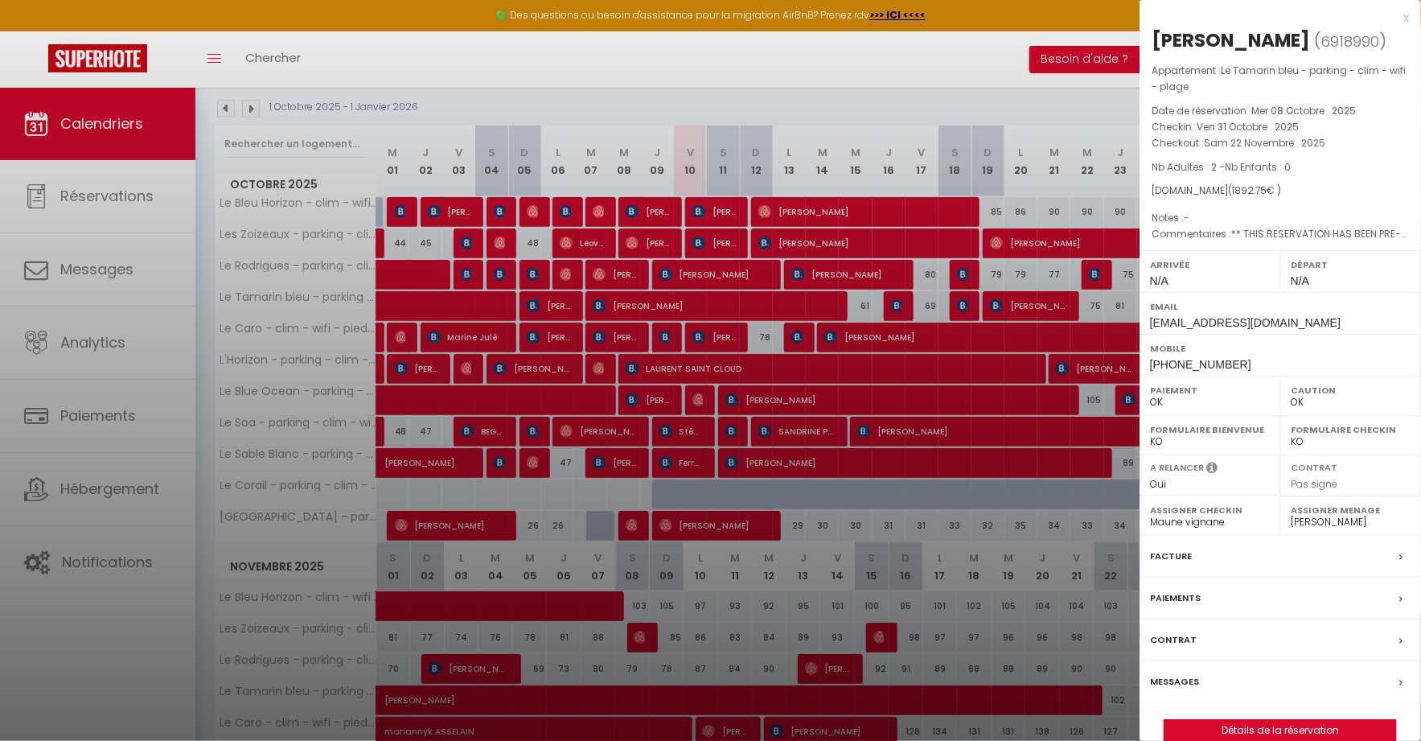
click at [1087, 288] on div at bounding box center [710, 370] width 1421 height 741
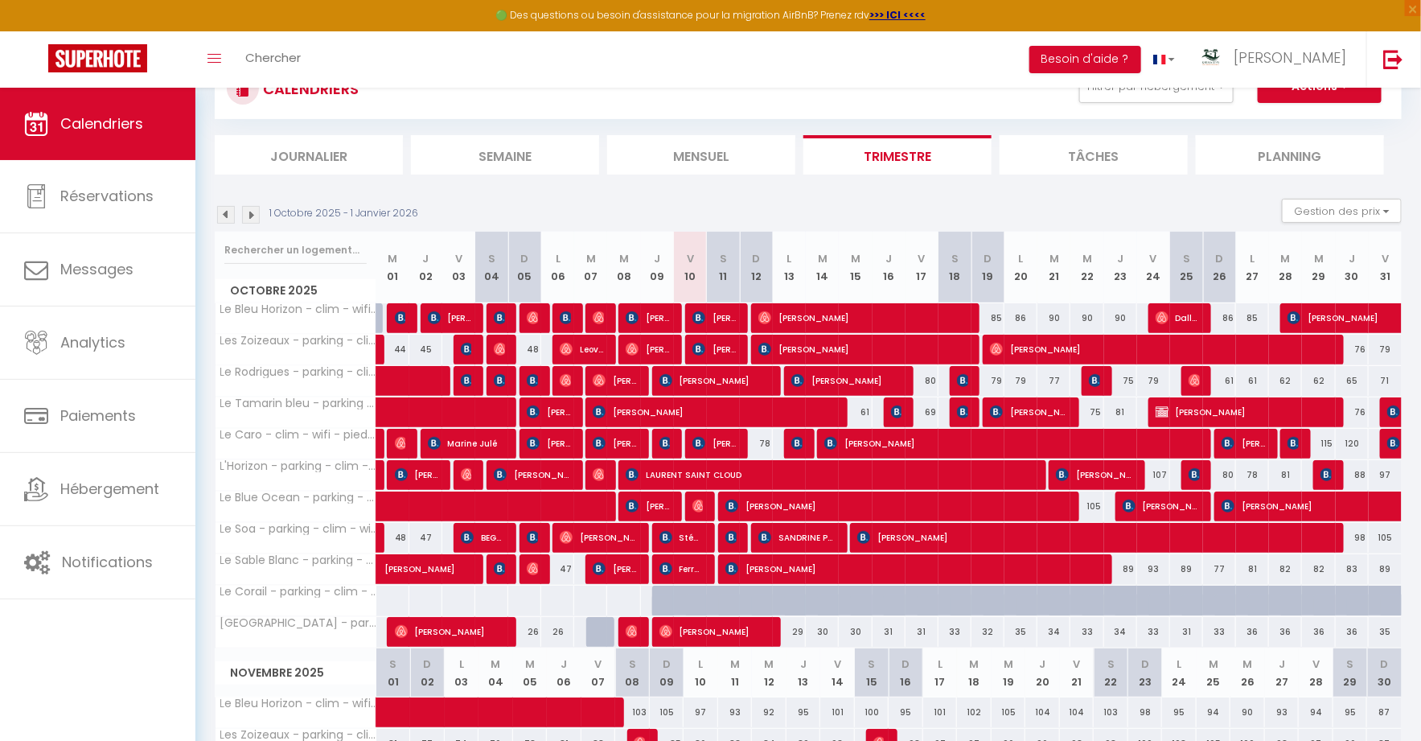
scroll to position [64, 0]
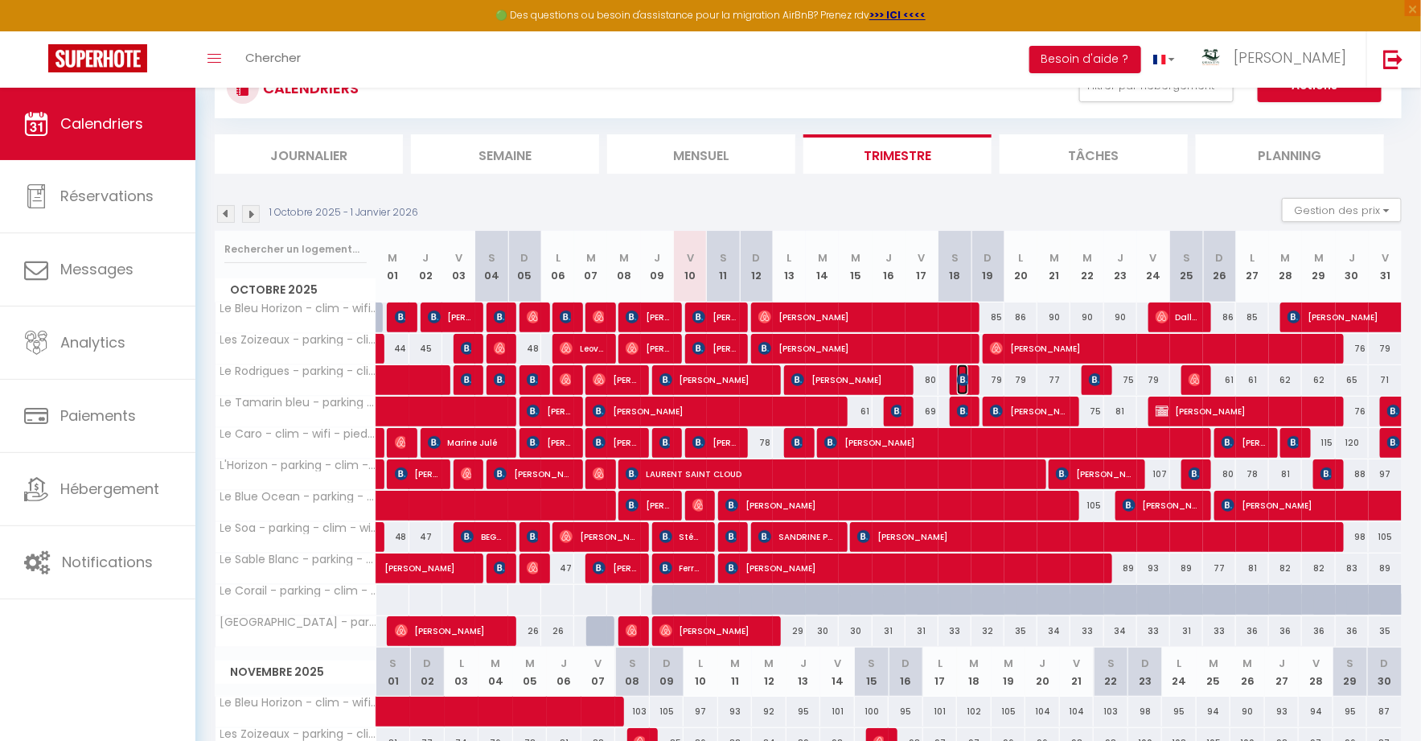
click at [963, 379] on img at bounding box center [963, 379] width 13 height 13
select select "KO"
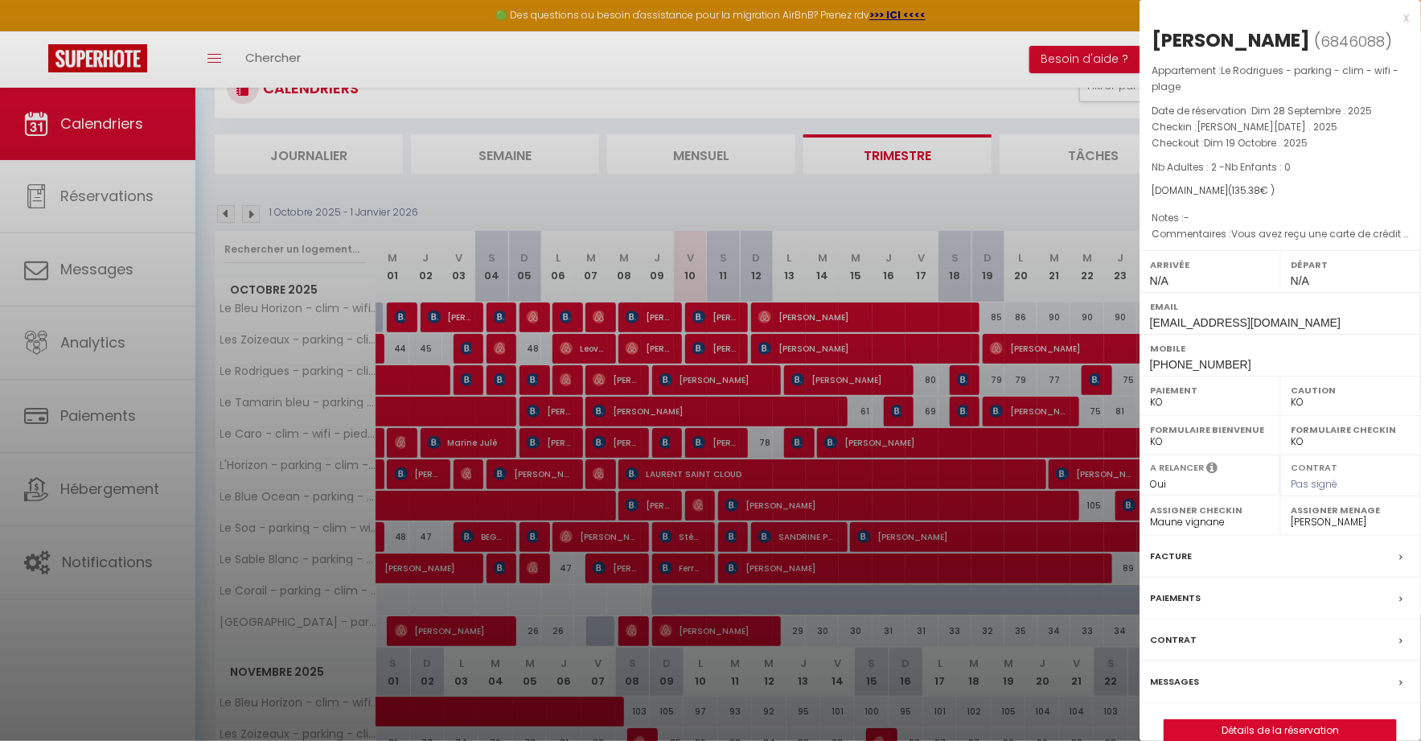
click at [962, 379] on div at bounding box center [710, 370] width 1421 height 741
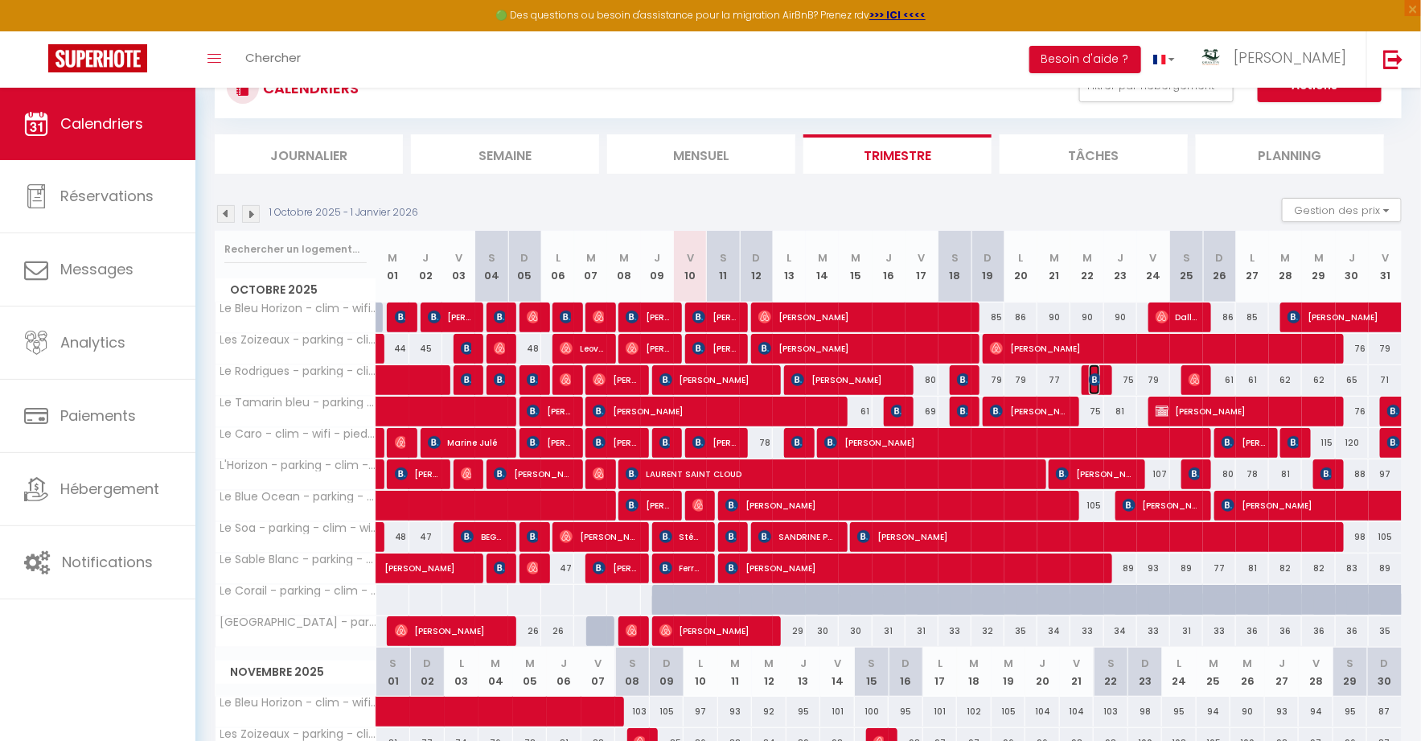
click at [1095, 375] on img at bounding box center [1095, 379] width 13 height 13
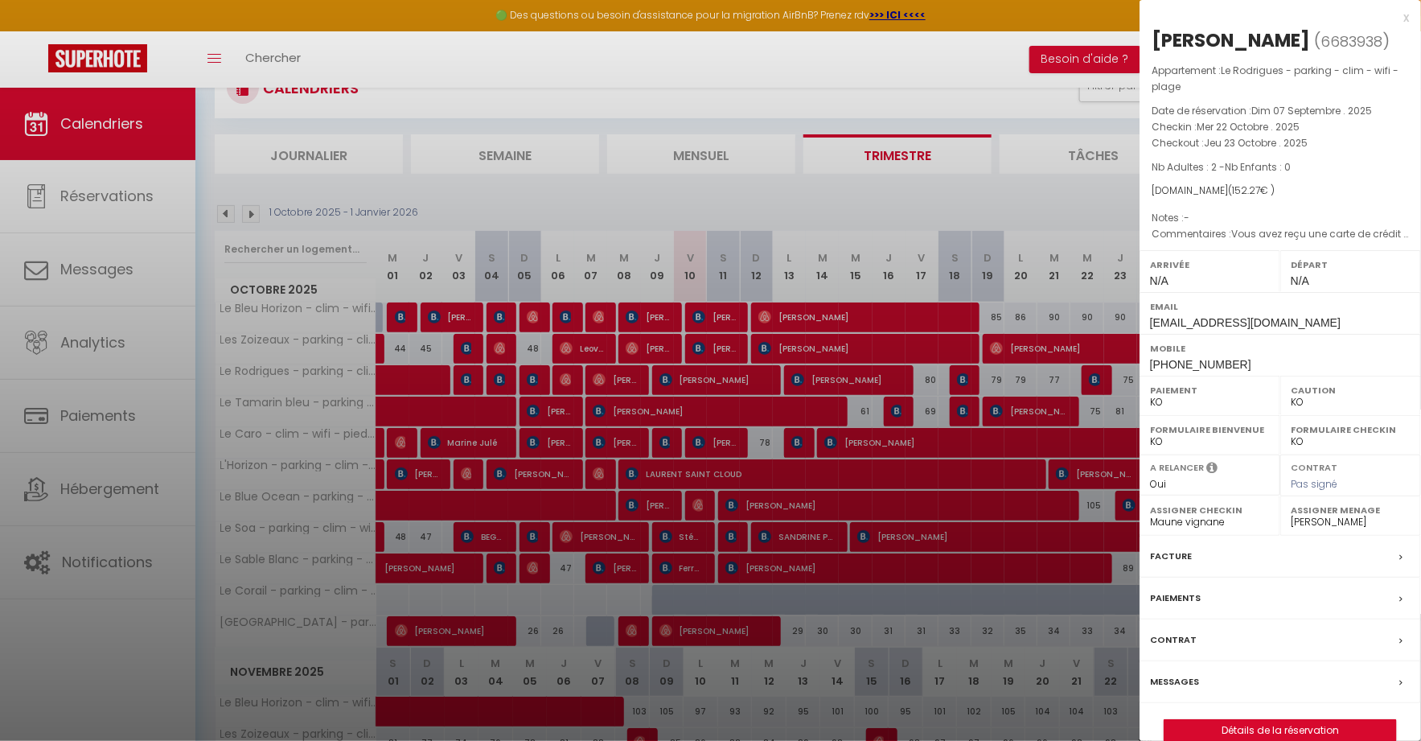
click at [1095, 375] on div at bounding box center [710, 370] width 1421 height 741
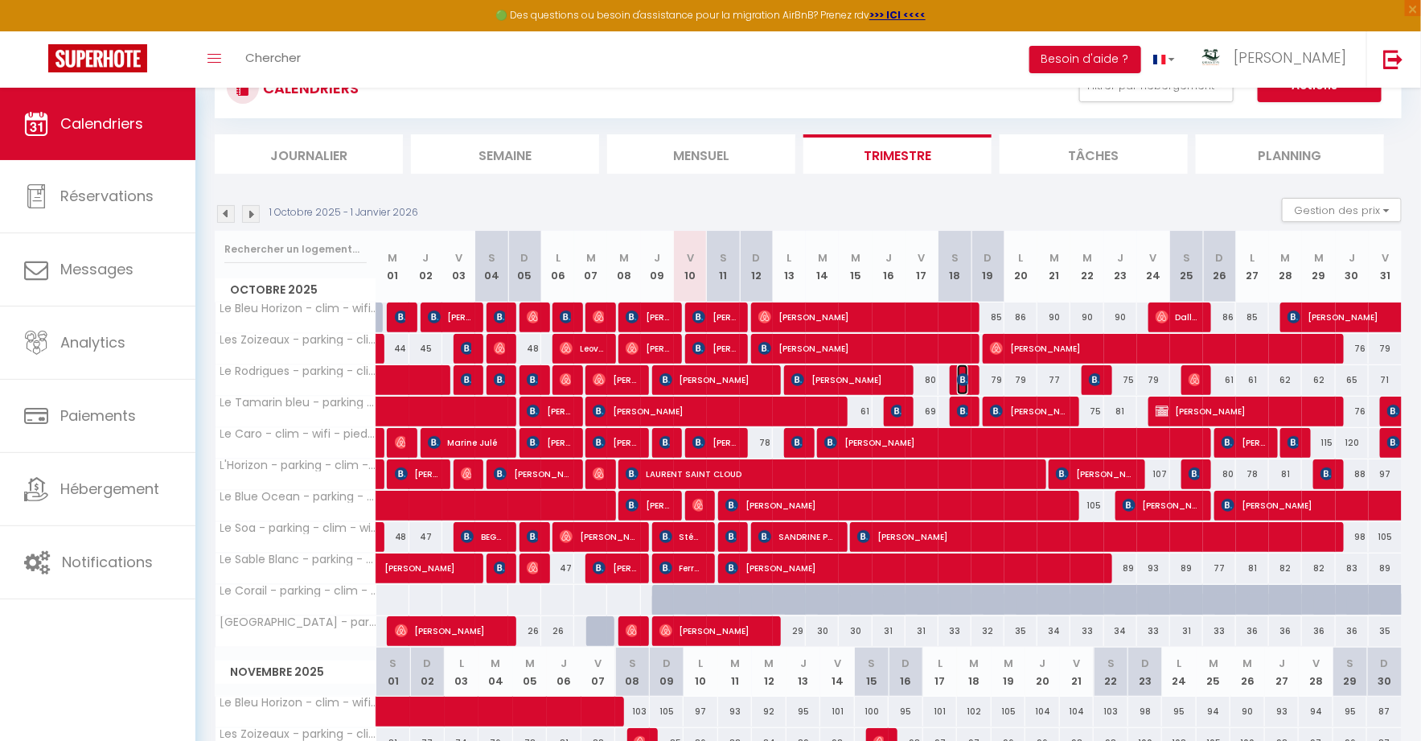
click at [967, 375] on img at bounding box center [963, 379] width 13 height 13
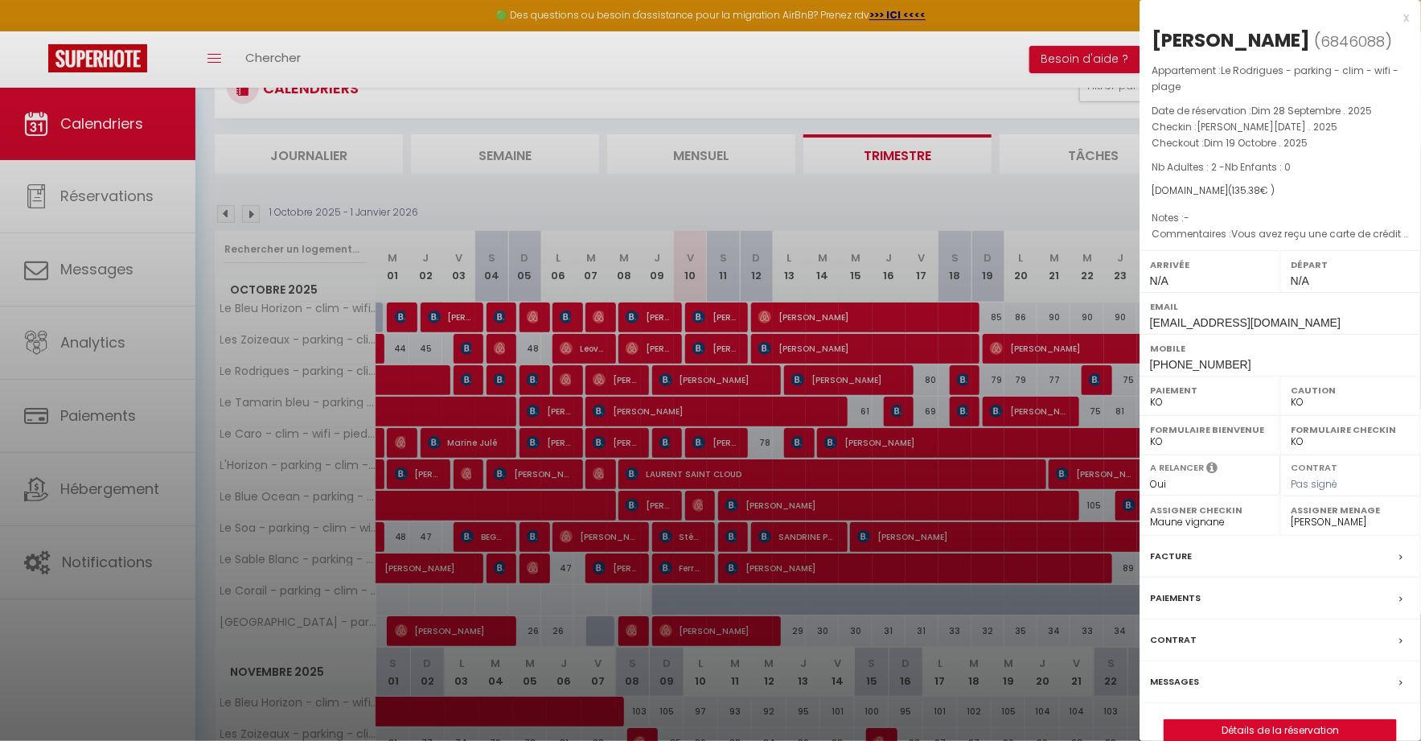
click at [967, 375] on div at bounding box center [710, 370] width 1421 height 741
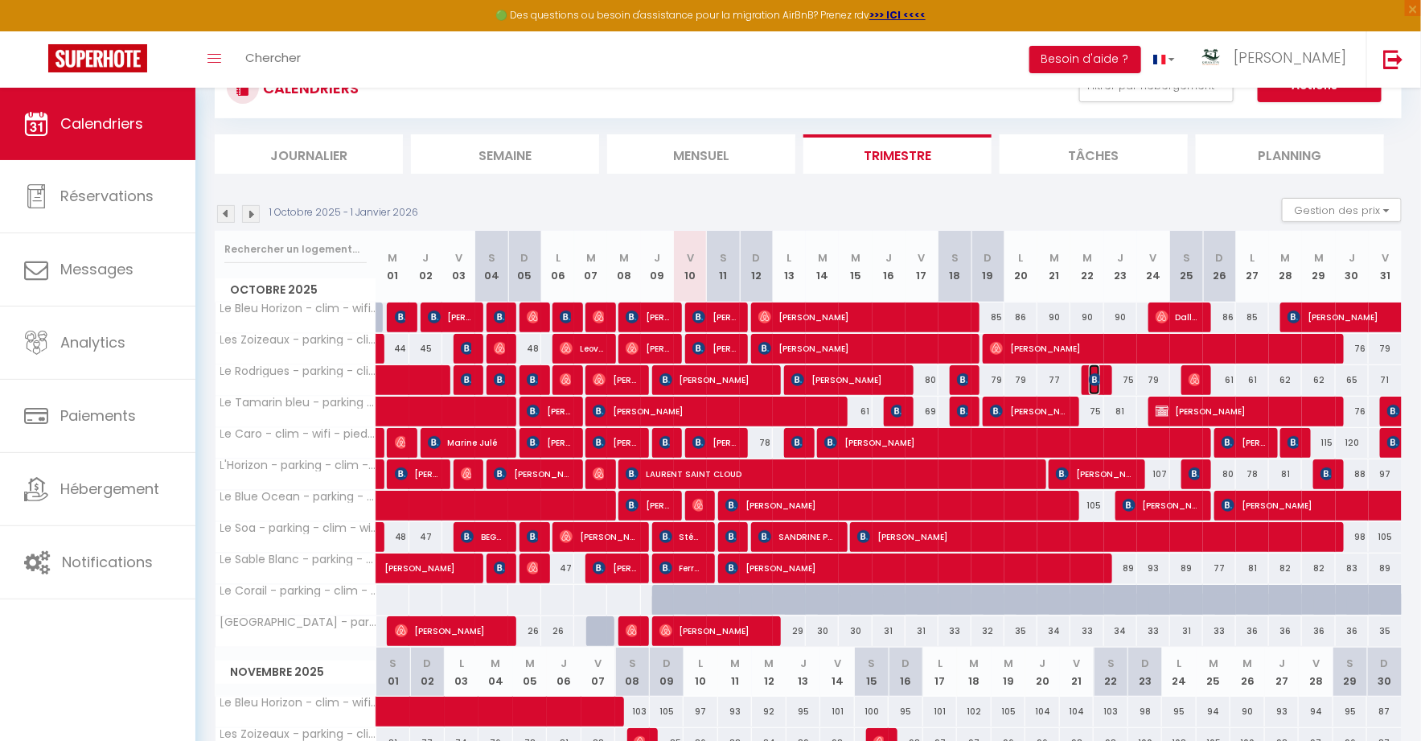
click at [1100, 376] on img at bounding box center [1095, 379] width 13 height 13
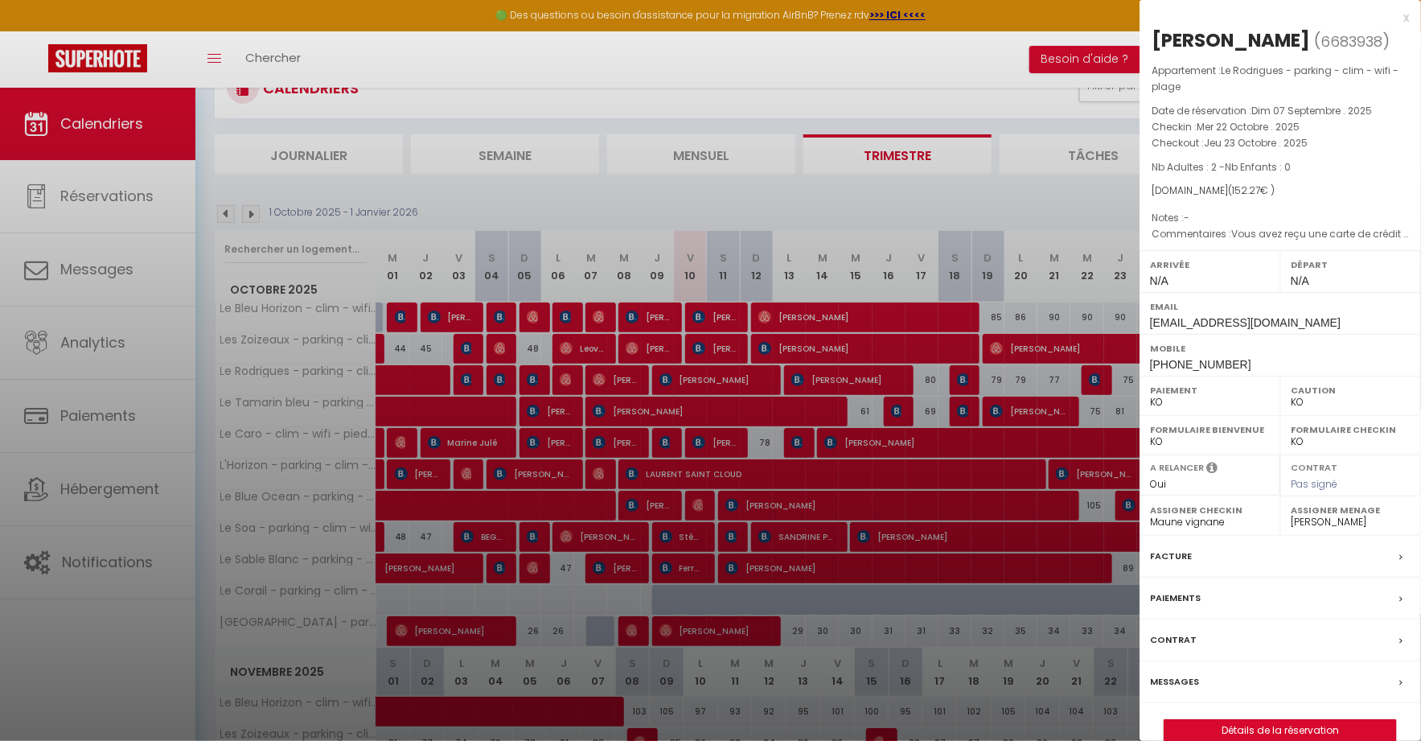
click at [1100, 376] on div at bounding box center [710, 370] width 1421 height 741
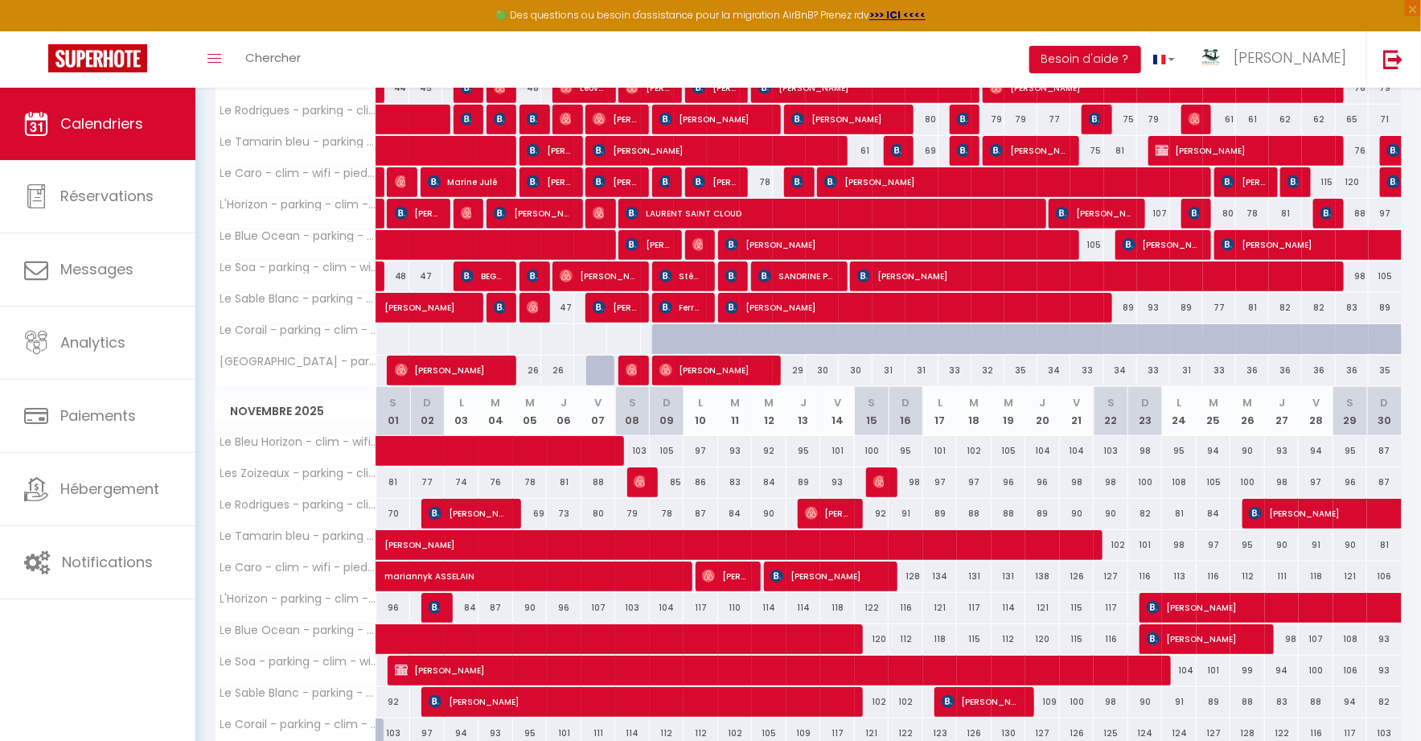
scroll to position [331, 0]
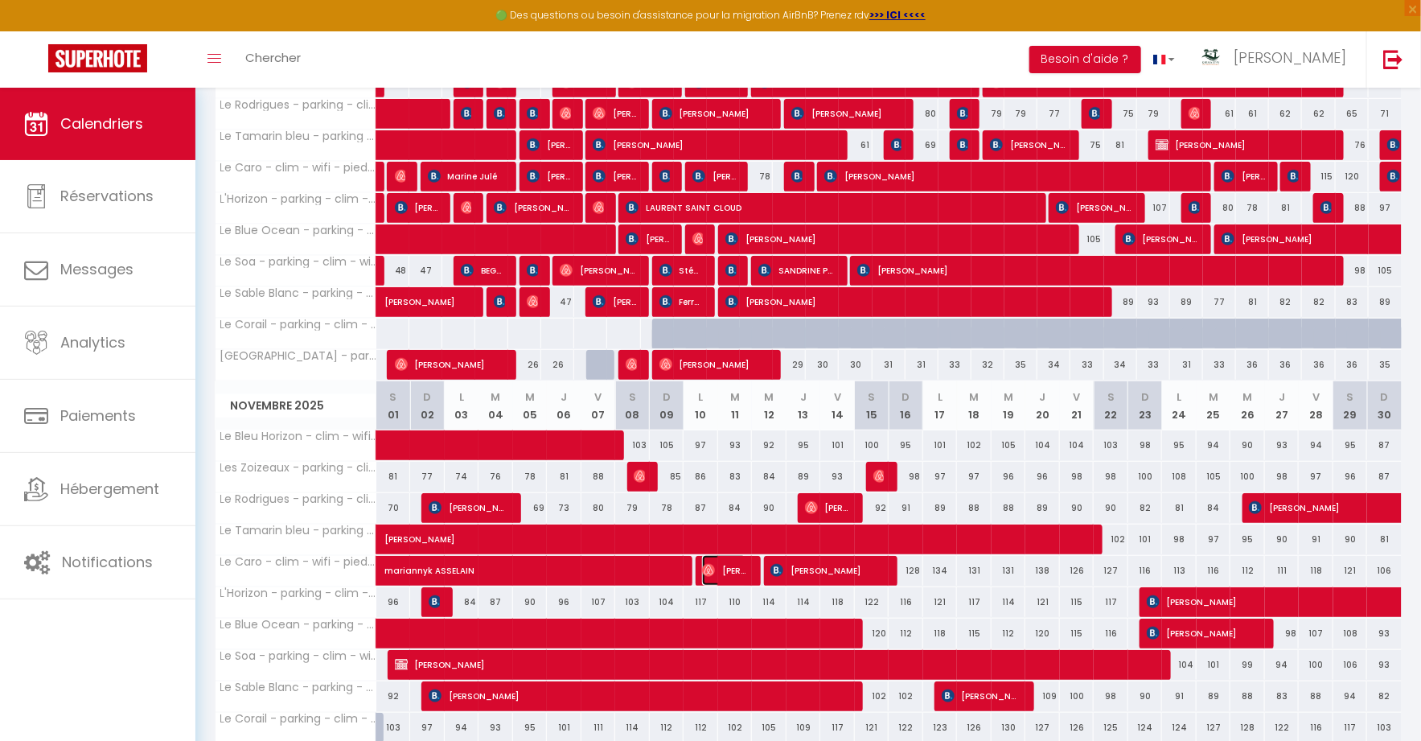
click at [721, 559] on span "Catherine Jordery" at bounding box center [724, 570] width 44 height 31
select select "OK"
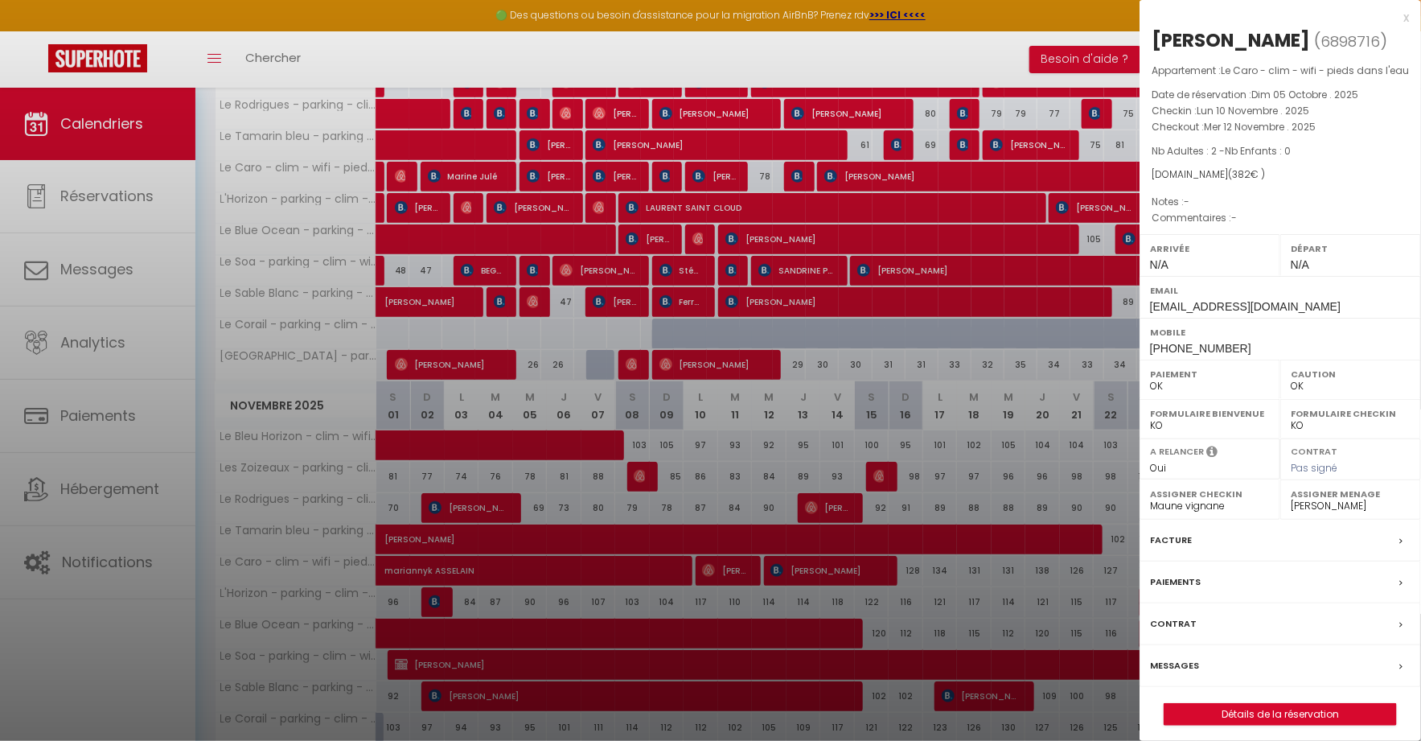
click at [721, 559] on div at bounding box center [710, 370] width 1421 height 741
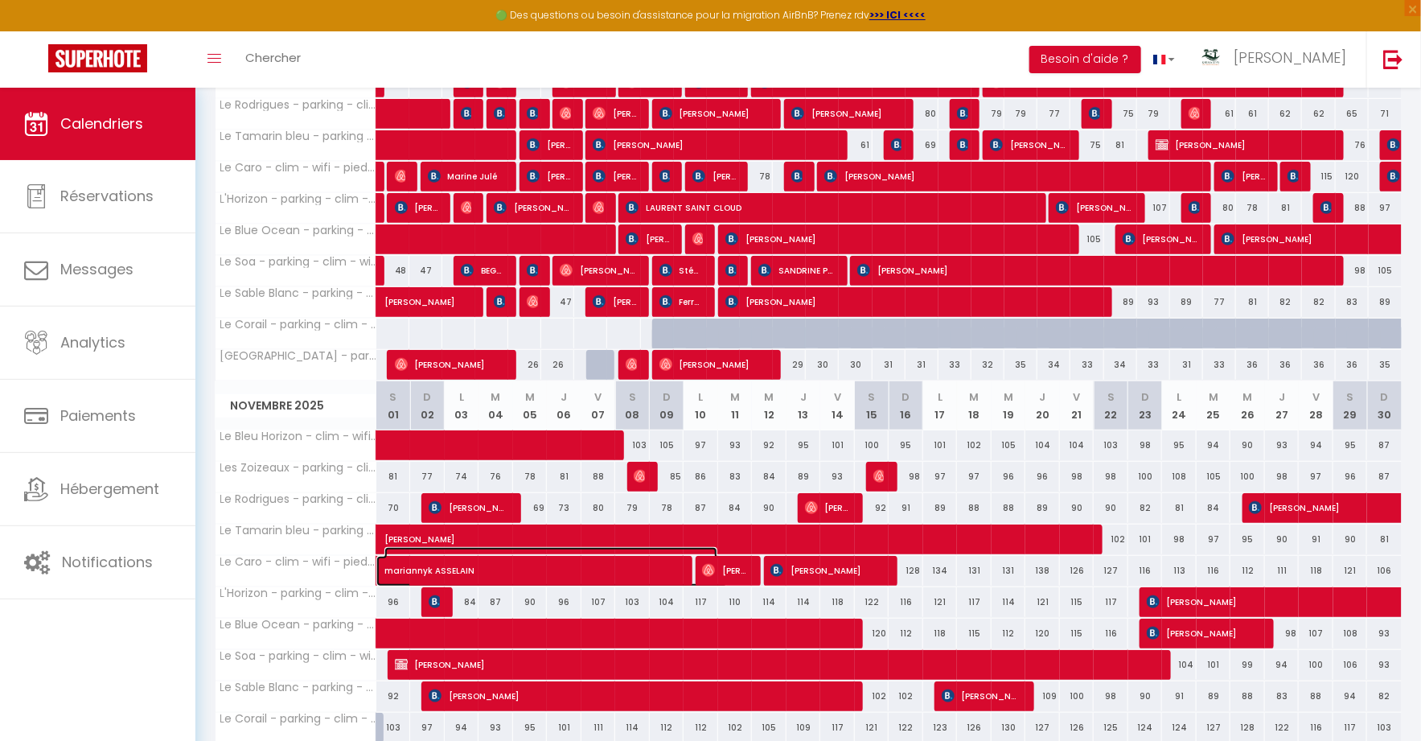
click at [655, 560] on span "mariannyk ASSELAIN" at bounding box center [550, 562] width 333 height 31
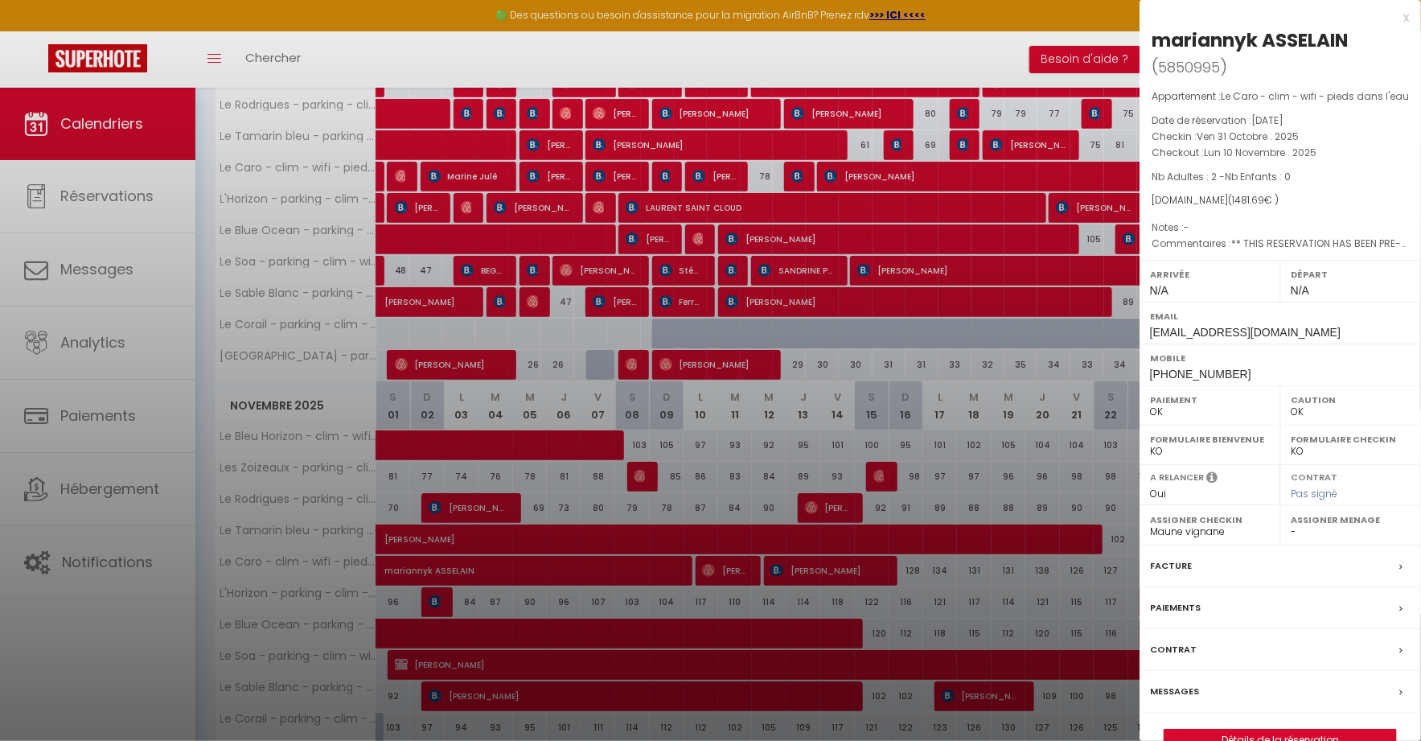
click at [655, 560] on div at bounding box center [710, 370] width 1421 height 741
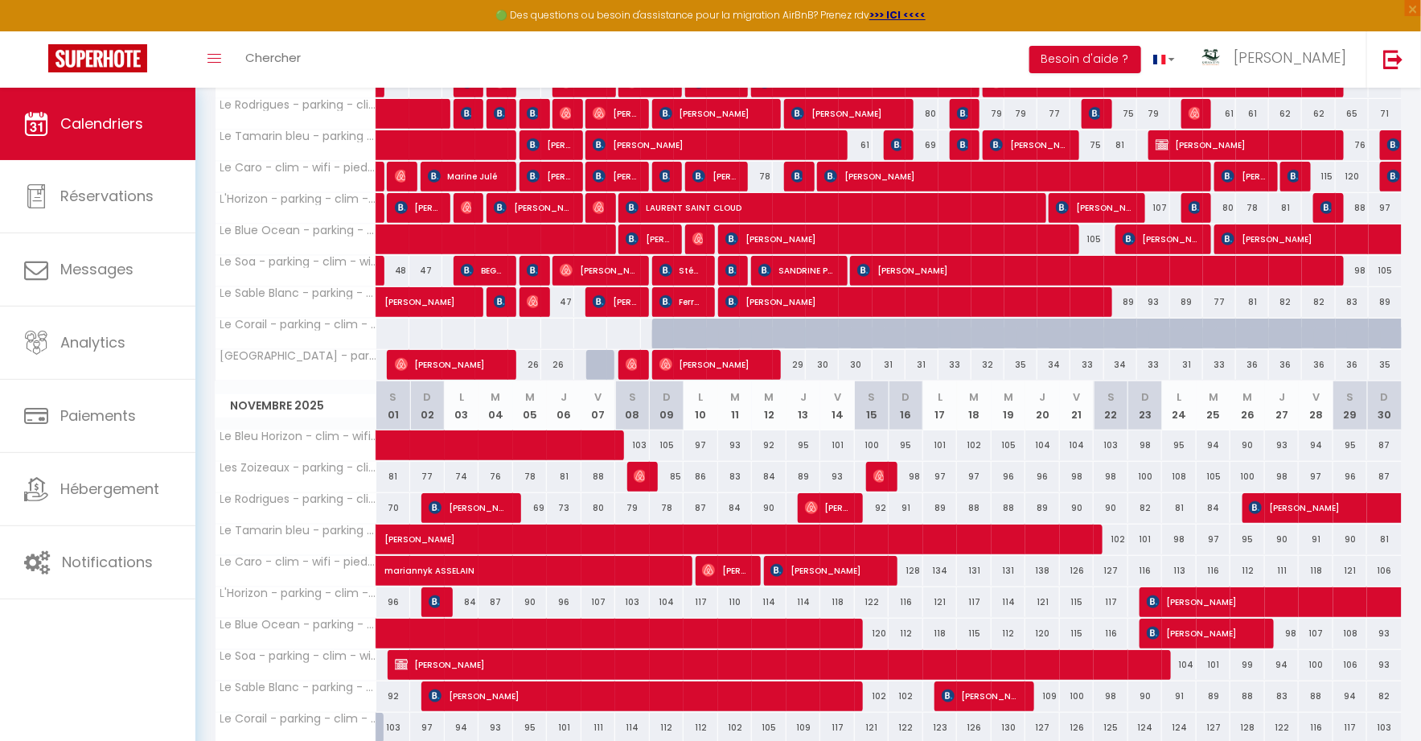
scroll to position [367, 0]
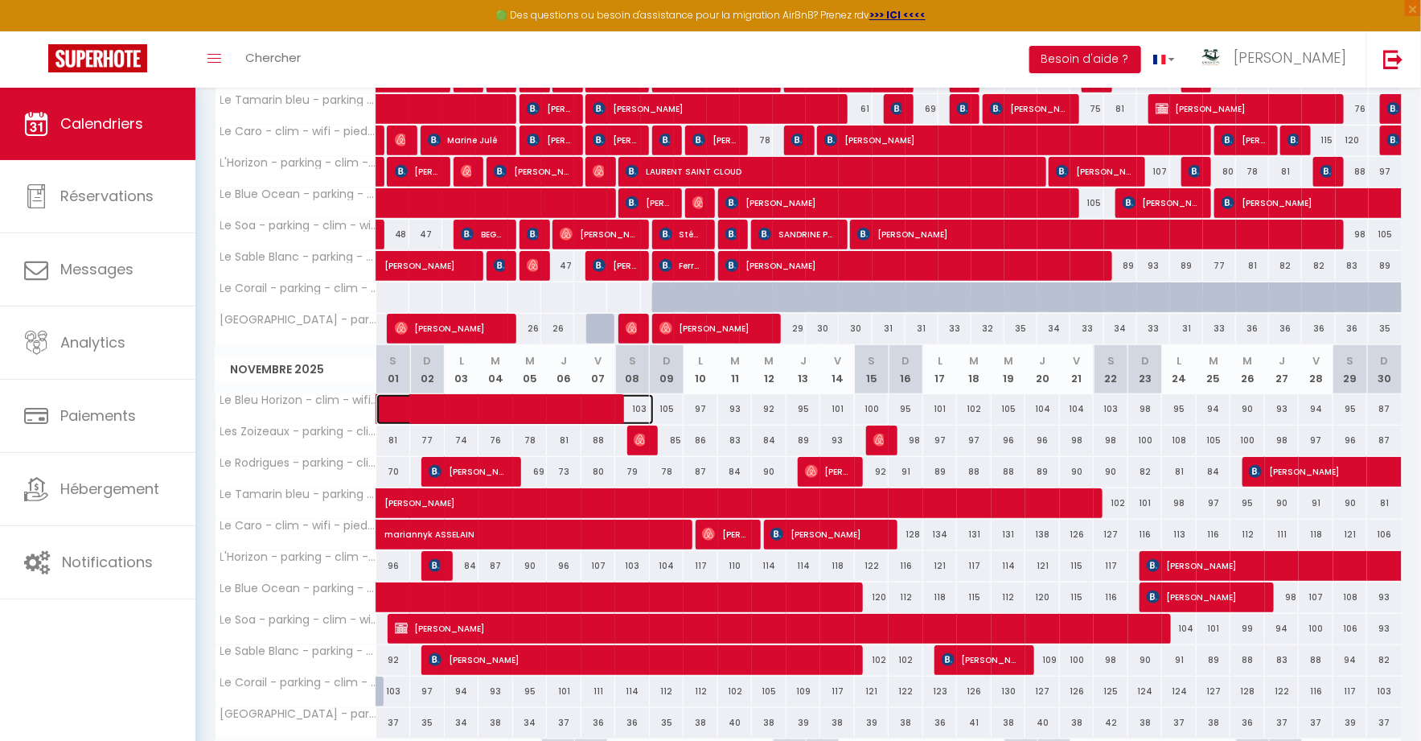
click at [587, 407] on span at bounding box center [524, 409] width 259 height 31
select select "45280"
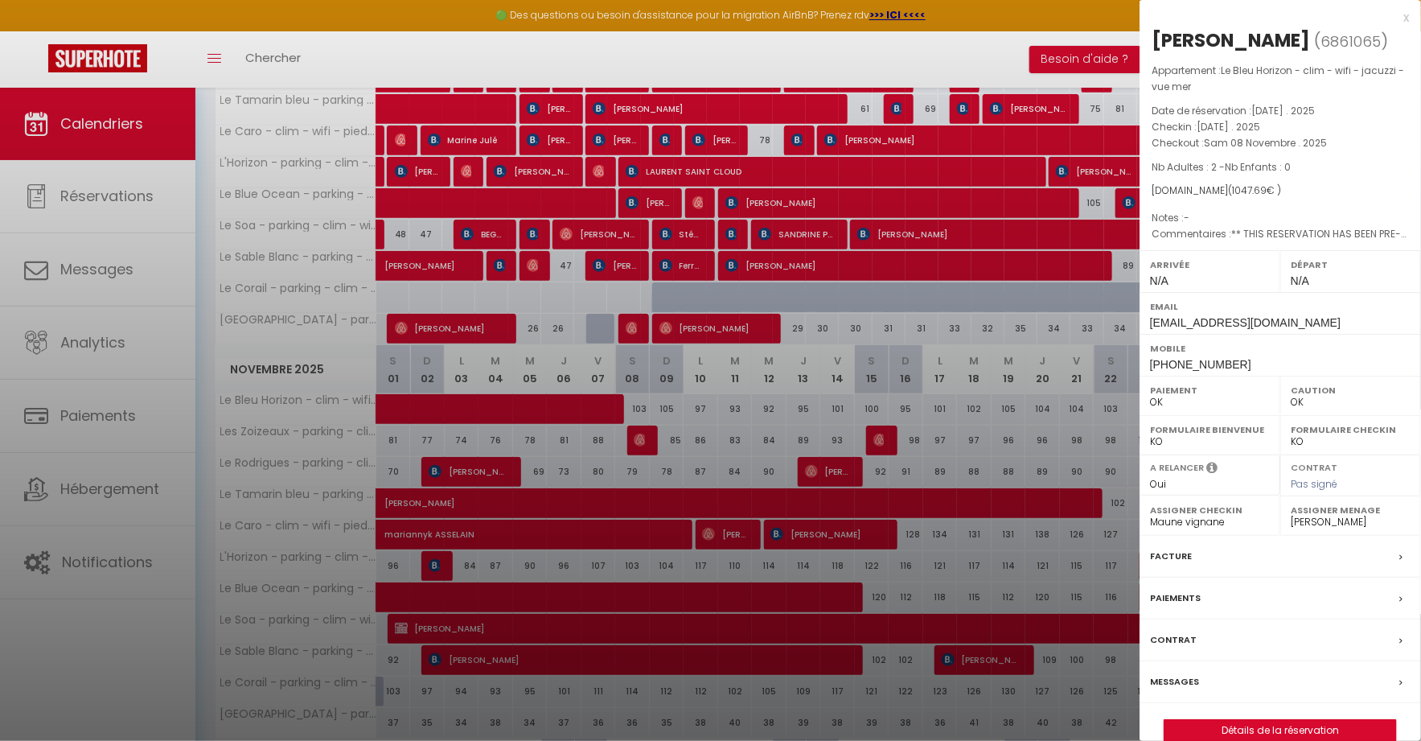
click at [587, 407] on div at bounding box center [710, 370] width 1421 height 741
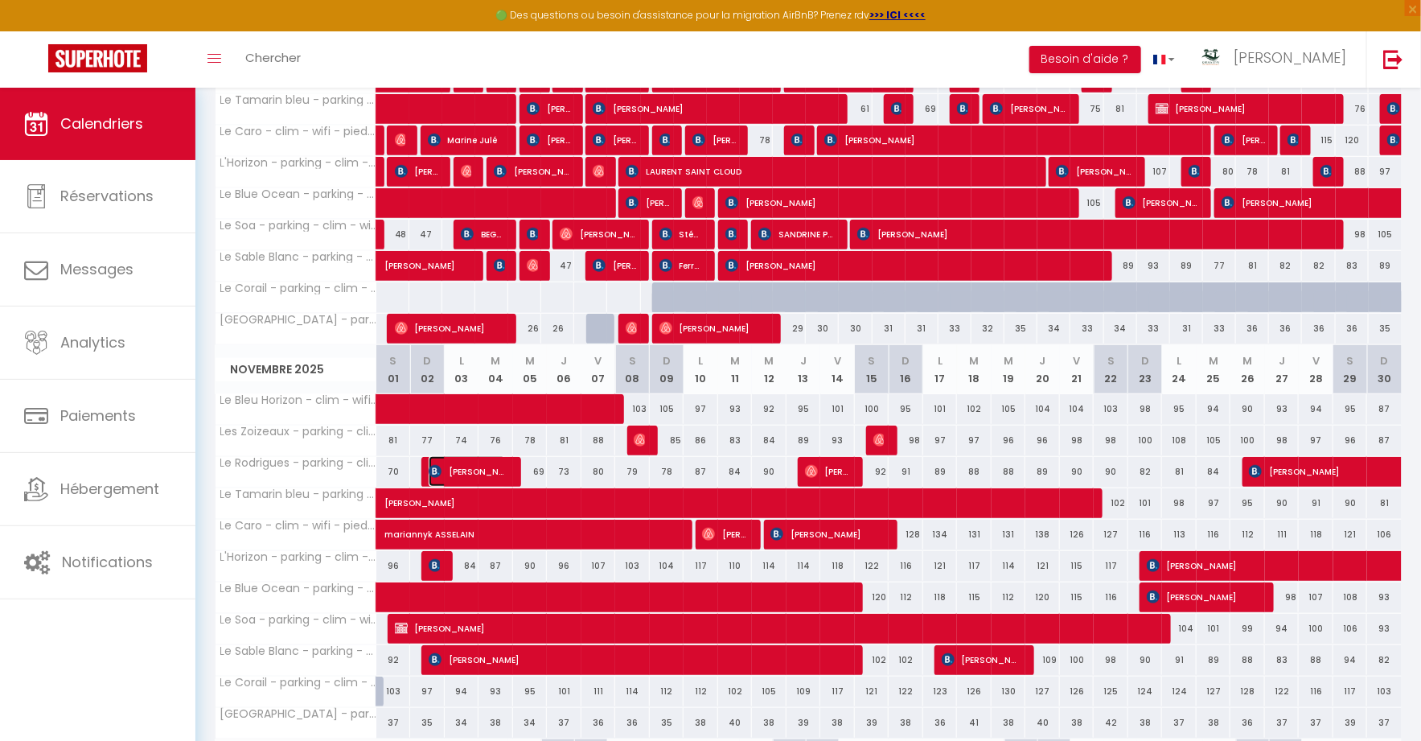
click at [491, 465] on span "Stéphanie Bussiere" at bounding box center [467, 471] width 77 height 31
select select "KO"
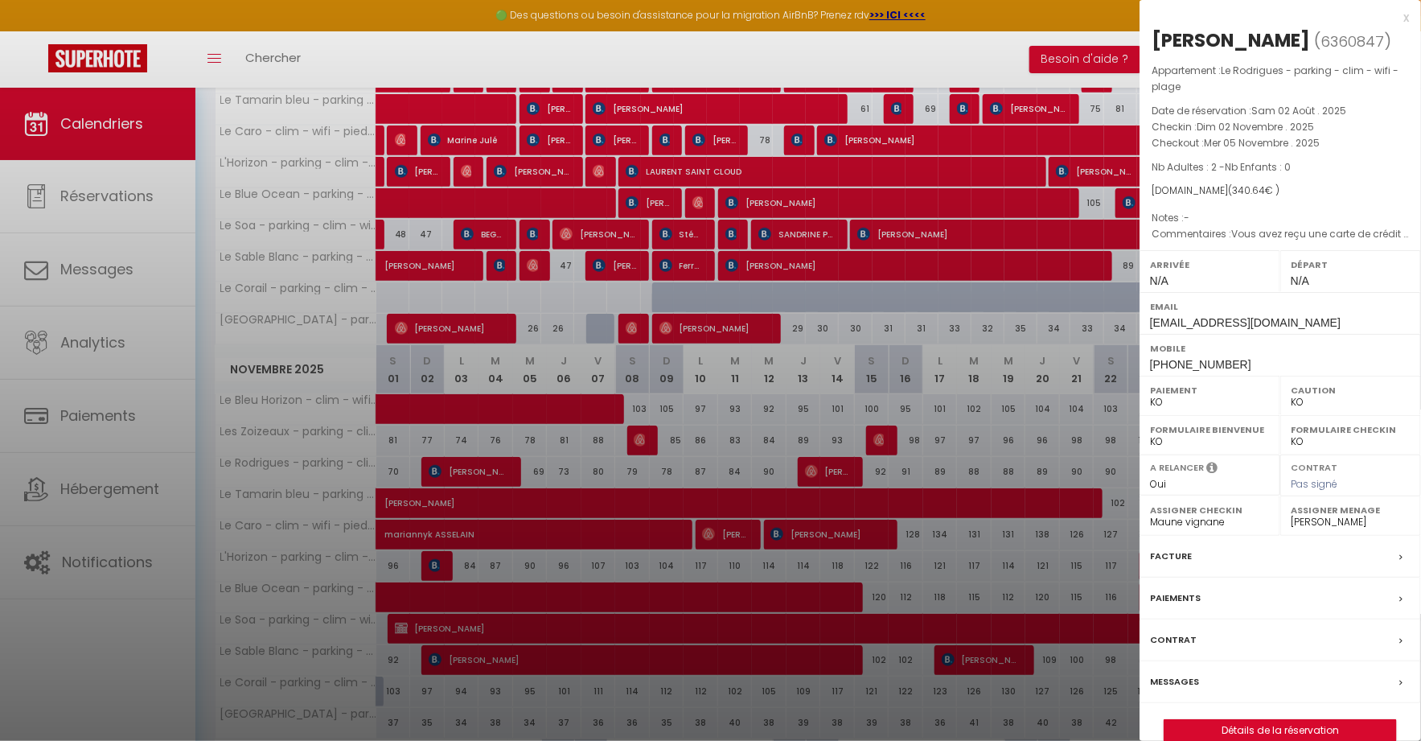
click at [491, 465] on div at bounding box center [710, 370] width 1421 height 741
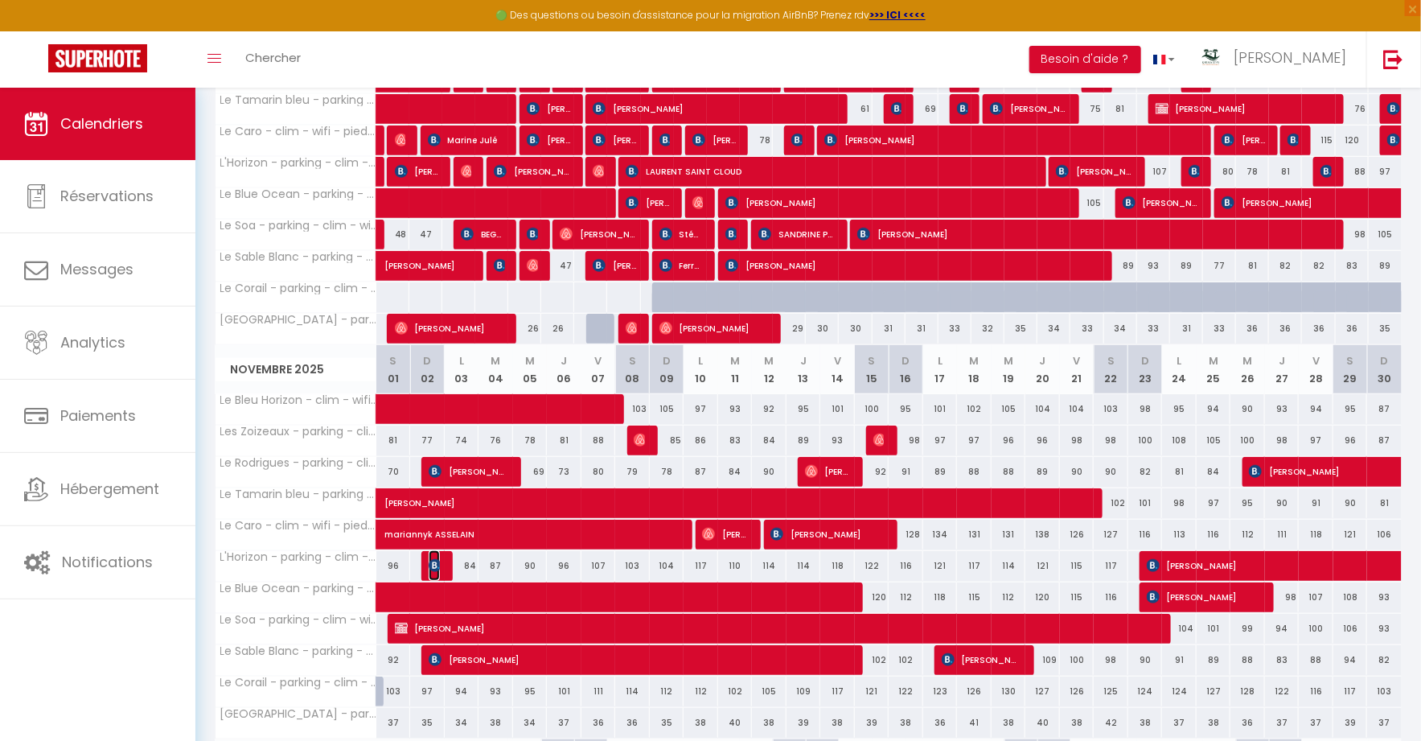
click at [432, 559] on img at bounding box center [435, 565] width 13 height 13
select select "OK"
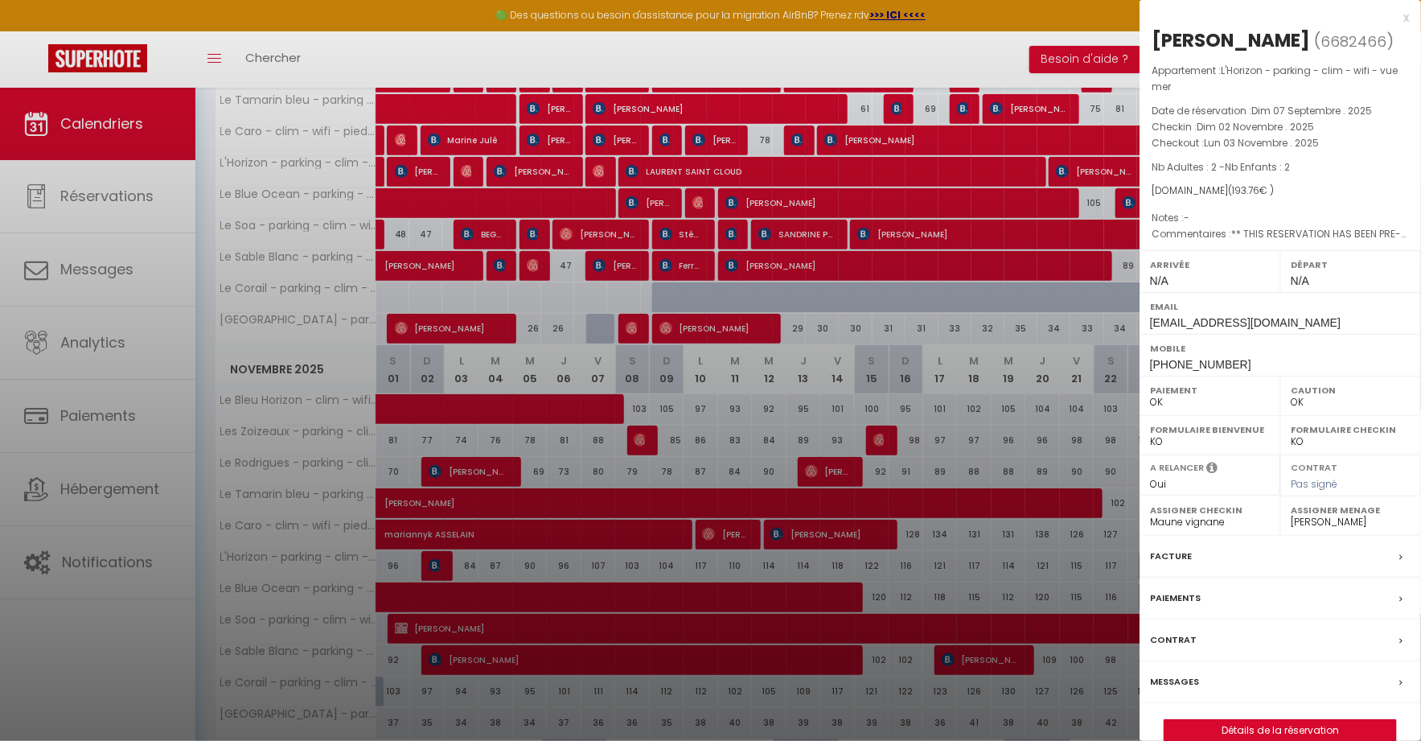
click at [432, 556] on div at bounding box center [710, 370] width 1421 height 741
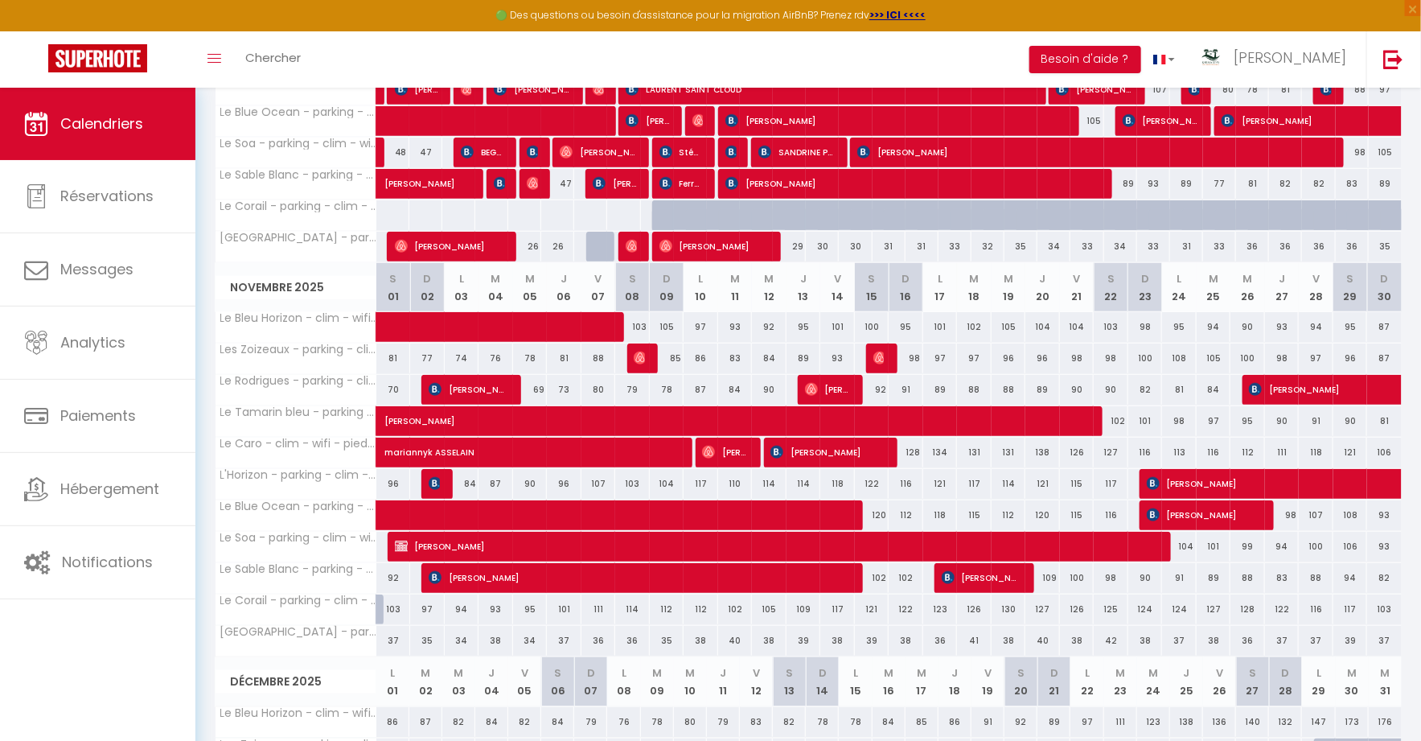
scroll to position [814, 0]
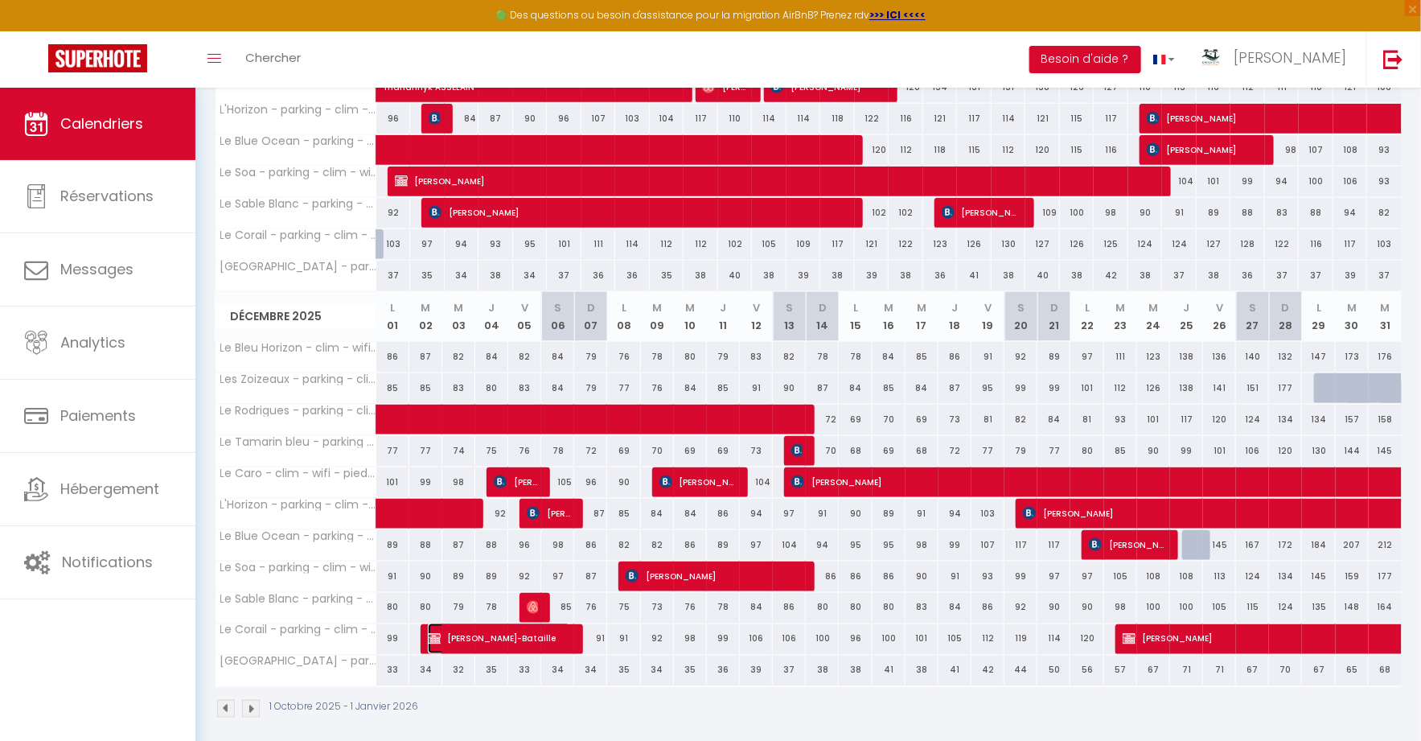
click at [515, 623] on span "Jade Guillaud-Bataille" at bounding box center [499, 638] width 143 height 31
select select "KO"
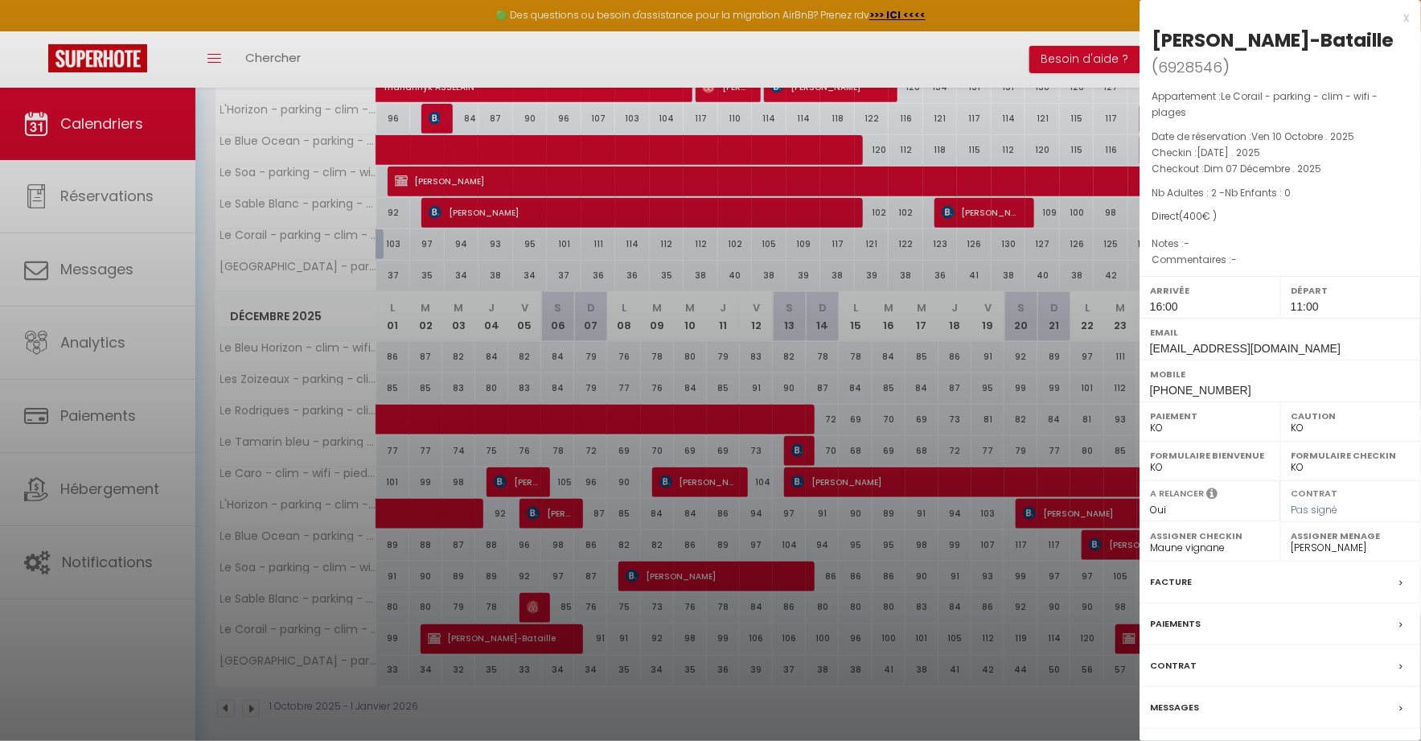
drag, startPoint x: 515, startPoint y: 622, endPoint x: 812, endPoint y: 603, distance: 298.1
click at [515, 622] on div at bounding box center [710, 370] width 1421 height 741
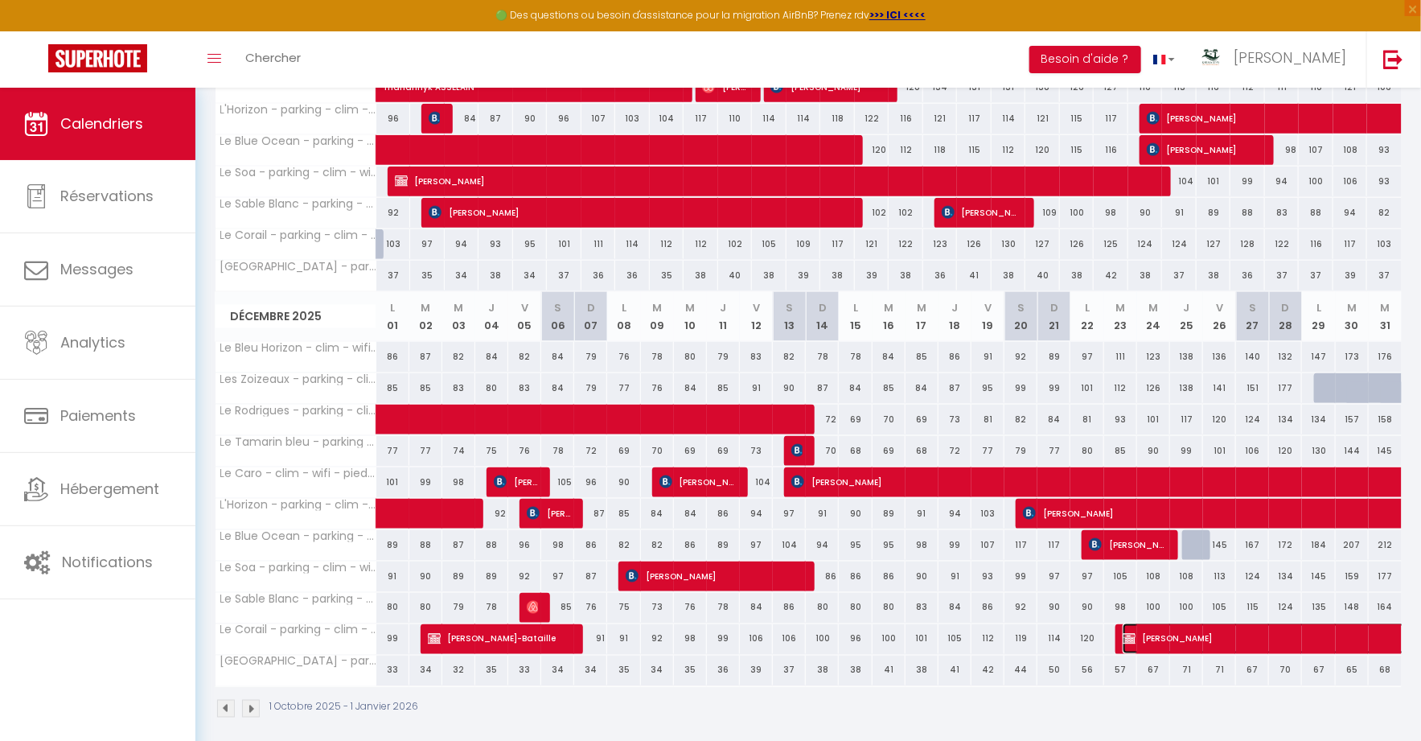
click at [1152, 623] on span "Charles Vidal" at bounding box center [1419, 638] width 592 height 31
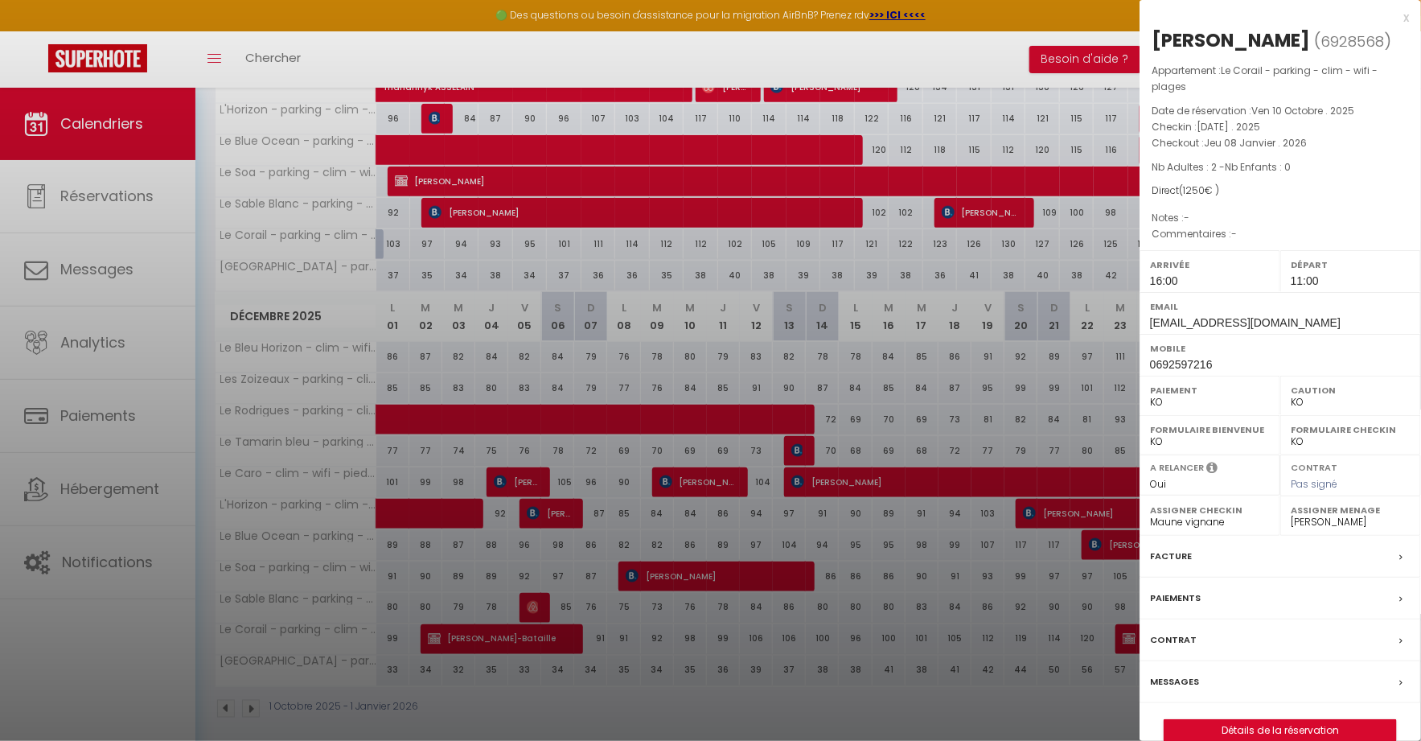
click at [1045, 619] on div at bounding box center [710, 370] width 1421 height 741
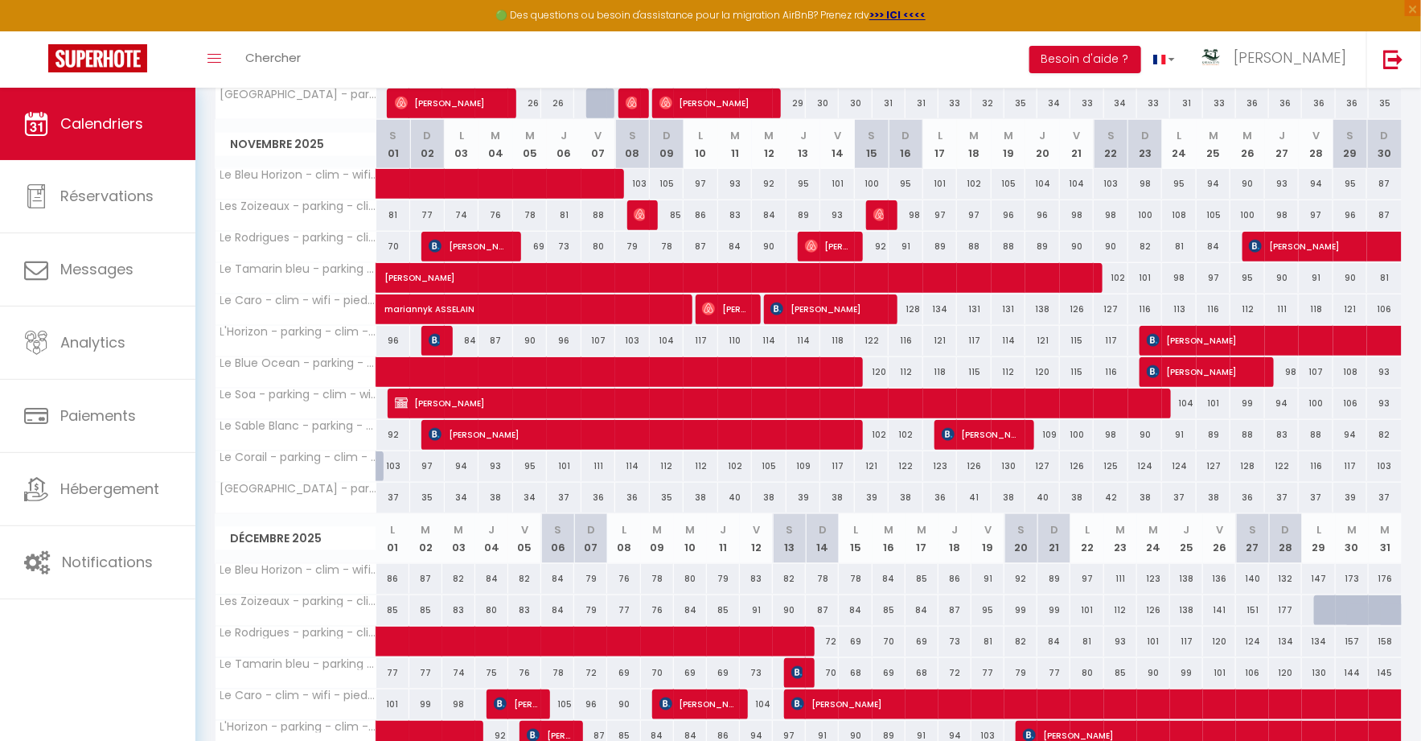
scroll to position [577, 0]
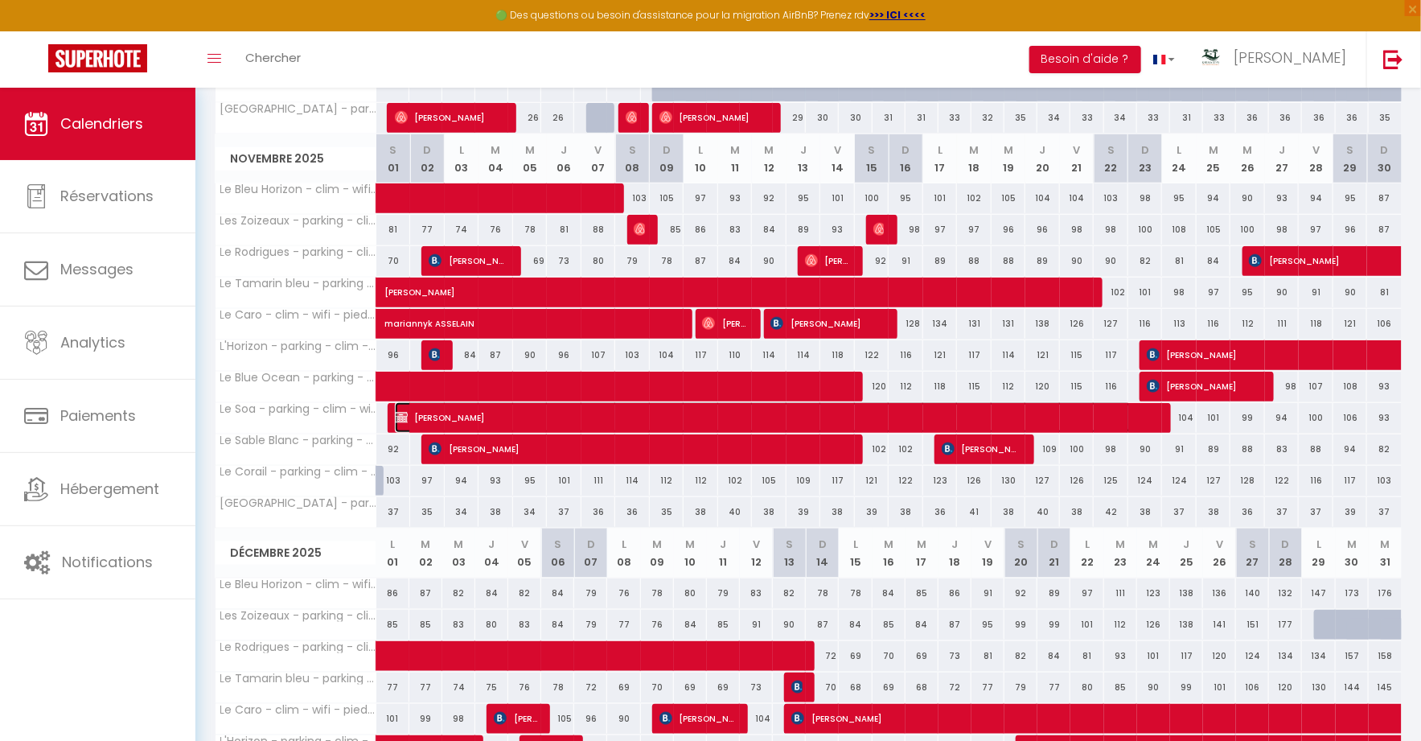
click at [961, 406] on span "Valentin Desfoux" at bounding box center [763, 417] width 737 height 31
select select "OK"
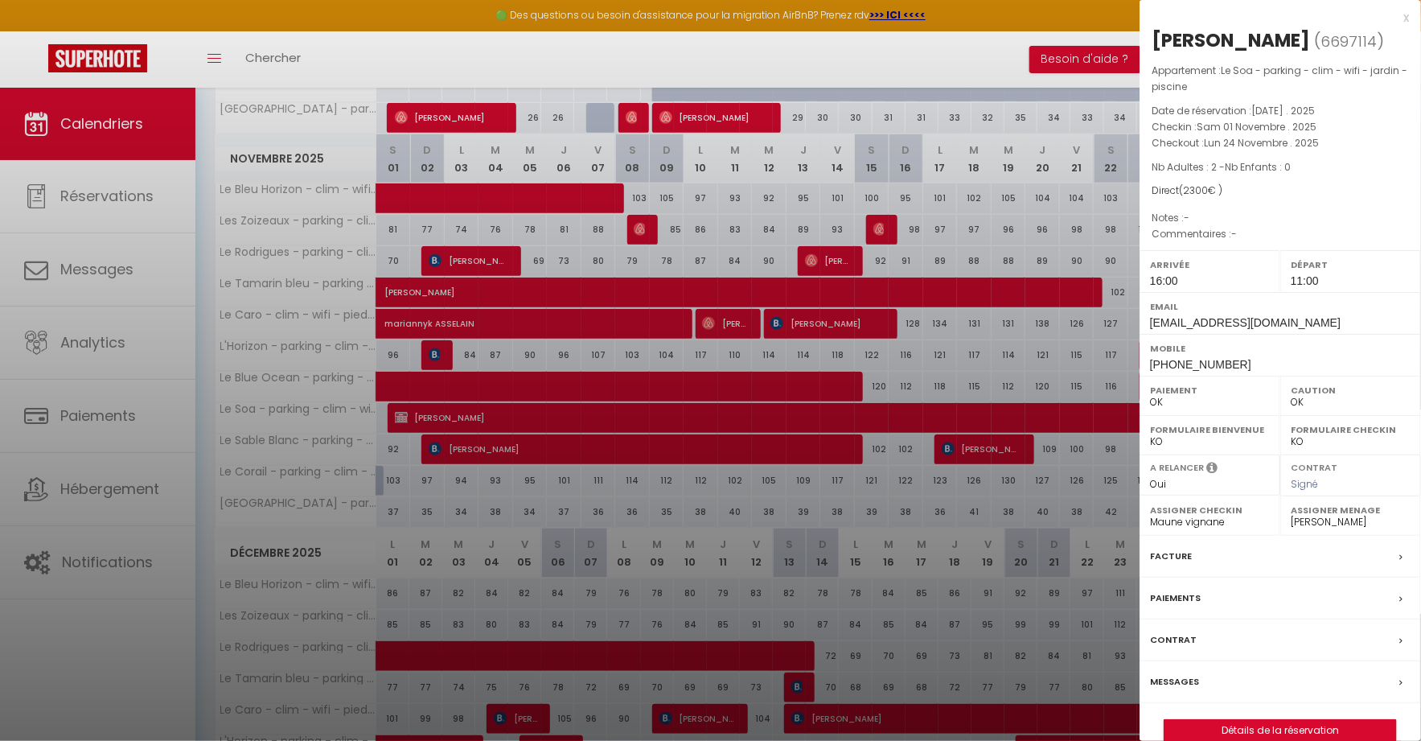
click at [961, 406] on div at bounding box center [710, 370] width 1421 height 741
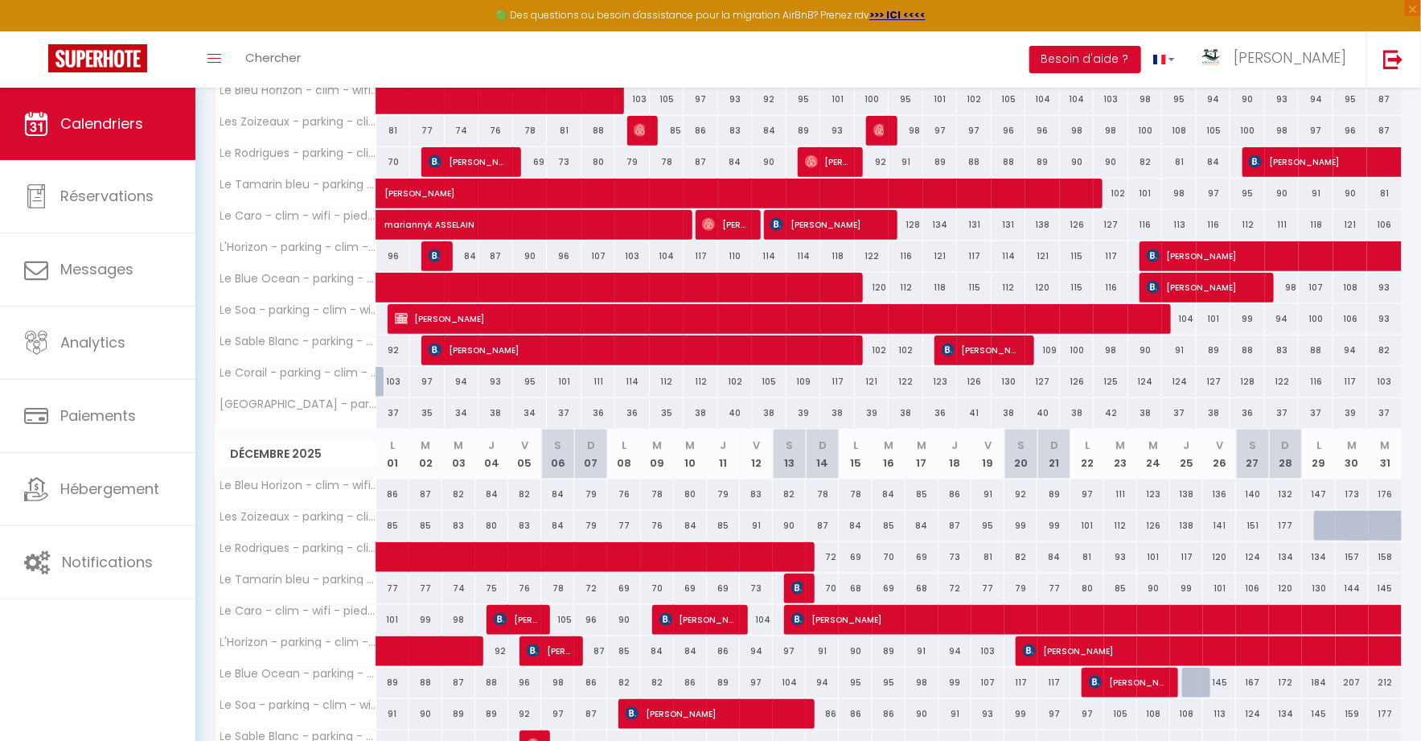
scroll to position [814, 0]
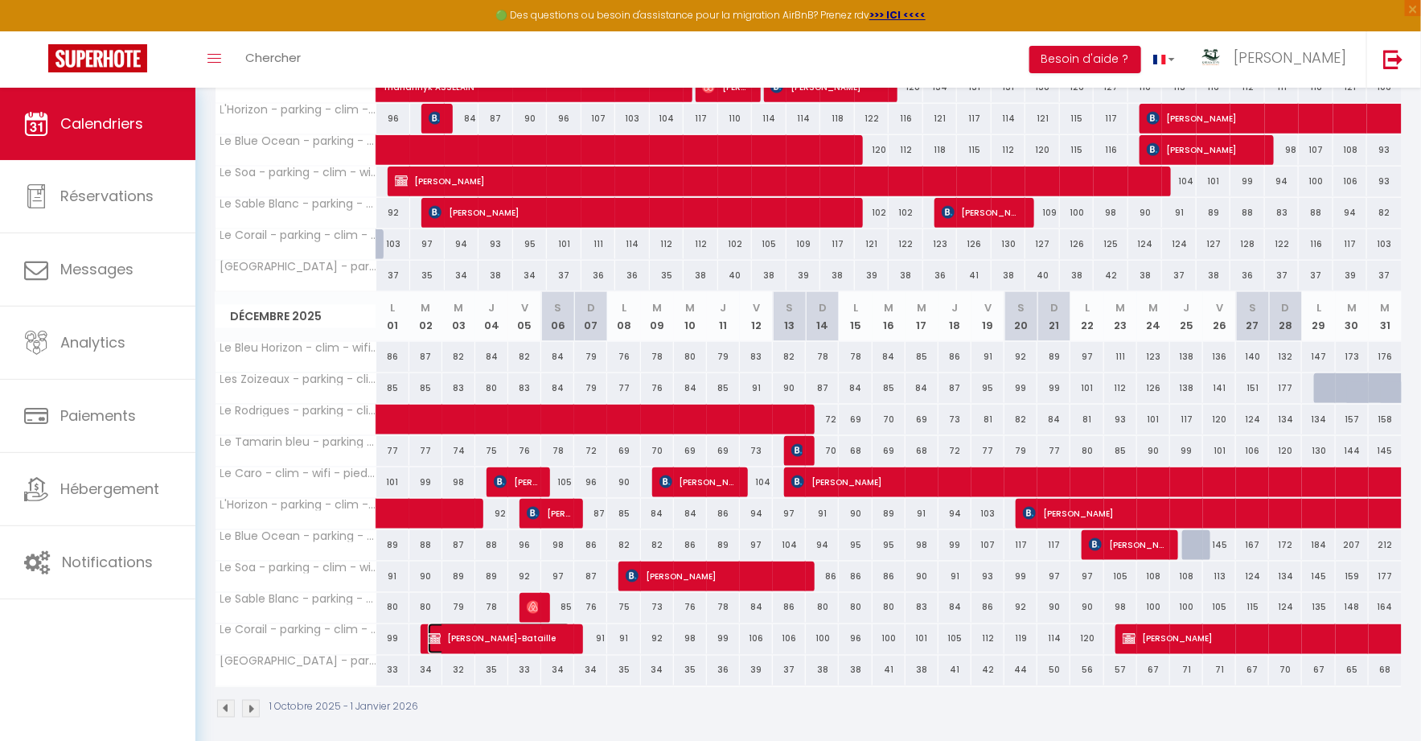
click at [544, 630] on span "Jade Guillaud-Bataille" at bounding box center [499, 638] width 143 height 31
select select "KO"
select select "1"
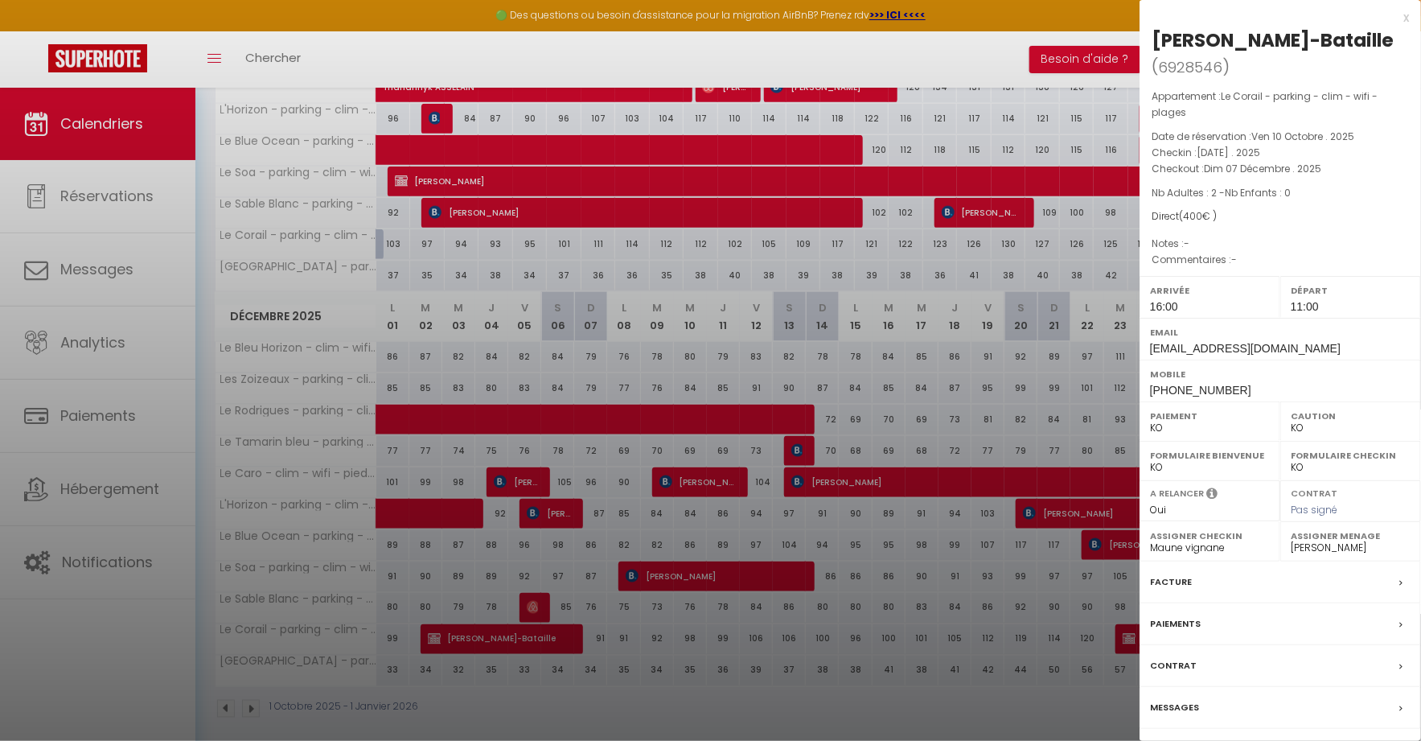
click at [544, 630] on div at bounding box center [710, 370] width 1421 height 741
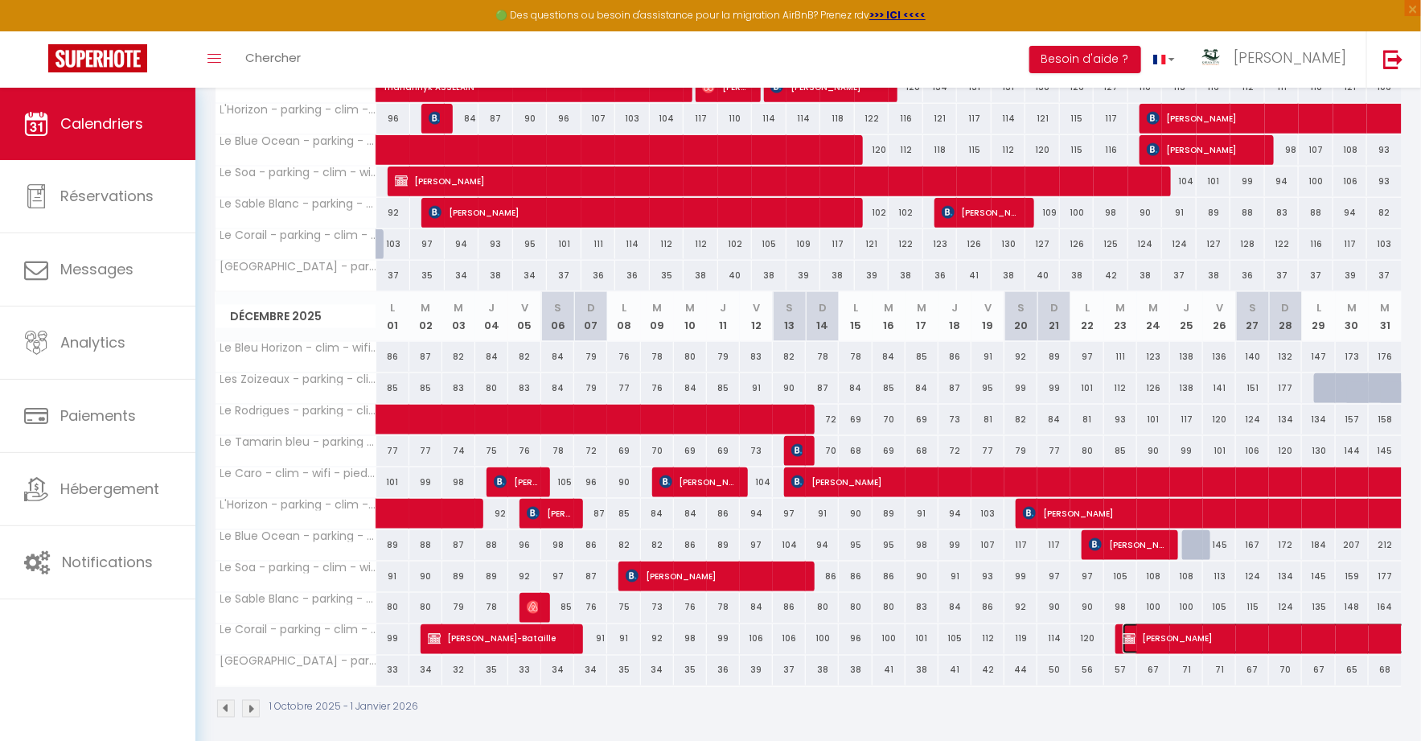
click at [1188, 626] on span "Charles Vidal" at bounding box center [1419, 638] width 592 height 31
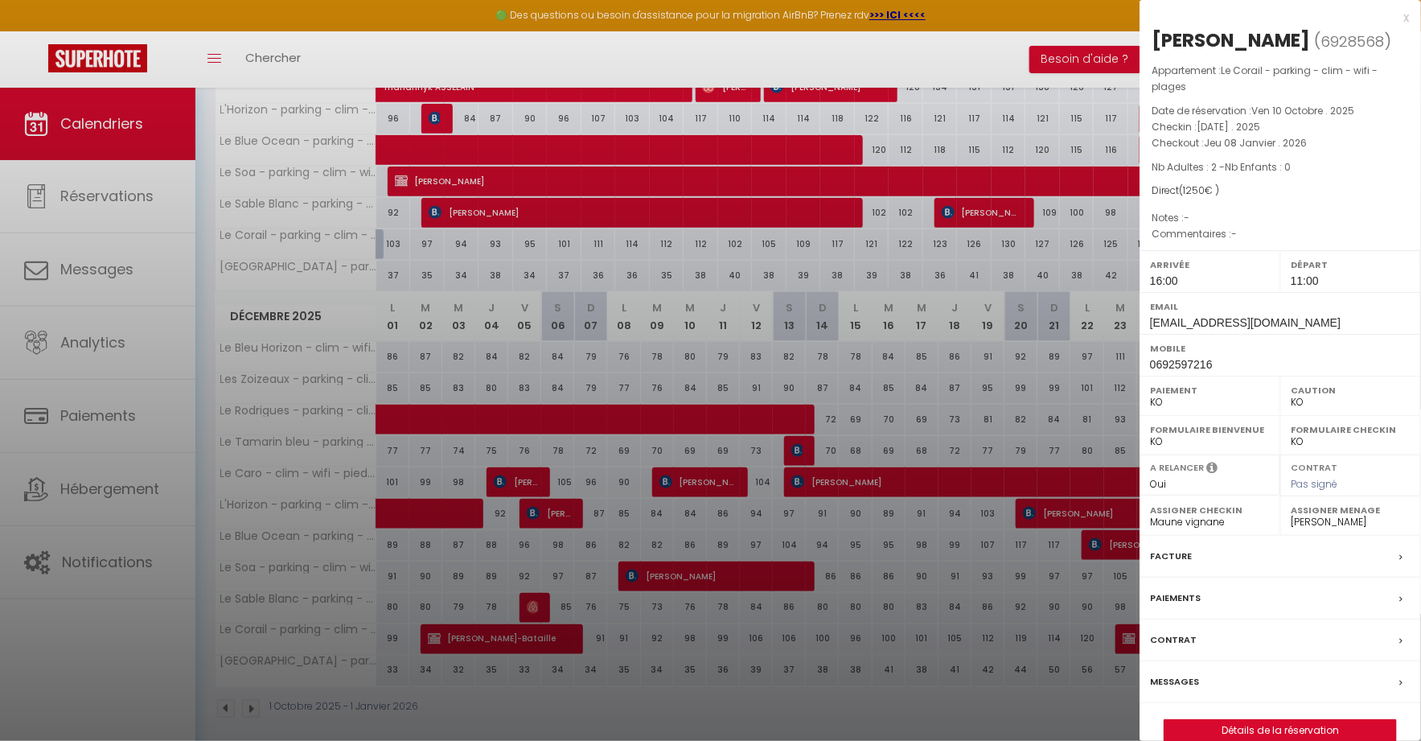
click at [1040, 599] on div at bounding box center [710, 370] width 1421 height 741
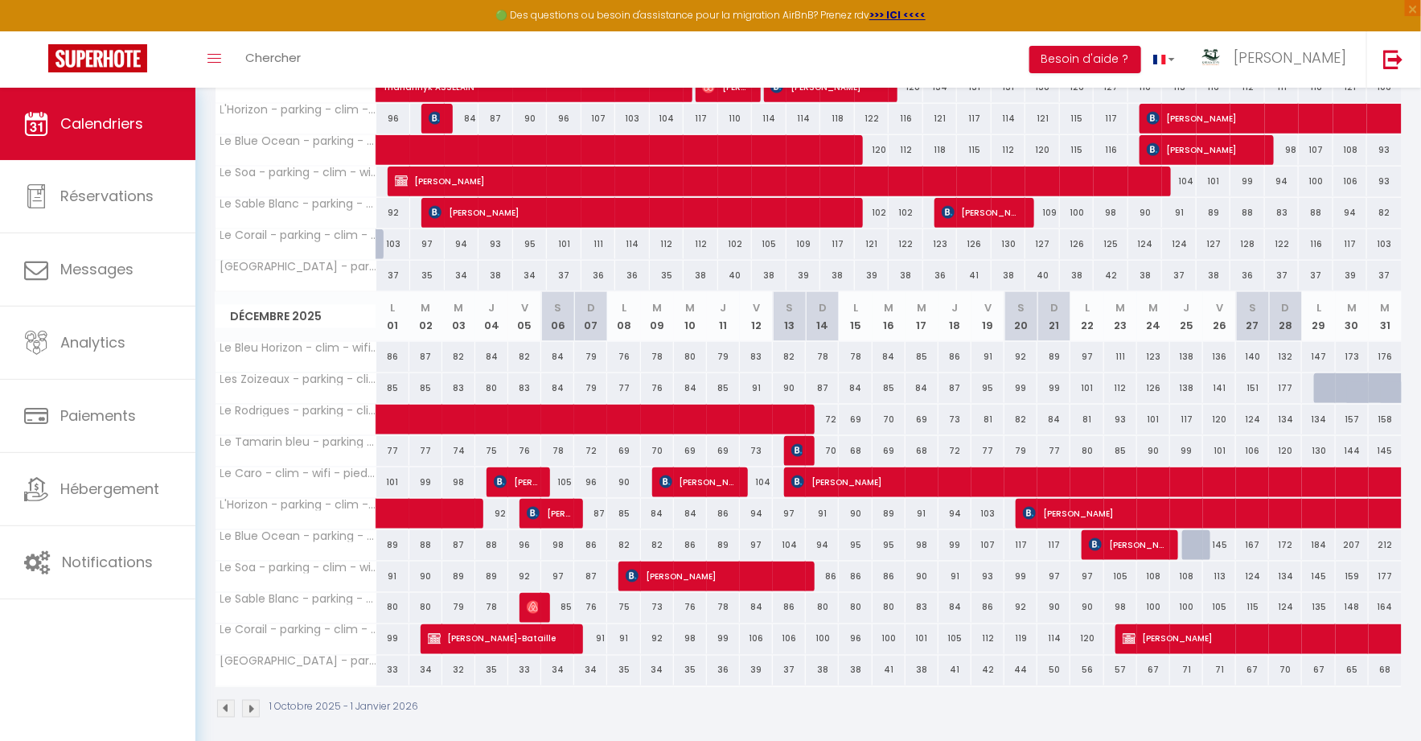
click at [254, 700] on img at bounding box center [251, 709] width 18 height 18
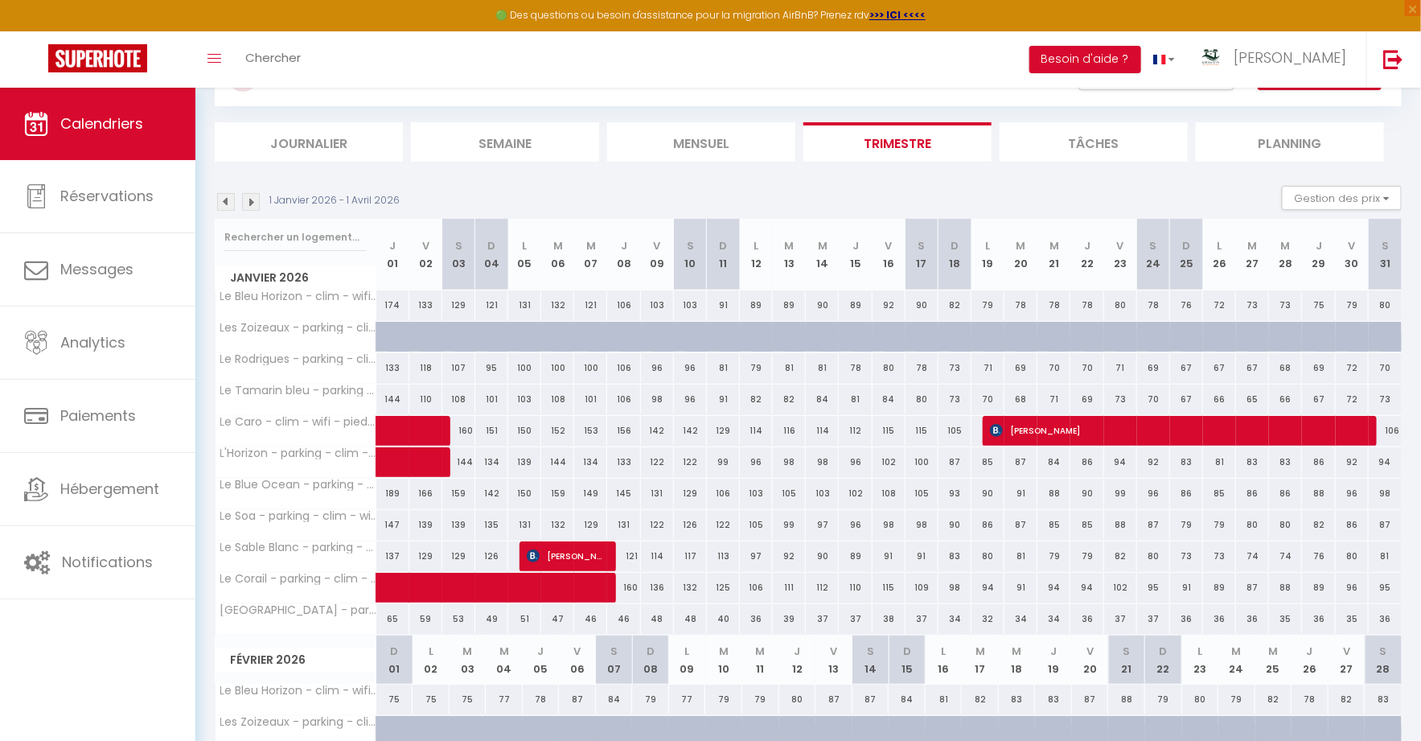
scroll to position [122, 0]
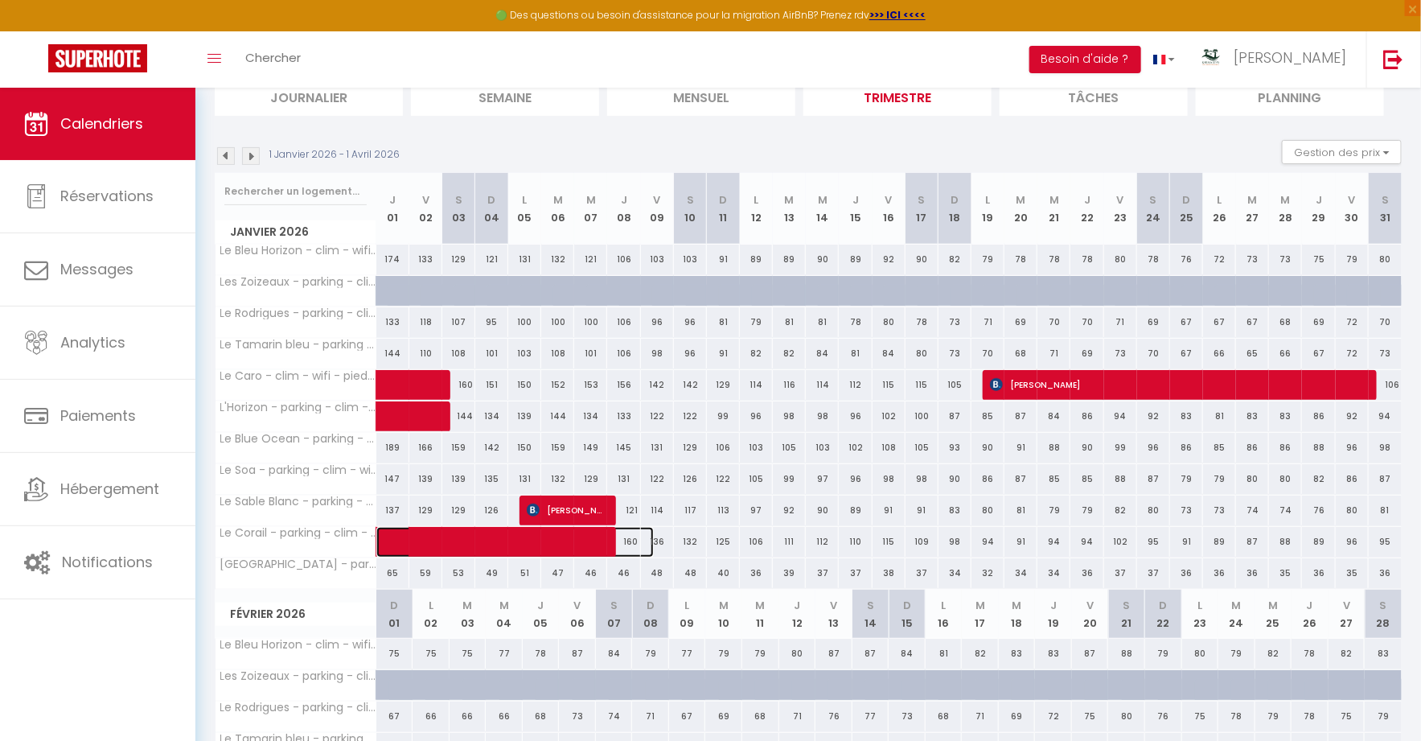
click at [567, 535] on span at bounding box center [524, 542] width 259 height 31
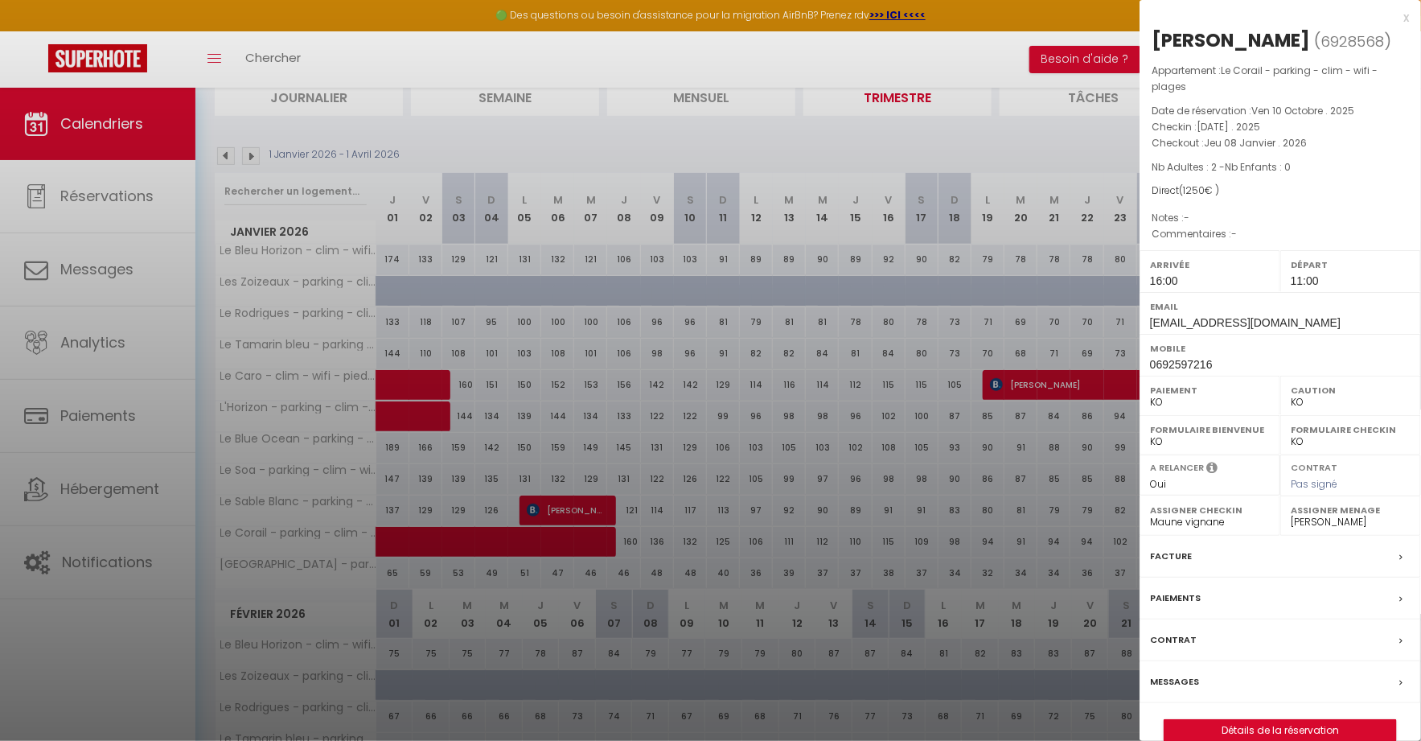
click at [567, 535] on div at bounding box center [710, 370] width 1421 height 741
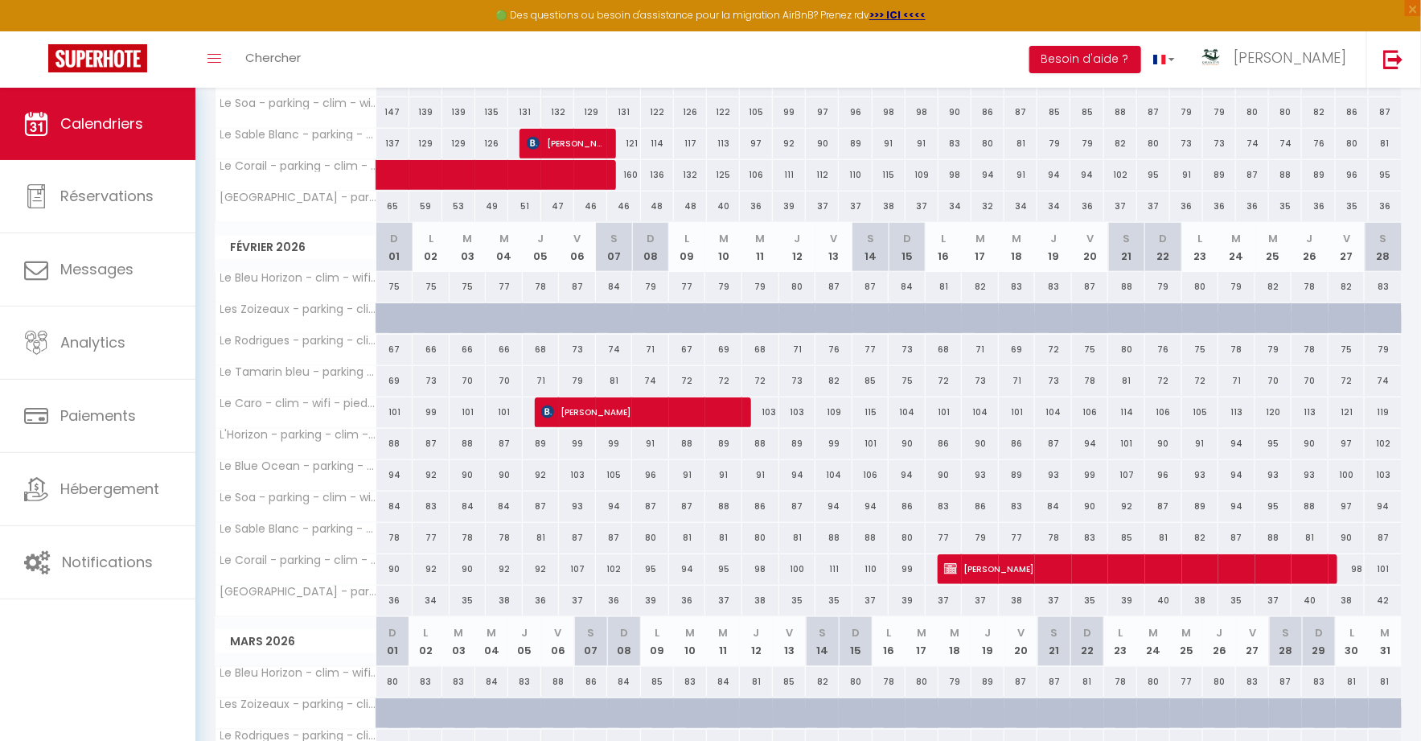
scroll to position [491, 0]
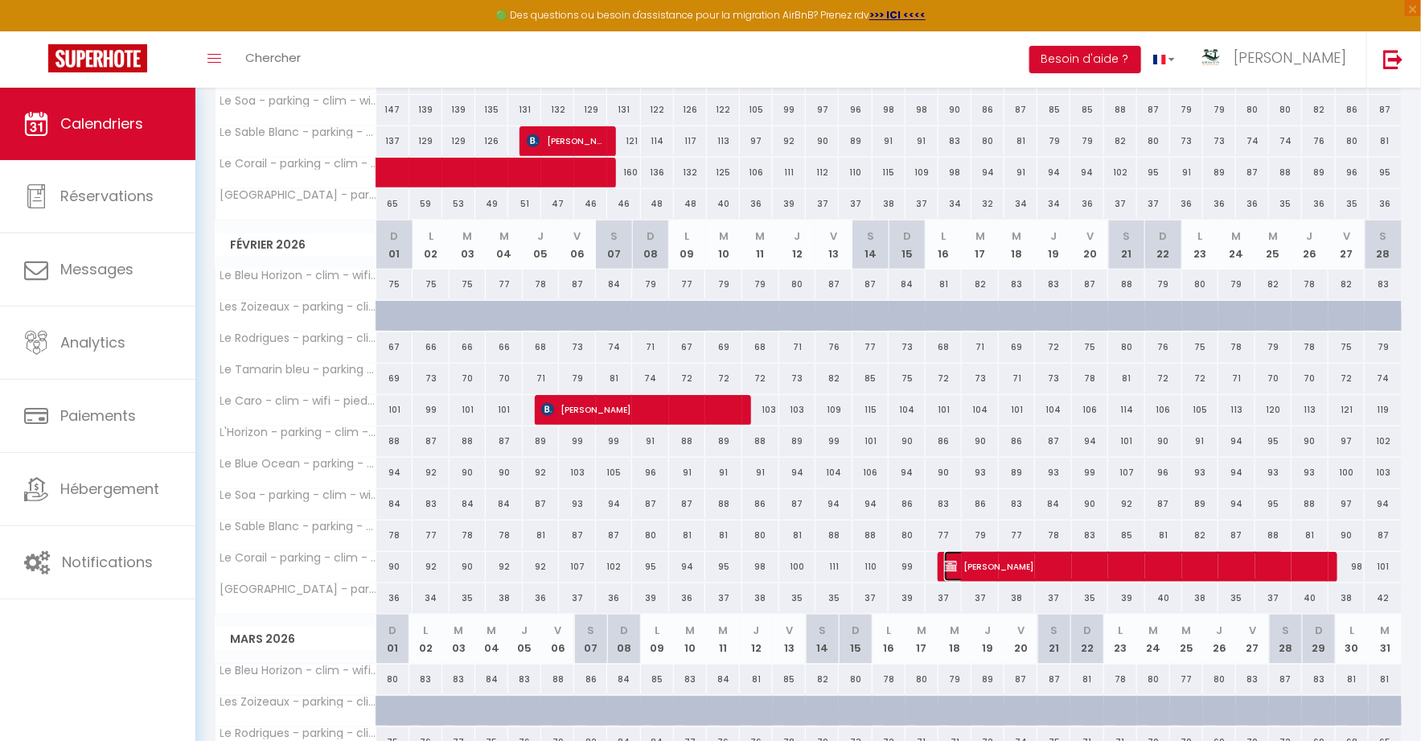
click at [1012, 564] on span "hélène vidal" at bounding box center [1114, 566] width 341 height 31
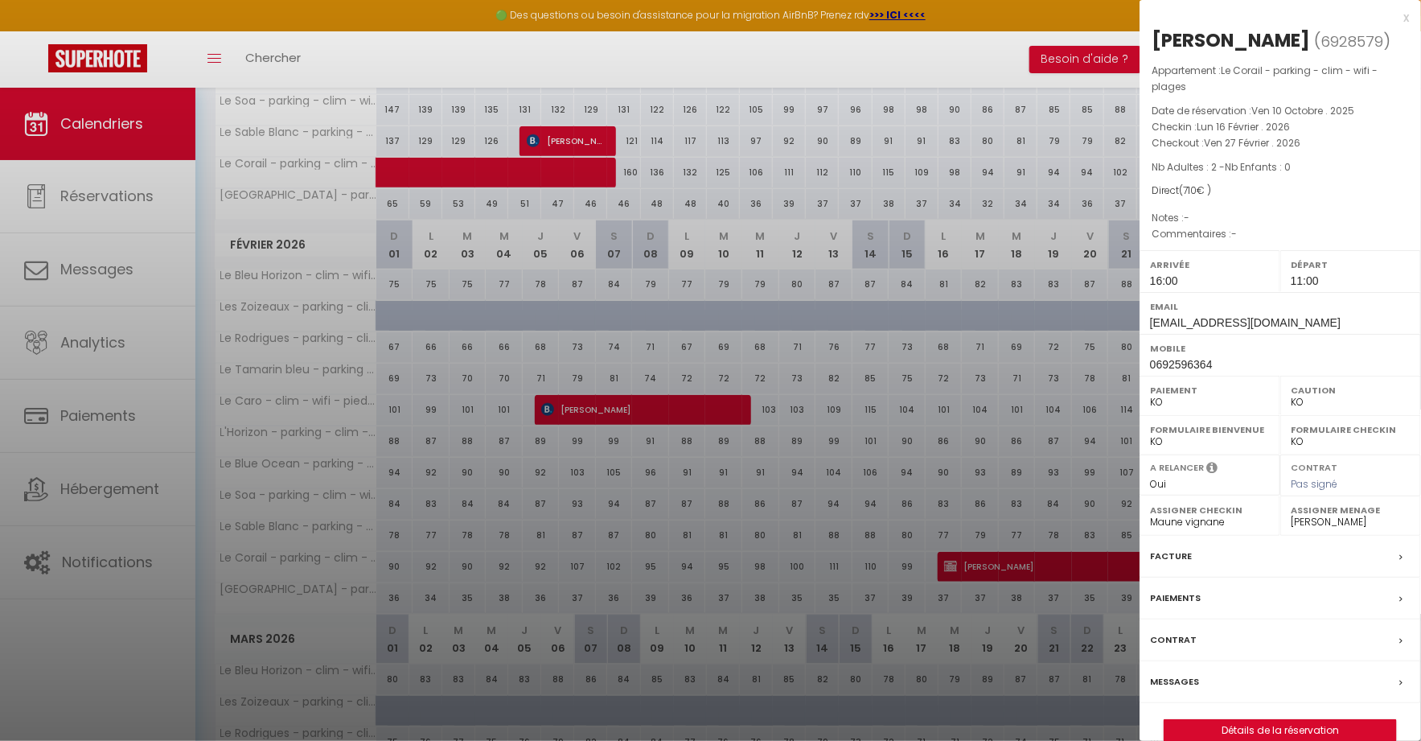
click at [905, 540] on div at bounding box center [710, 370] width 1421 height 741
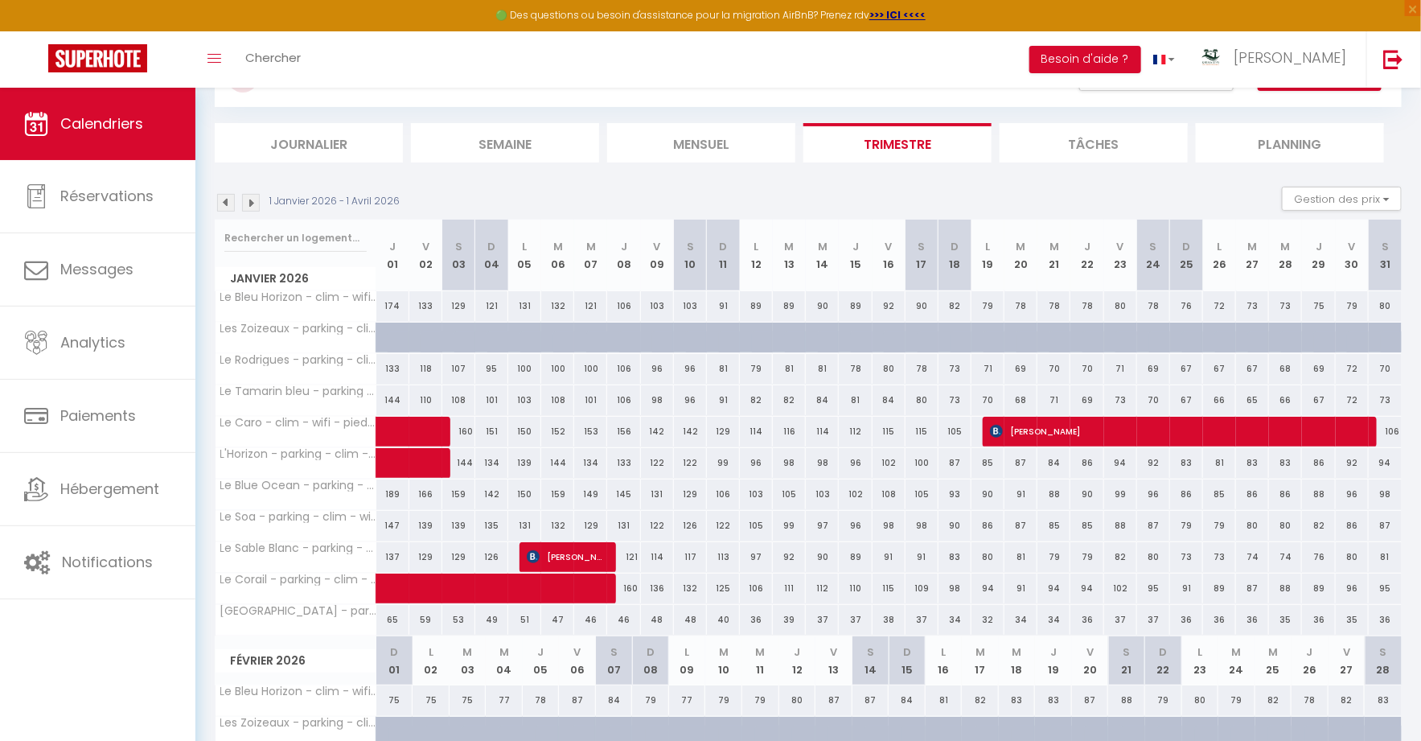
scroll to position [0, 0]
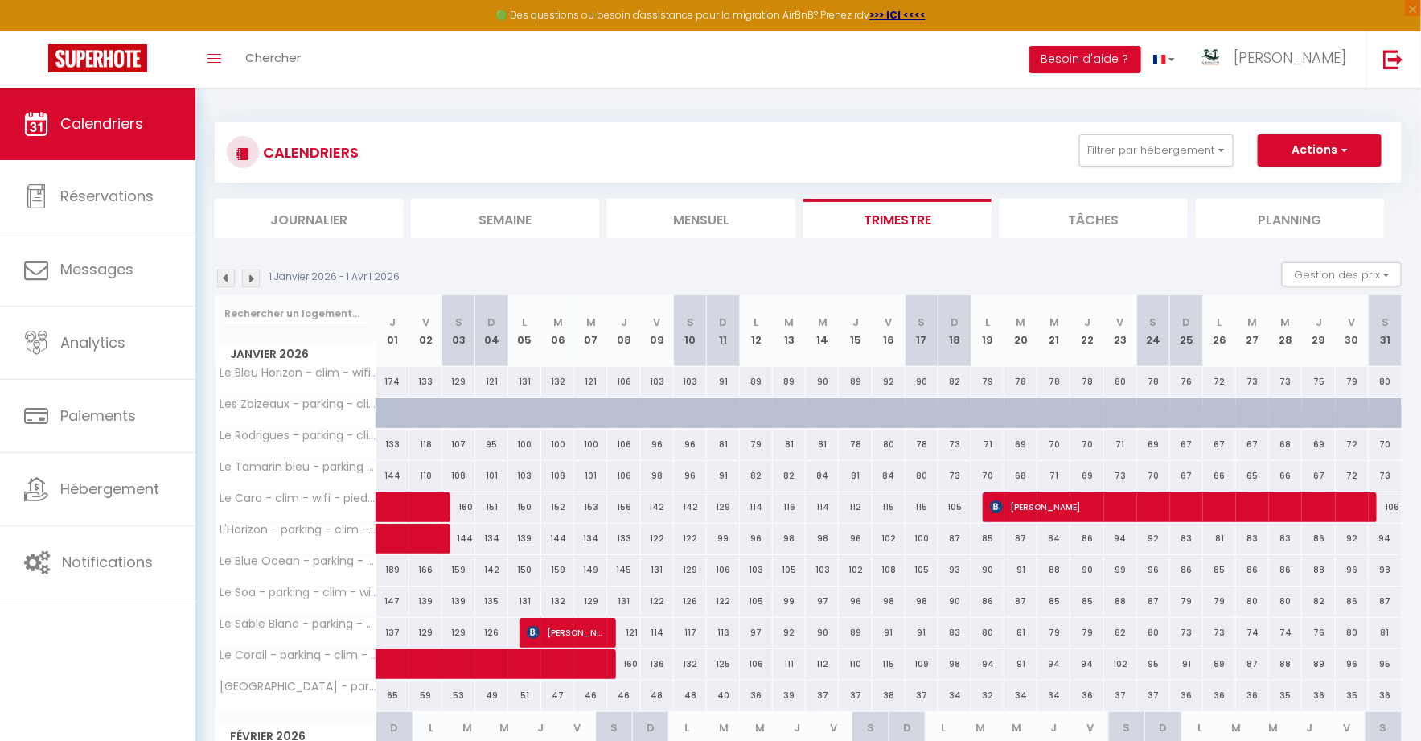
click at [224, 283] on img at bounding box center [226, 278] width 18 height 18
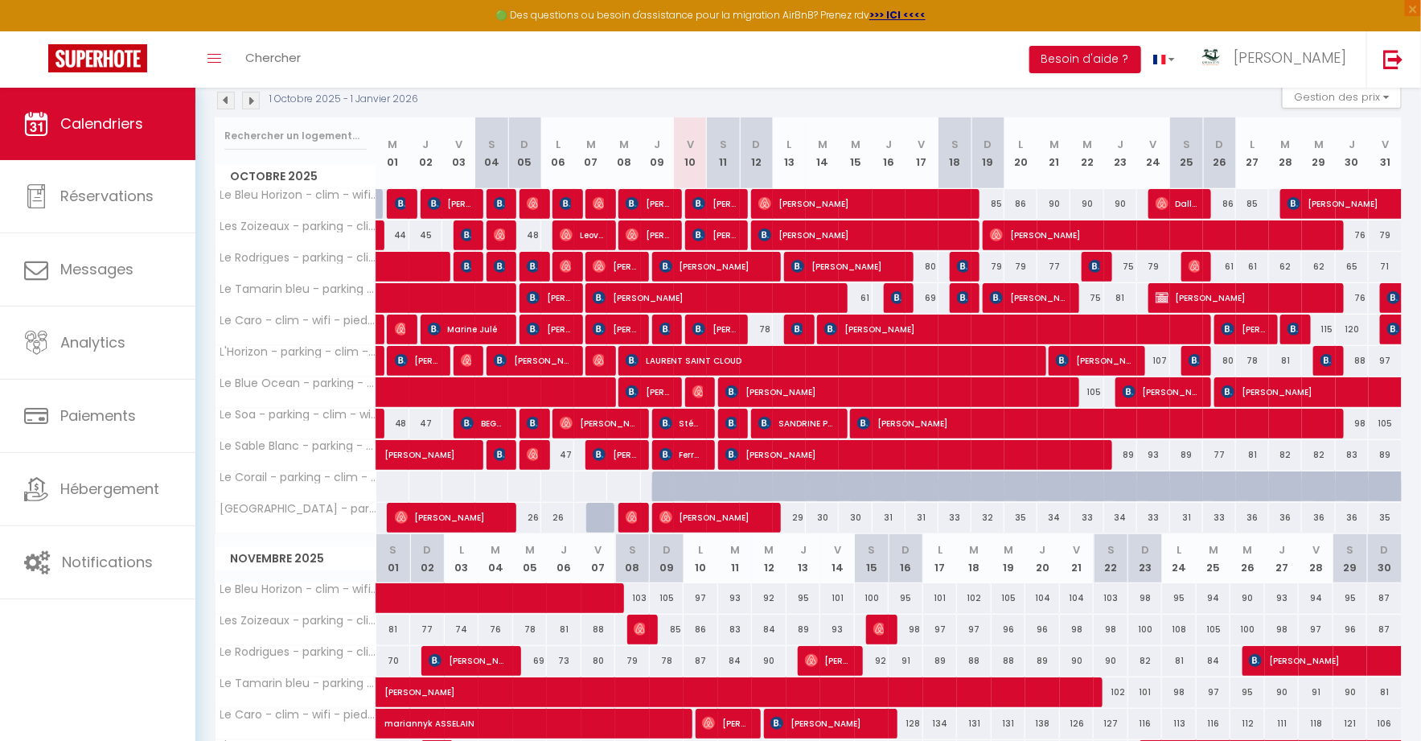
scroll to position [181, 0]
